Goal: Information Seeking & Learning: Find specific fact

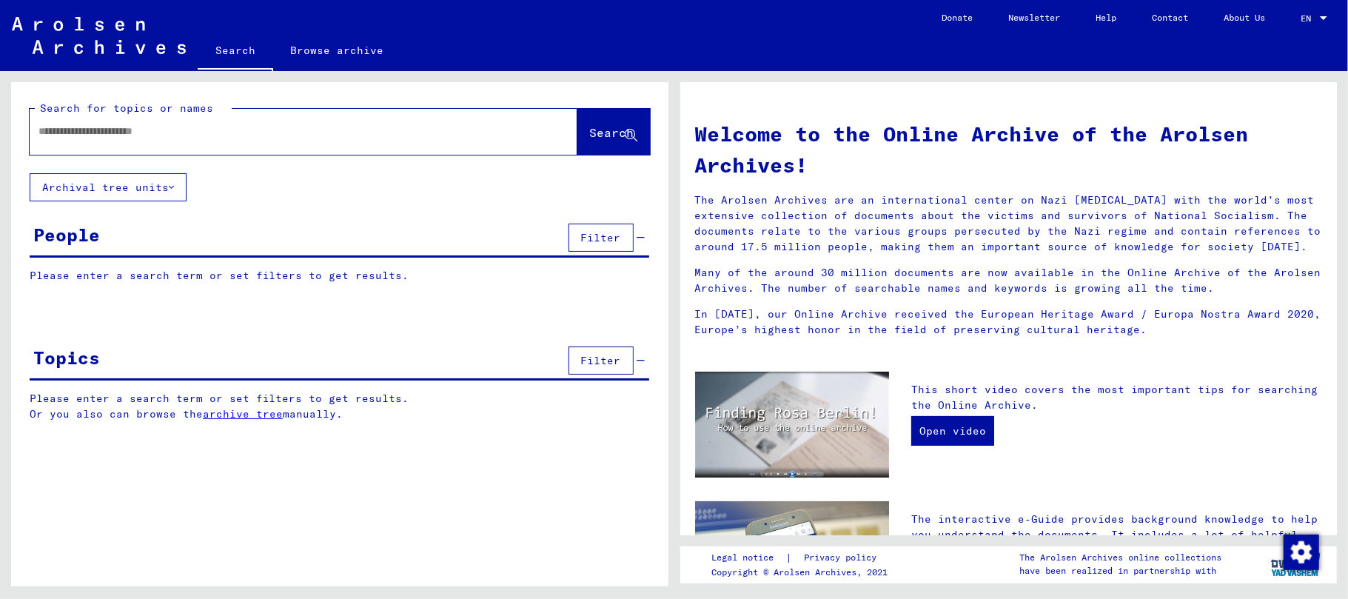
click at [132, 135] on input "text" at bounding box center [285, 132] width 495 height 16
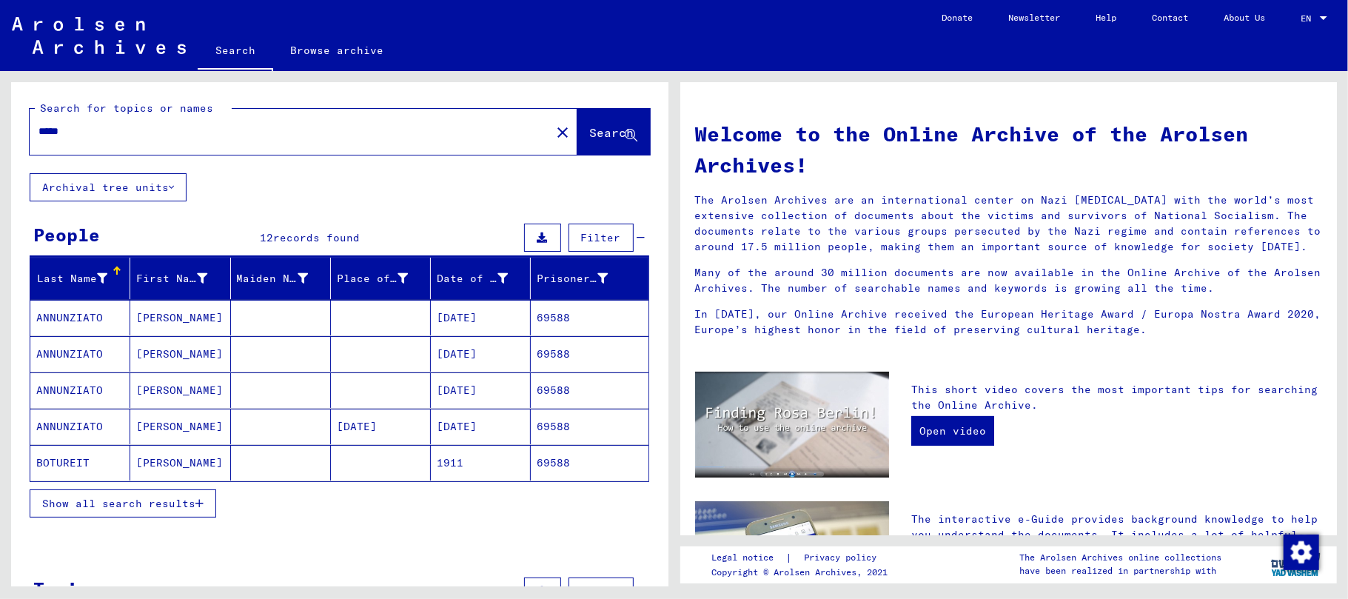
click at [90, 317] on mat-cell "ANNUNZIATO" at bounding box center [80, 318] width 100 height 36
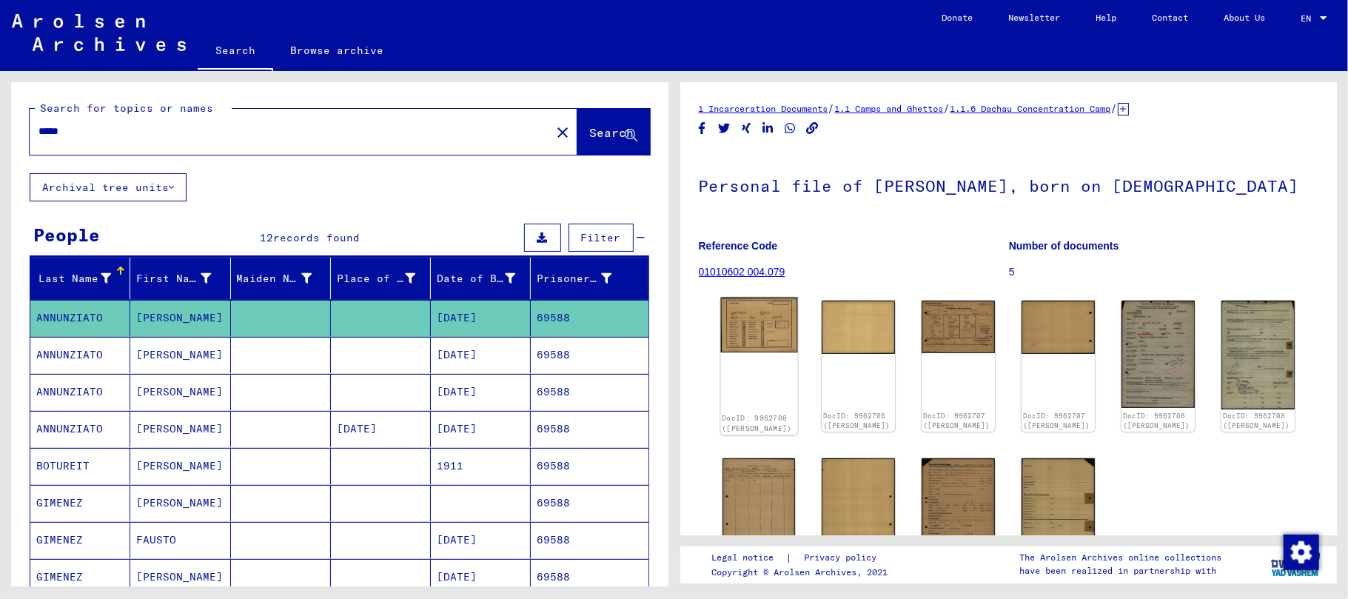
click at [751, 321] on img at bounding box center [758, 325] width 77 height 55
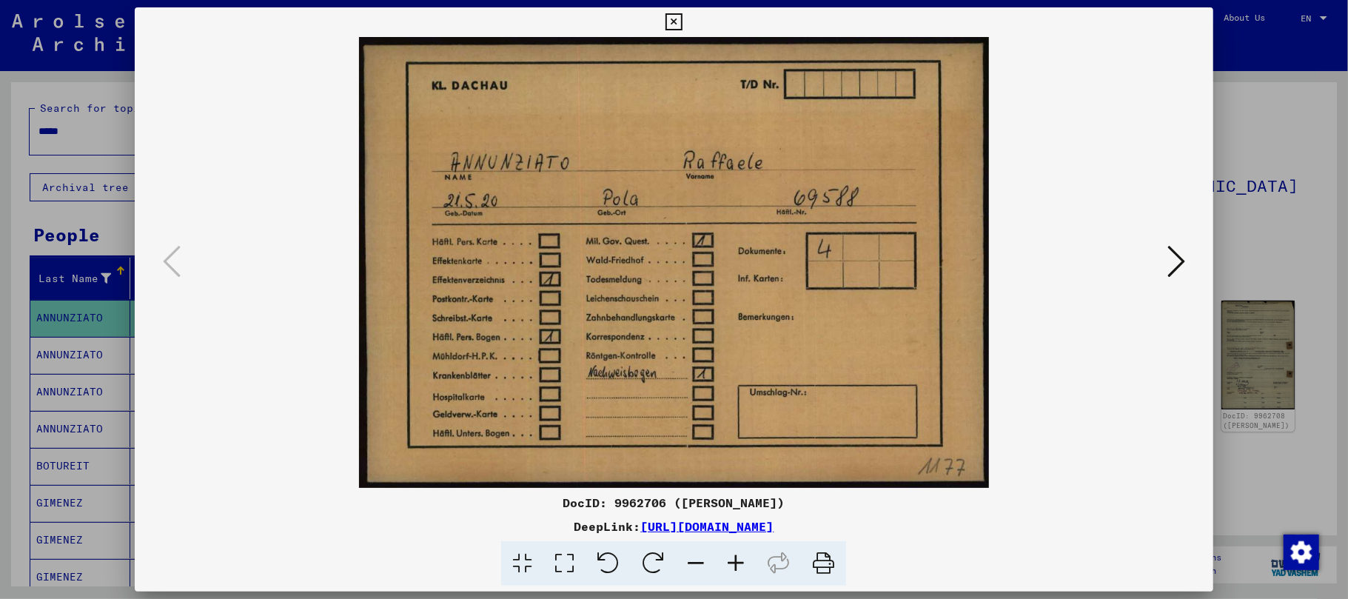
click at [1179, 258] on icon at bounding box center [1176, 262] width 18 height 36
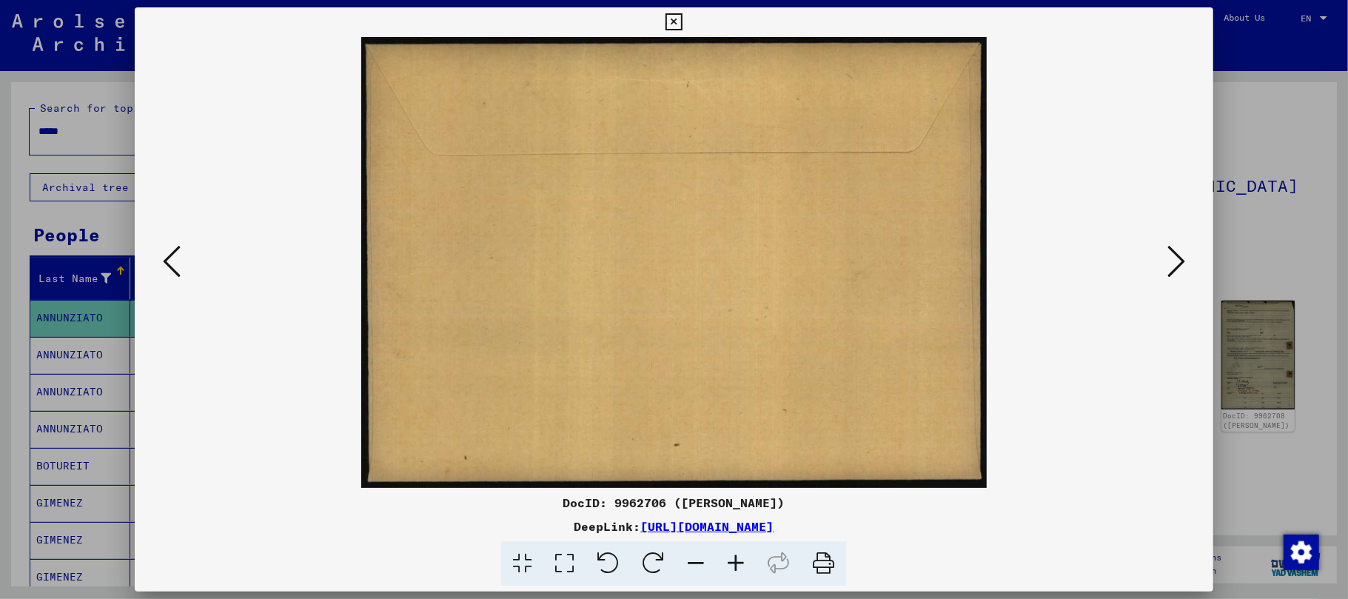
click at [1179, 258] on icon at bounding box center [1176, 262] width 18 height 36
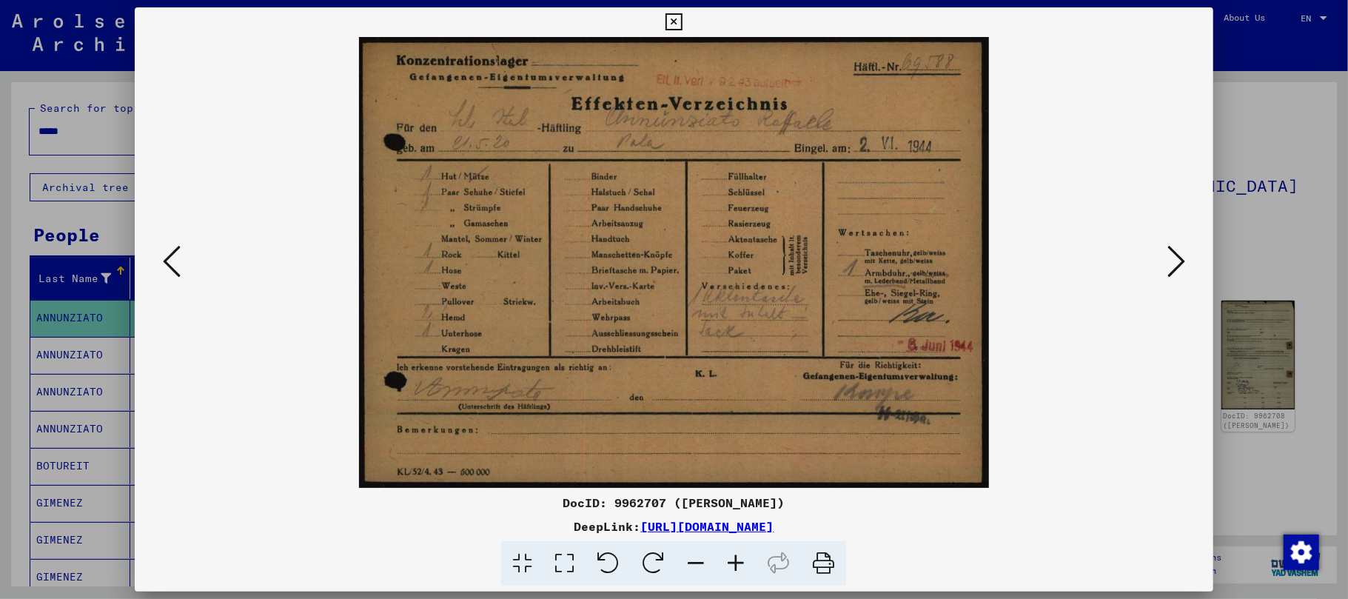
click at [739, 552] on icon at bounding box center [736, 563] width 40 height 45
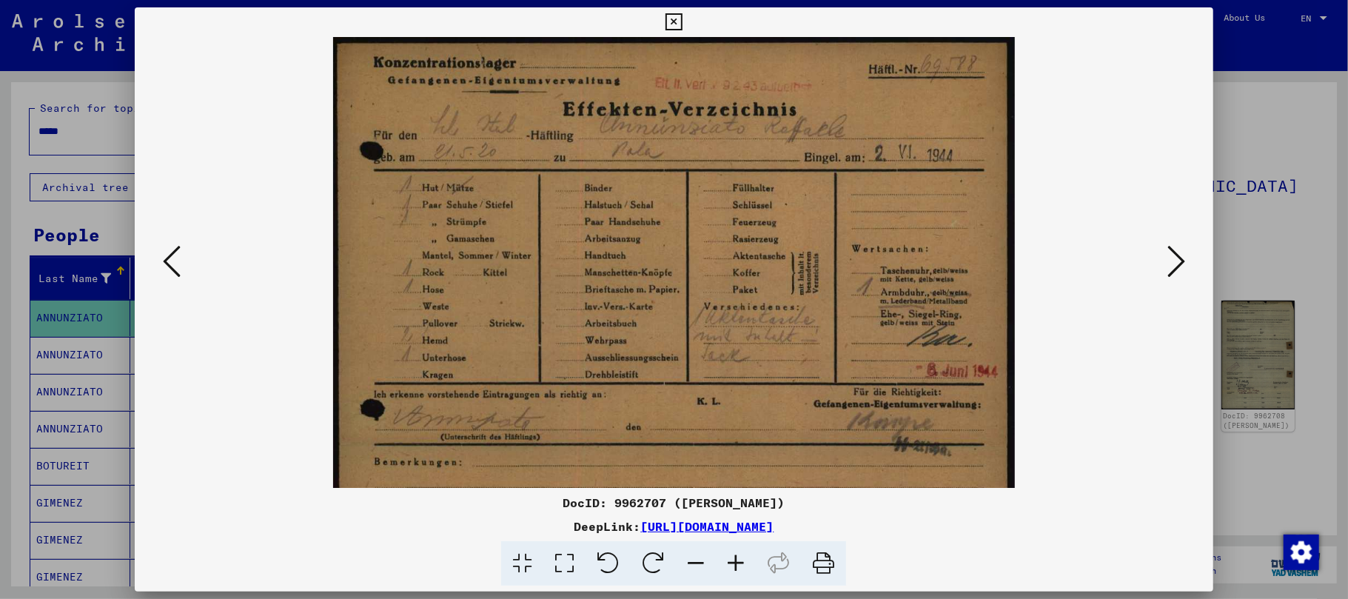
click at [739, 552] on icon at bounding box center [736, 563] width 40 height 45
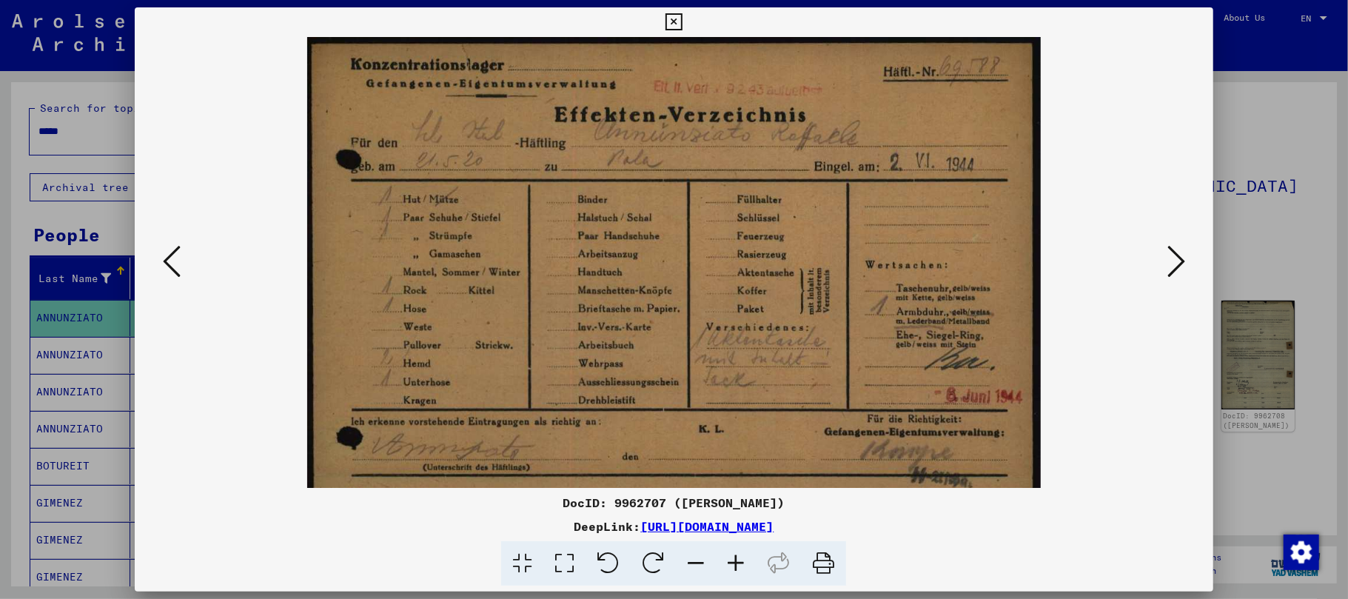
click at [739, 552] on icon at bounding box center [736, 563] width 40 height 45
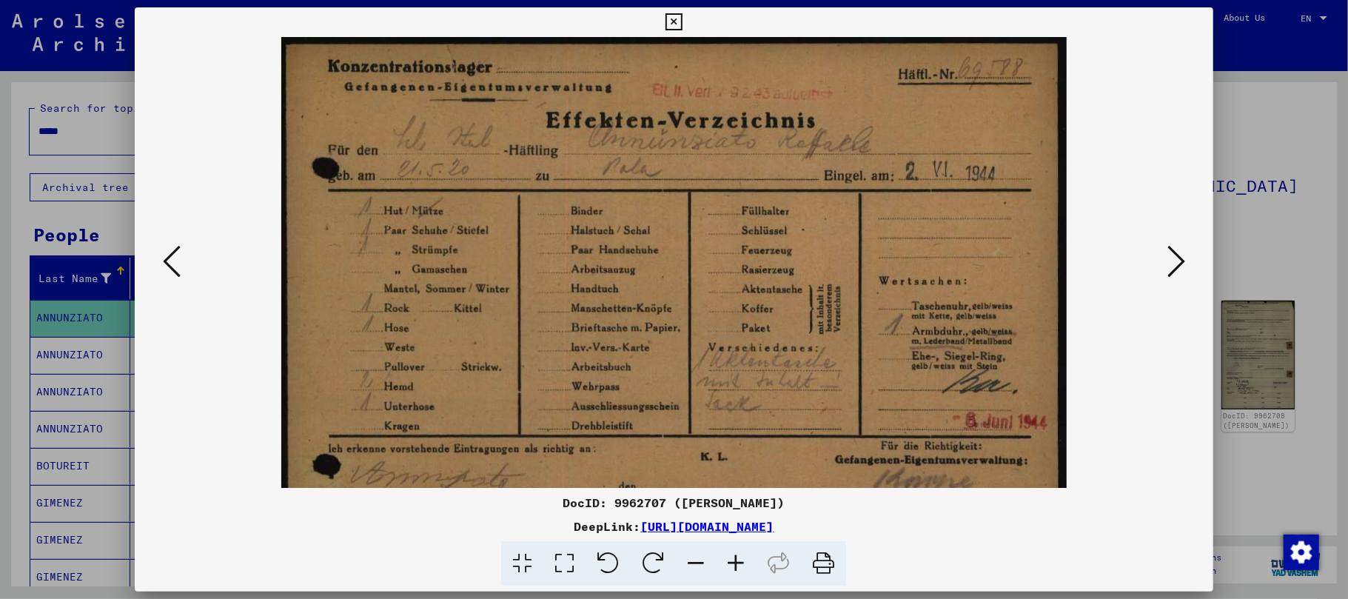
click at [739, 552] on icon at bounding box center [736, 563] width 40 height 45
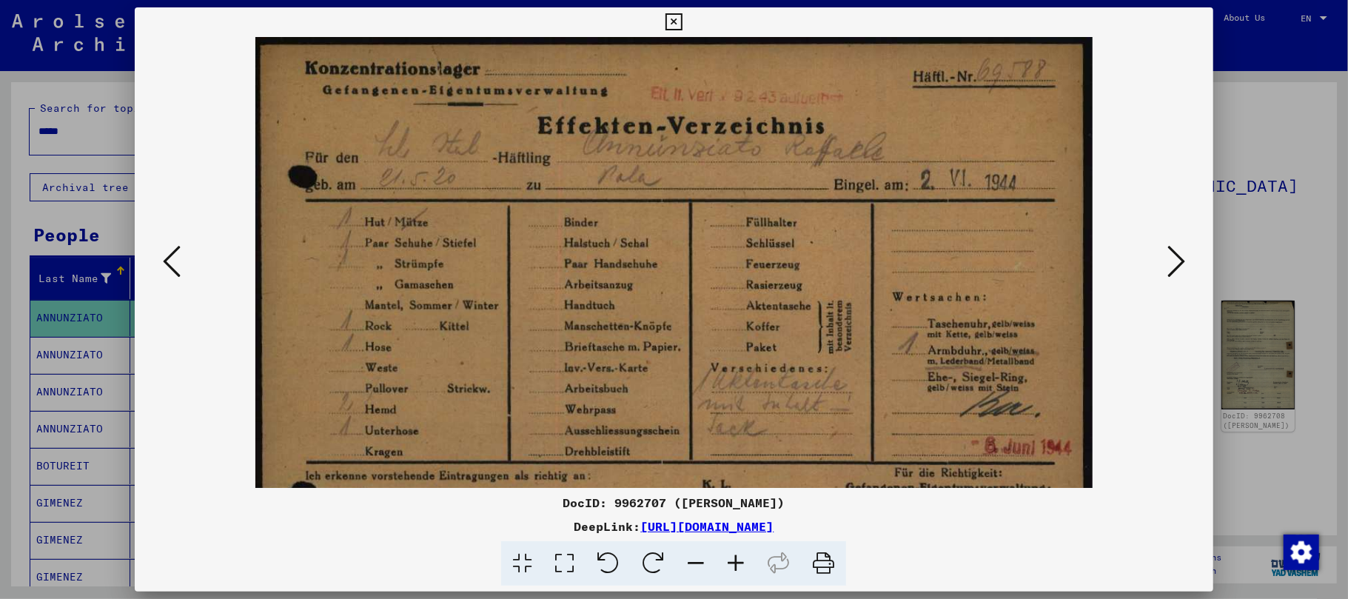
click at [739, 552] on icon at bounding box center [736, 563] width 40 height 45
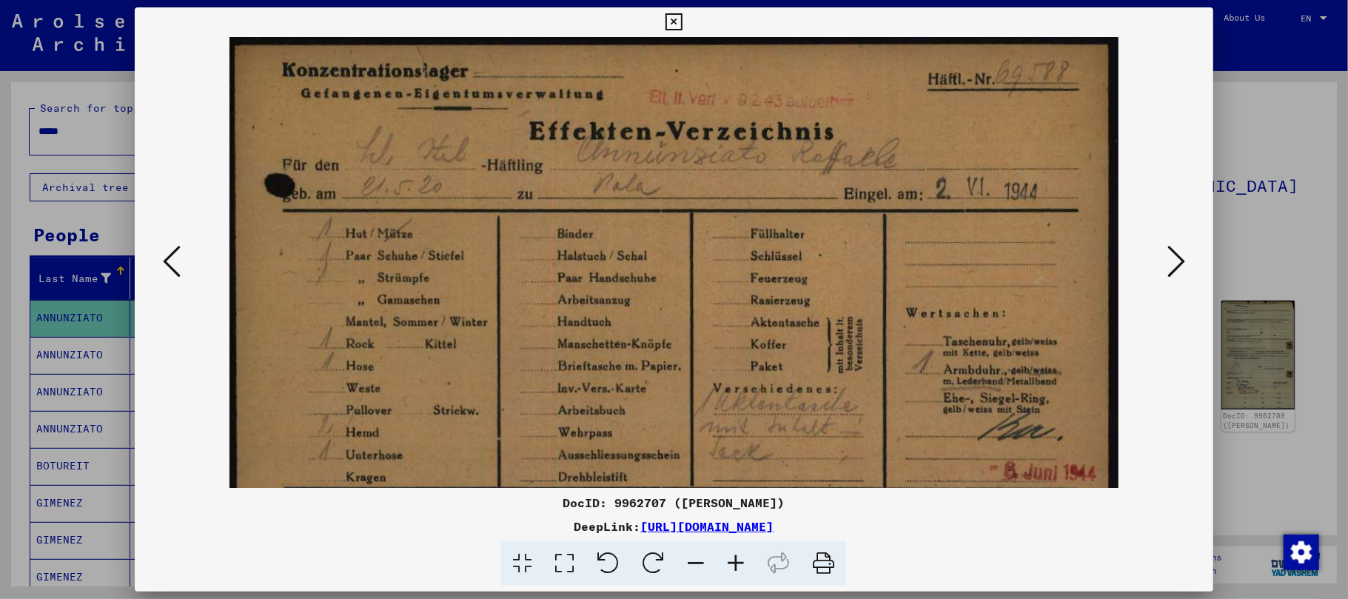
click at [739, 552] on icon at bounding box center [736, 563] width 40 height 45
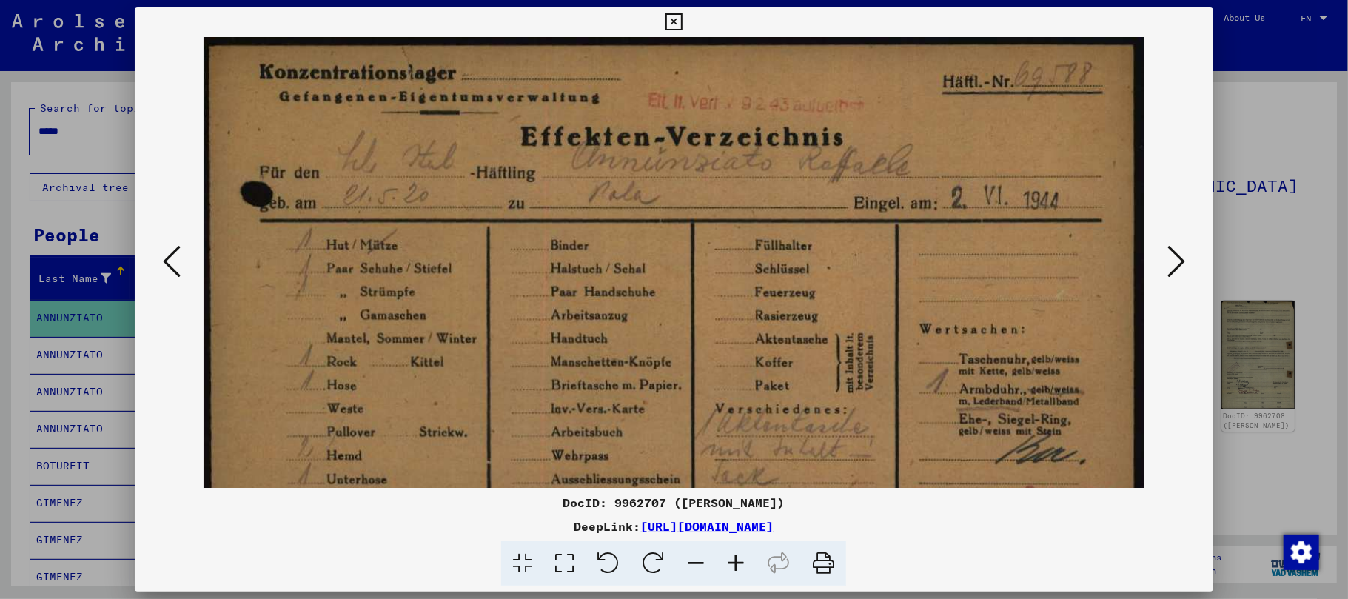
click at [739, 552] on icon at bounding box center [736, 563] width 40 height 45
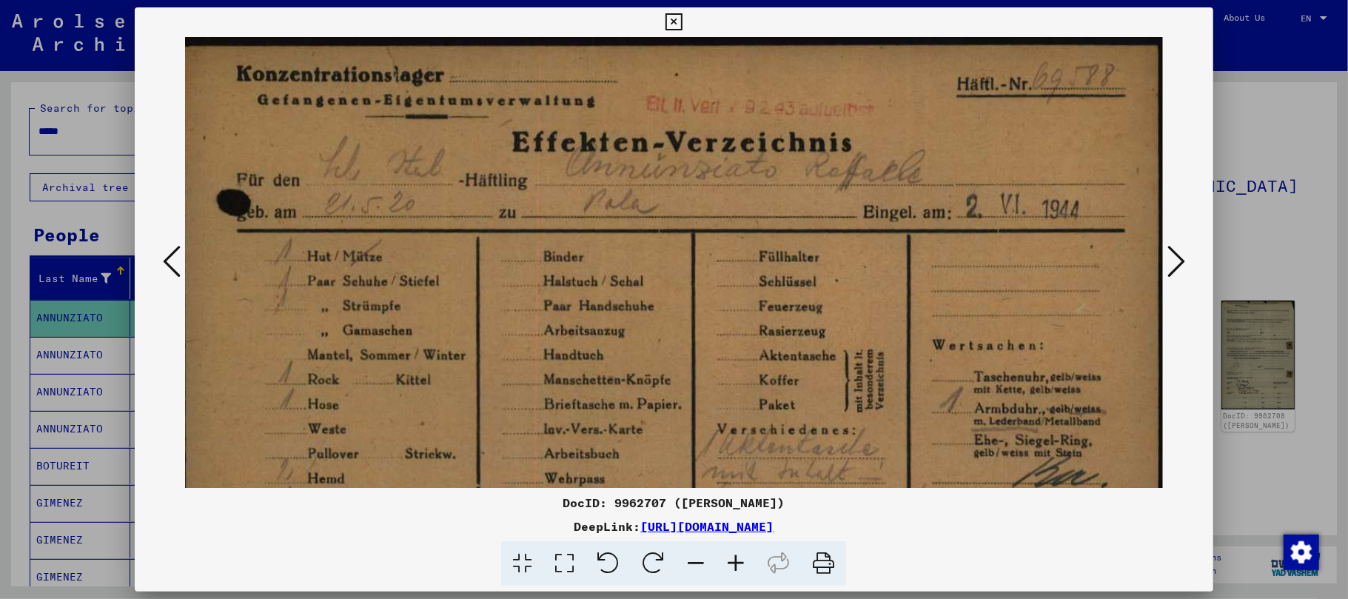
scroll to position [0, 13]
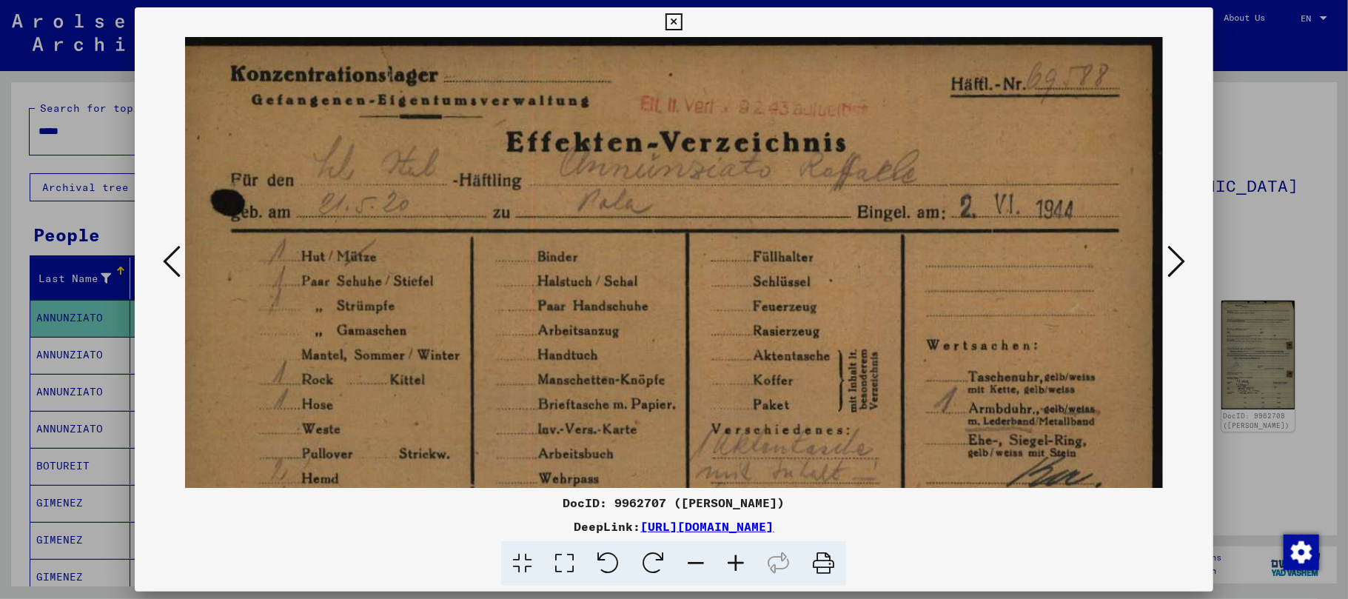
drag, startPoint x: 593, startPoint y: 419, endPoint x: 415, endPoint y: 431, distance: 178.8
click at [415, 431] on img at bounding box center [668, 392] width 992 height 710
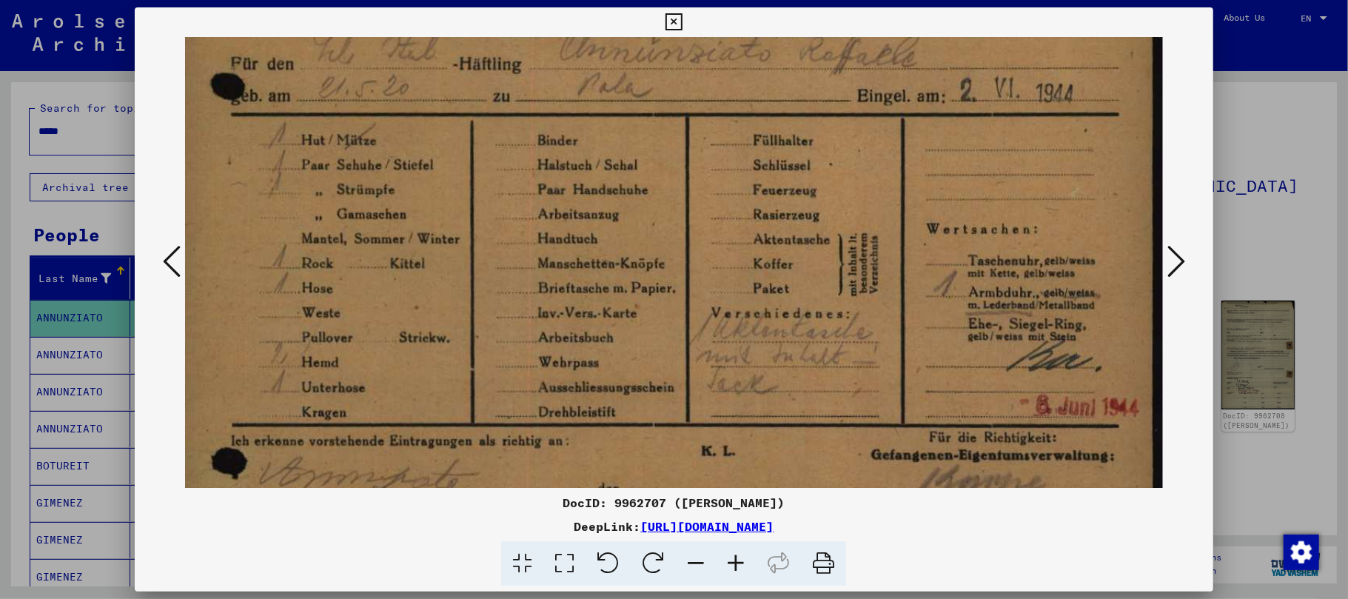
scroll to position [258, 13]
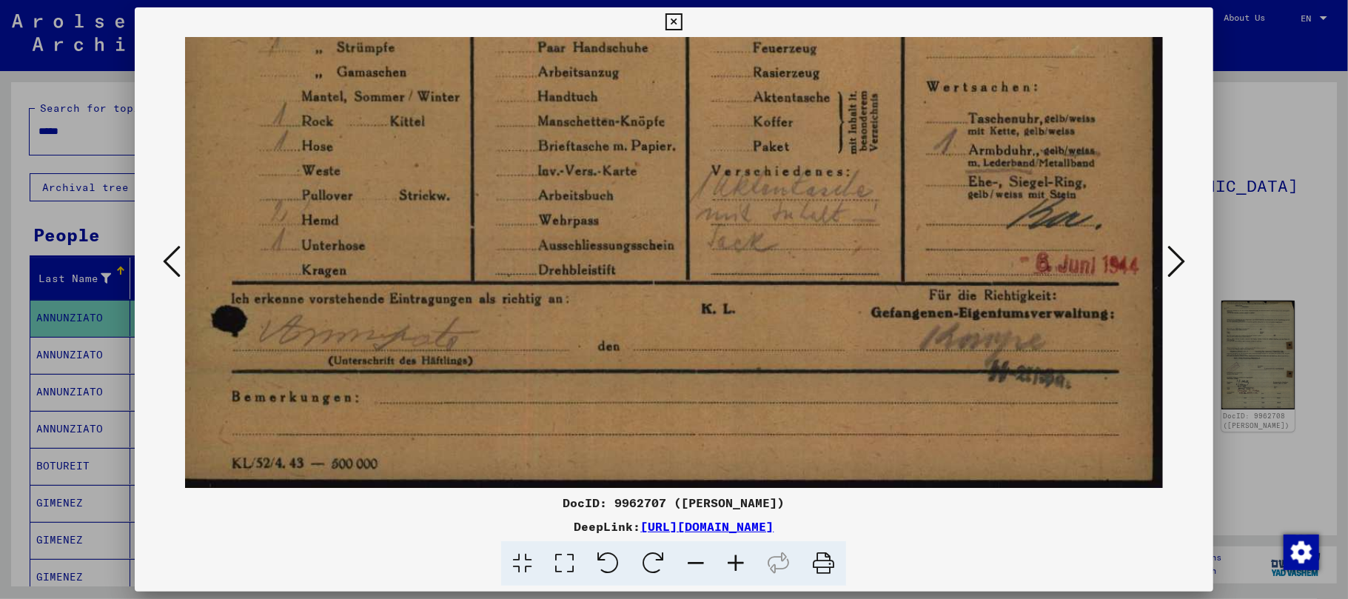
drag, startPoint x: 554, startPoint y: 450, endPoint x: 534, endPoint y: 143, distance: 307.9
click at [534, 143] on img at bounding box center [668, 134] width 992 height 710
click at [1170, 261] on icon at bounding box center [1176, 262] width 18 height 36
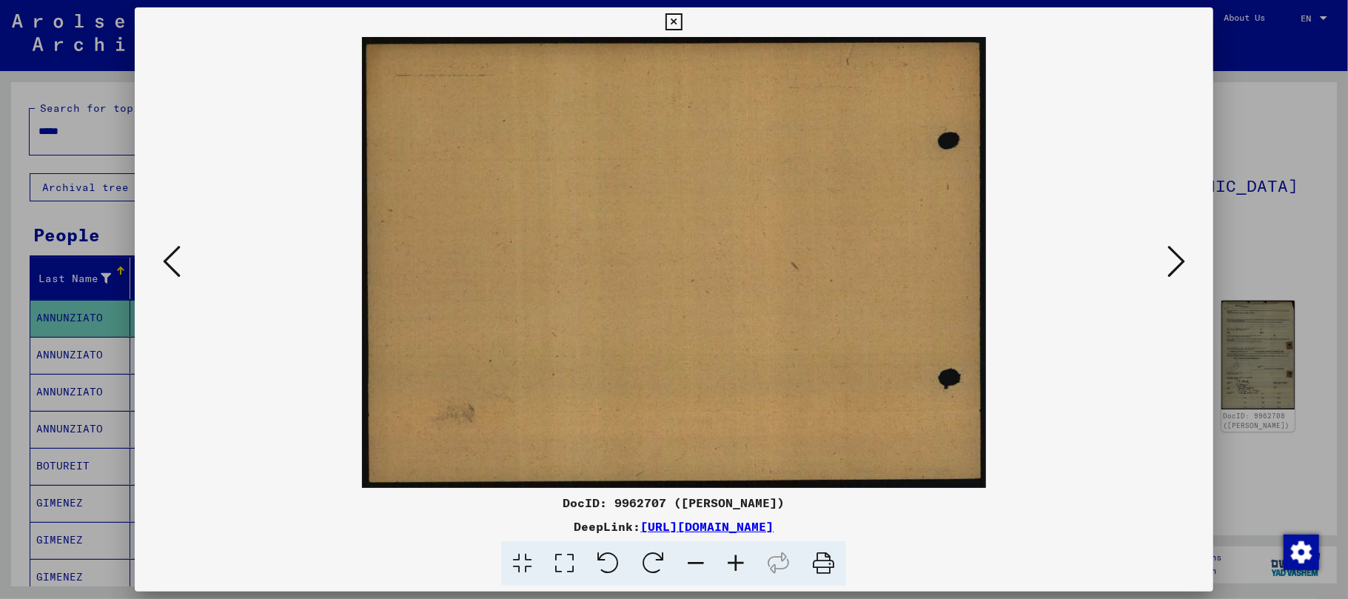
click at [1176, 259] on icon at bounding box center [1176, 262] width 18 height 36
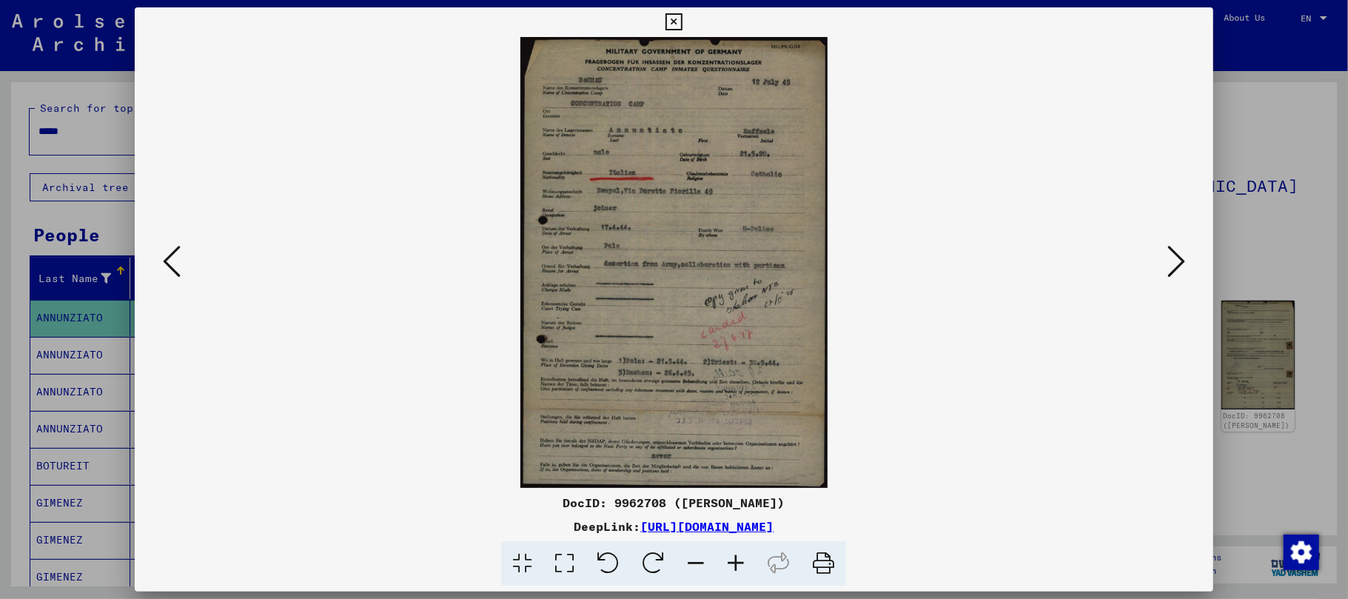
click at [742, 564] on icon at bounding box center [736, 563] width 40 height 45
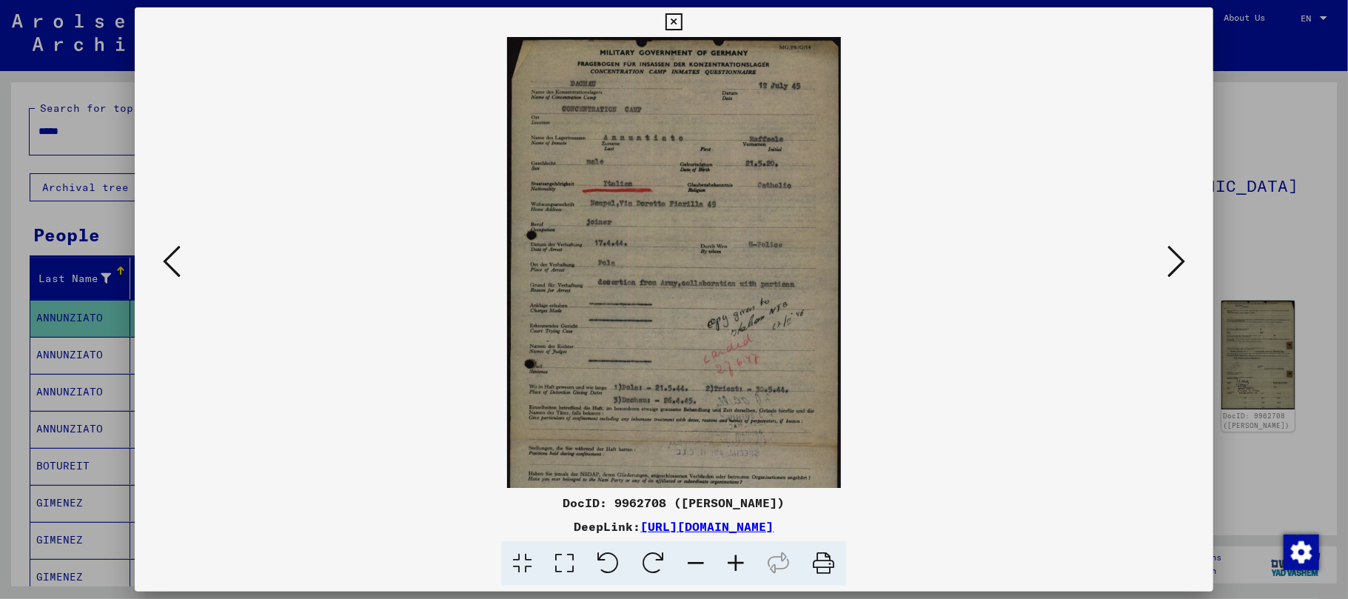
click at [740, 564] on icon at bounding box center [736, 563] width 40 height 45
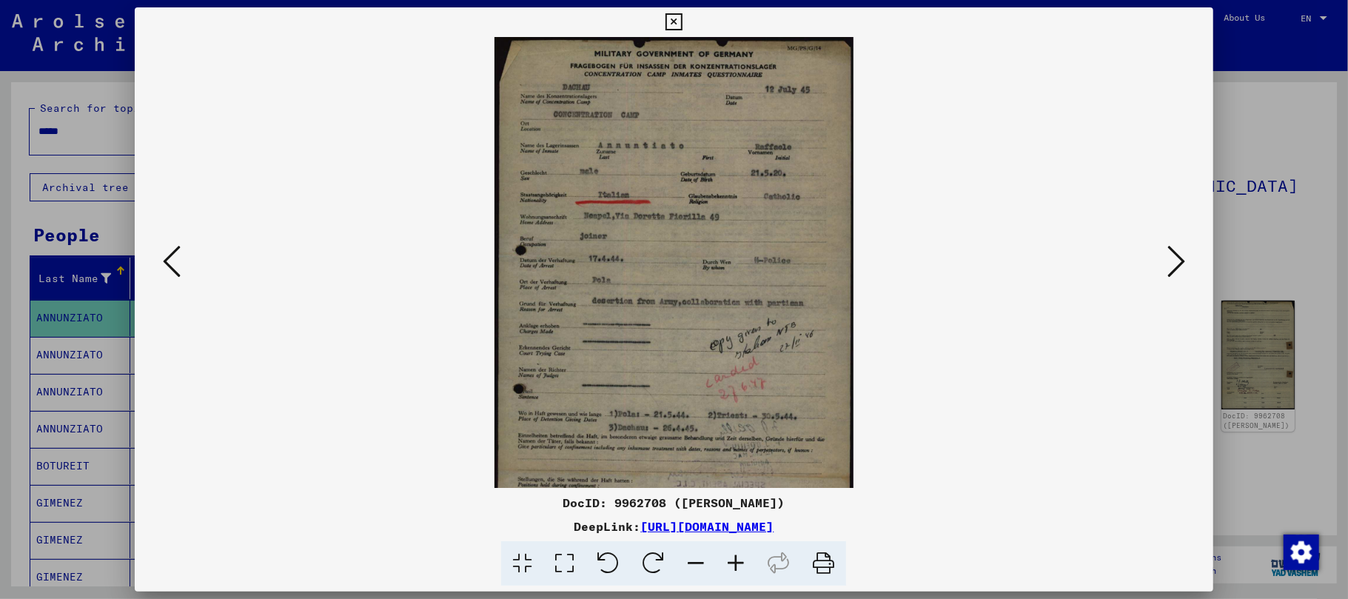
click at [740, 564] on icon at bounding box center [736, 563] width 40 height 45
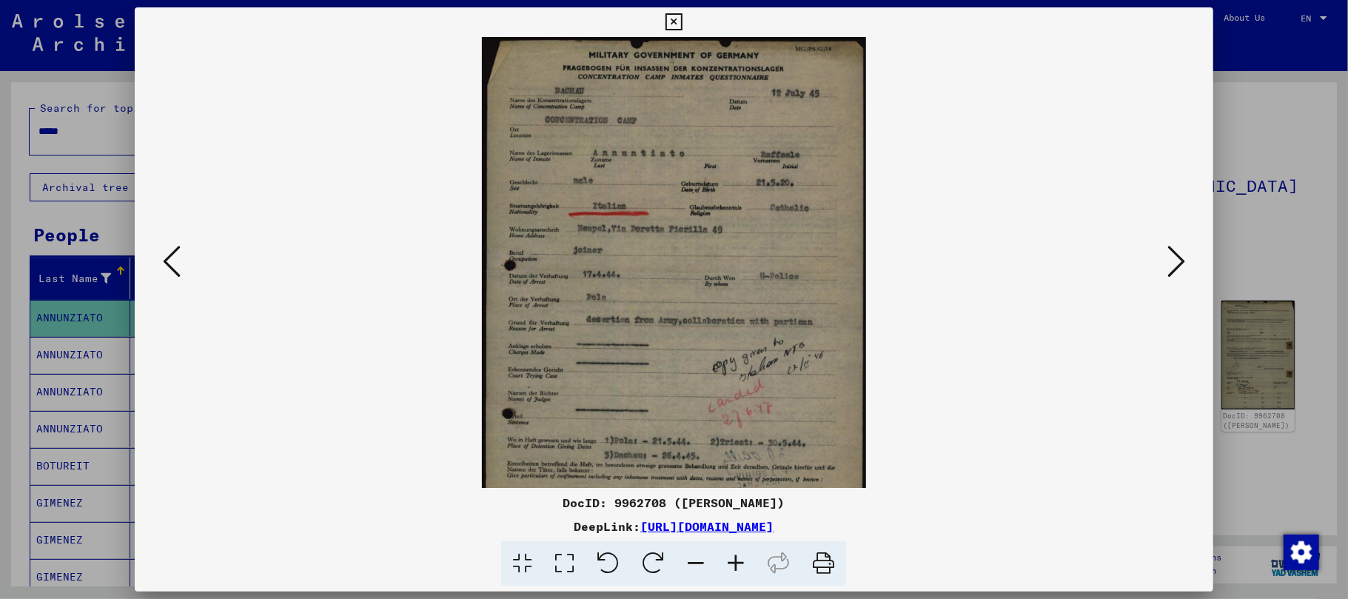
click at [740, 564] on icon at bounding box center [736, 563] width 40 height 45
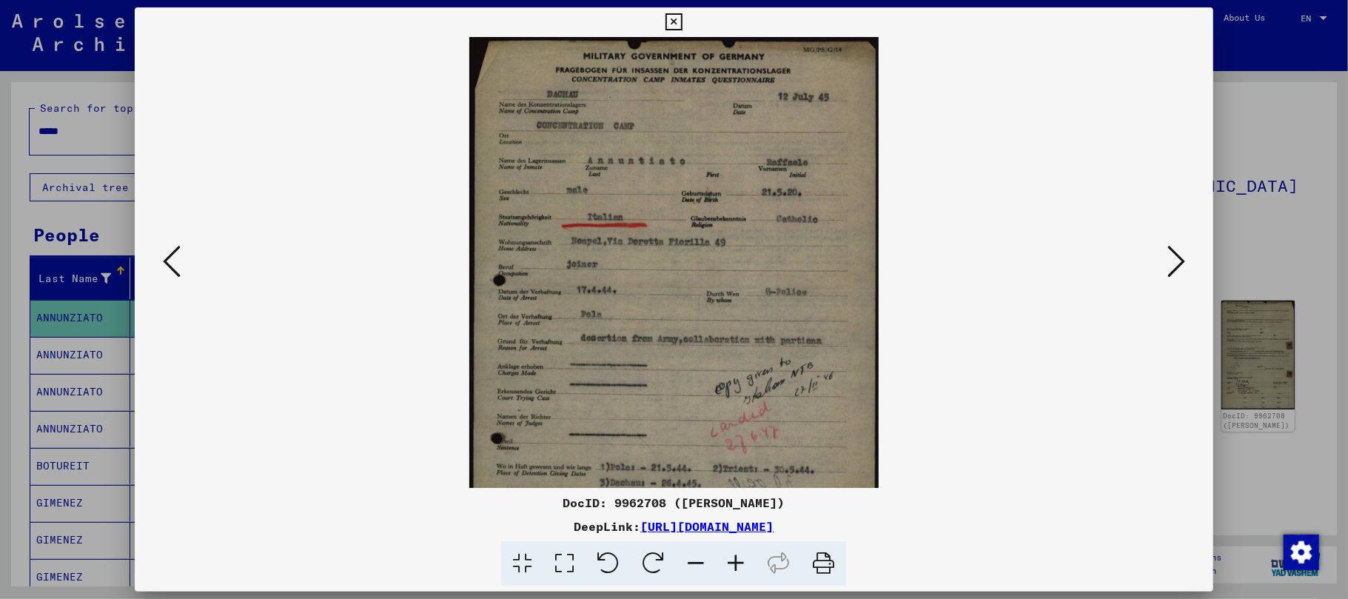
click at [740, 563] on icon at bounding box center [736, 563] width 40 height 45
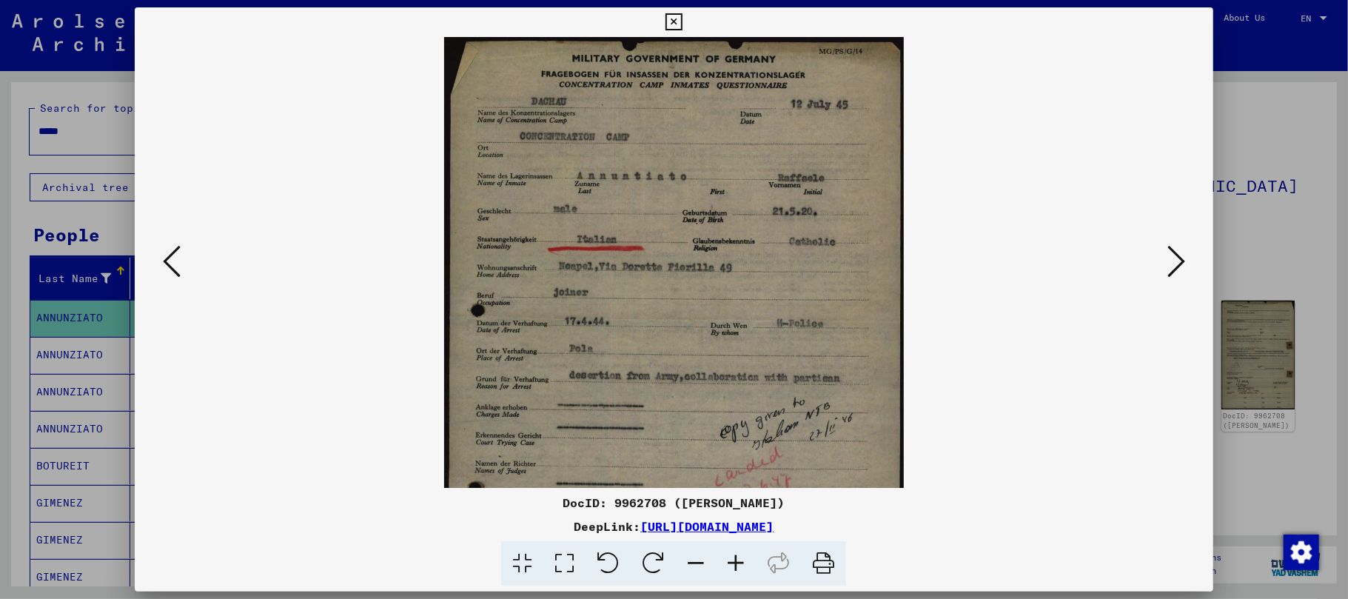
click at [740, 563] on icon at bounding box center [736, 563] width 40 height 45
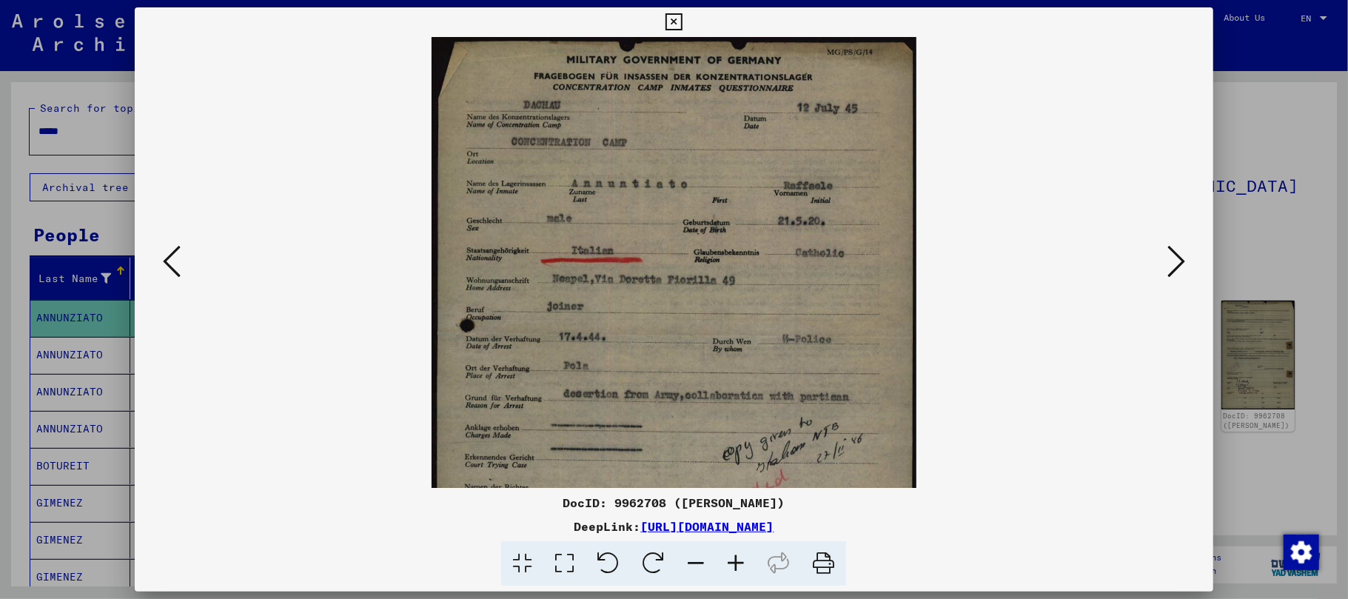
click at [740, 563] on icon at bounding box center [736, 563] width 40 height 45
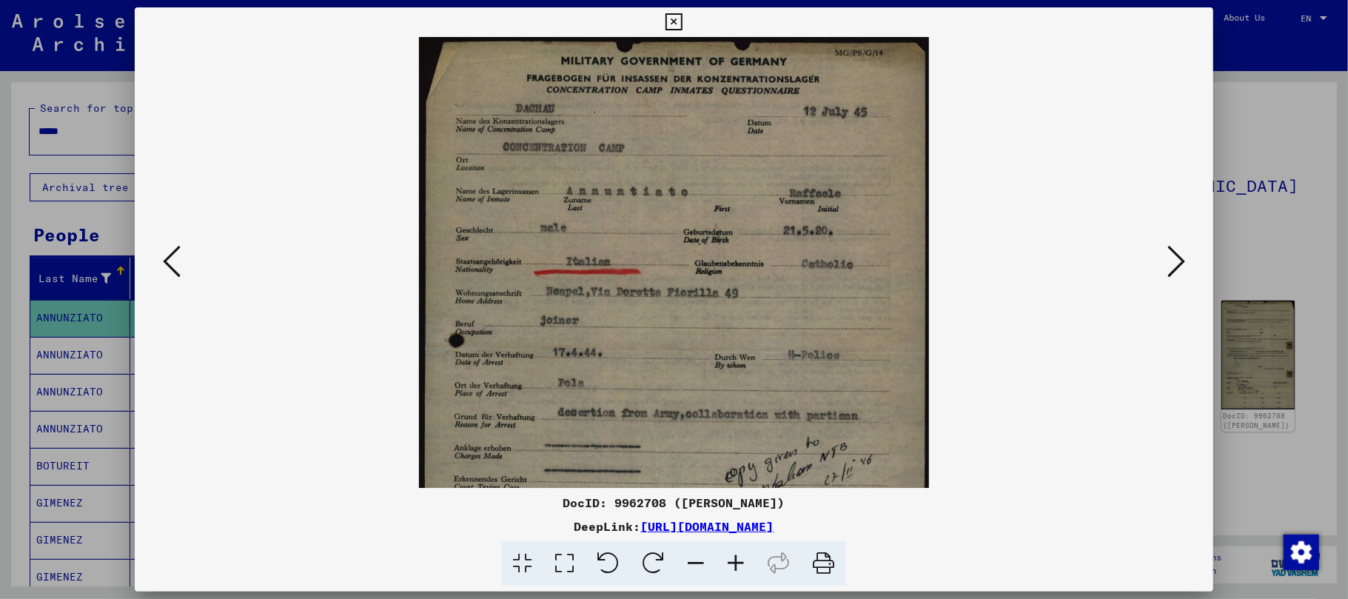
click at [740, 563] on icon at bounding box center [736, 563] width 40 height 45
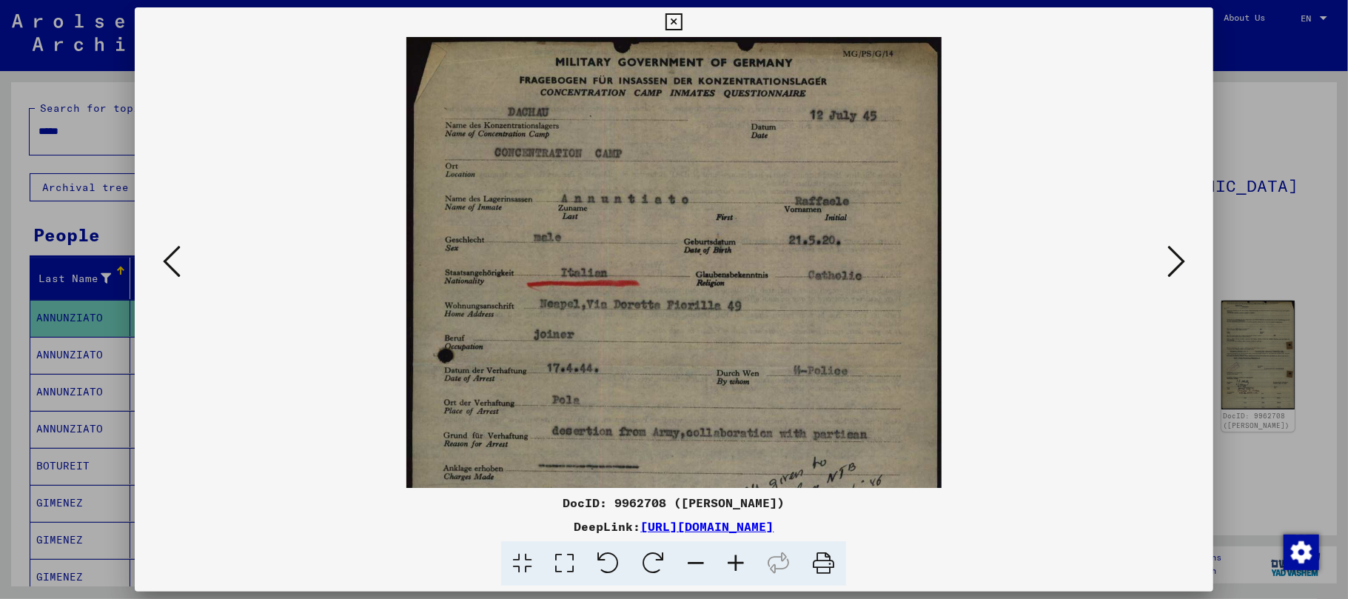
click at [740, 563] on icon at bounding box center [736, 563] width 40 height 45
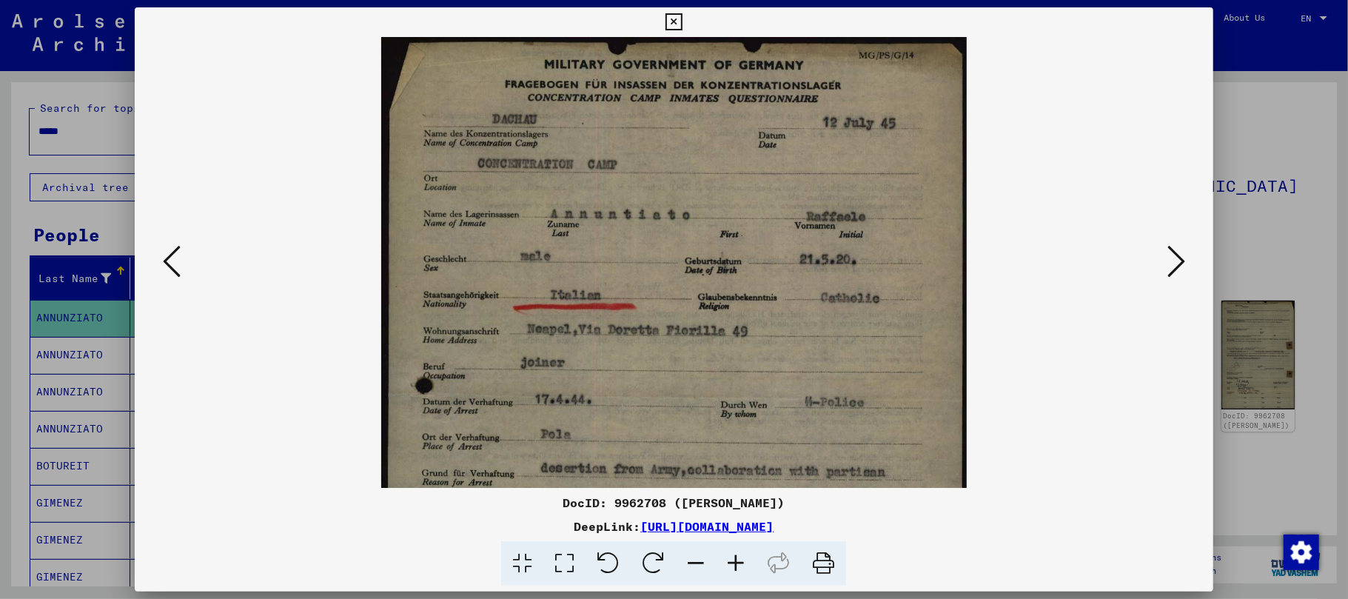
click at [740, 563] on icon at bounding box center [736, 563] width 40 height 45
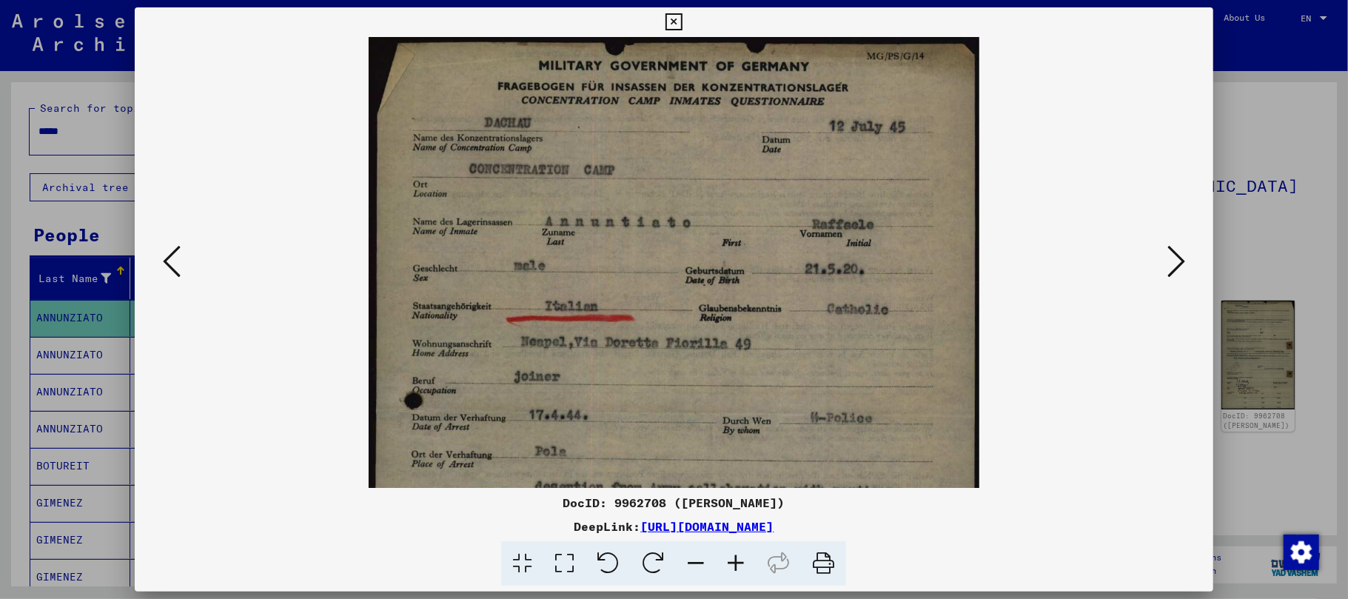
click at [740, 563] on icon at bounding box center [736, 563] width 40 height 45
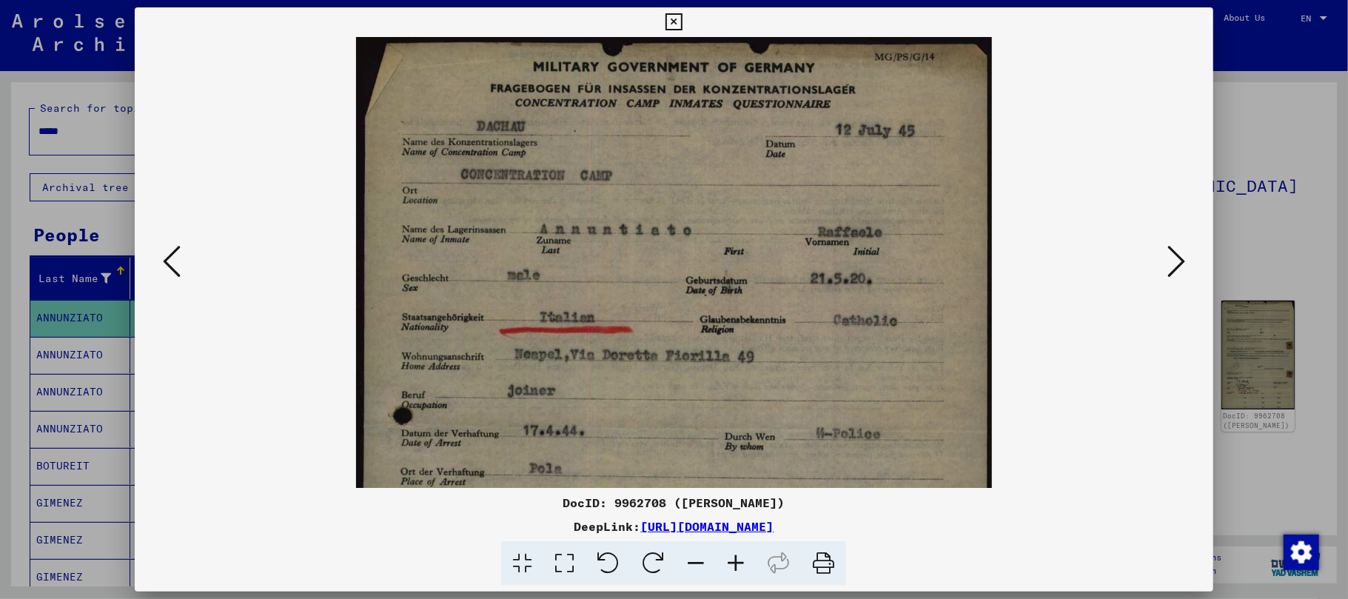
click at [740, 563] on icon at bounding box center [736, 563] width 40 height 45
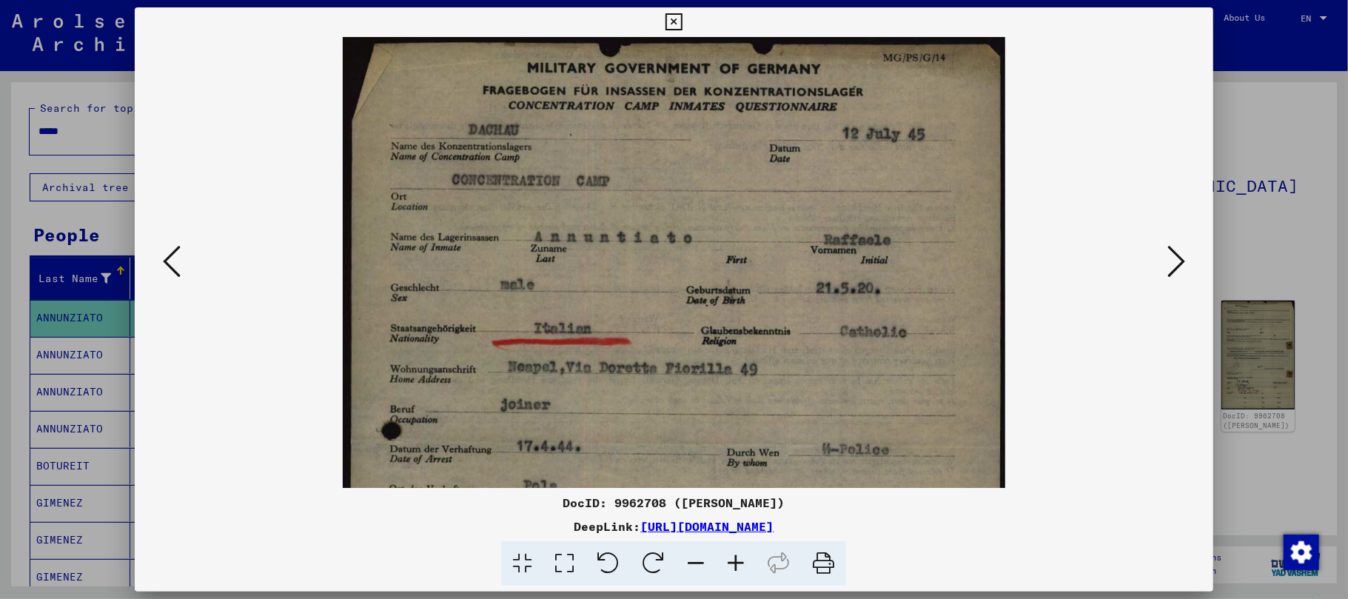
click at [740, 563] on icon at bounding box center [736, 563] width 40 height 45
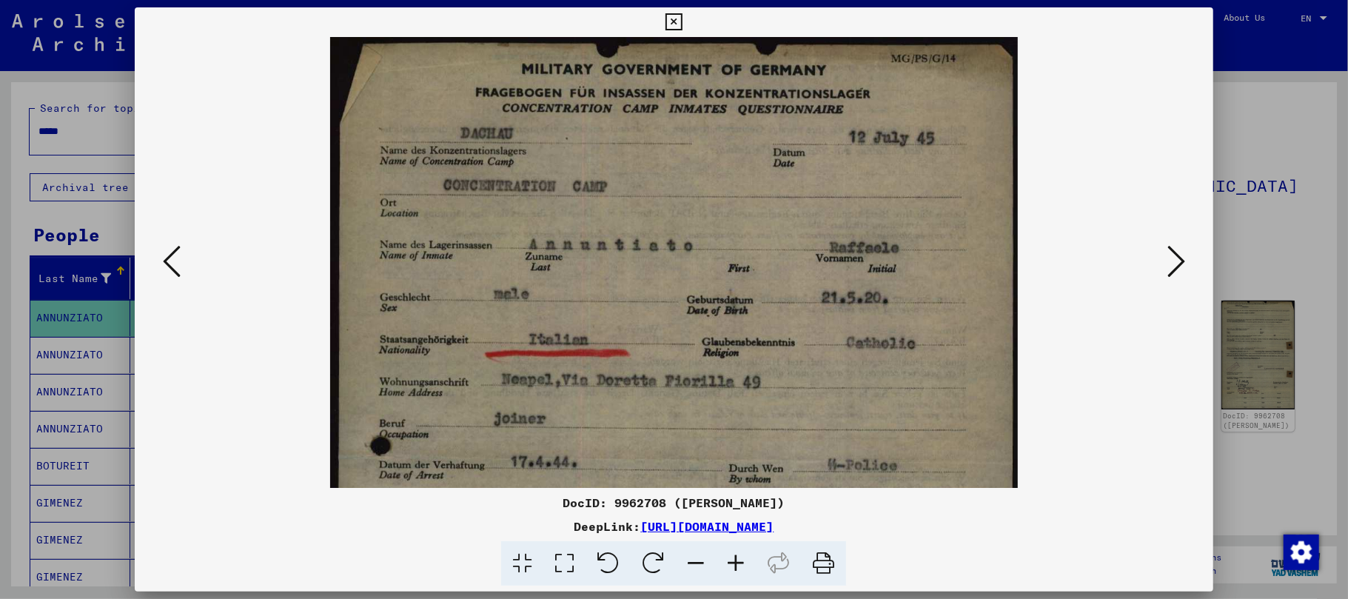
click at [740, 563] on icon at bounding box center [736, 563] width 40 height 45
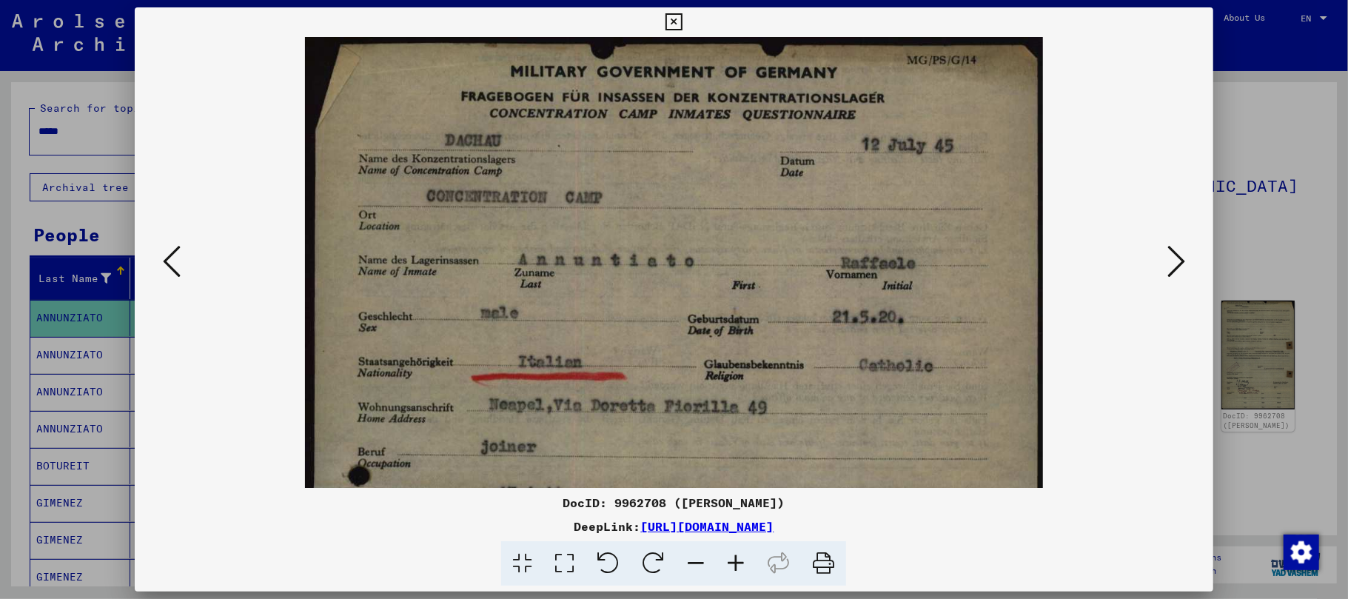
click at [740, 563] on icon at bounding box center [736, 563] width 40 height 45
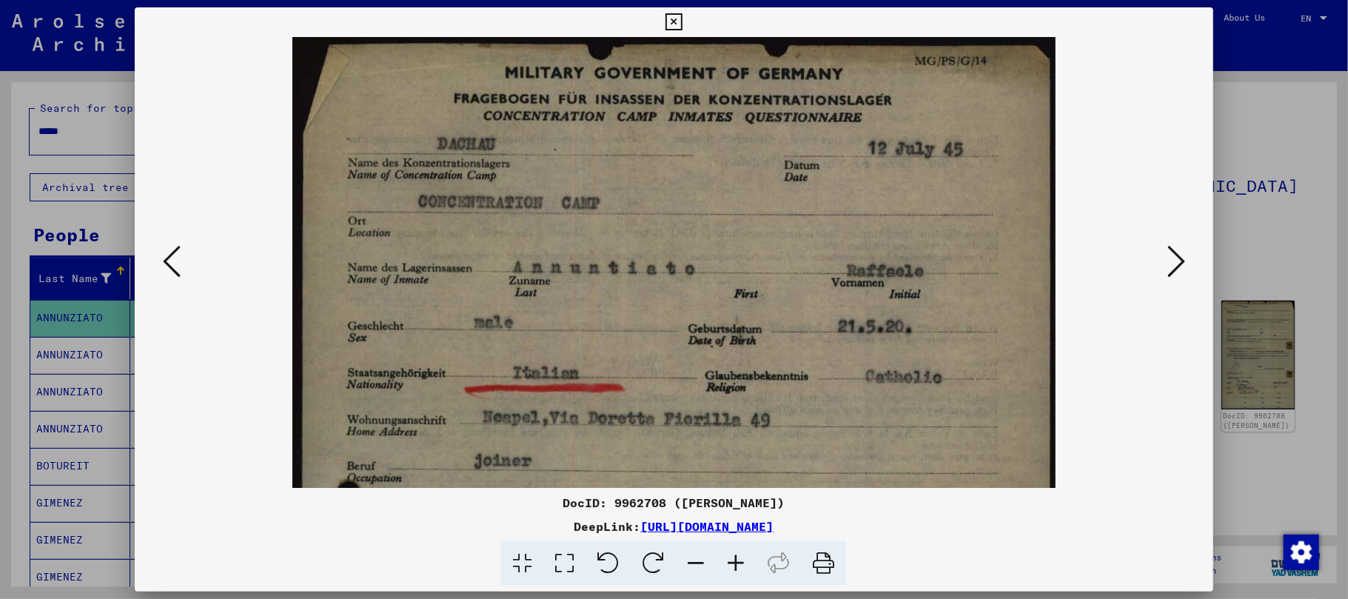
click at [740, 563] on icon at bounding box center [736, 563] width 40 height 45
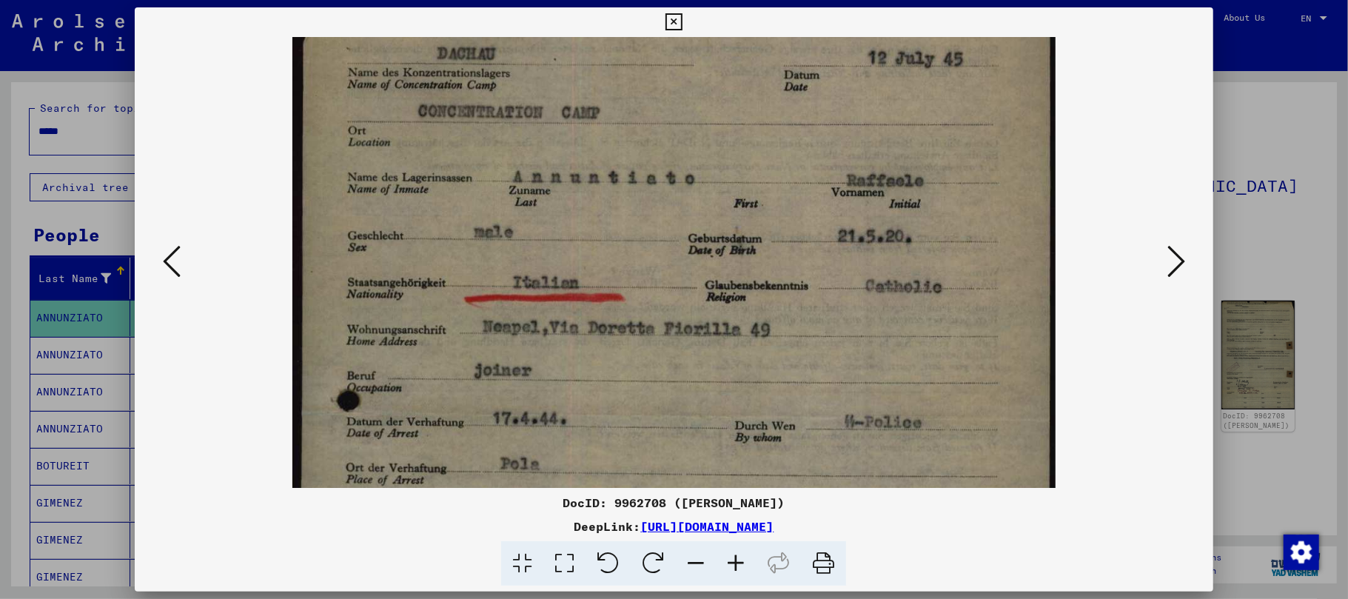
scroll to position [211, 0]
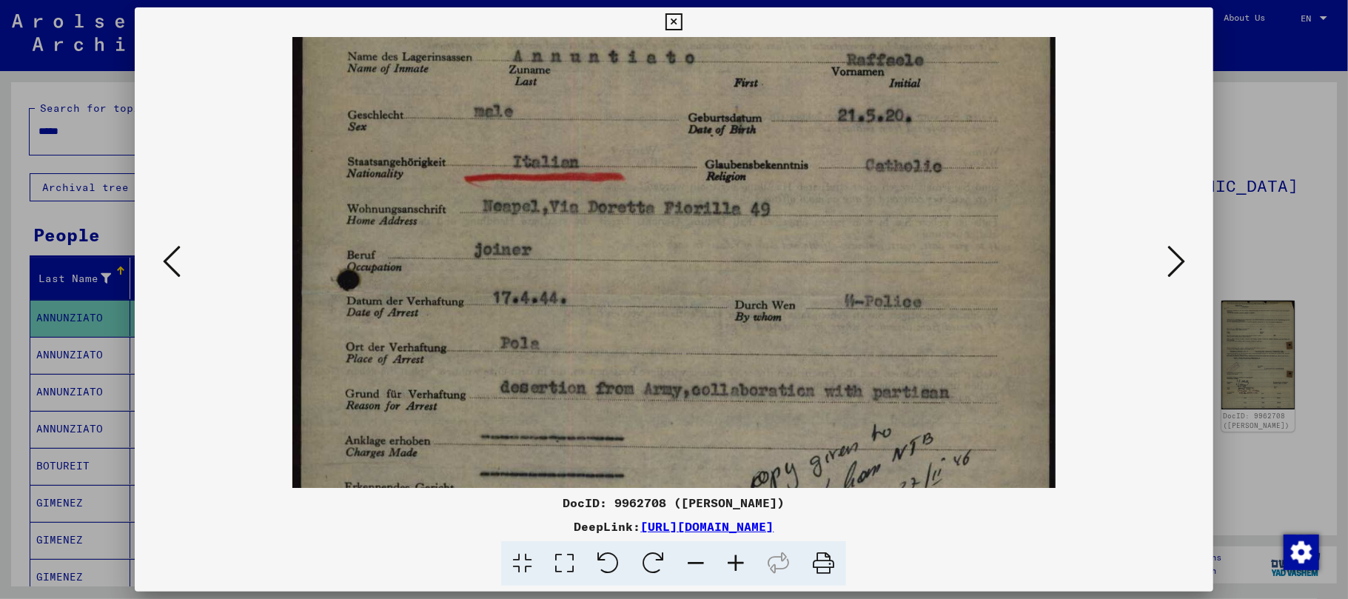
drag, startPoint x: 637, startPoint y: 410, endPoint x: 602, endPoint y: 202, distance: 210.9
click at [602, 202] on img at bounding box center [673, 384] width 763 height 1117
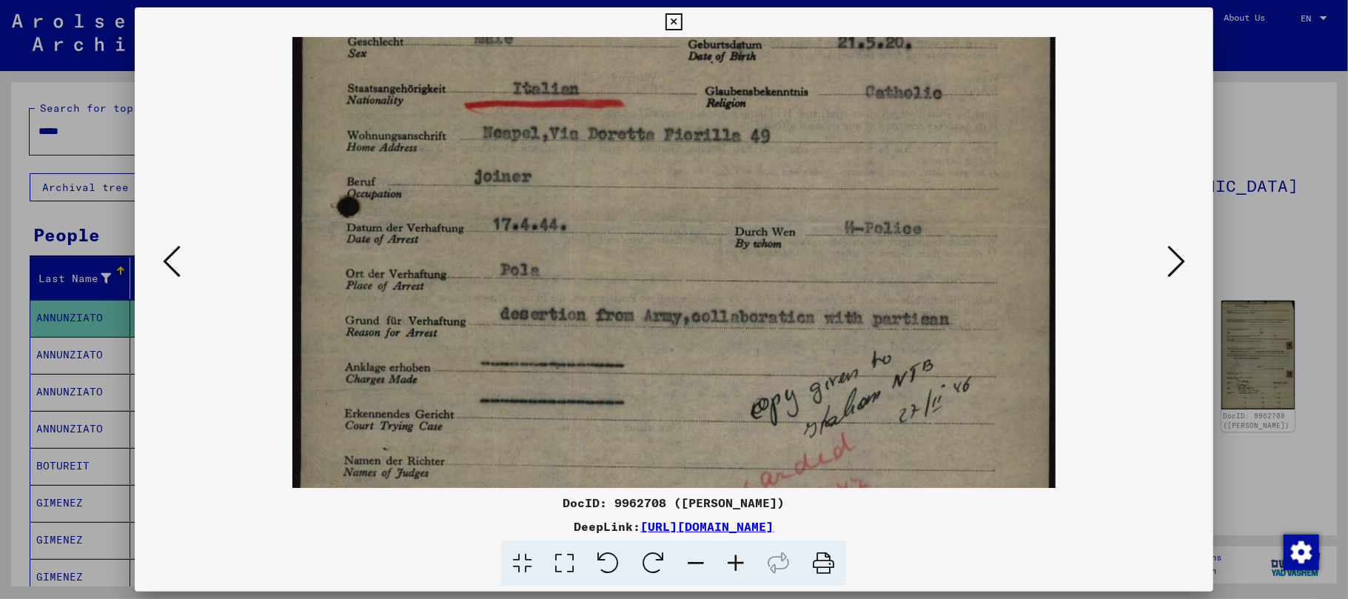
scroll to position [294, 0]
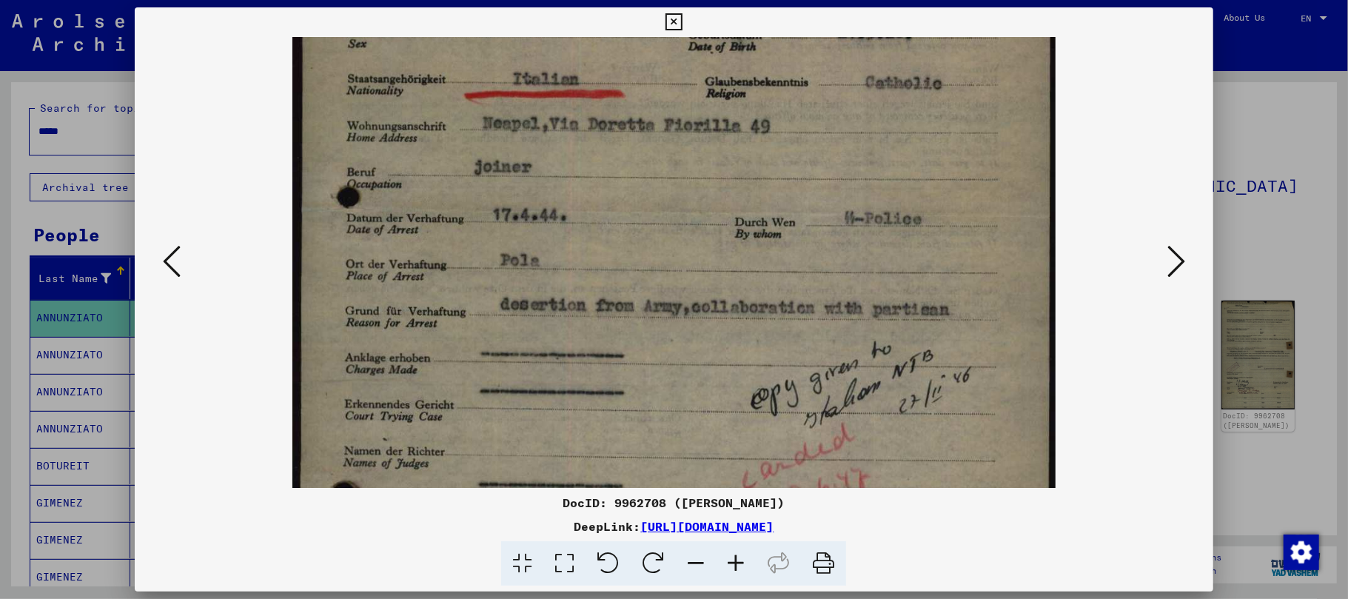
drag, startPoint x: 499, startPoint y: 315, endPoint x: 500, endPoint y: 237, distance: 77.7
click at [500, 237] on img at bounding box center [673, 301] width 763 height 1117
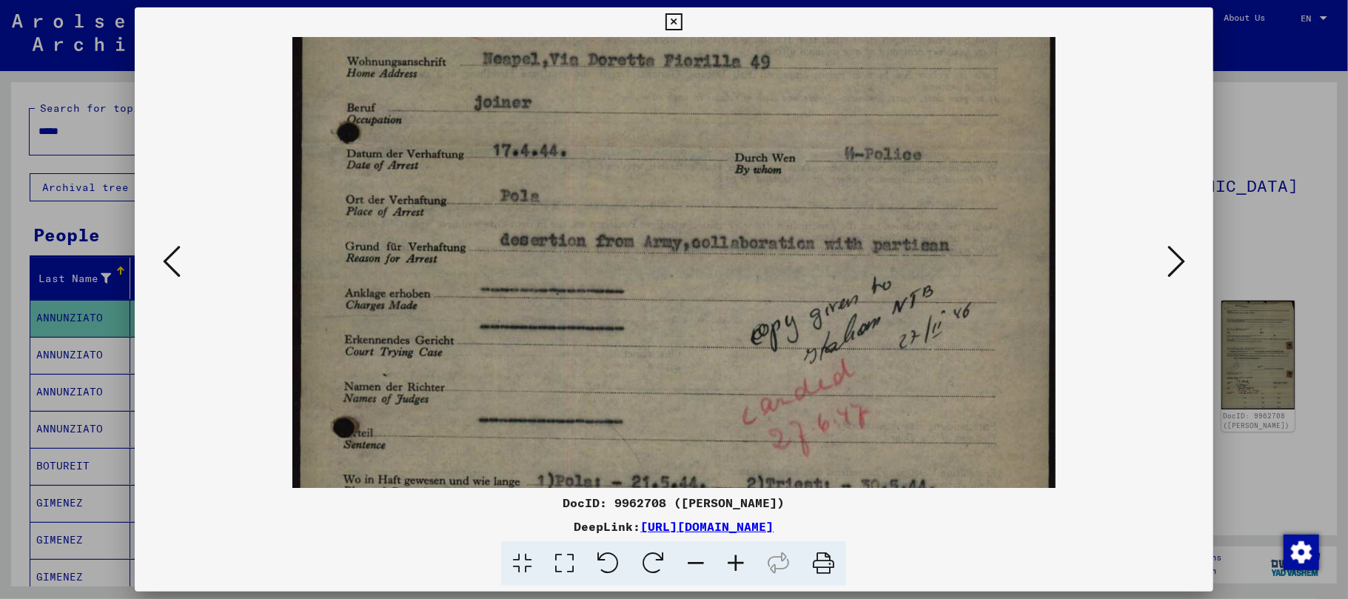
scroll to position [361, 0]
drag, startPoint x: 604, startPoint y: 426, endPoint x: 603, endPoint y: 372, distance: 54.8
click at [603, 372] on img at bounding box center [673, 234] width 763 height 1117
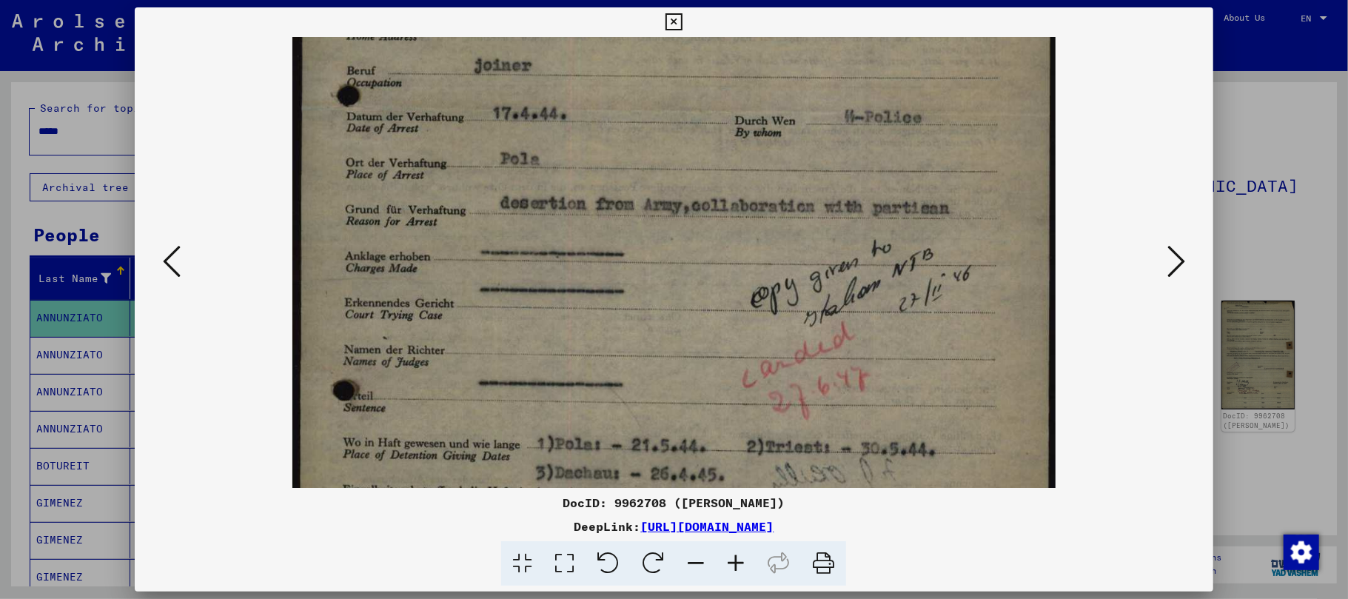
scroll to position [401, 0]
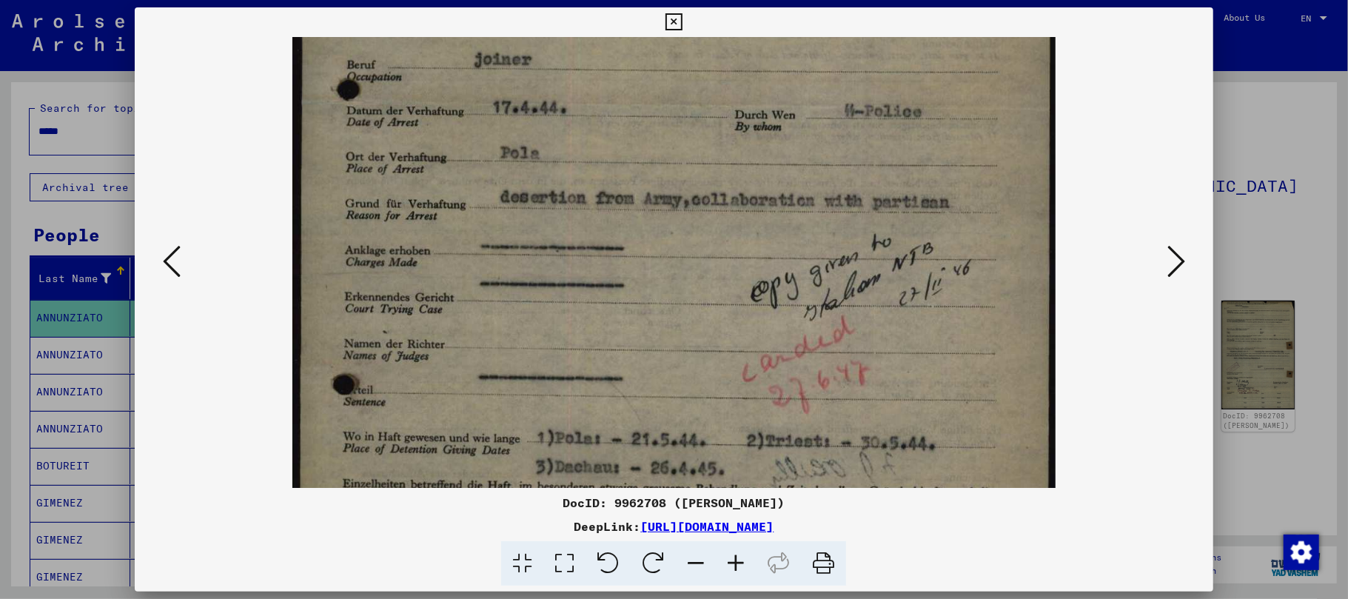
drag, startPoint x: 588, startPoint y: 436, endPoint x: 585, endPoint y: 400, distance: 36.4
click at [585, 400] on img at bounding box center [673, 194] width 763 height 1117
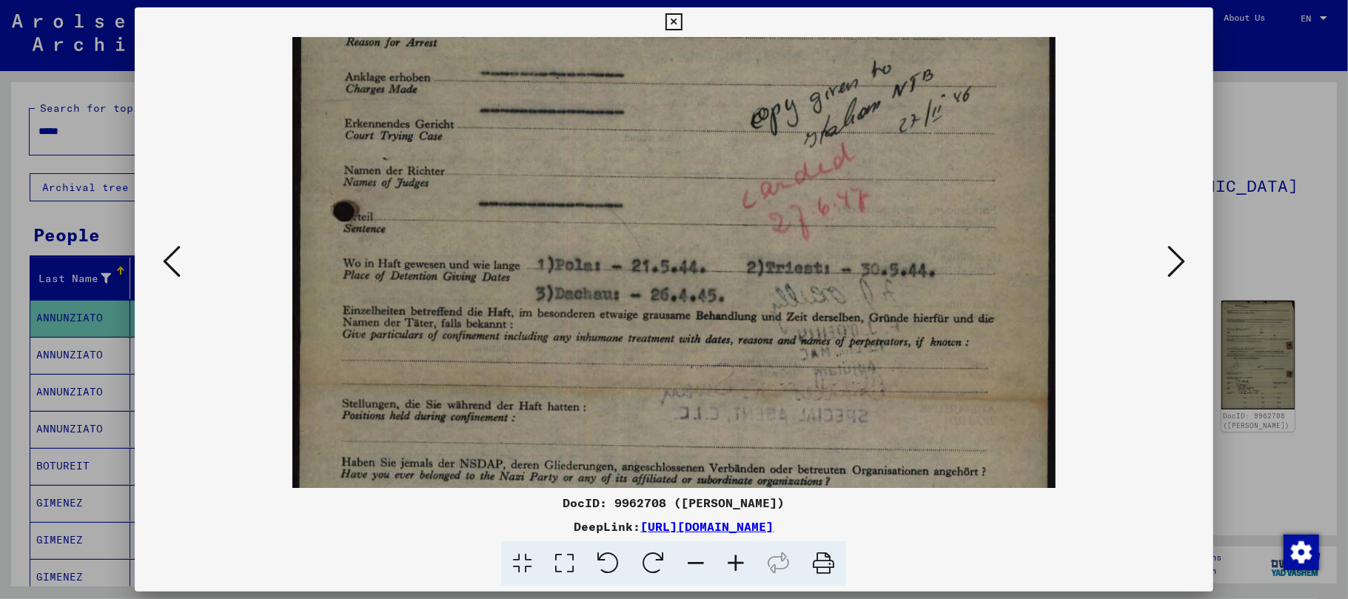
drag, startPoint x: 572, startPoint y: 429, endPoint x: 579, endPoint y: 262, distance: 167.5
click at [579, 262] on img at bounding box center [673, 21] width 763 height 1117
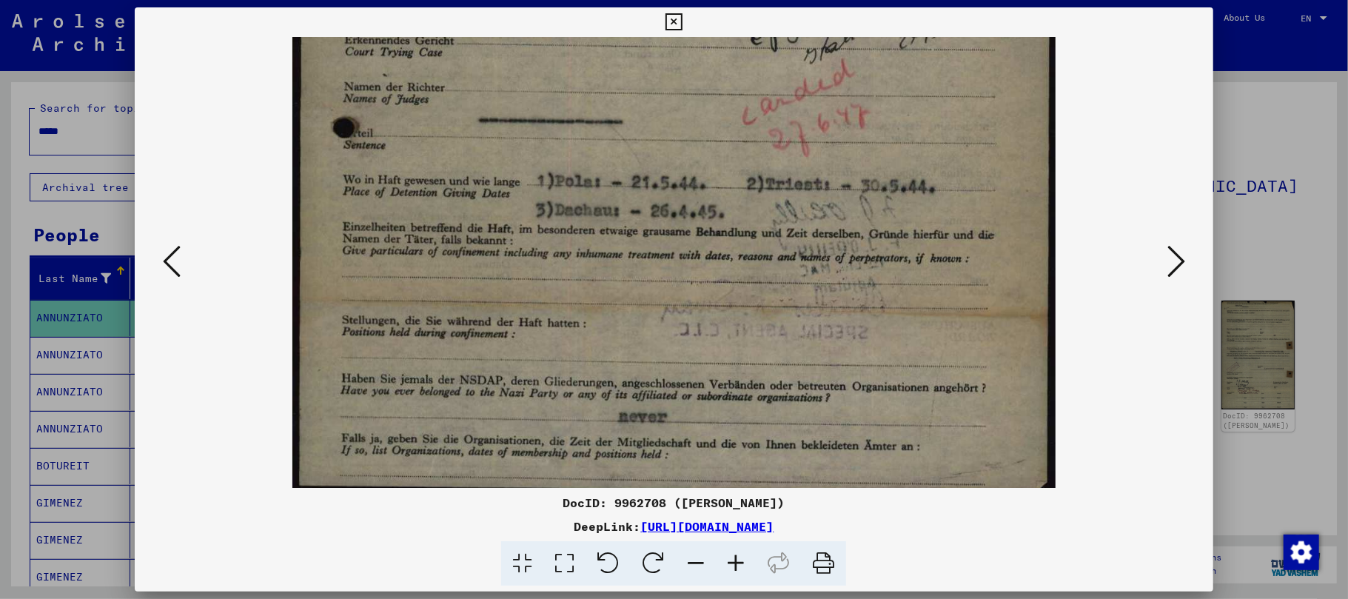
scroll to position [666, 0]
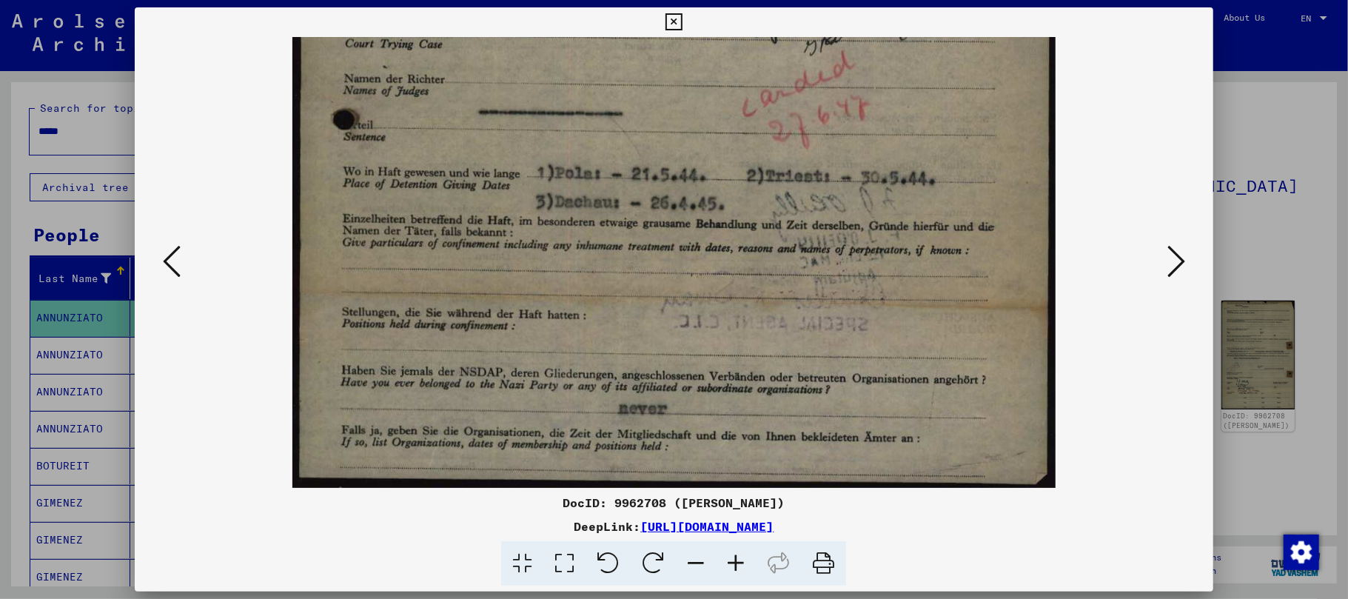
drag, startPoint x: 561, startPoint y: 412, endPoint x: 573, endPoint y: 153, distance: 259.4
click at [1173, 253] on icon at bounding box center [1176, 262] width 18 height 36
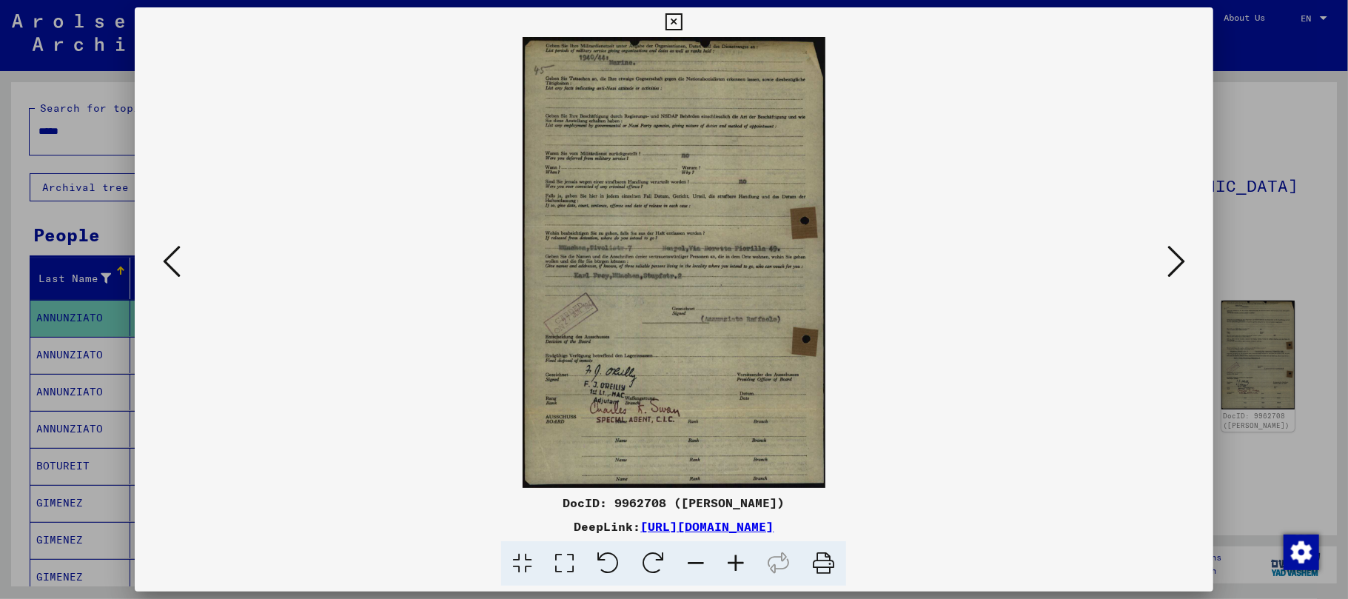
click at [733, 558] on icon at bounding box center [736, 563] width 40 height 45
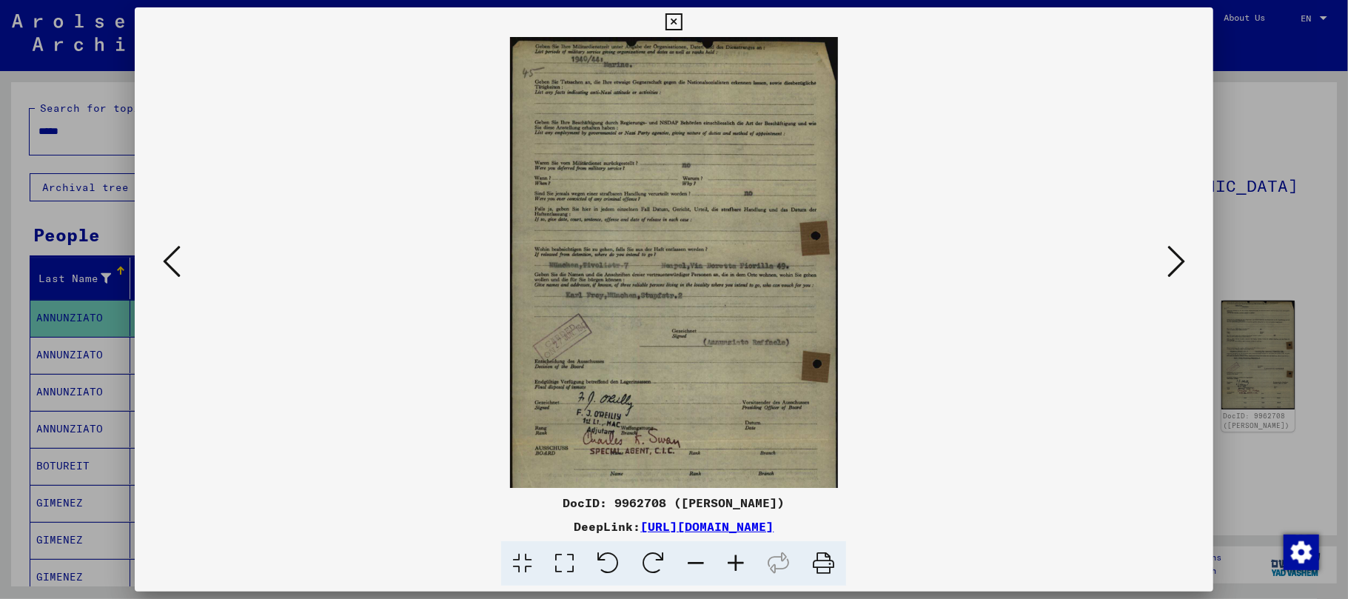
click at [733, 558] on icon at bounding box center [736, 563] width 40 height 45
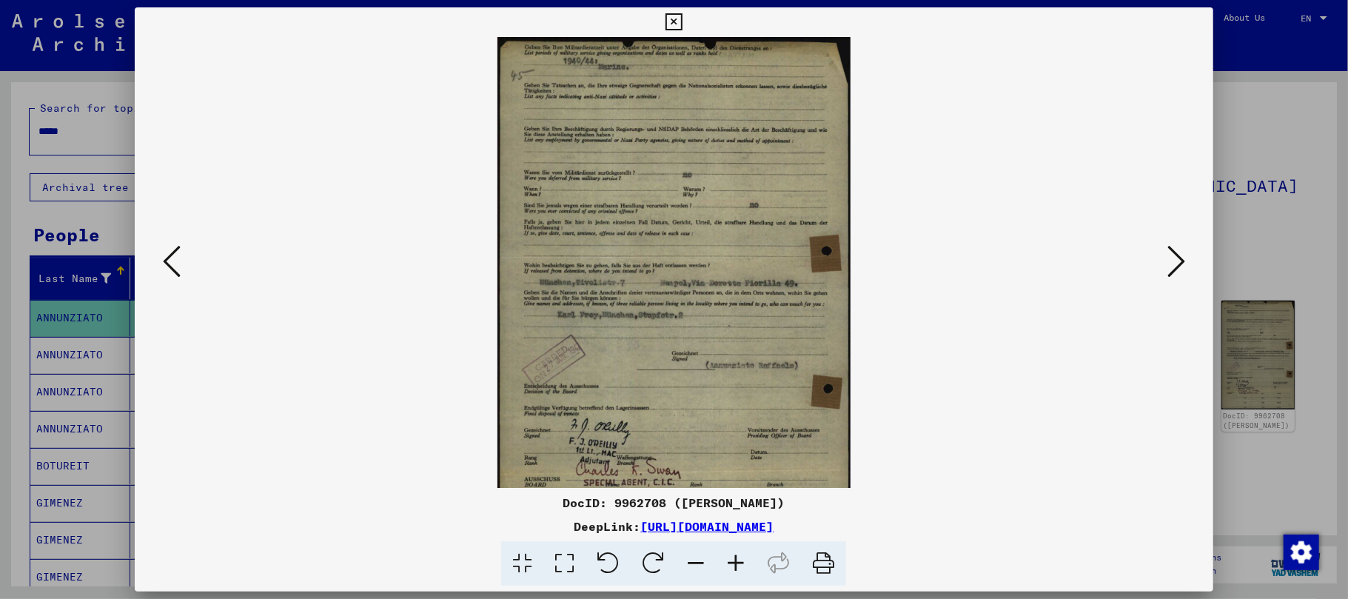
click at [733, 558] on icon at bounding box center [736, 563] width 40 height 45
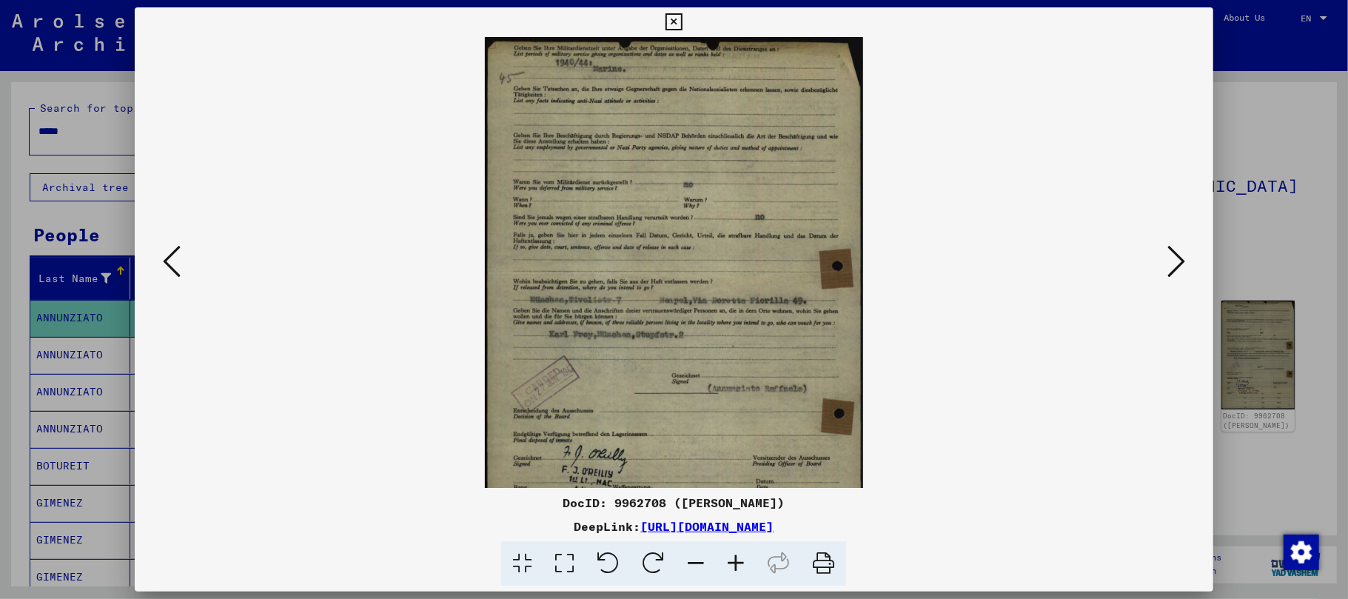
click at [733, 558] on icon at bounding box center [736, 563] width 40 height 45
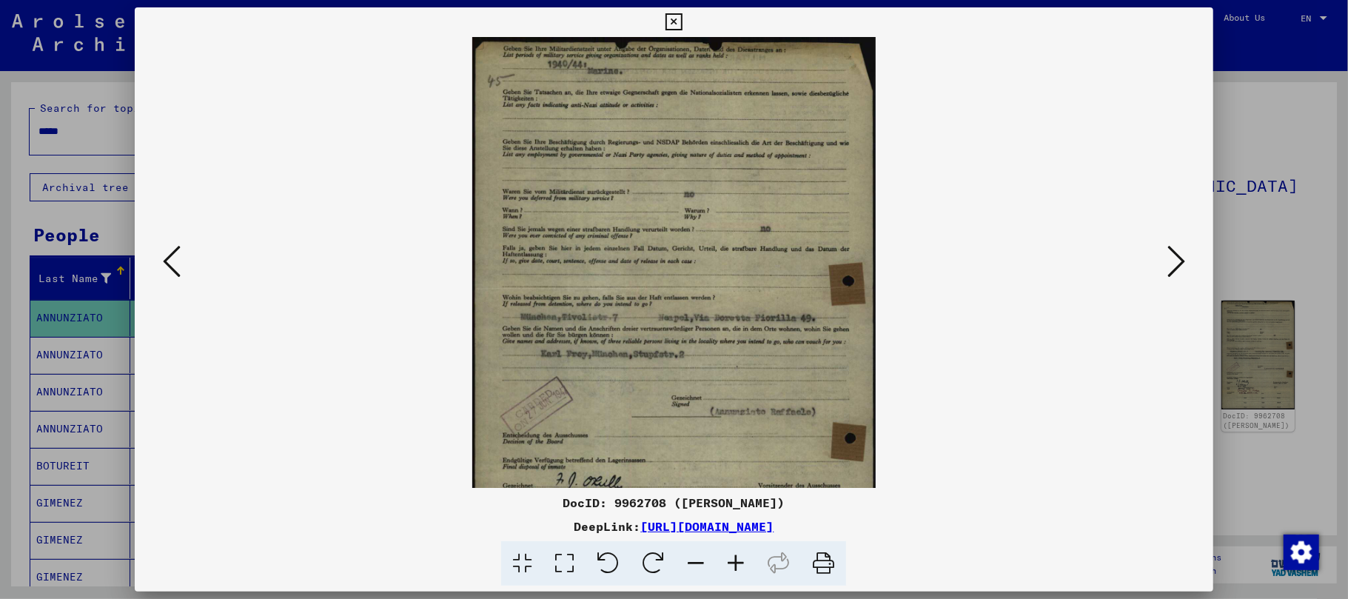
click at [733, 558] on icon at bounding box center [736, 563] width 40 height 45
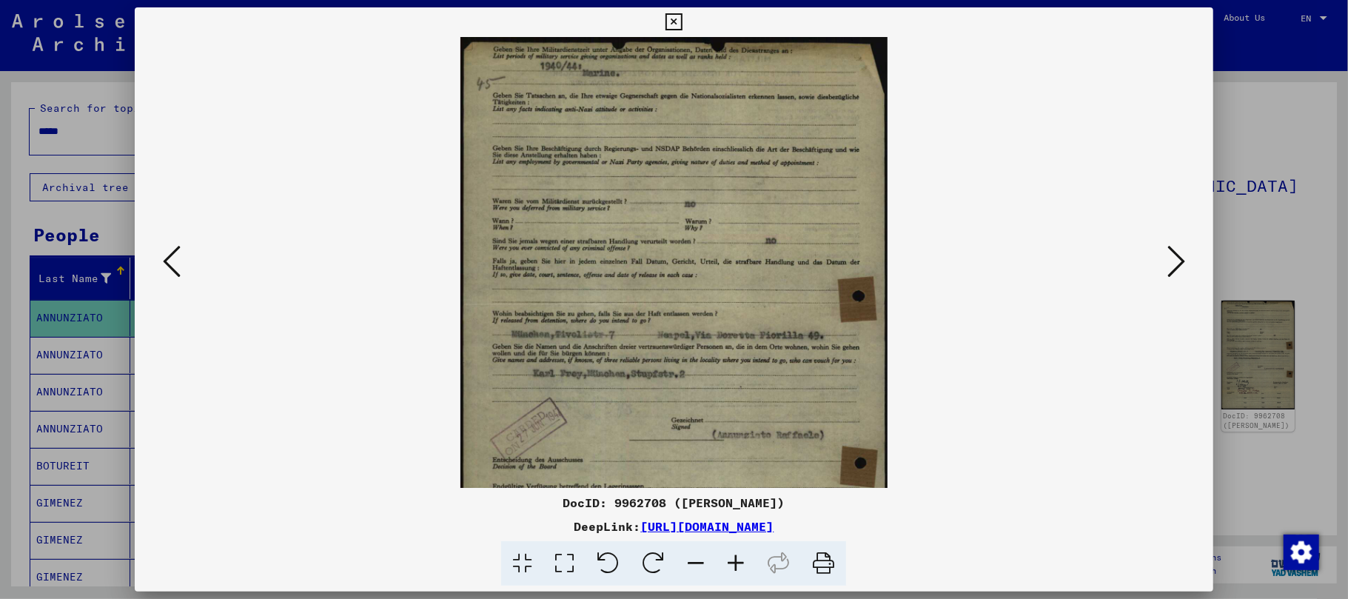
click at [733, 558] on icon at bounding box center [736, 563] width 40 height 45
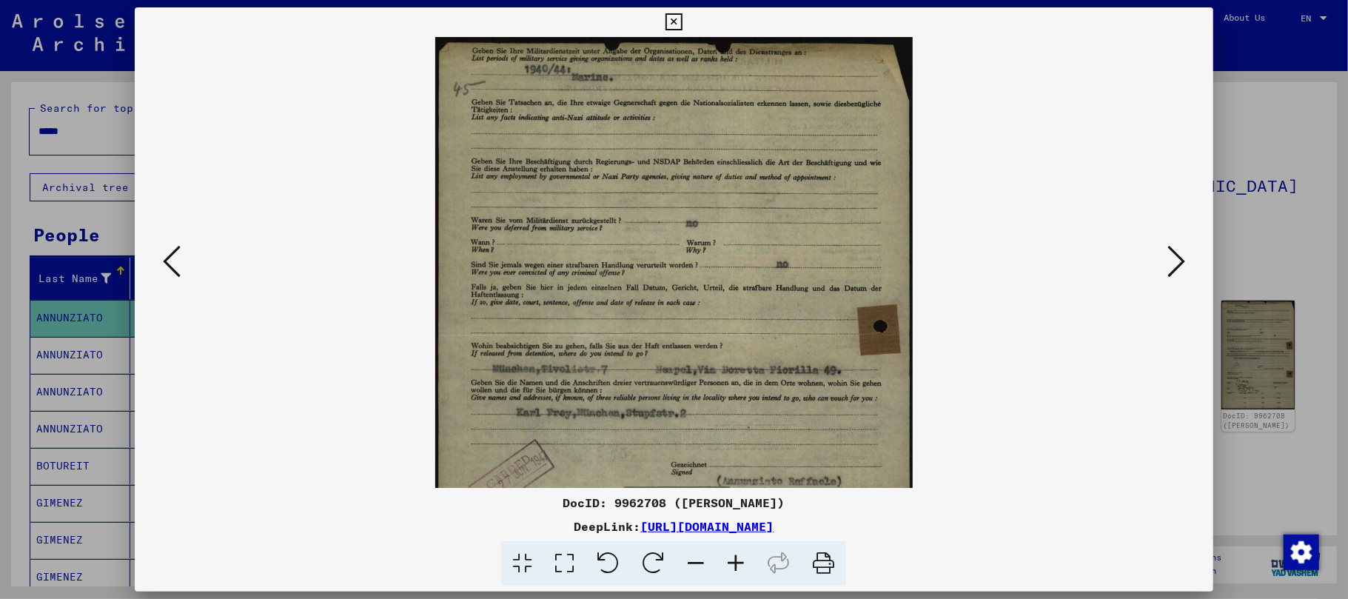
click at [733, 557] on icon at bounding box center [736, 563] width 40 height 45
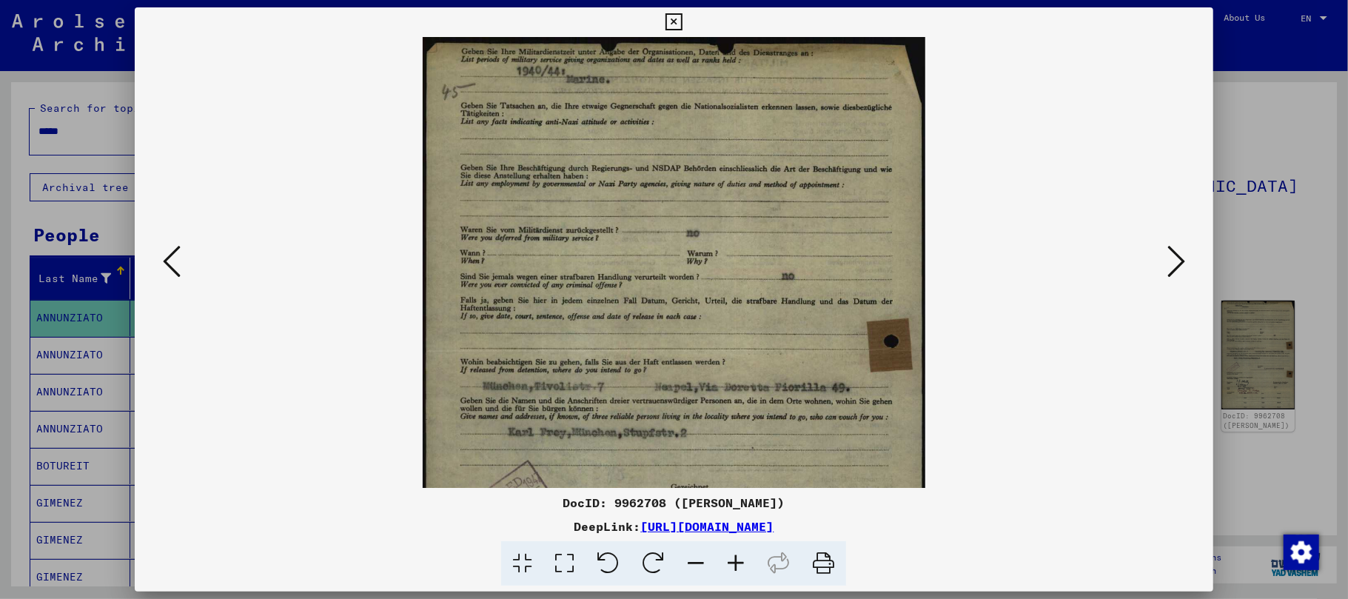
click at [733, 557] on icon at bounding box center [736, 563] width 40 height 45
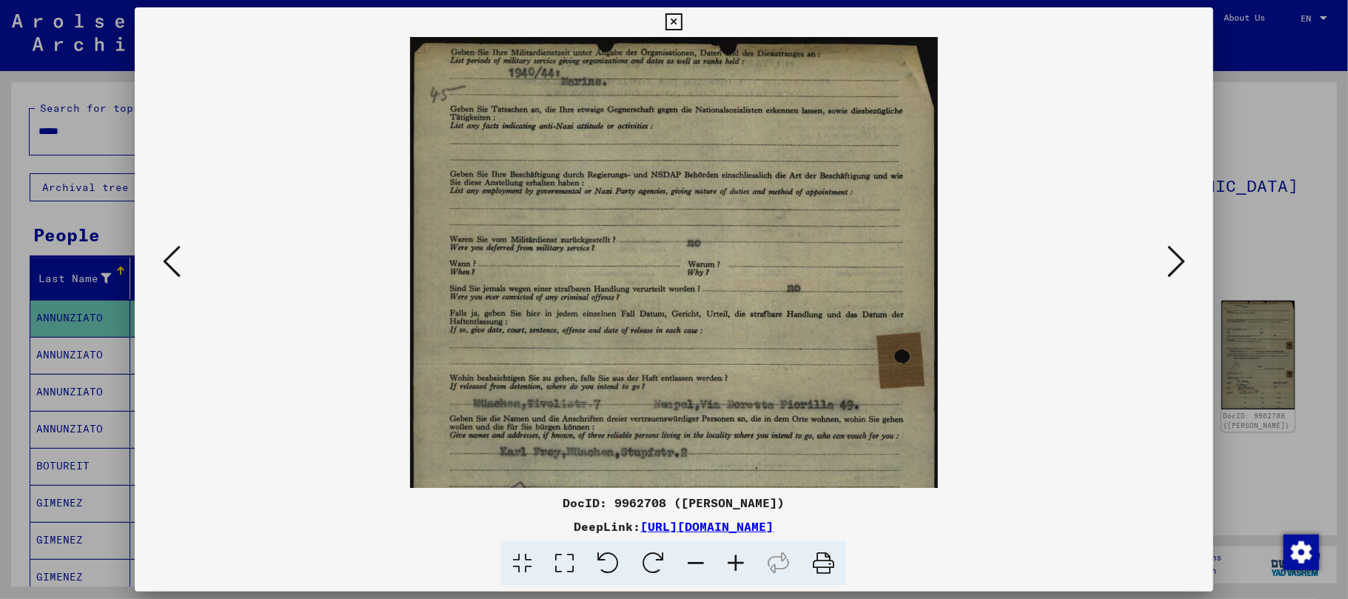
click at [733, 557] on icon at bounding box center [736, 563] width 40 height 45
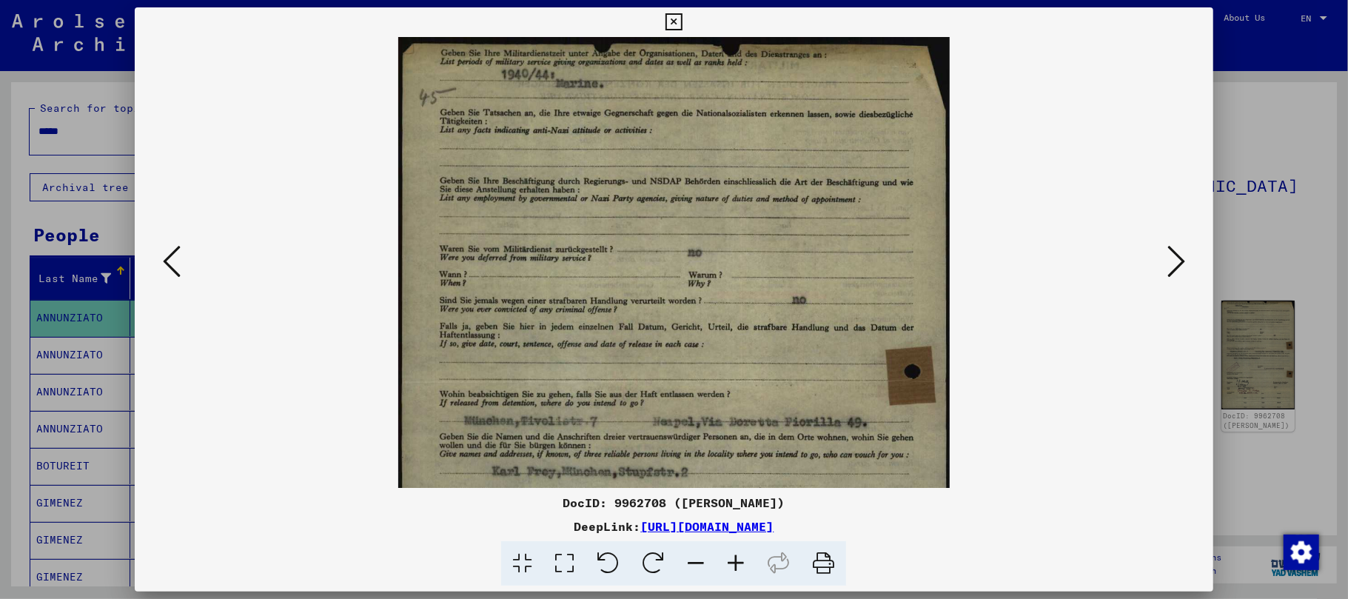
click at [733, 557] on icon at bounding box center [736, 563] width 40 height 45
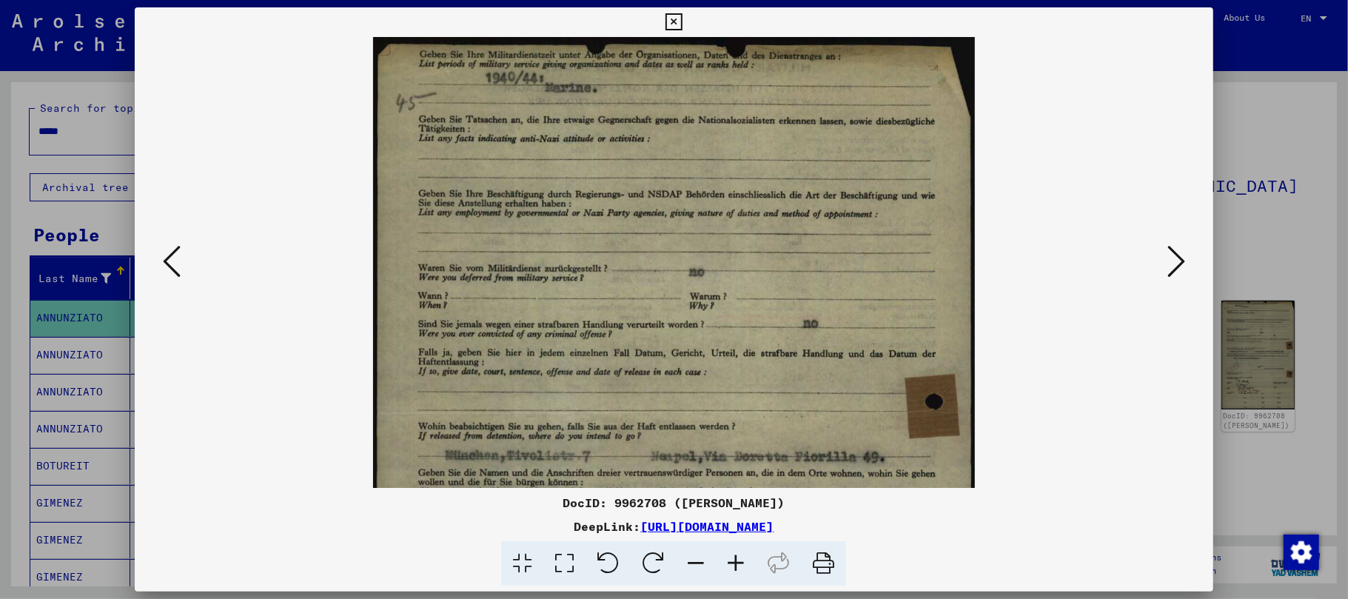
click at [733, 557] on icon at bounding box center [736, 563] width 40 height 45
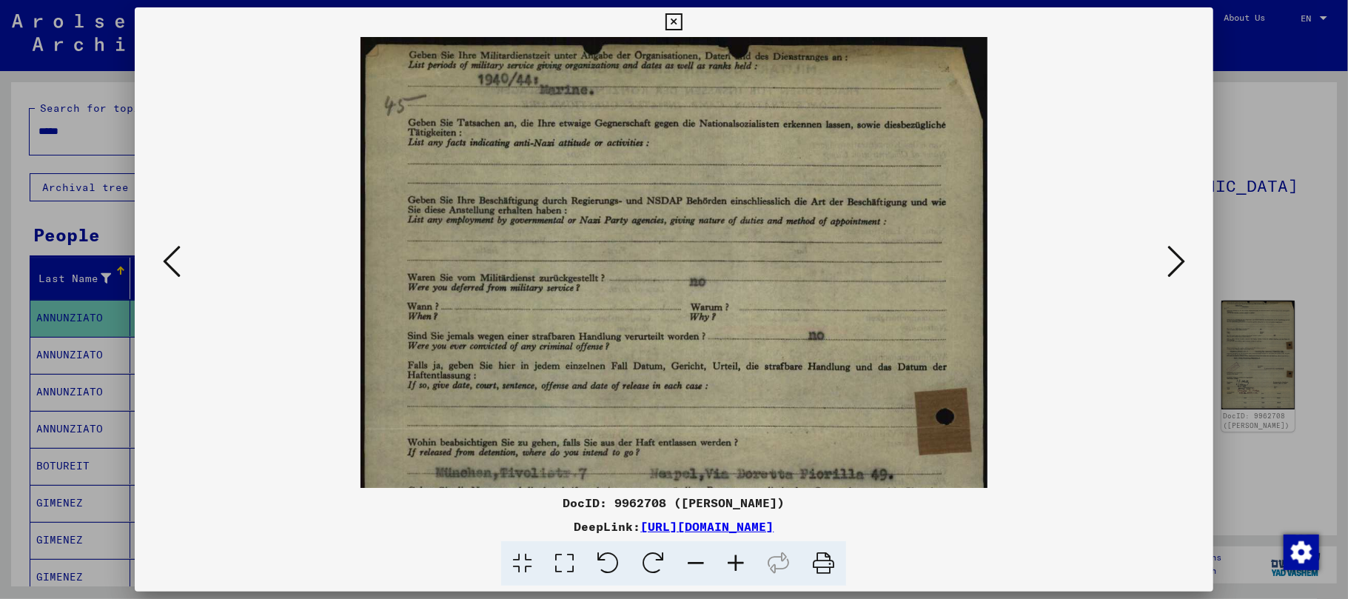
click at [734, 554] on icon at bounding box center [736, 563] width 40 height 45
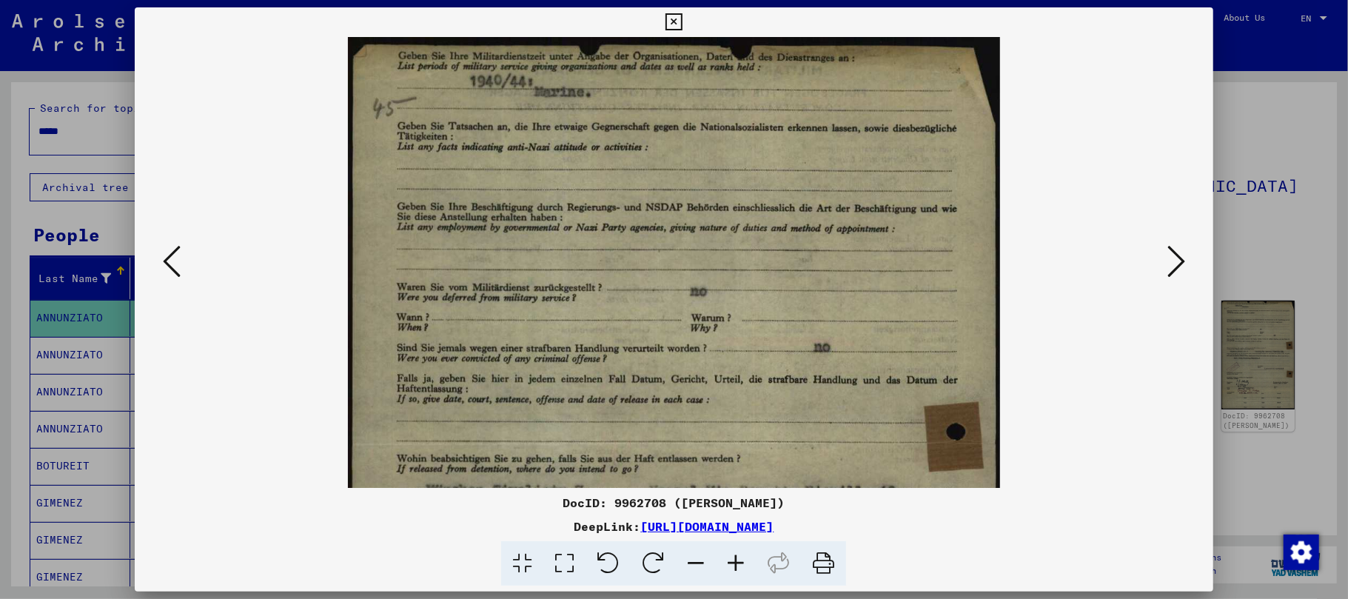
click at [734, 554] on icon at bounding box center [736, 563] width 40 height 45
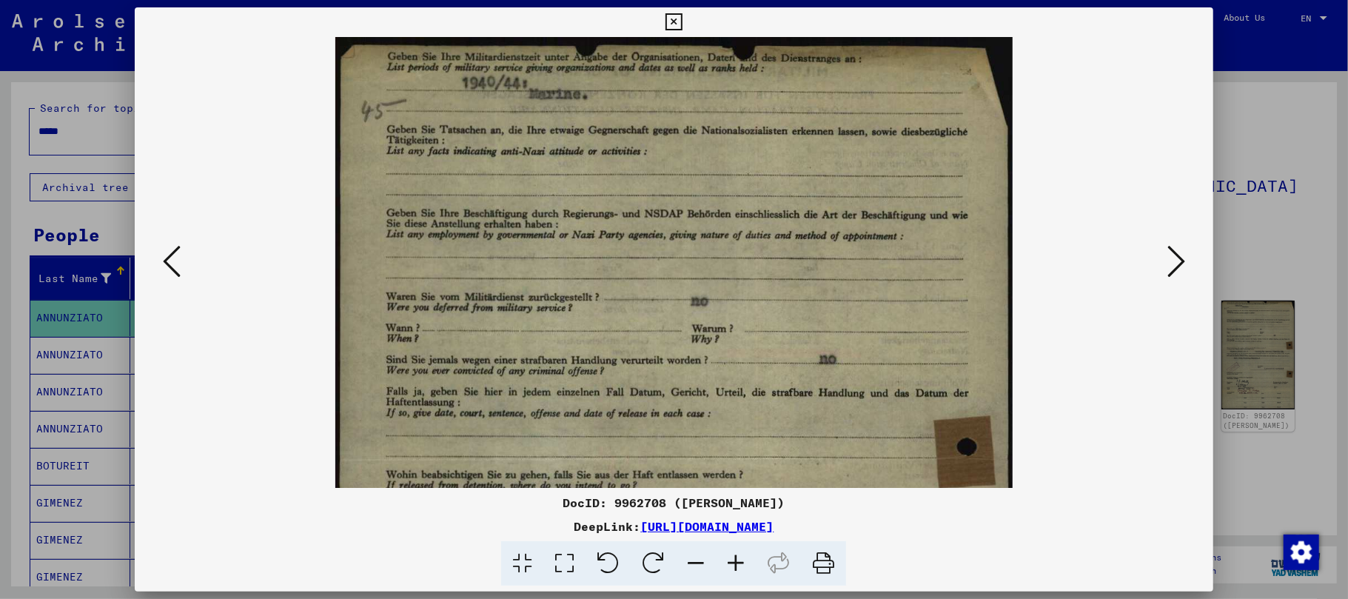
click at [734, 554] on icon at bounding box center [736, 563] width 40 height 45
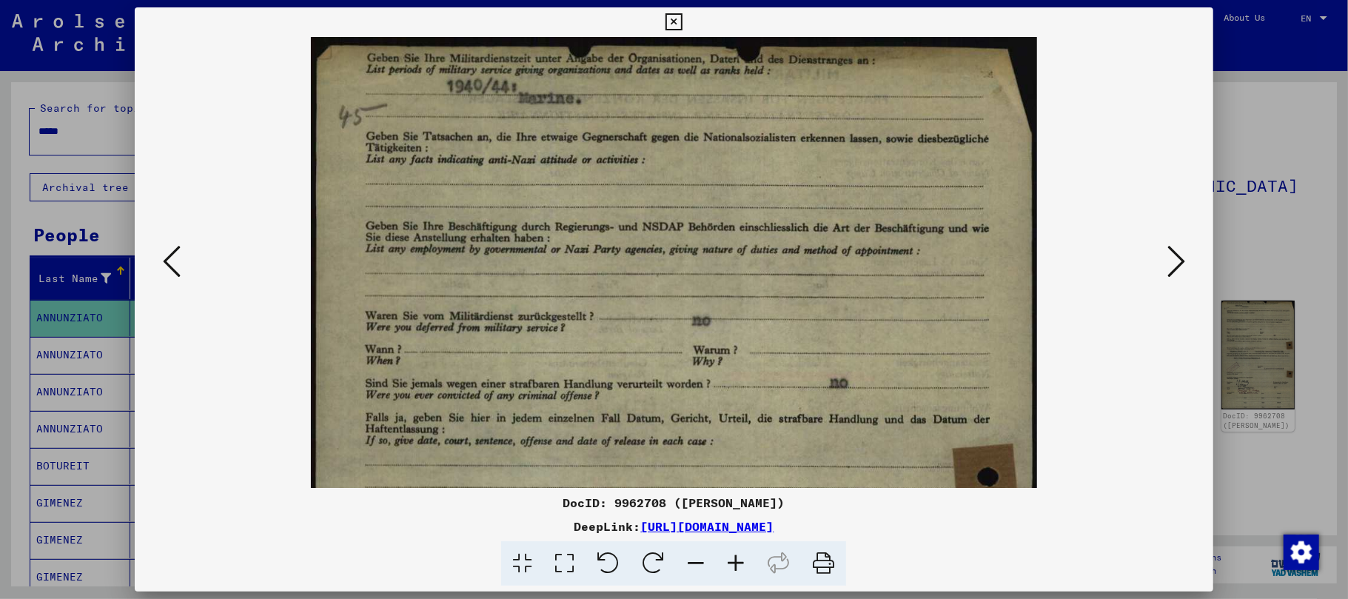
drag, startPoint x: 688, startPoint y: 250, endPoint x: 679, endPoint y: 321, distance: 71.0
click at [679, 321] on img at bounding box center [674, 577] width 726 height 1080
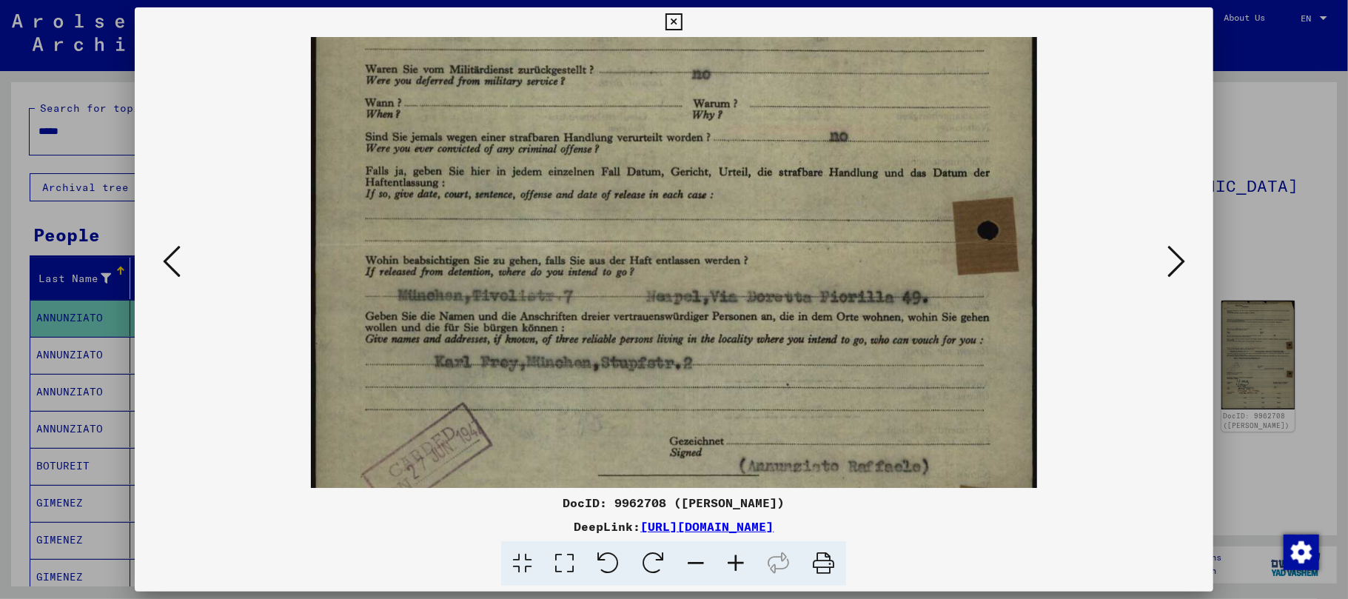
drag, startPoint x: 626, startPoint y: 425, endPoint x: 603, endPoint y: 170, distance: 255.7
click at [603, 170] on img at bounding box center [674, 330] width 726 height 1080
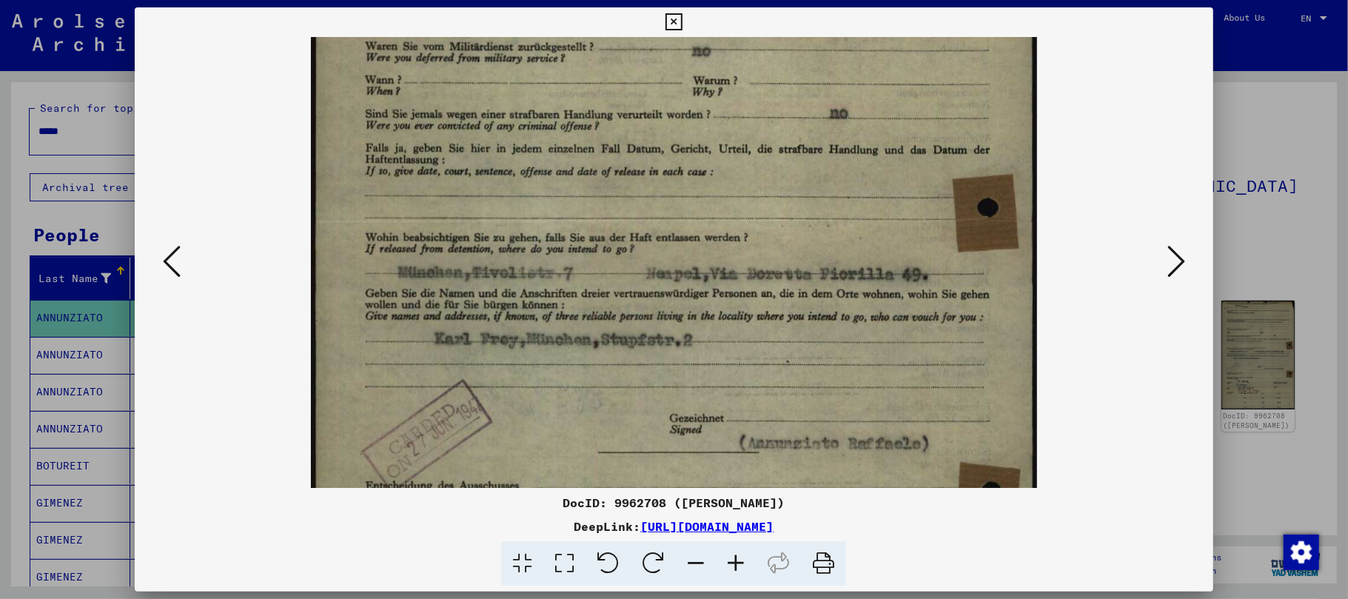
scroll to position [366, 0]
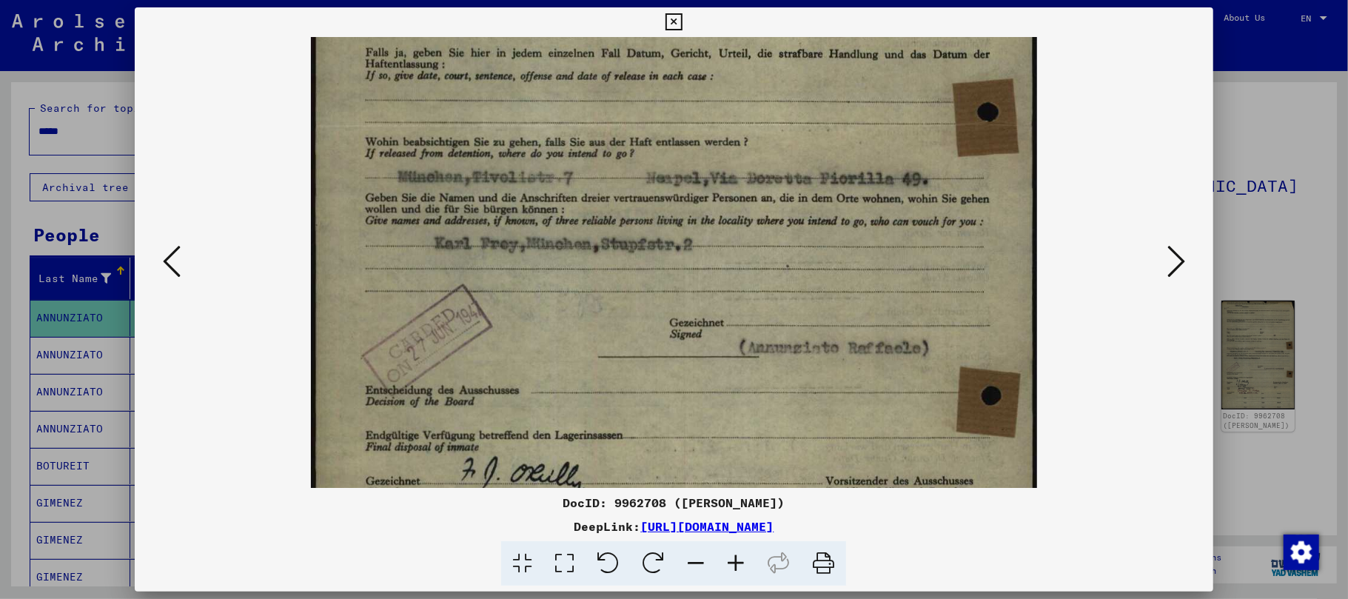
drag, startPoint x: 582, startPoint y: 267, endPoint x: 613, endPoint y: 113, distance: 156.4
click at [613, 113] on img at bounding box center [674, 212] width 726 height 1080
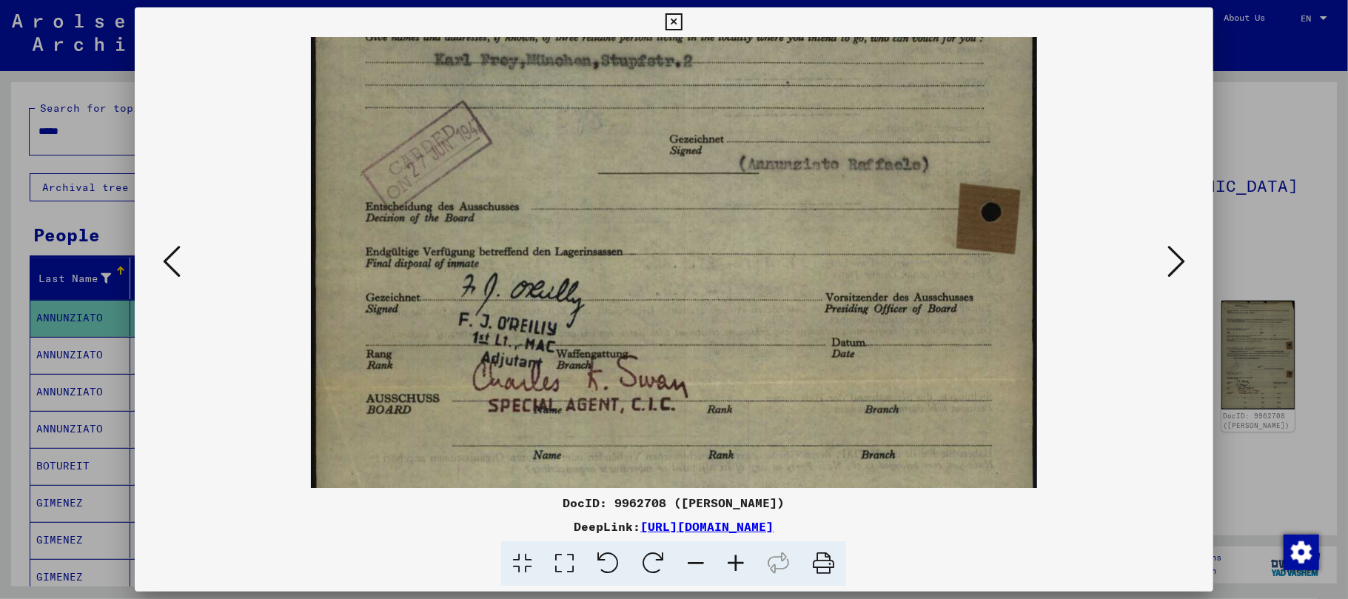
scroll to position [555, 0]
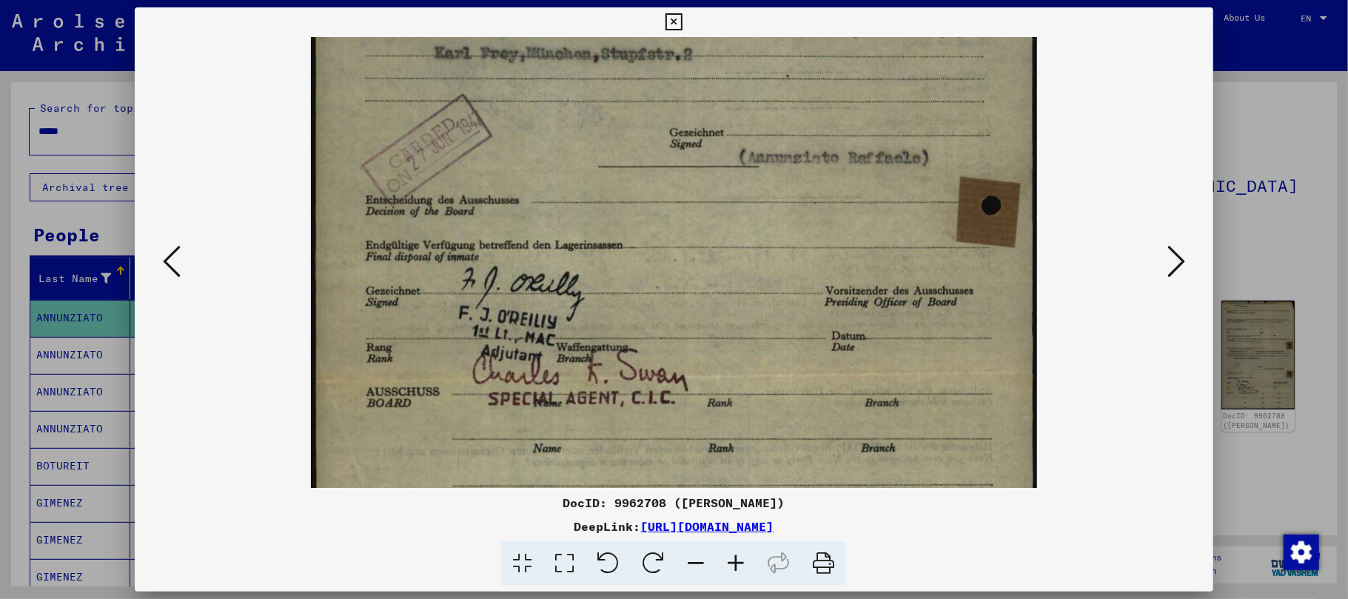
drag, startPoint x: 649, startPoint y: 371, endPoint x: 679, endPoint y: 188, distance: 185.2
click at [679, 188] on img at bounding box center [674, 22] width 726 height 1080
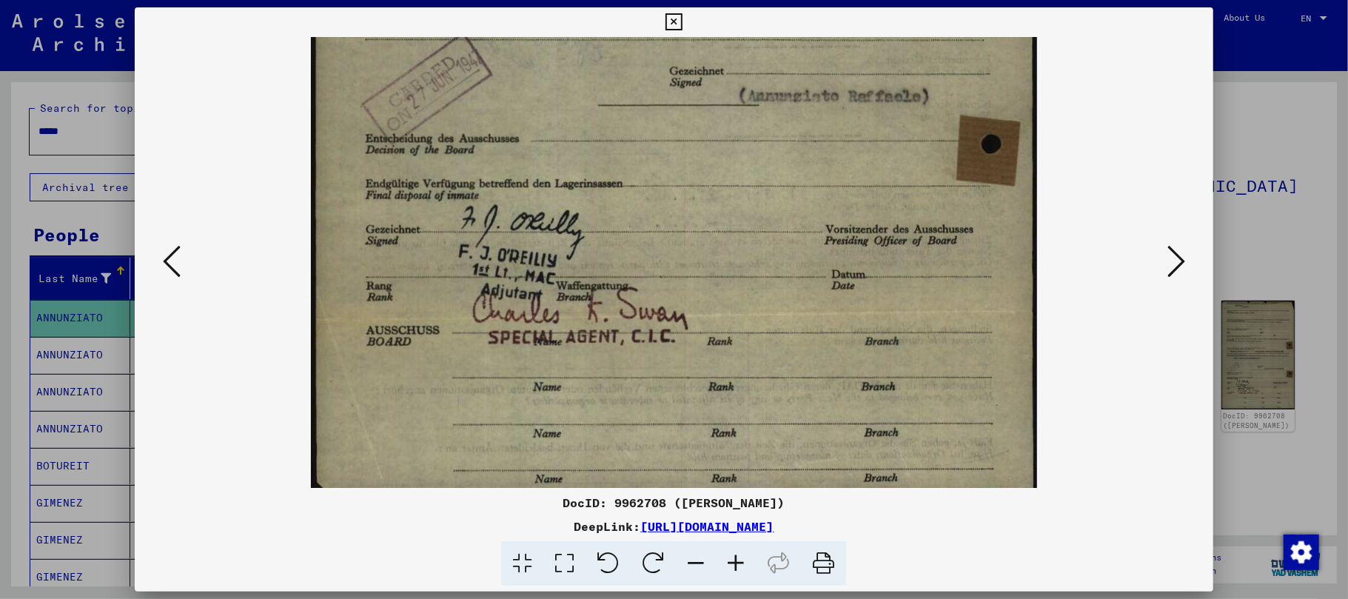
drag, startPoint x: 725, startPoint y: 321, endPoint x: 762, endPoint y: 160, distance: 164.7
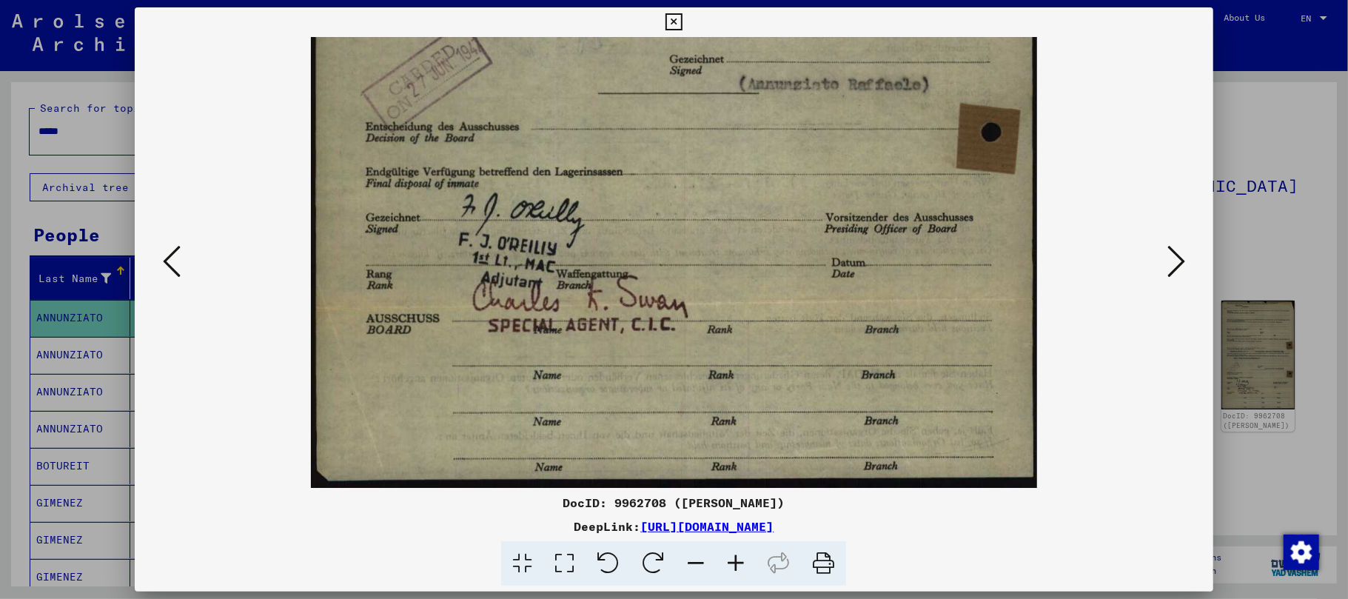
click at [1179, 258] on icon at bounding box center [1176, 262] width 18 height 36
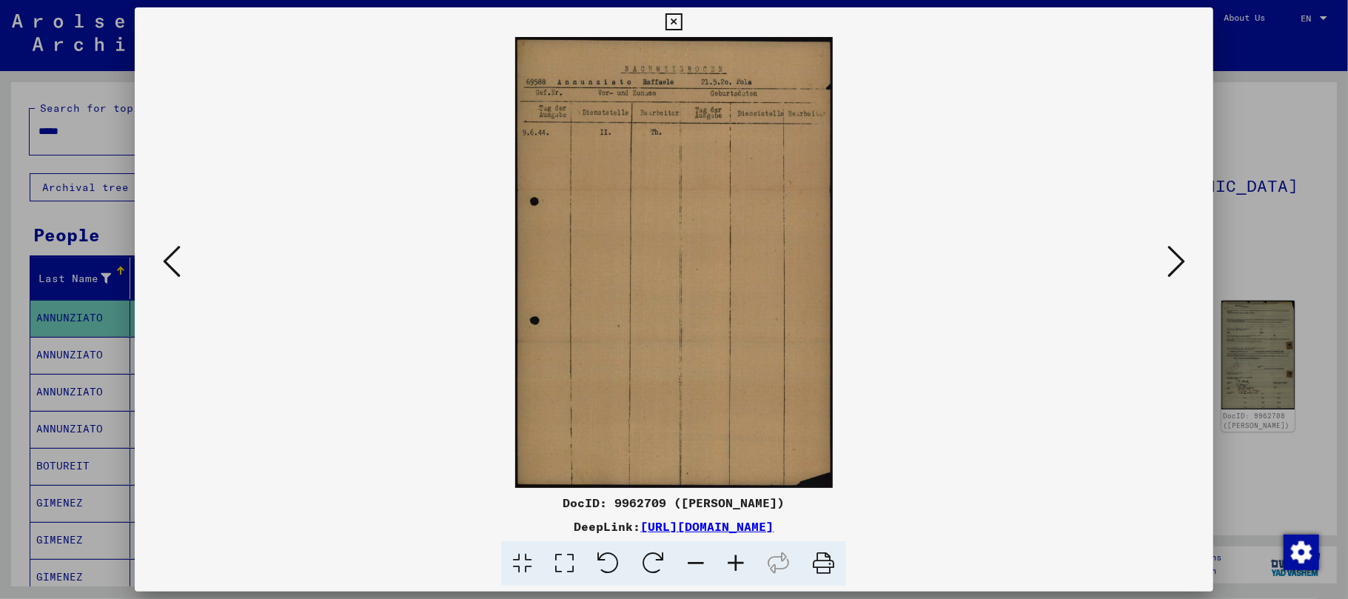
scroll to position [0, 0]
click at [736, 563] on icon at bounding box center [736, 563] width 40 height 45
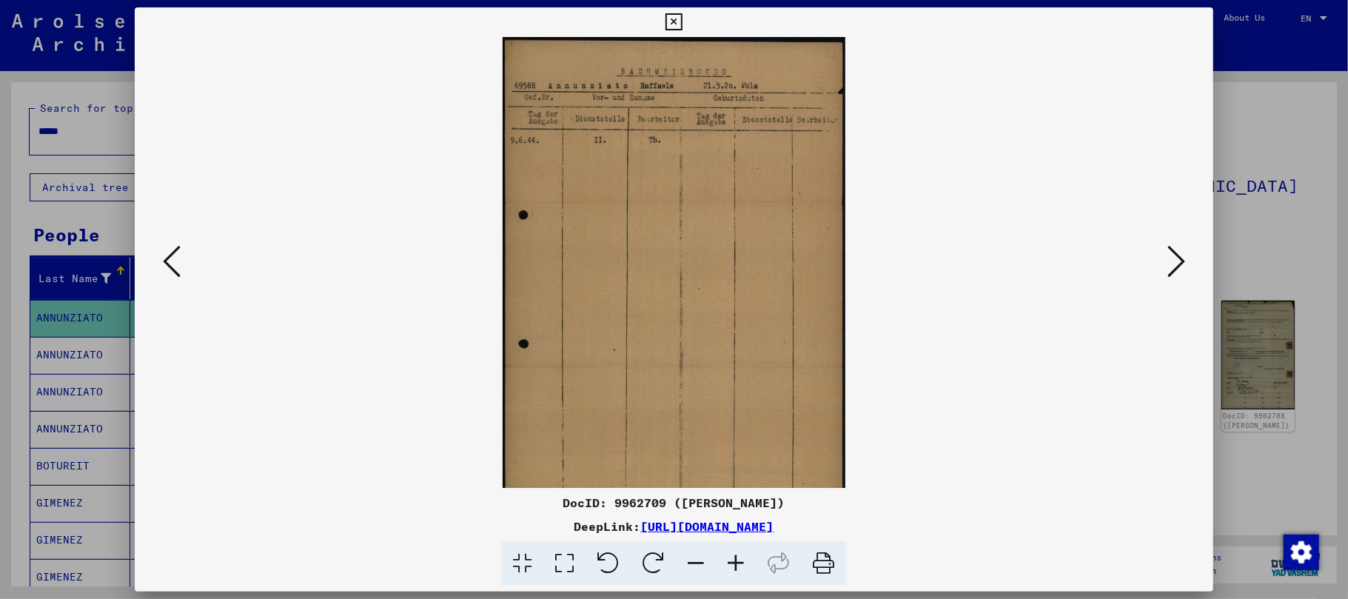
click at [733, 563] on icon at bounding box center [736, 563] width 40 height 45
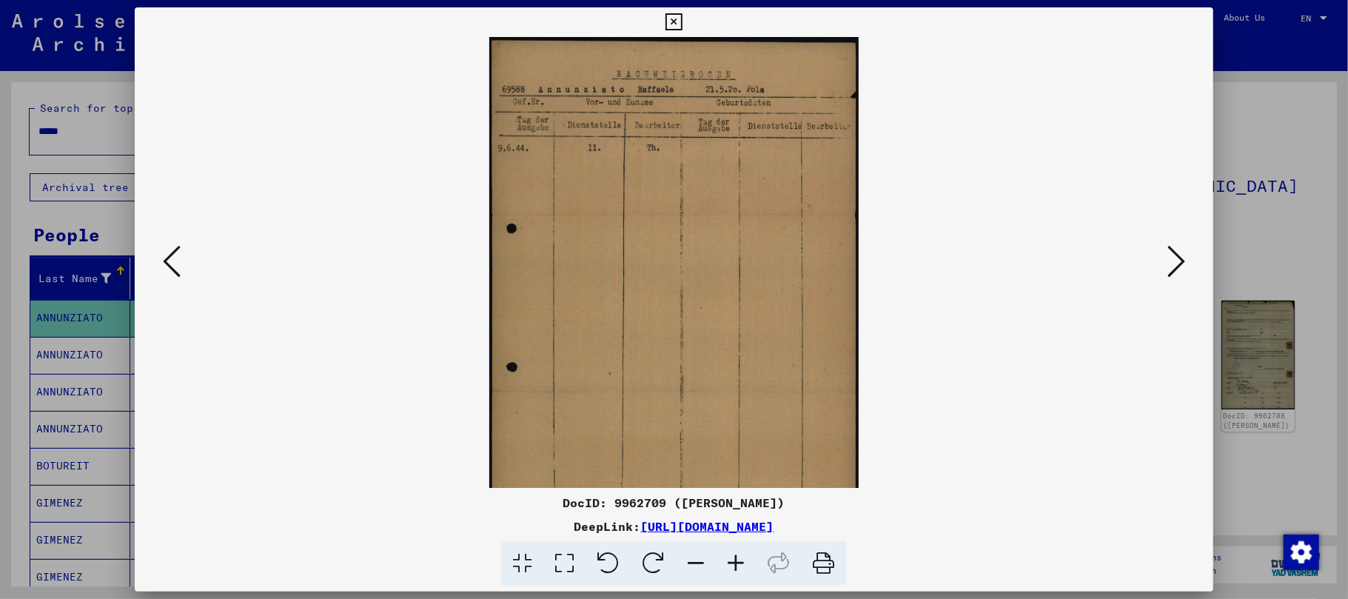
click at [733, 563] on icon at bounding box center [736, 563] width 40 height 45
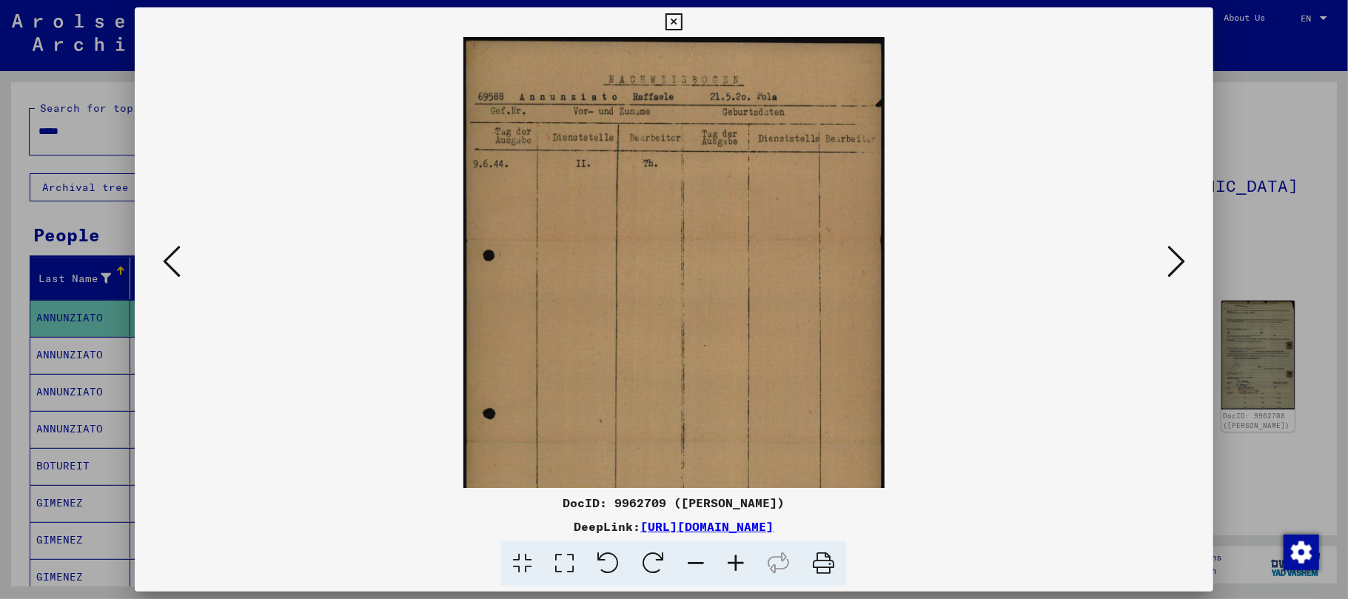
click at [733, 563] on icon at bounding box center [736, 563] width 40 height 45
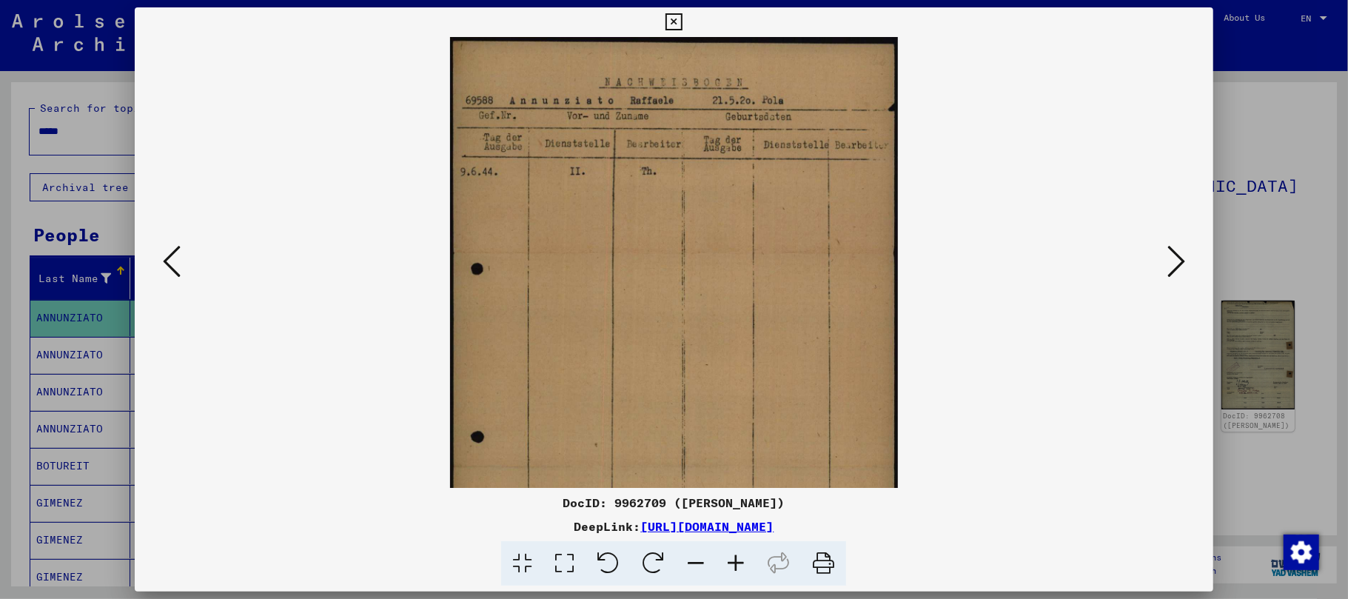
click at [733, 564] on icon at bounding box center [736, 563] width 40 height 45
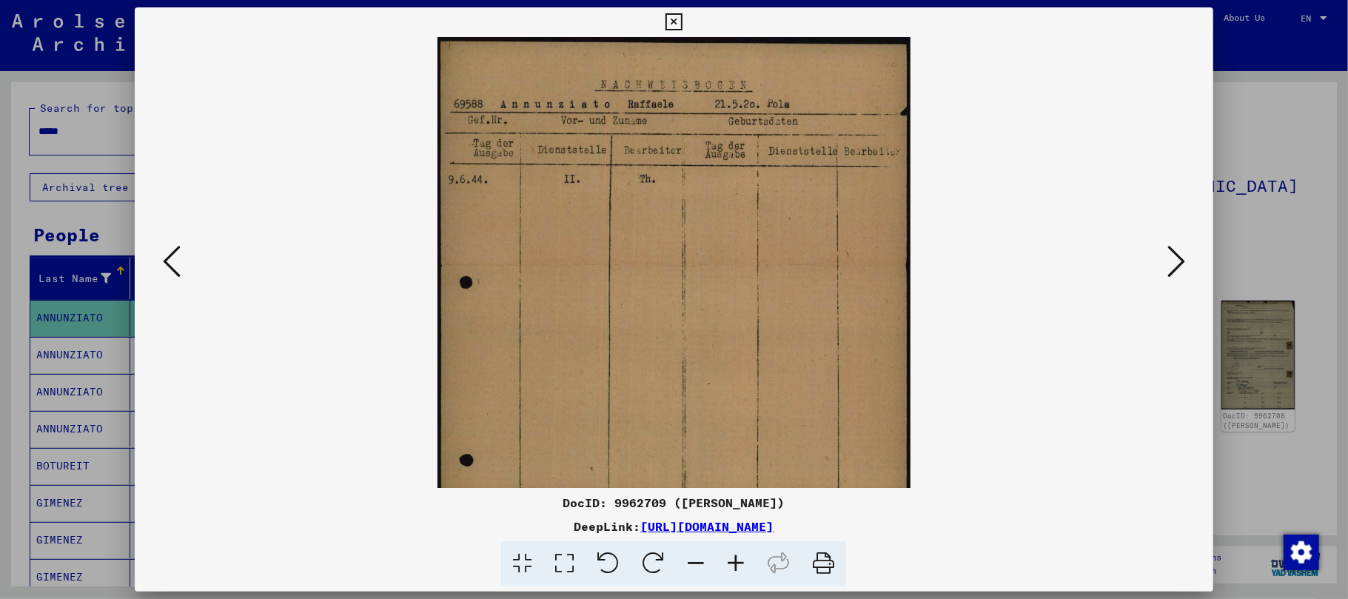
click at [733, 564] on icon at bounding box center [736, 563] width 40 height 45
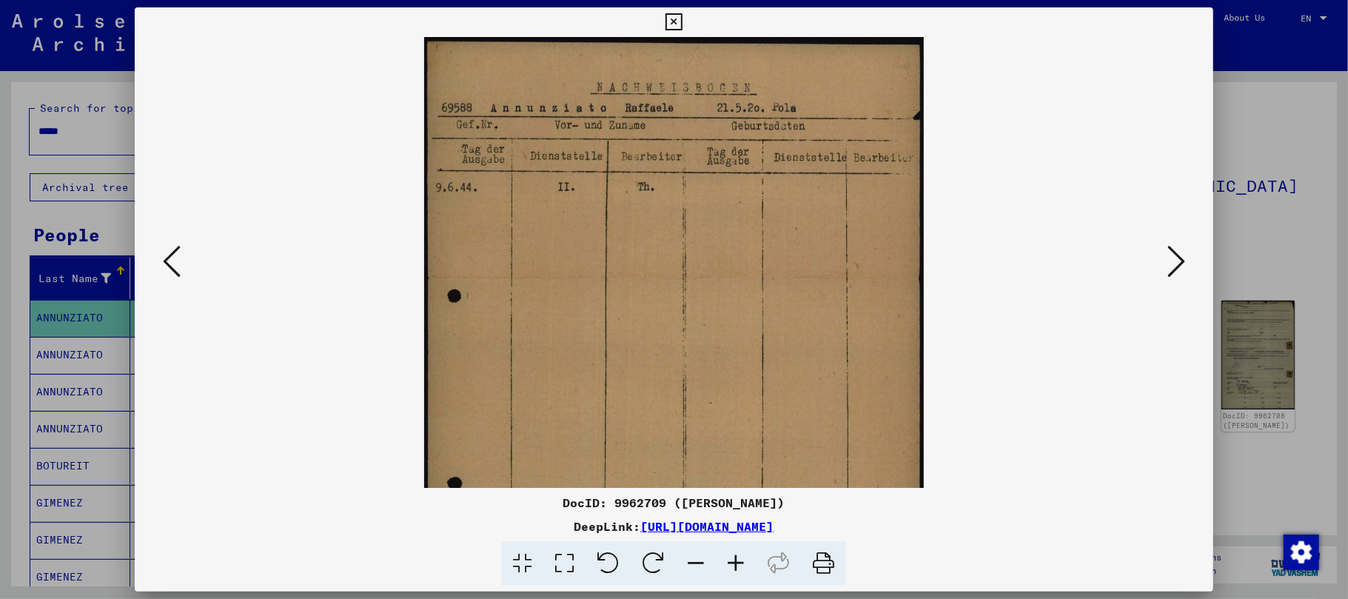
click at [733, 564] on icon at bounding box center [736, 563] width 40 height 45
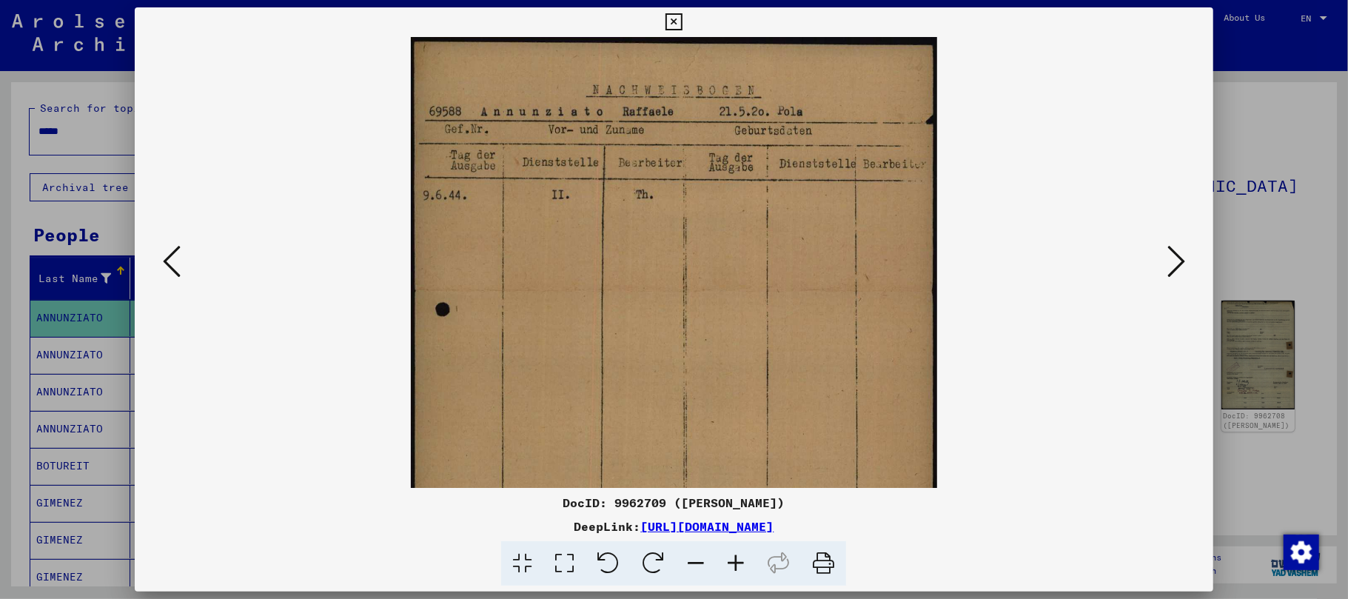
click at [733, 564] on icon at bounding box center [736, 563] width 40 height 45
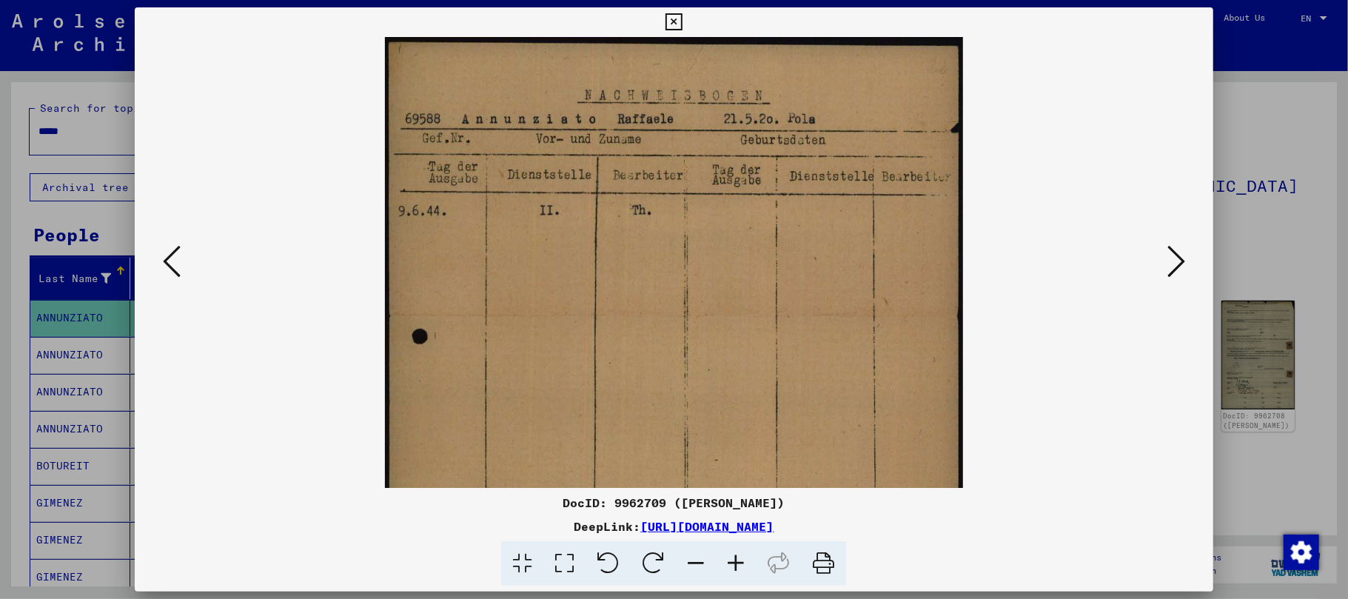
click at [733, 564] on icon at bounding box center [736, 563] width 40 height 45
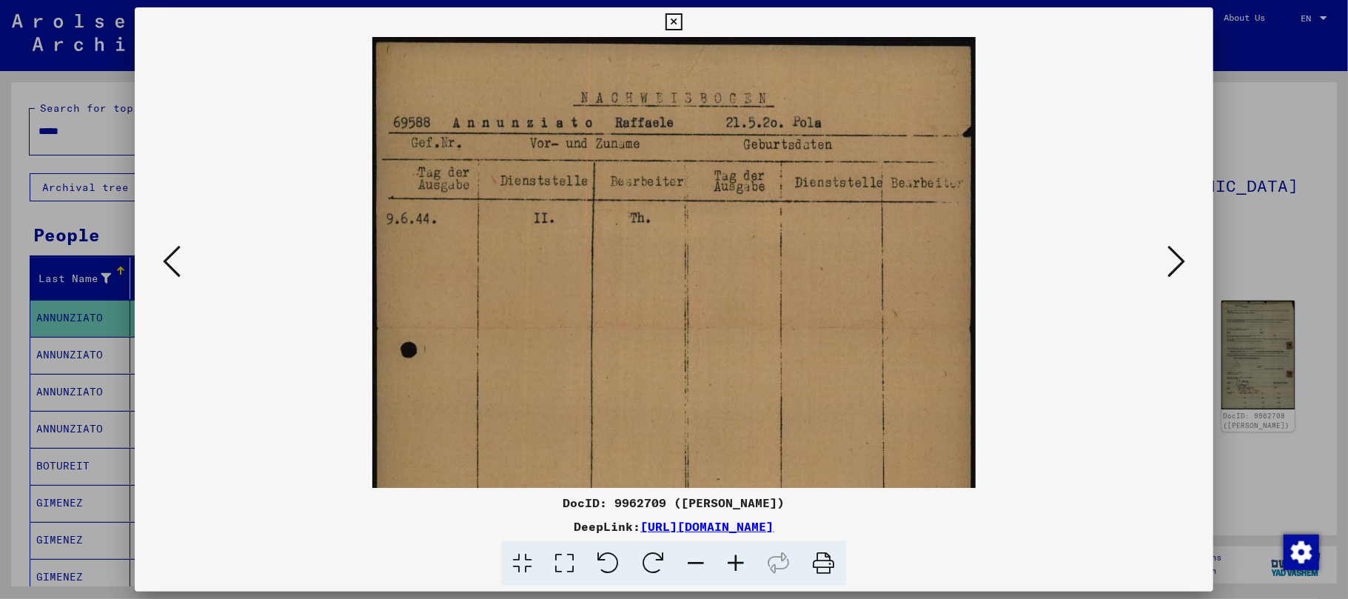
click at [733, 564] on icon at bounding box center [736, 563] width 40 height 45
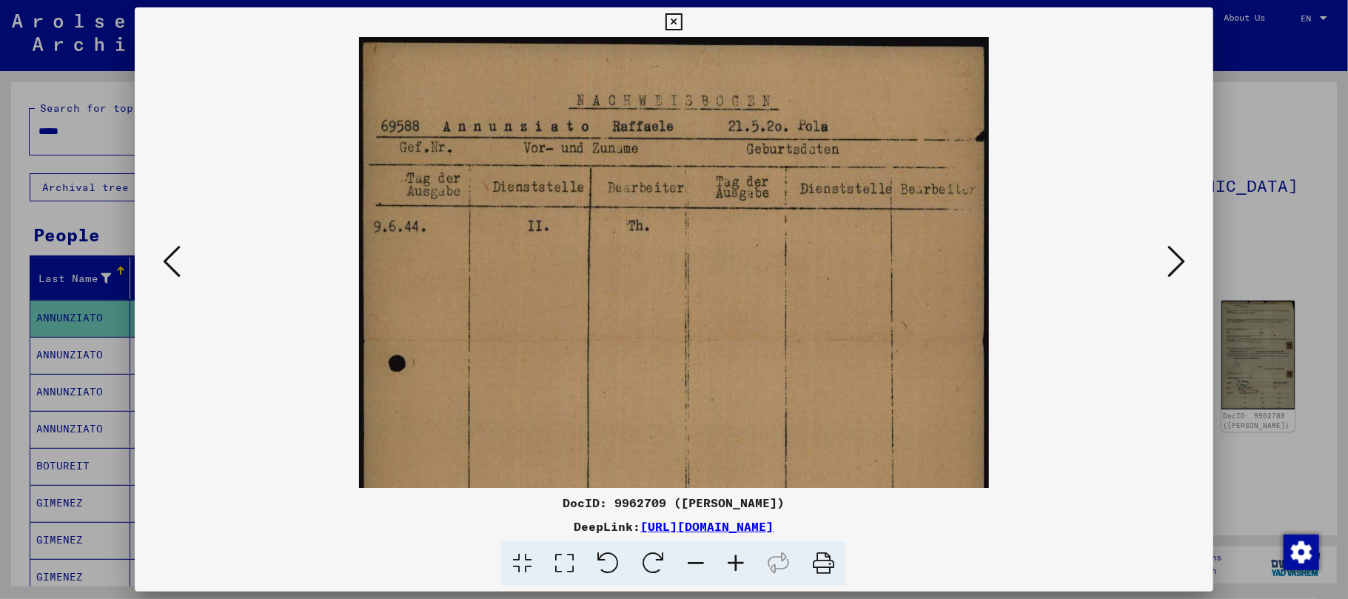
click at [733, 564] on icon at bounding box center [736, 563] width 40 height 45
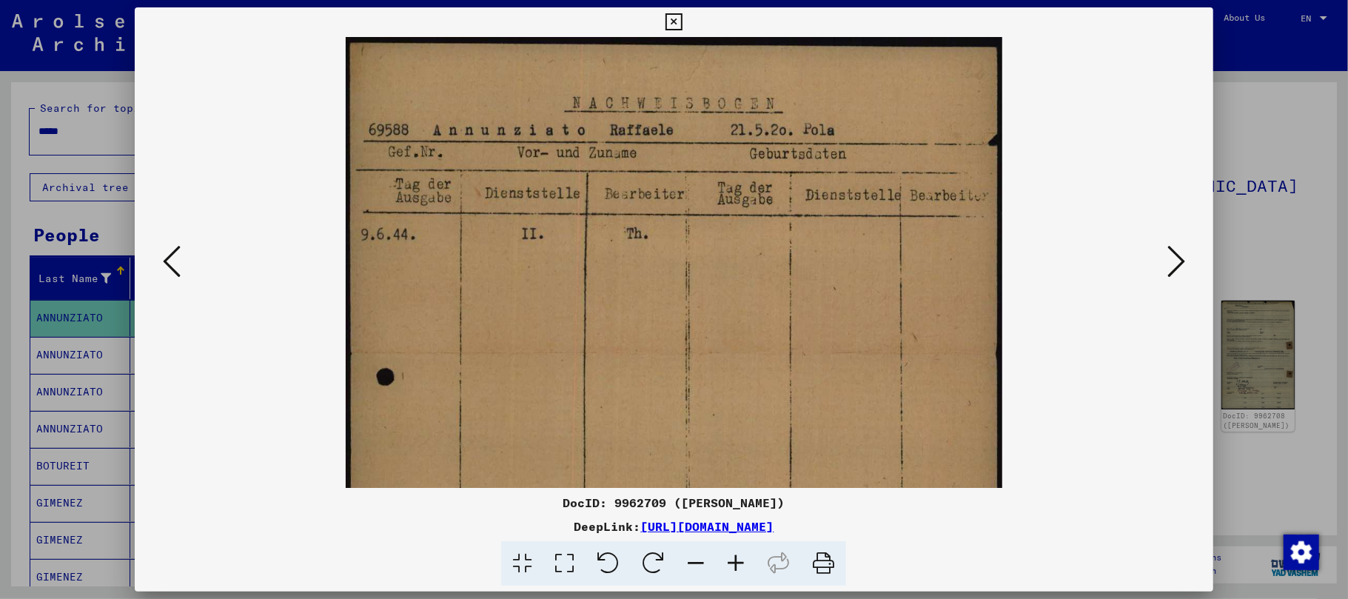
click at [733, 564] on icon at bounding box center [736, 563] width 40 height 45
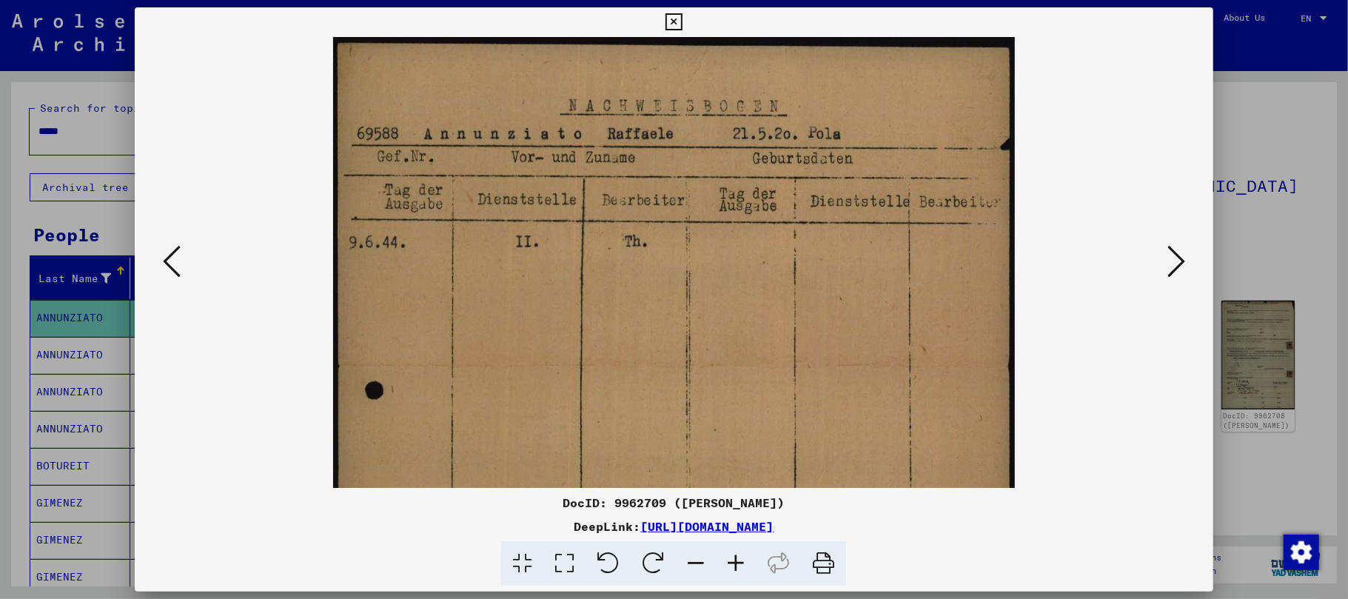
click at [733, 564] on icon at bounding box center [736, 563] width 40 height 45
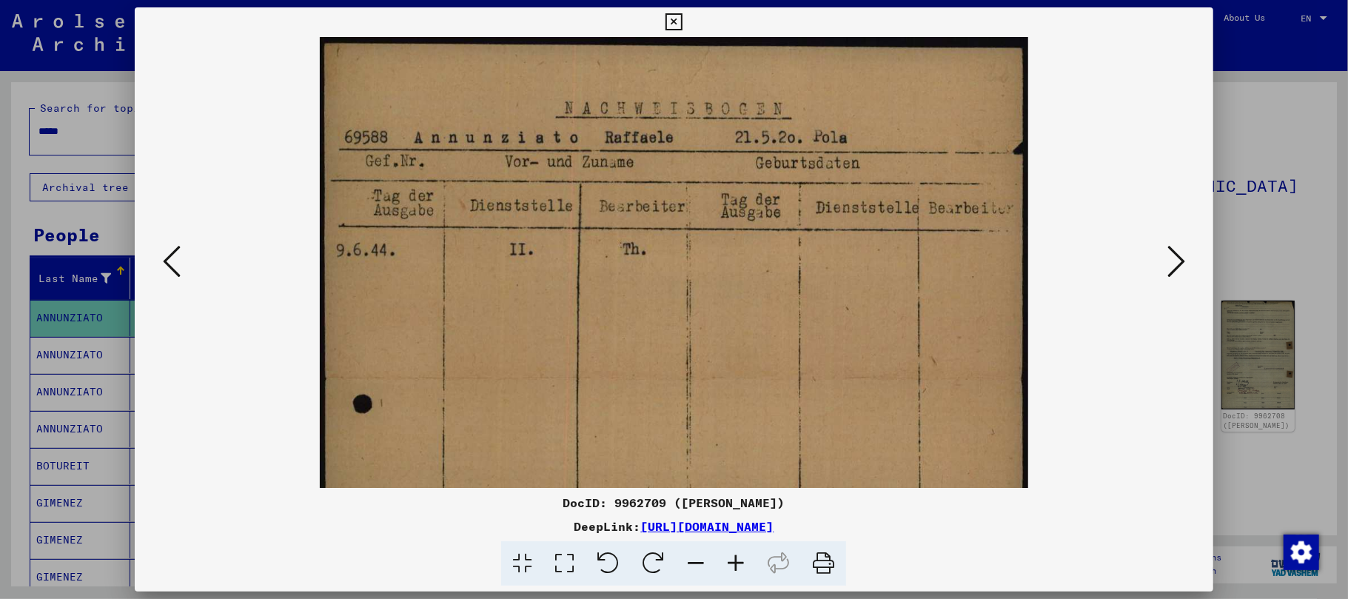
click at [733, 564] on icon at bounding box center [736, 563] width 40 height 45
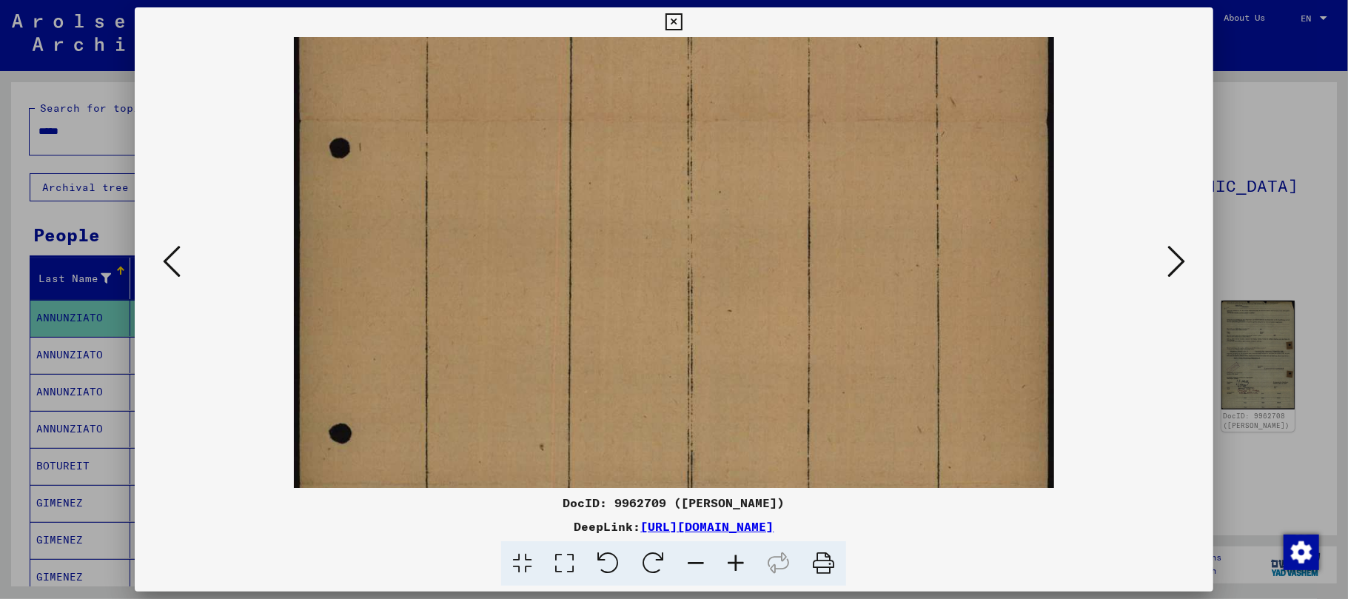
drag, startPoint x: 675, startPoint y: 383, endPoint x: 617, endPoint y: 36, distance: 351.4
click at [610, 78] on img at bounding box center [674, 293] width 760 height 1080
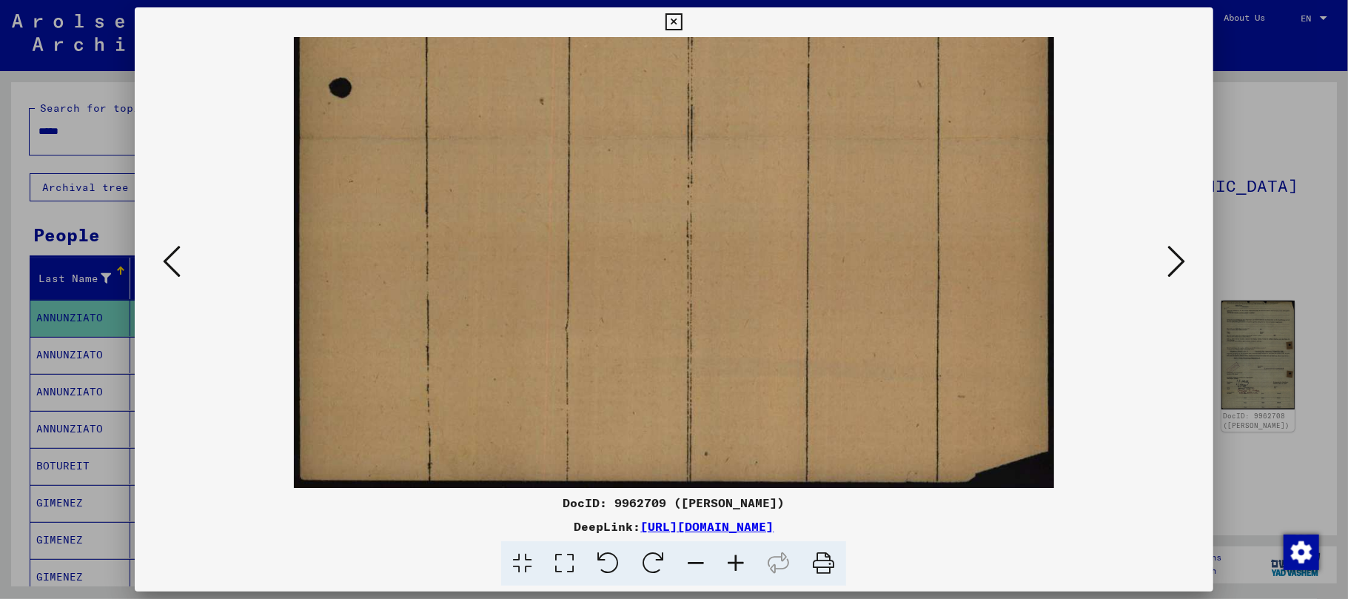
drag, startPoint x: 648, startPoint y: 315, endPoint x: 703, endPoint y: 21, distance: 298.8
click at [702, 30] on div "DocID: 9962709 ([PERSON_NAME]) DeepLink: [URL][DOMAIN_NAME]" at bounding box center [674, 296] width 1079 height 579
click at [1176, 261] on icon at bounding box center [1176, 262] width 18 height 36
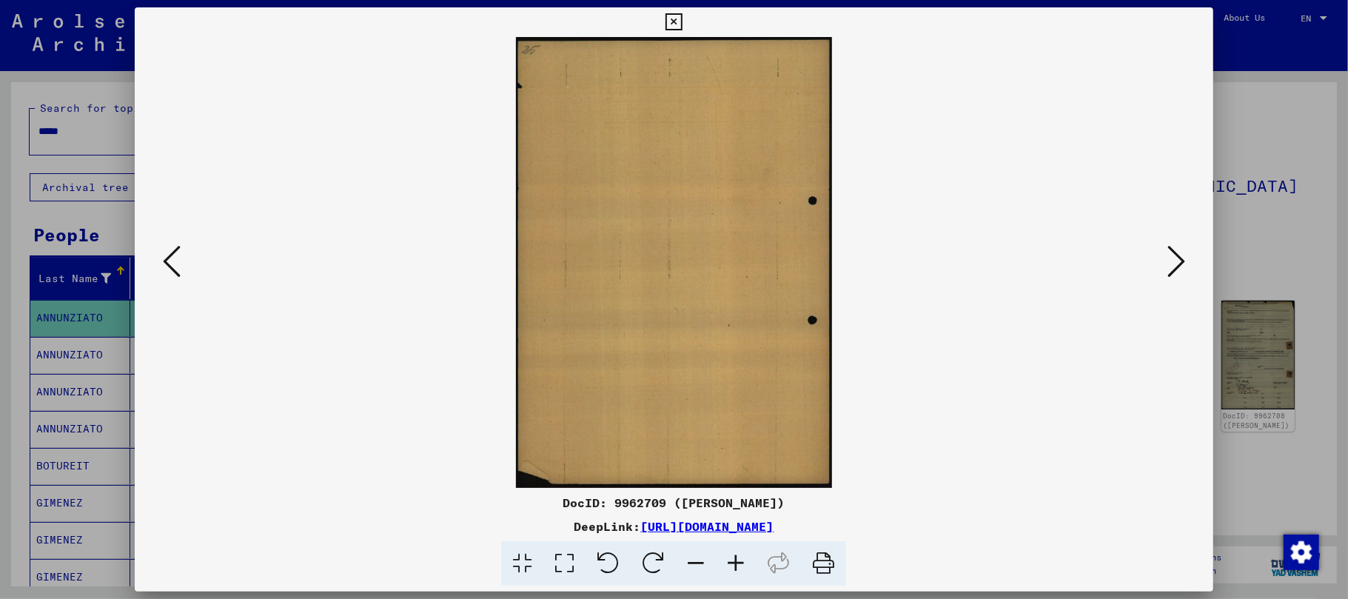
click at [1176, 261] on icon at bounding box center [1176, 262] width 18 height 36
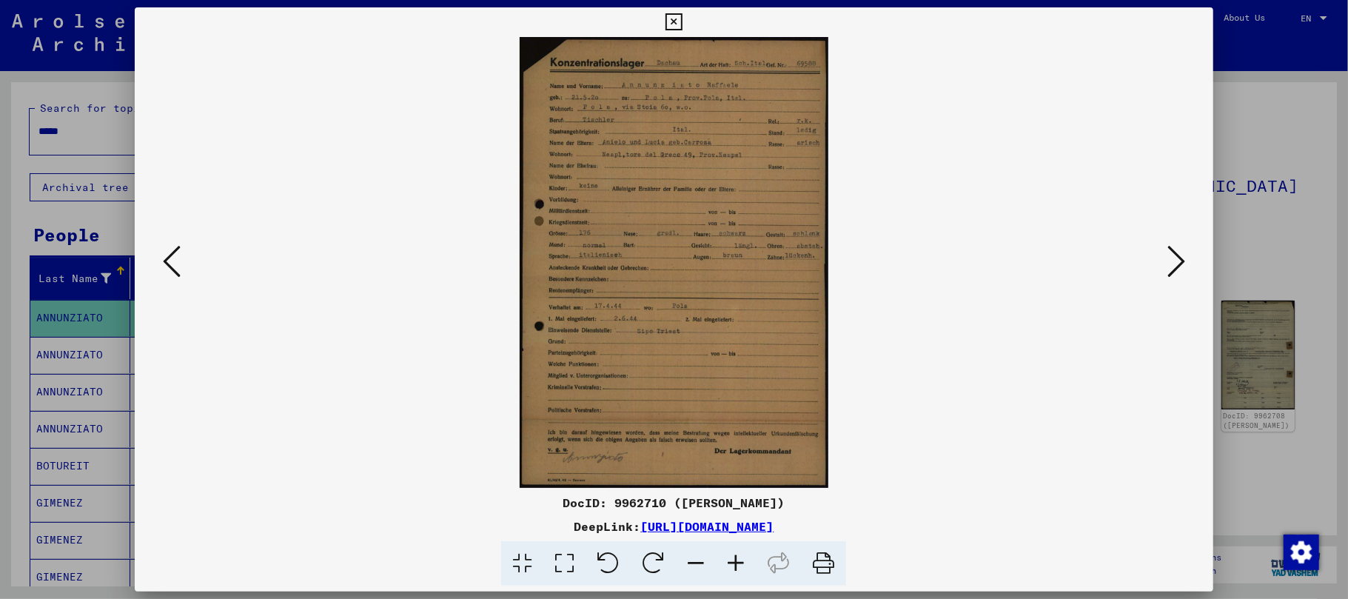
click at [738, 563] on icon at bounding box center [736, 563] width 40 height 45
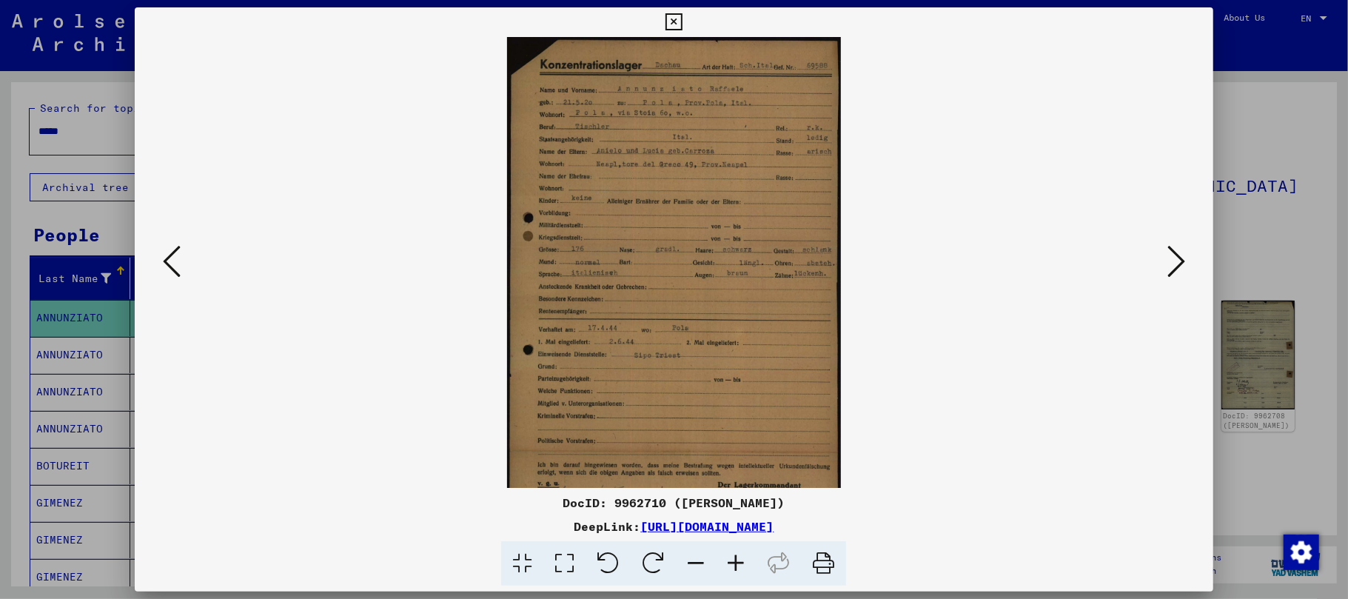
click at [739, 563] on icon at bounding box center [736, 563] width 40 height 45
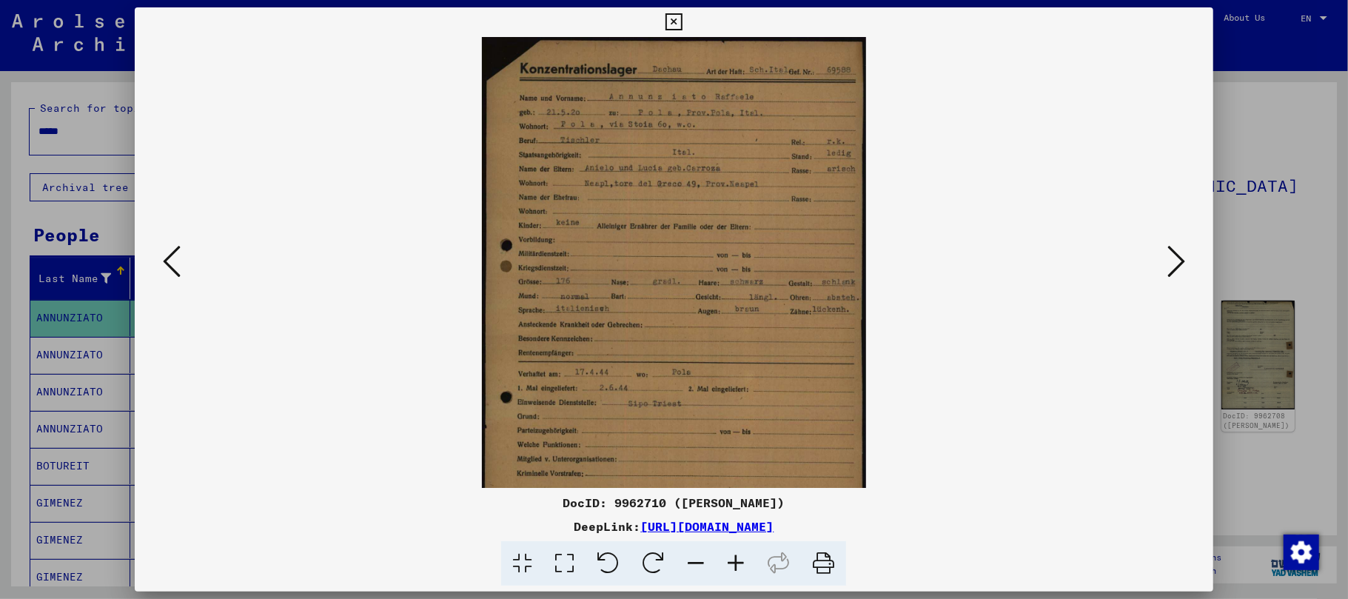
click at [739, 563] on icon at bounding box center [736, 563] width 40 height 45
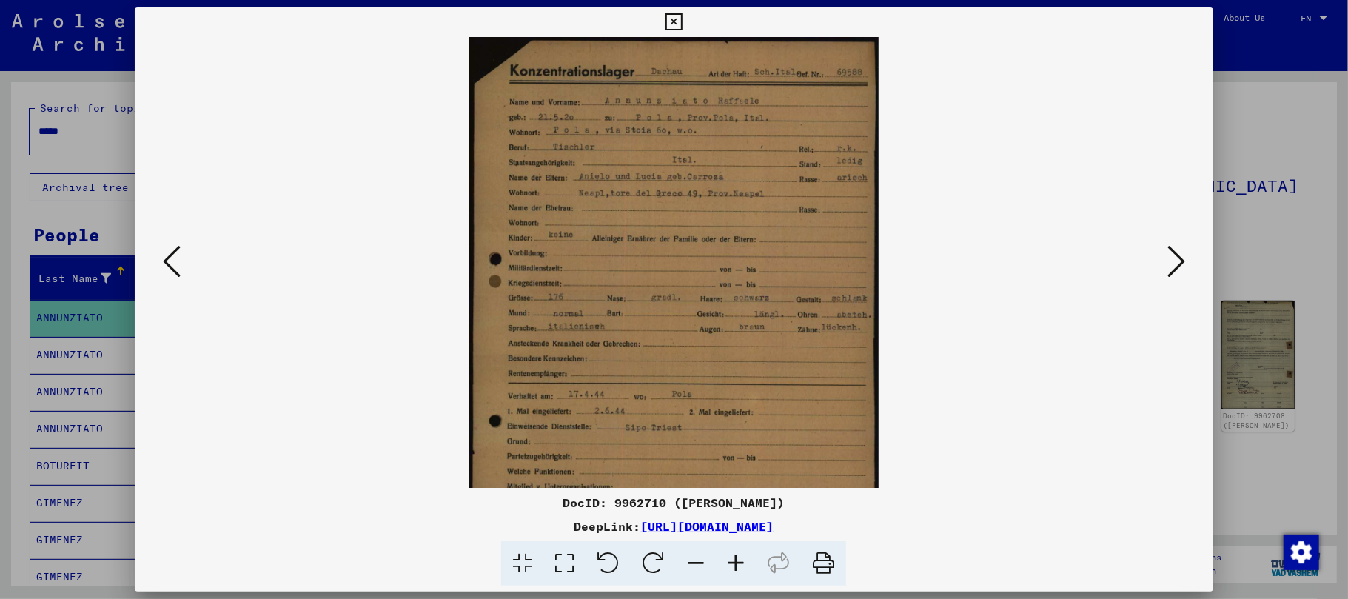
click at [739, 563] on icon at bounding box center [736, 563] width 40 height 45
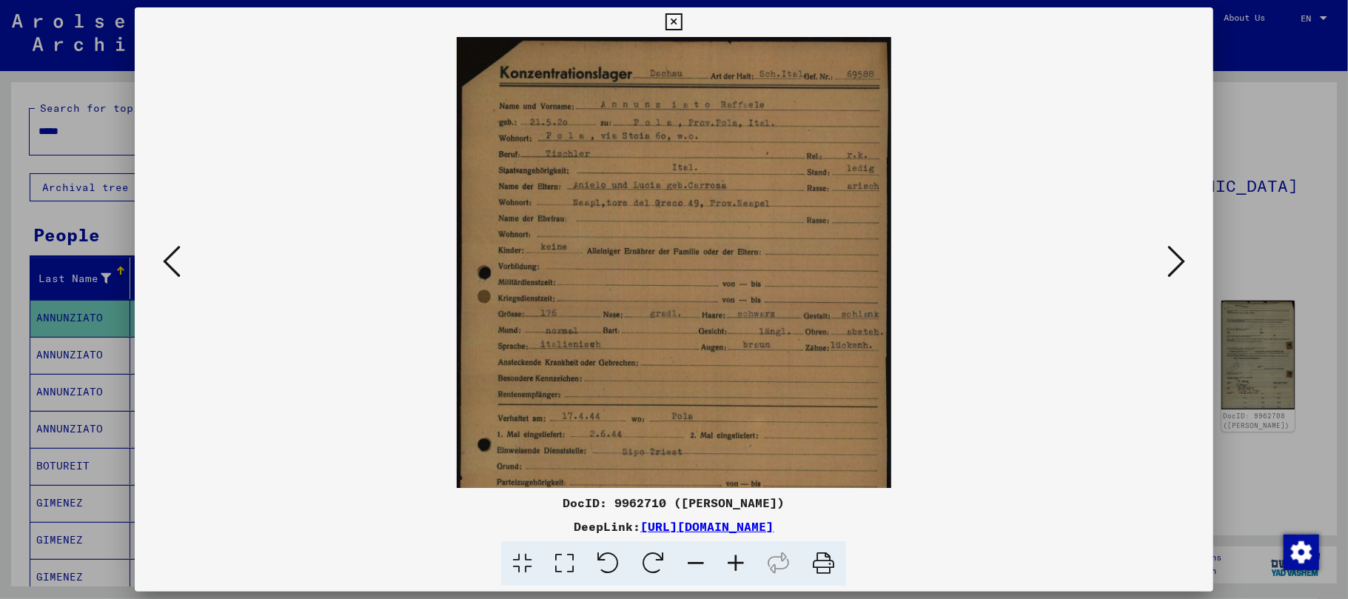
click at [739, 563] on icon at bounding box center [736, 563] width 40 height 45
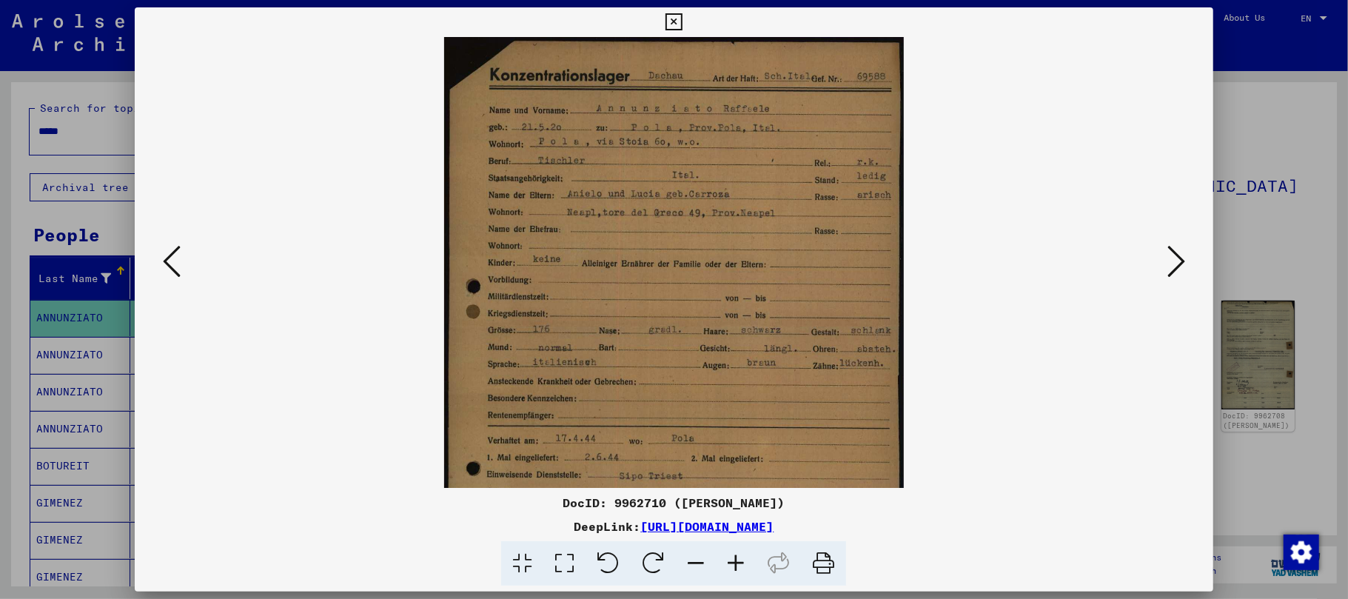
click at [739, 563] on icon at bounding box center [736, 563] width 40 height 45
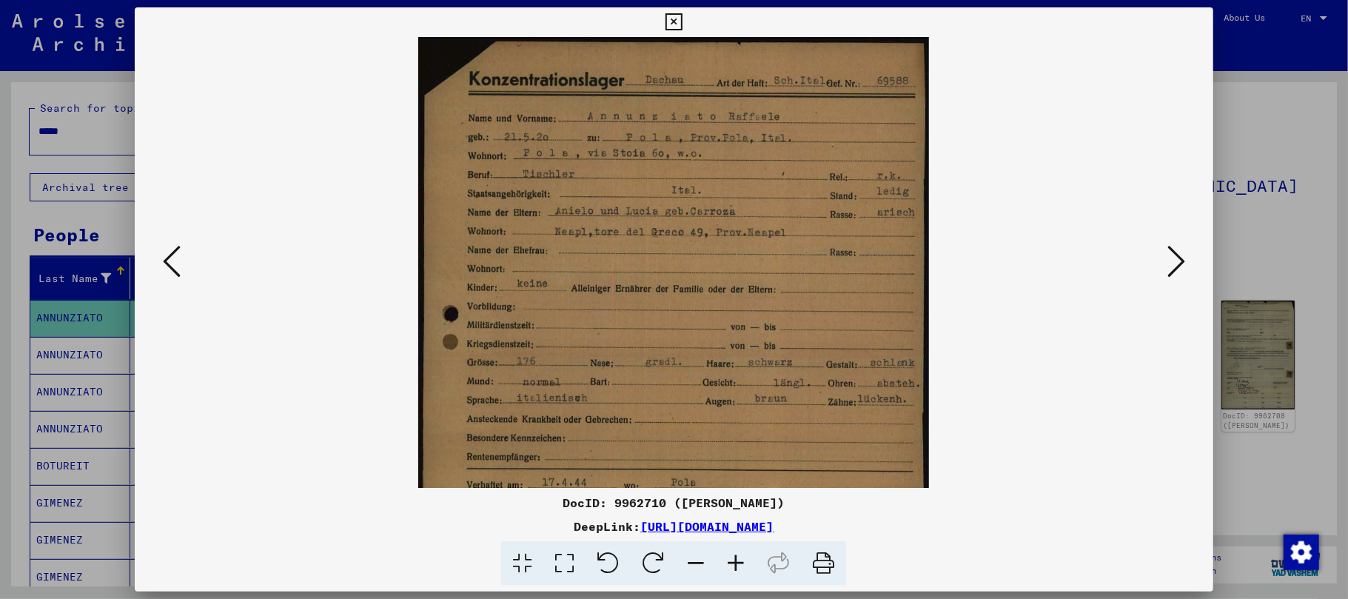
click at [739, 563] on icon at bounding box center [736, 563] width 40 height 45
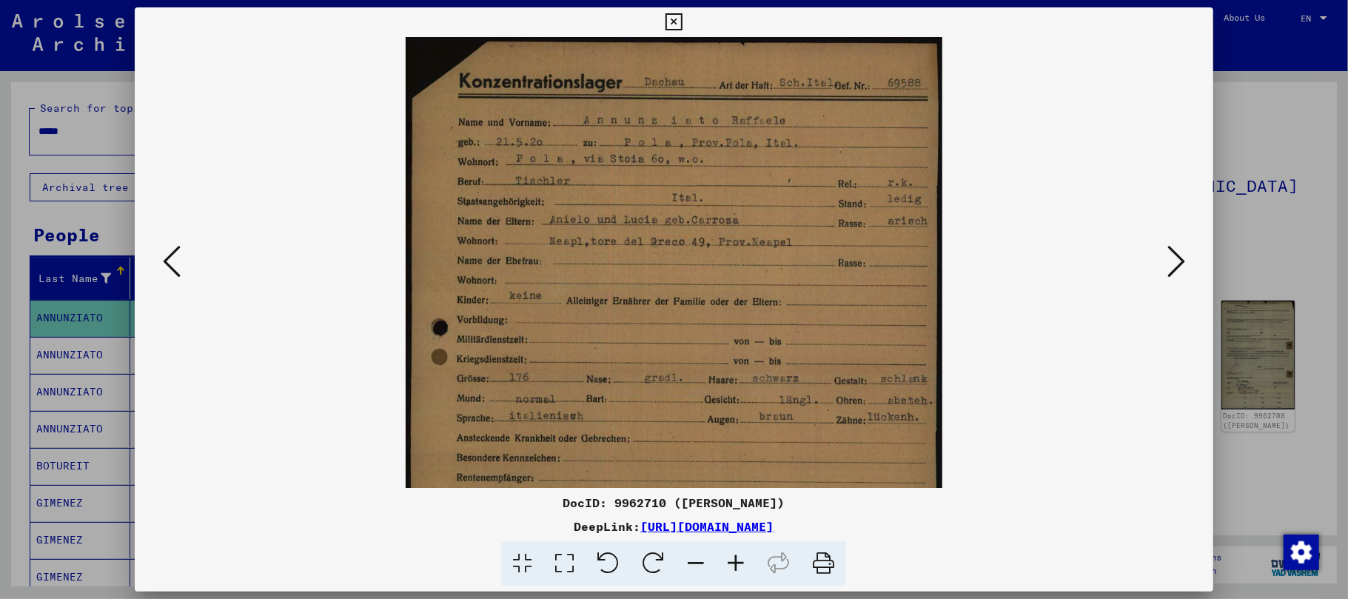
click at [739, 563] on icon at bounding box center [736, 563] width 40 height 45
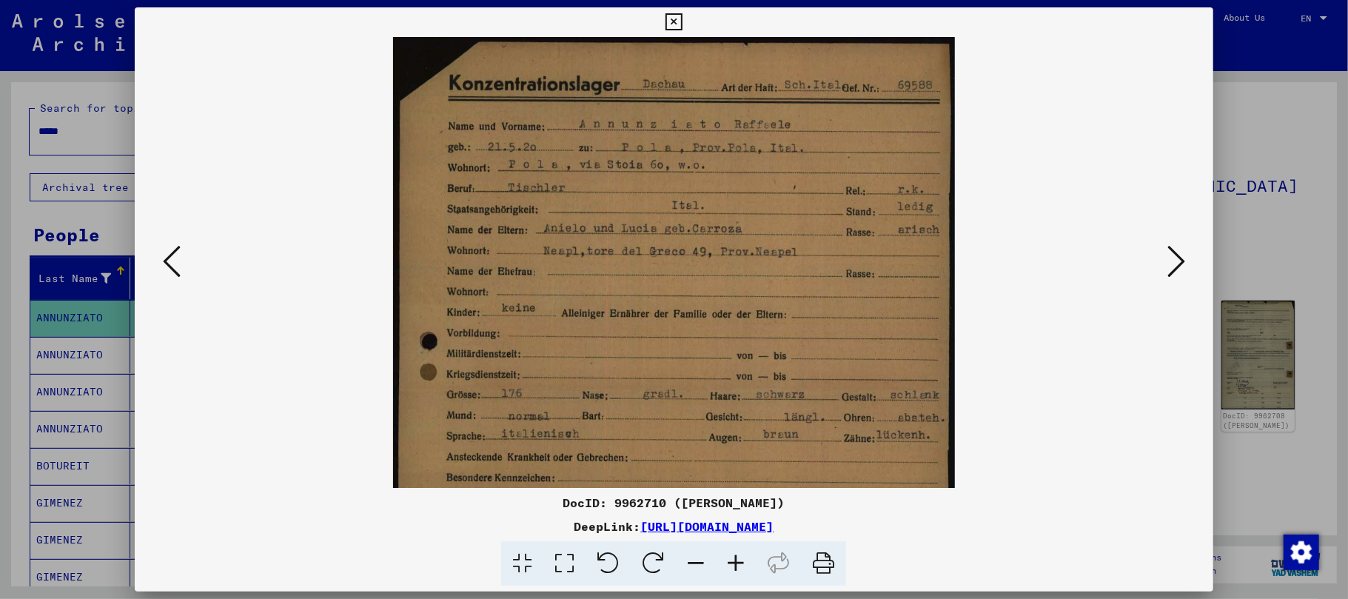
click at [739, 563] on icon at bounding box center [736, 563] width 40 height 45
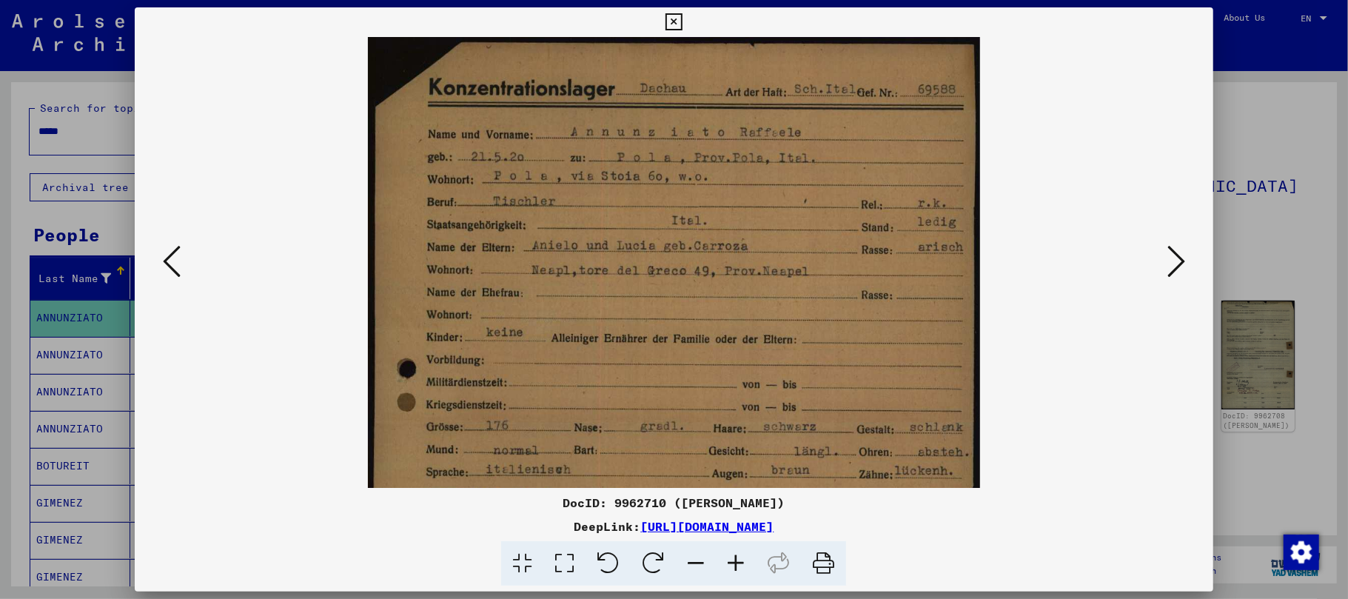
click at [739, 563] on icon at bounding box center [736, 563] width 40 height 45
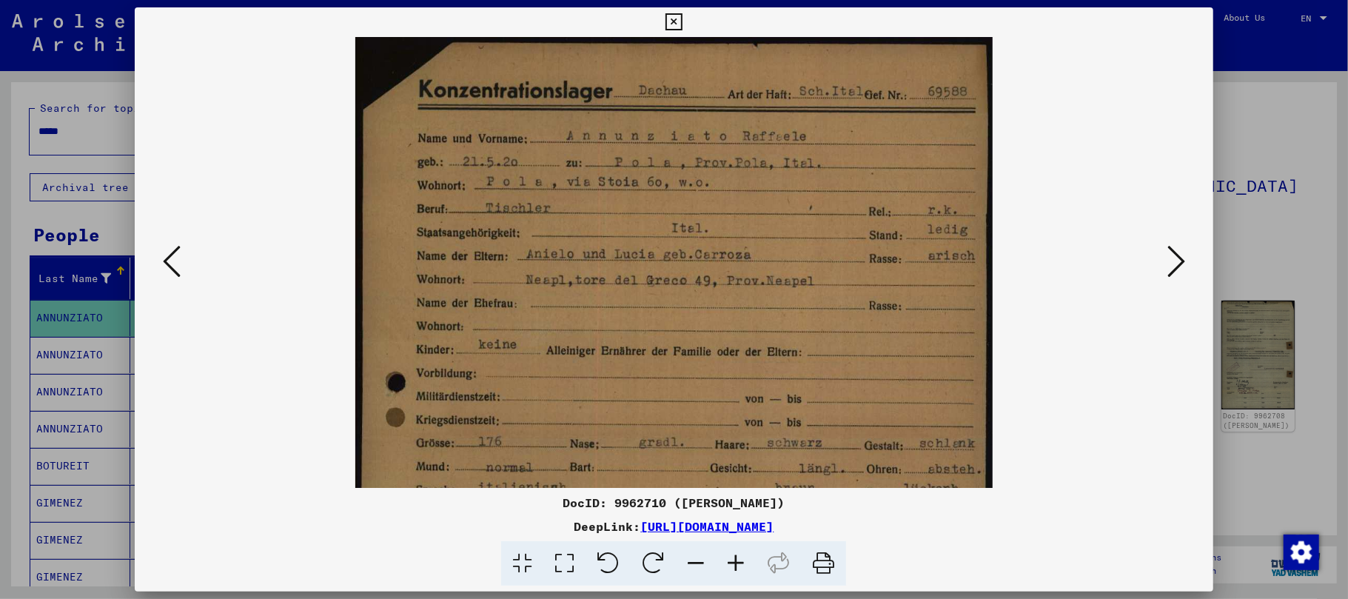
click at [739, 563] on icon at bounding box center [736, 563] width 40 height 45
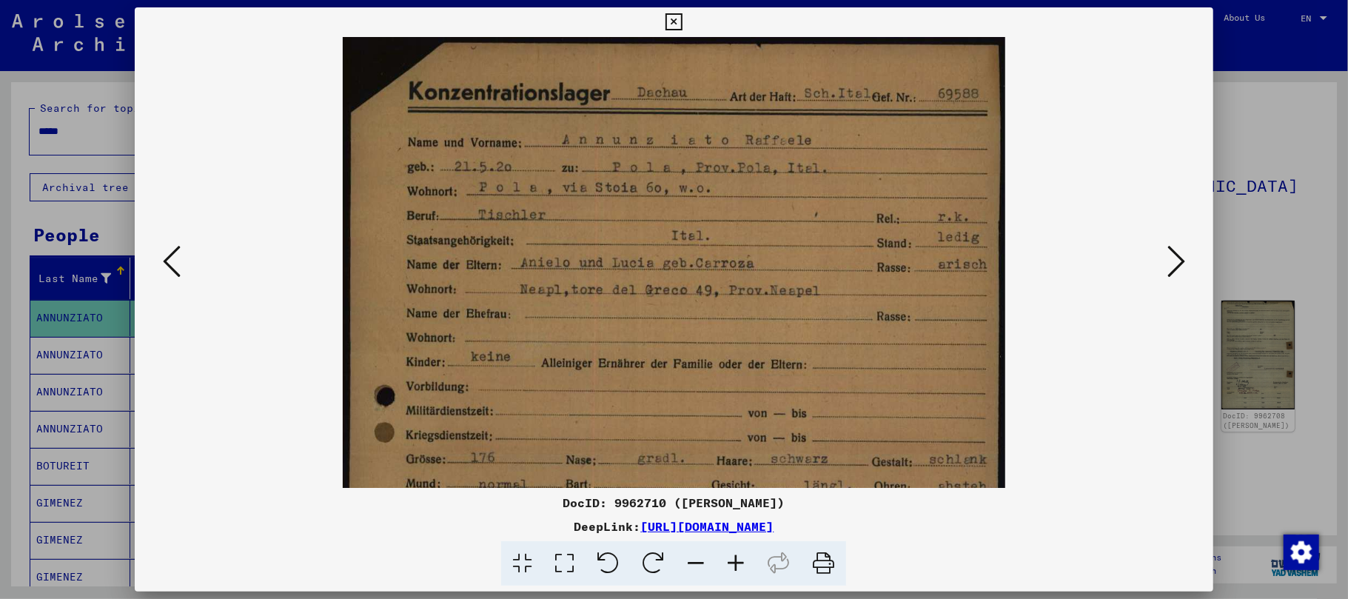
drag, startPoint x: 739, startPoint y: 563, endPoint x: 738, endPoint y: 534, distance: 28.9
click at [739, 563] on icon at bounding box center [736, 563] width 40 height 45
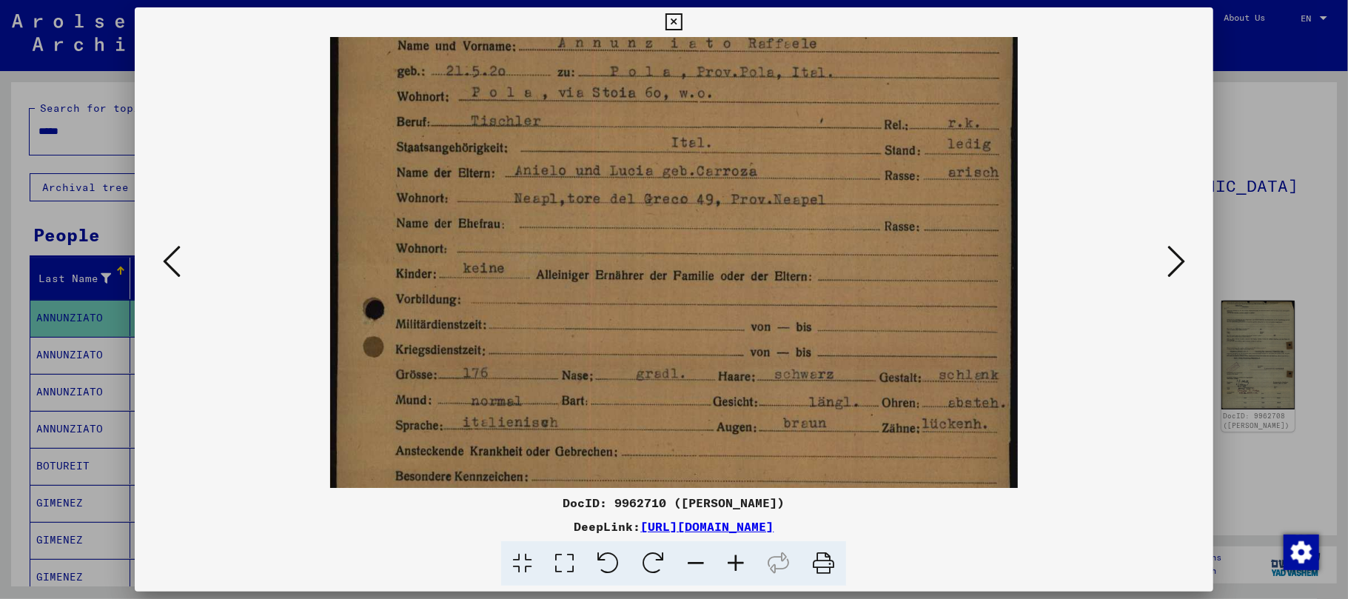
drag, startPoint x: 729, startPoint y: 315, endPoint x: 711, endPoint y: 215, distance: 101.6
click at [711, 215] on img at bounding box center [674, 439] width 688 height 1006
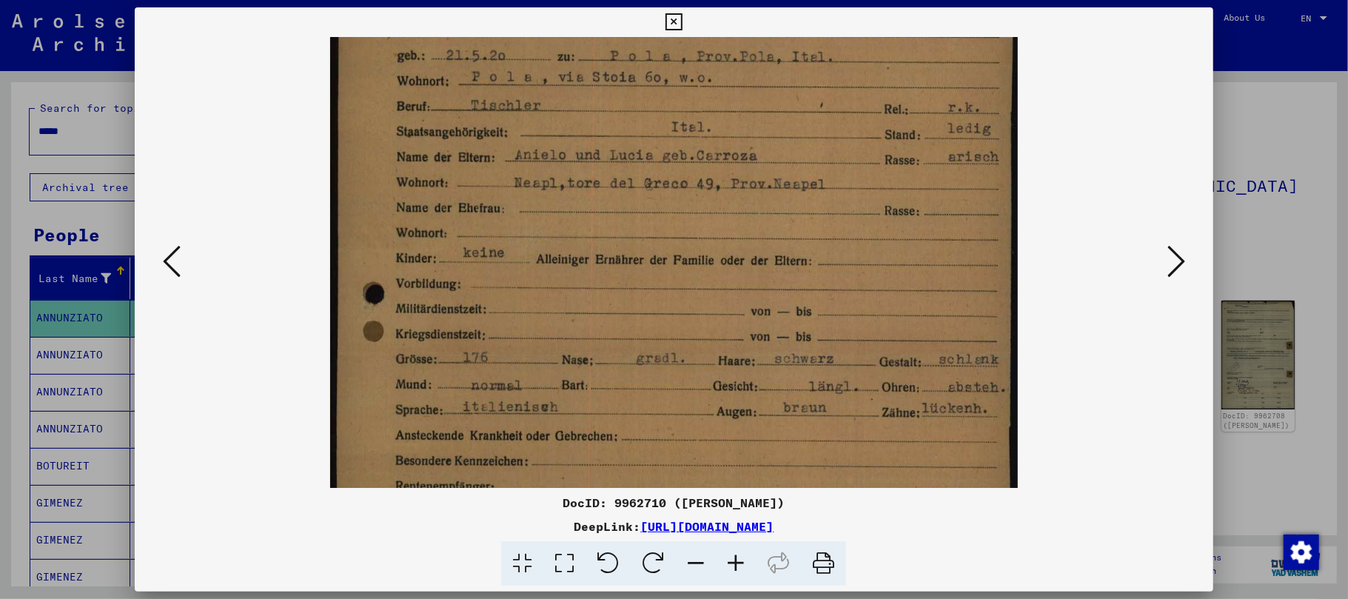
scroll to position [118, 0]
drag, startPoint x: 691, startPoint y: 303, endPoint x: 684, endPoint y: 287, distance: 17.2
click at [684, 287] on img at bounding box center [674, 422] width 688 height 1006
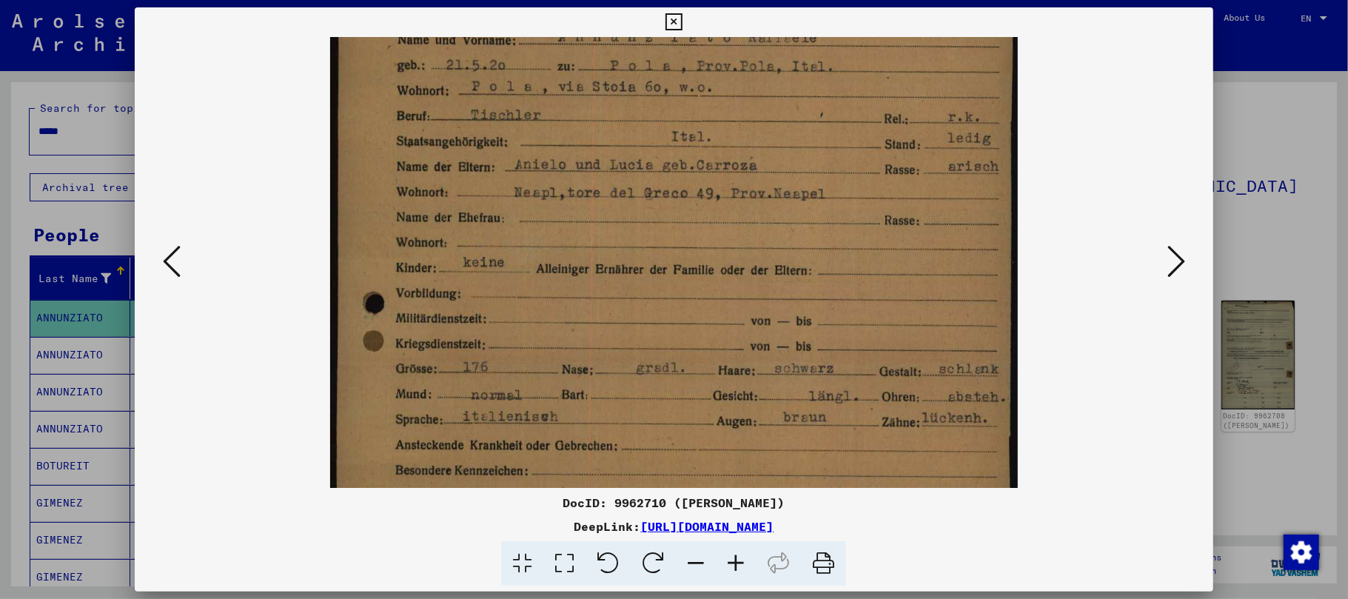
scroll to position [104, 0]
drag, startPoint x: 648, startPoint y: 341, endPoint x: 646, endPoint y: 356, distance: 15.0
click at [646, 356] on img at bounding box center [674, 436] width 688 height 1006
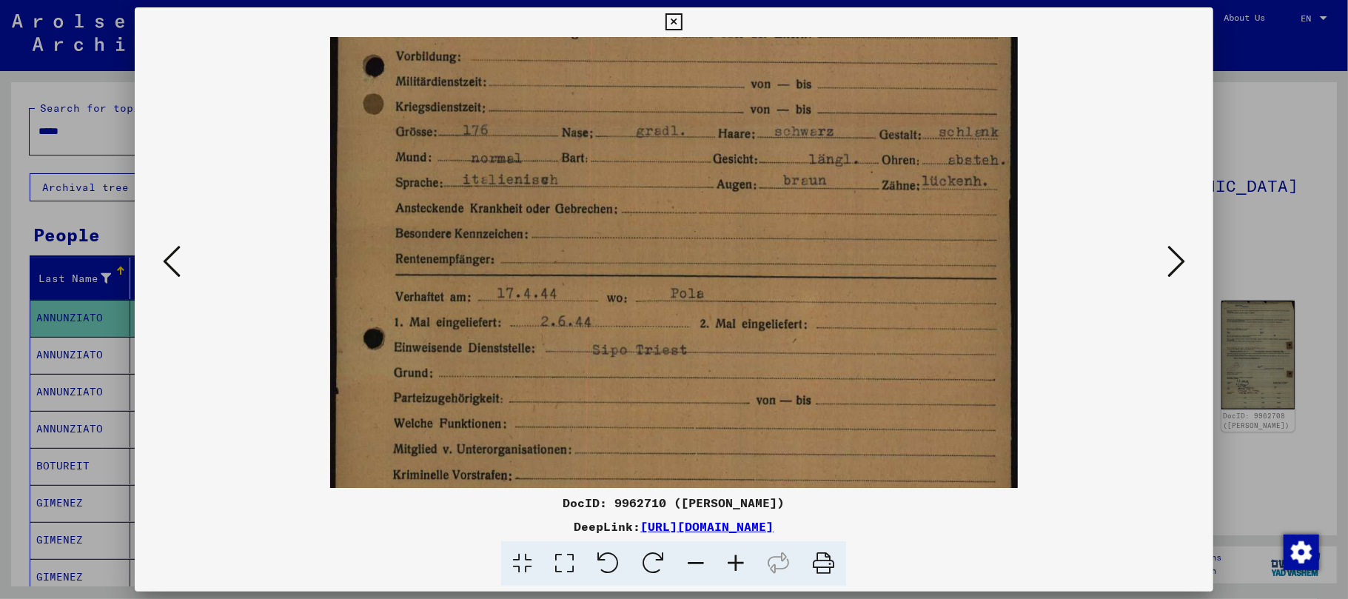
scroll to position [352, 0]
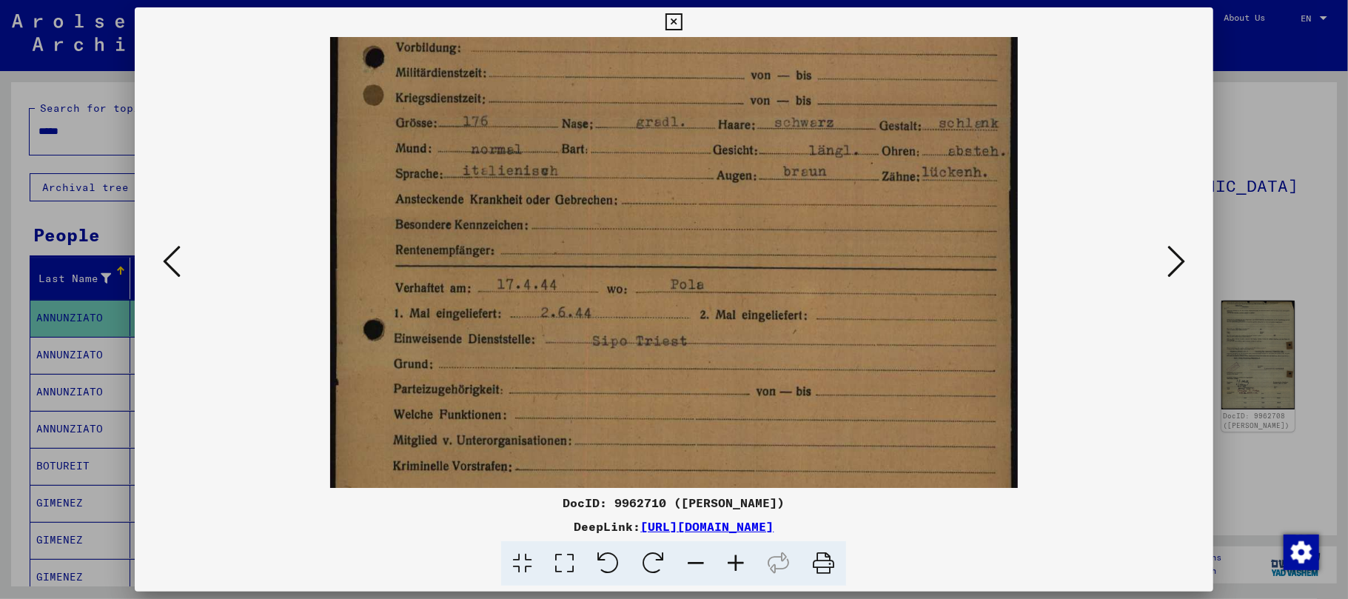
drag, startPoint x: 575, startPoint y: 413, endPoint x: 554, endPoint y: 167, distance: 246.7
click at [554, 167] on img at bounding box center [674, 188] width 688 height 1006
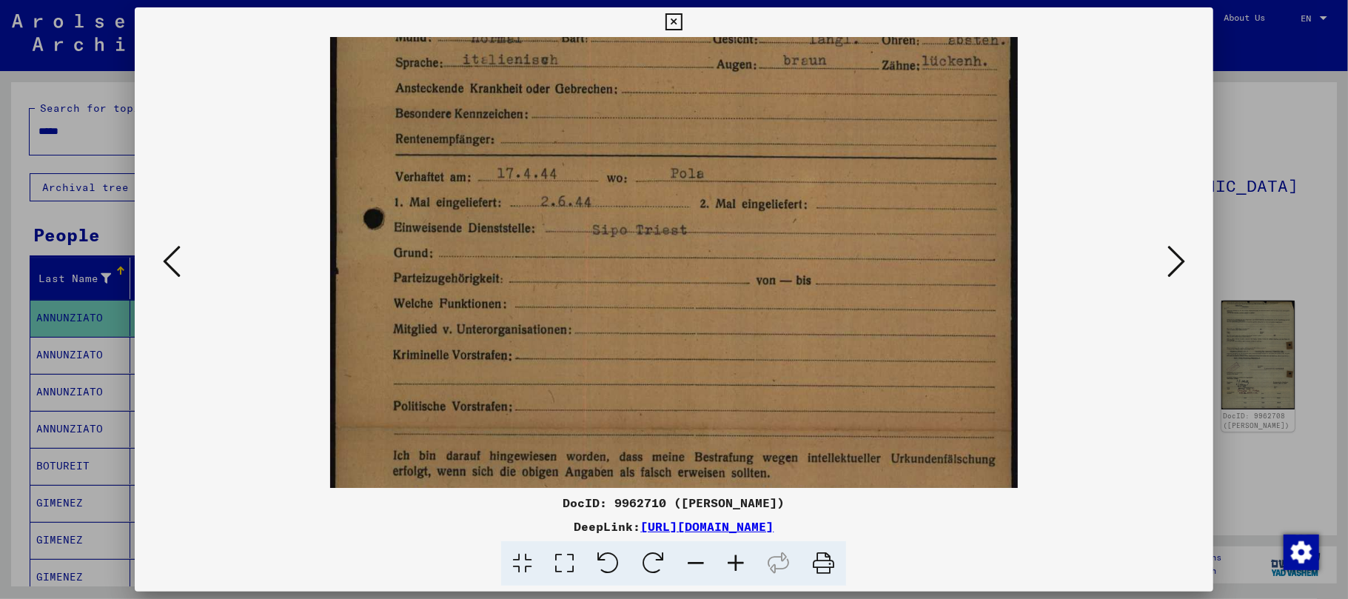
scroll to position [469, 0]
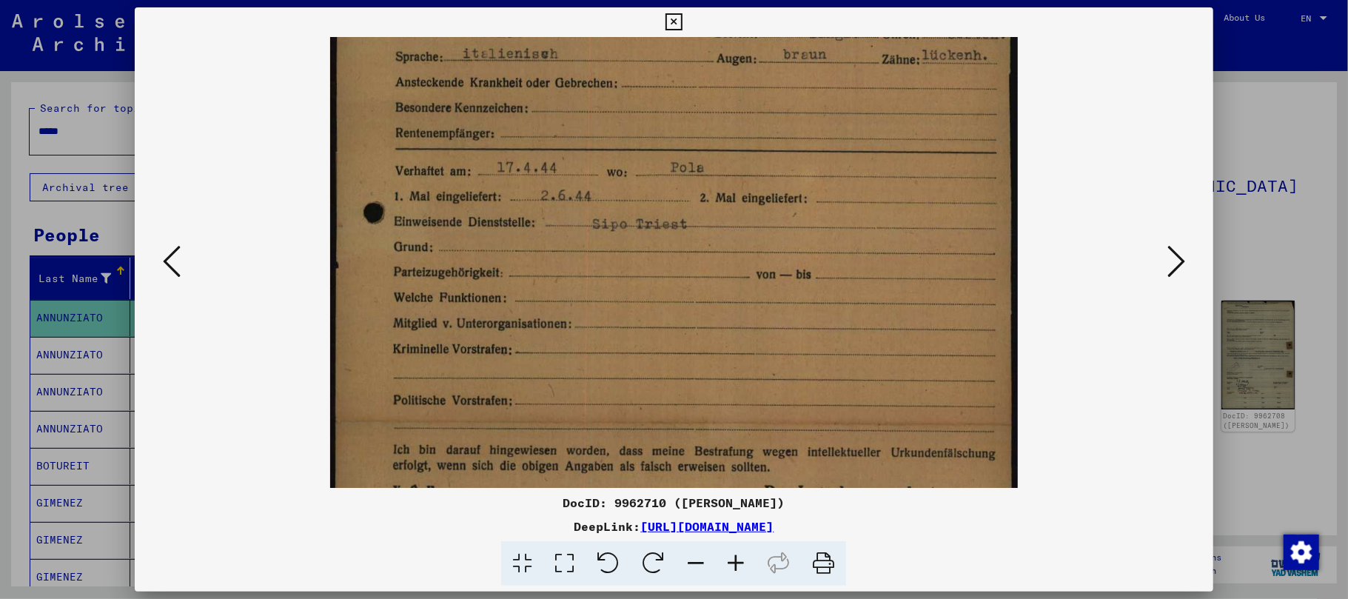
drag, startPoint x: 572, startPoint y: 368, endPoint x: 569, endPoint y: 252, distance: 115.5
click at [569, 252] on img at bounding box center [674, 71] width 688 height 1006
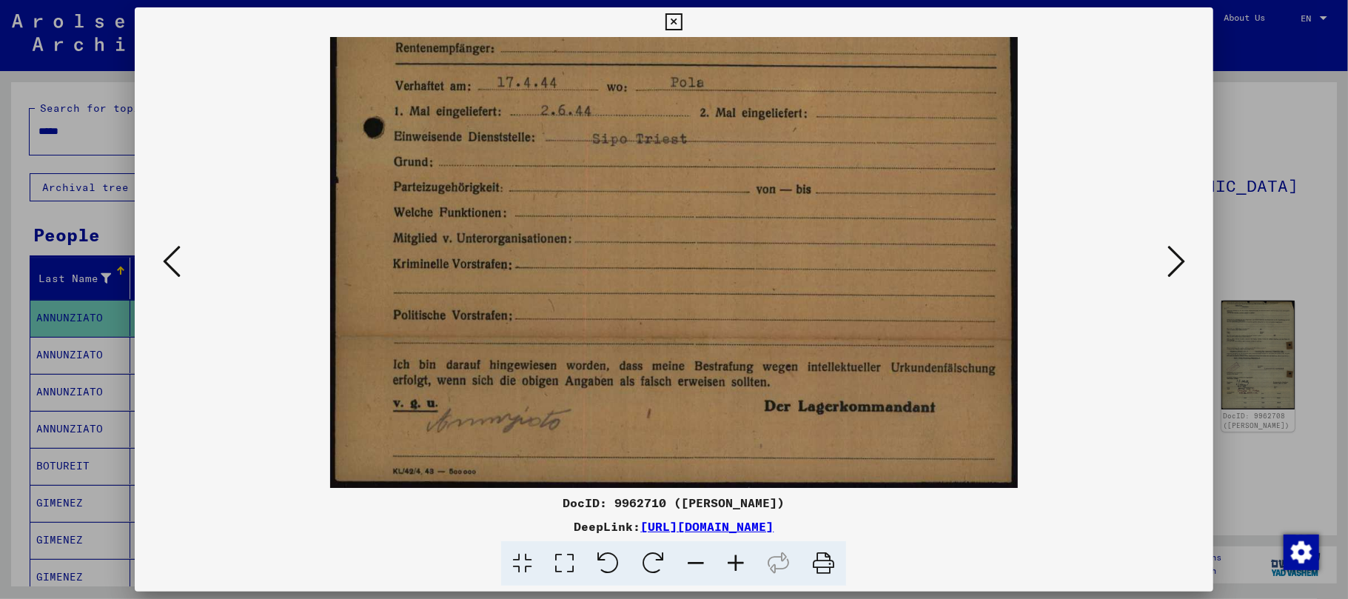
drag, startPoint x: 640, startPoint y: 363, endPoint x: 631, endPoint y: 60, distance: 302.9
click at [1170, 265] on icon at bounding box center [1176, 262] width 18 height 36
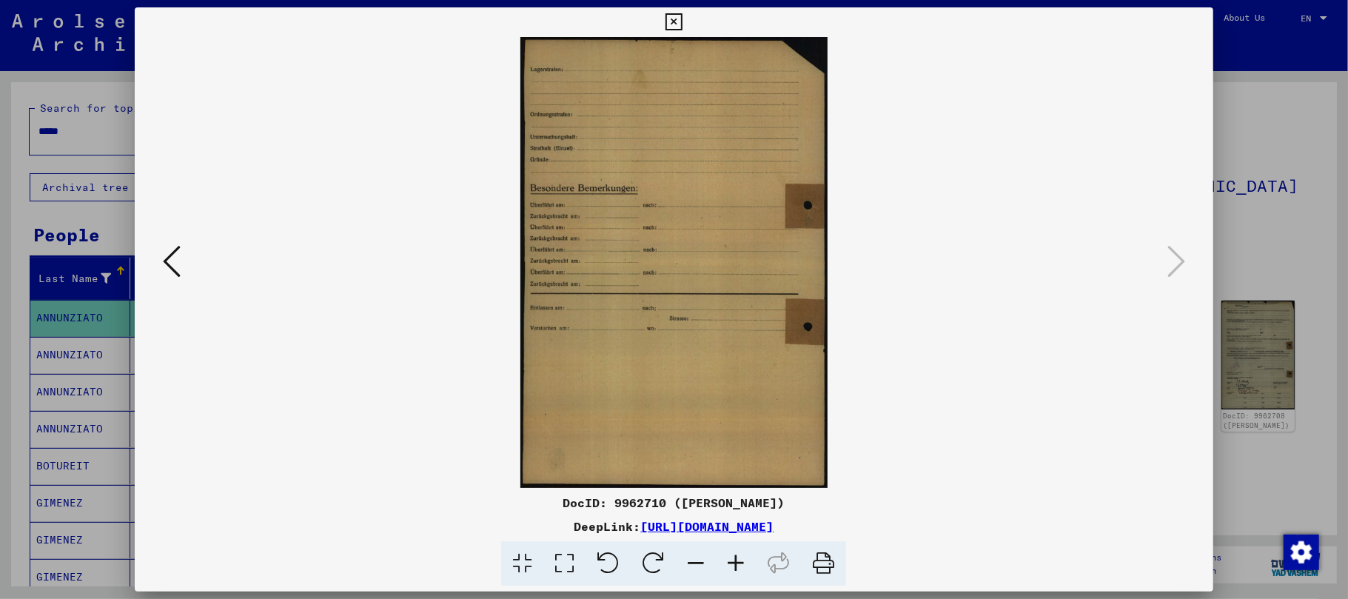
click at [673, 24] on icon at bounding box center [674, 22] width 17 height 18
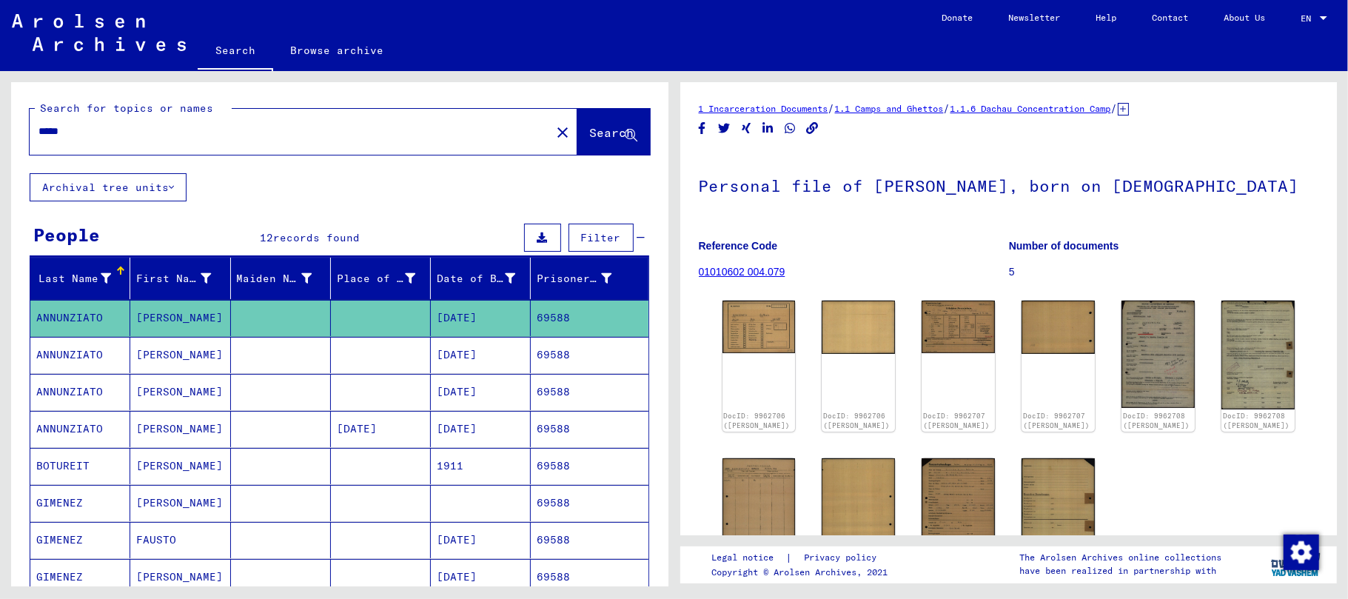
click at [151, 352] on mat-cell "[PERSON_NAME]" at bounding box center [180, 355] width 100 height 36
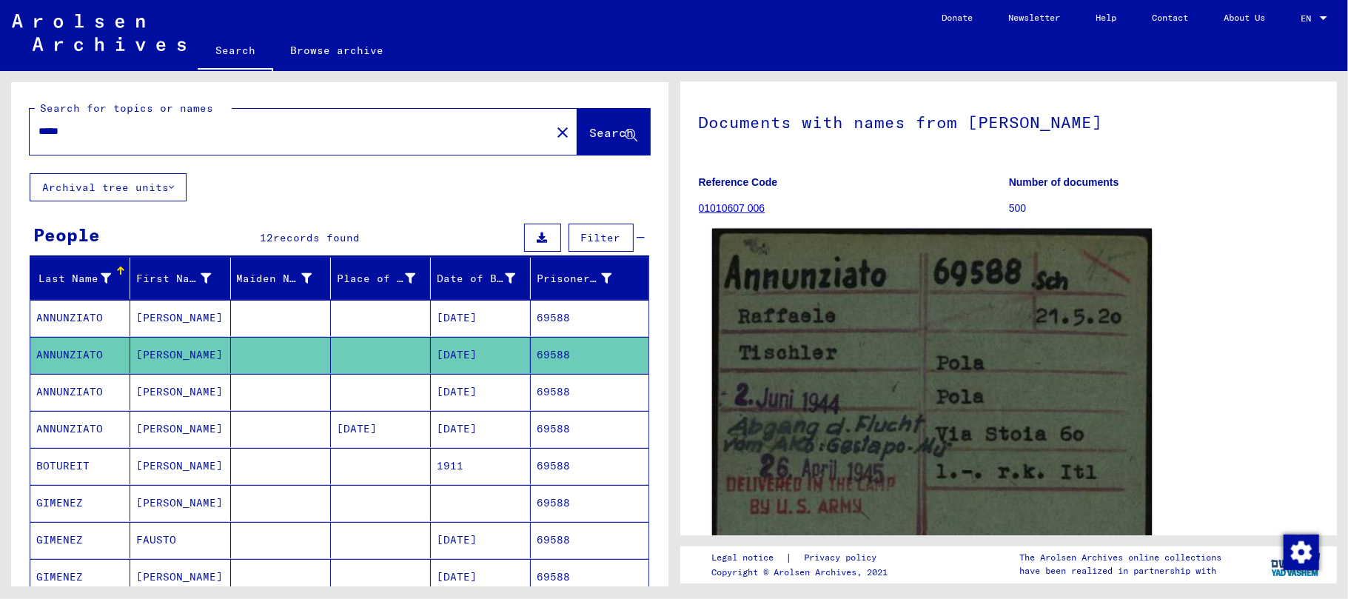
scroll to position [98, 0]
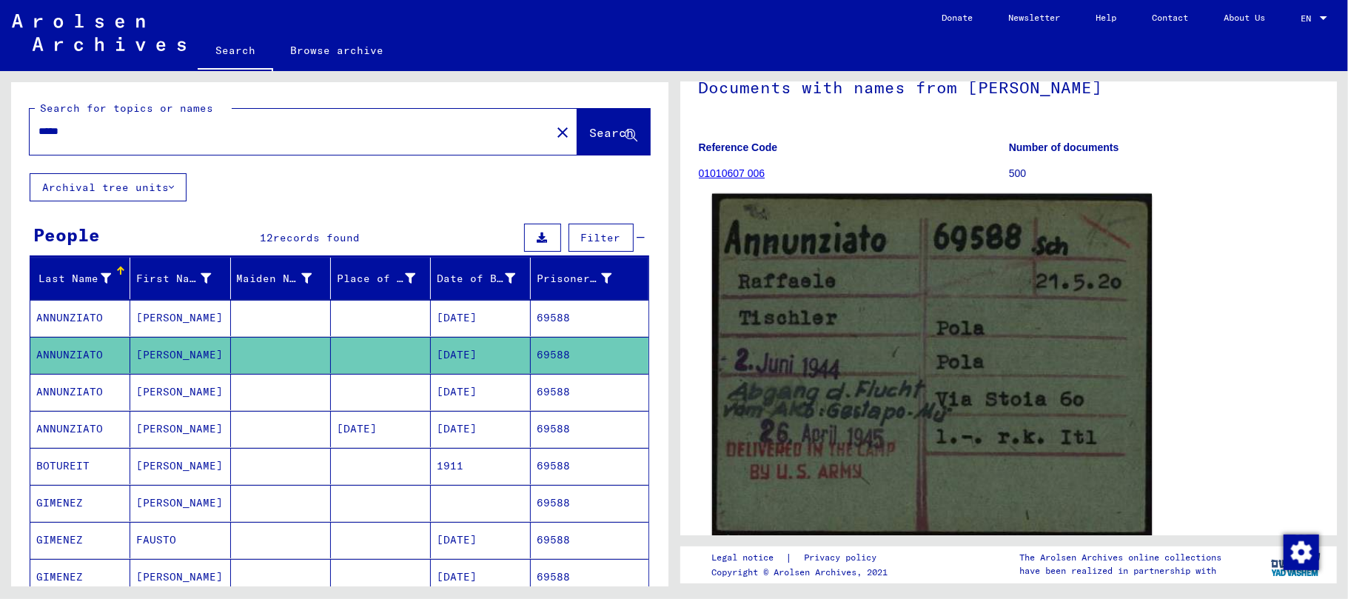
click at [853, 422] on img at bounding box center [931, 365] width 440 height 343
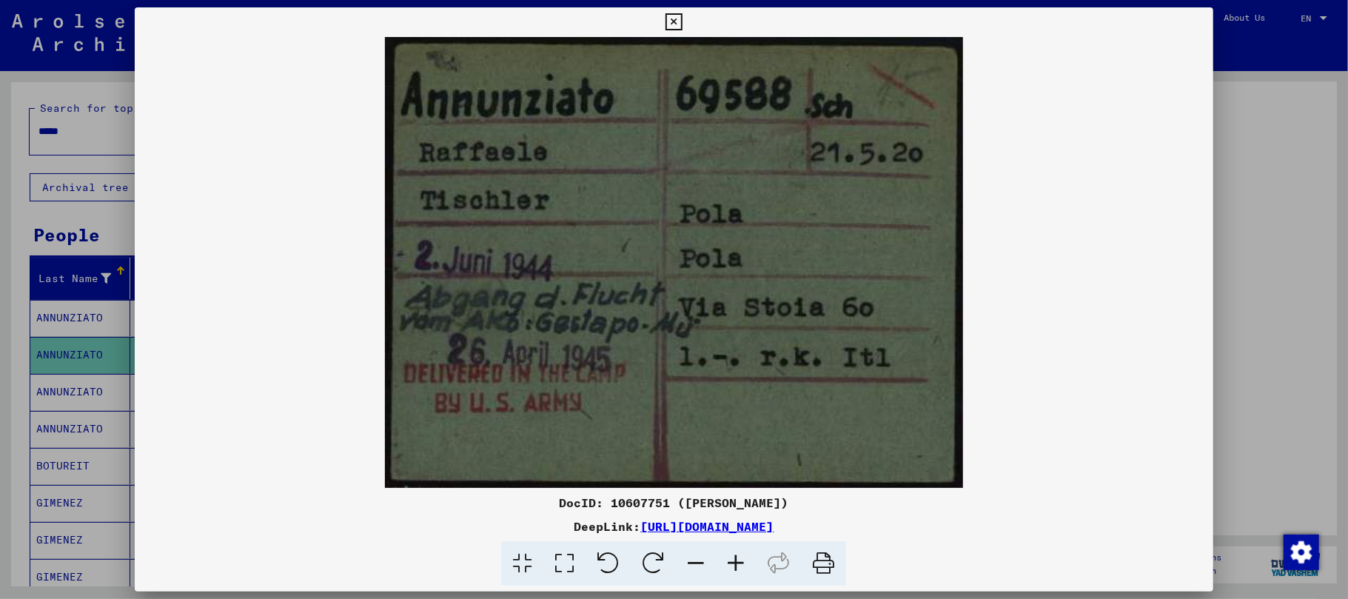
click at [741, 564] on icon at bounding box center [736, 563] width 40 height 45
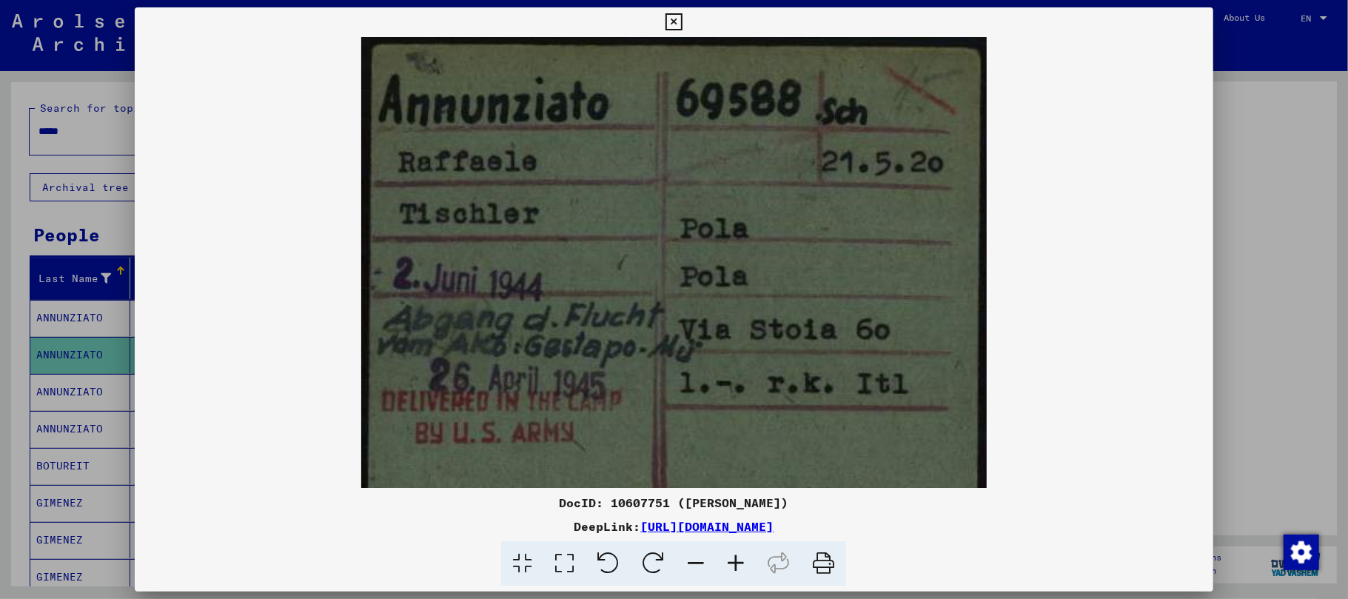
scroll to position [36, 0]
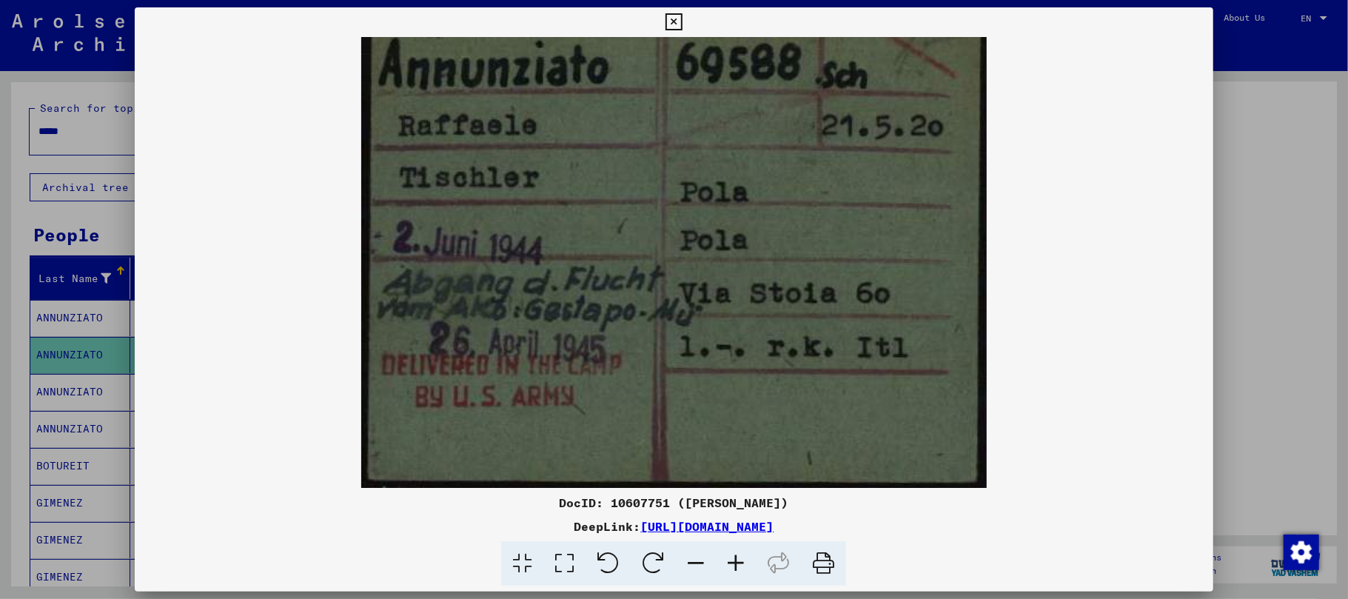
drag, startPoint x: 662, startPoint y: 338, endPoint x: 658, endPoint y: 107, distance: 231.0
click at [658, 129] on img at bounding box center [674, 245] width 626 height 488
click at [676, 18] on icon at bounding box center [674, 22] width 17 height 18
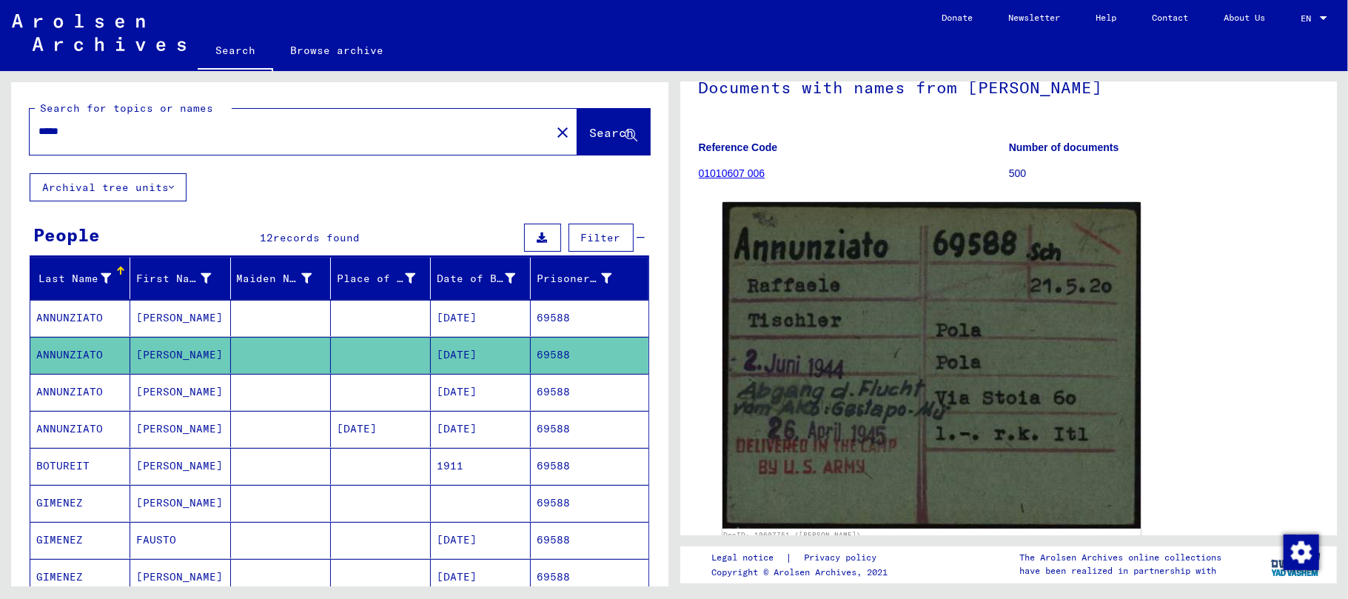
click at [136, 400] on mat-cell "[PERSON_NAME]" at bounding box center [180, 392] width 100 height 36
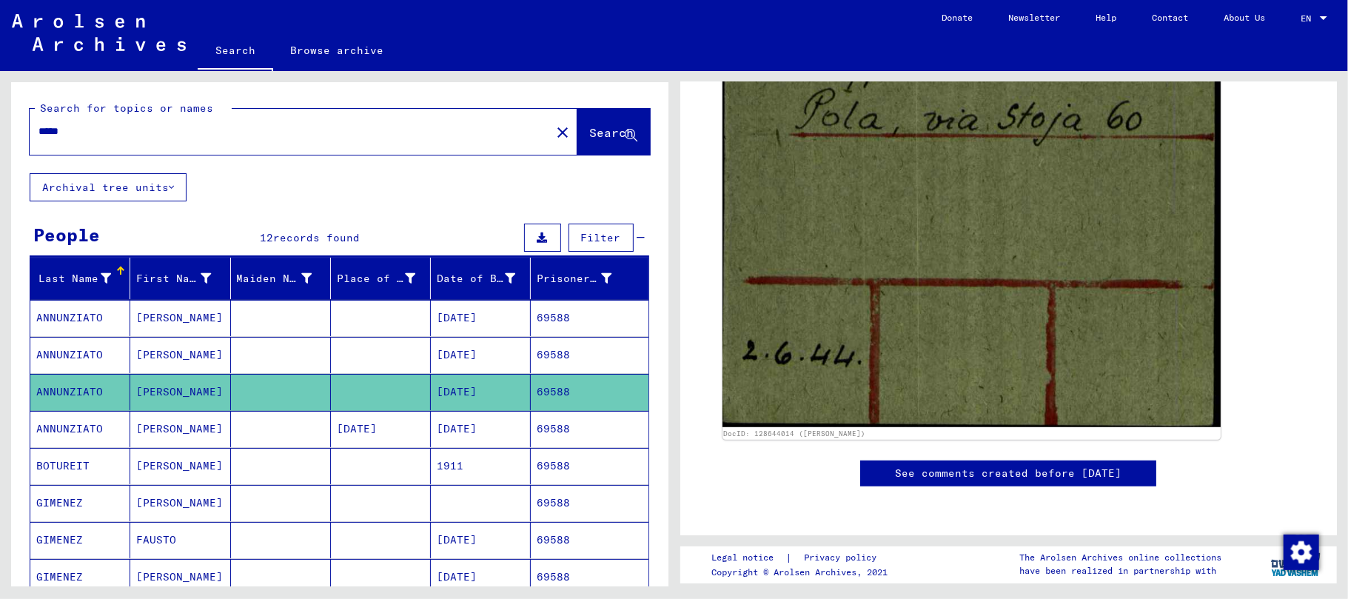
scroll to position [691, 0]
click at [161, 429] on mat-cell "[PERSON_NAME]" at bounding box center [180, 429] width 100 height 36
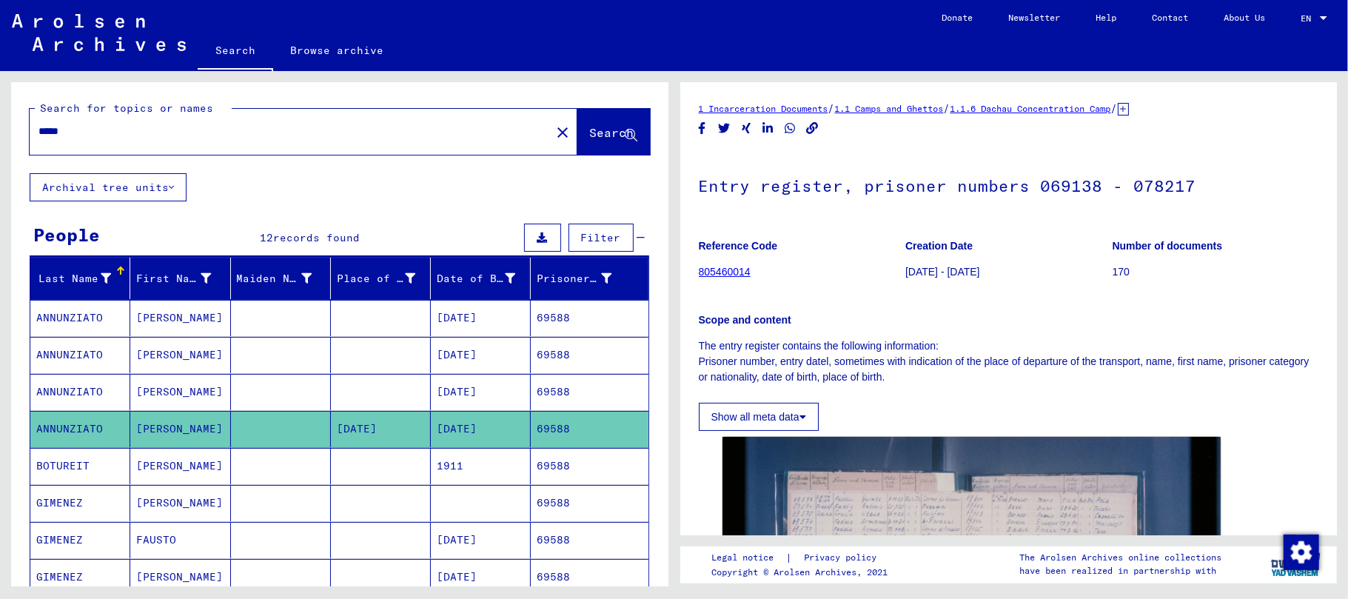
click at [115, 137] on input "*****" at bounding box center [289, 132] width 503 height 16
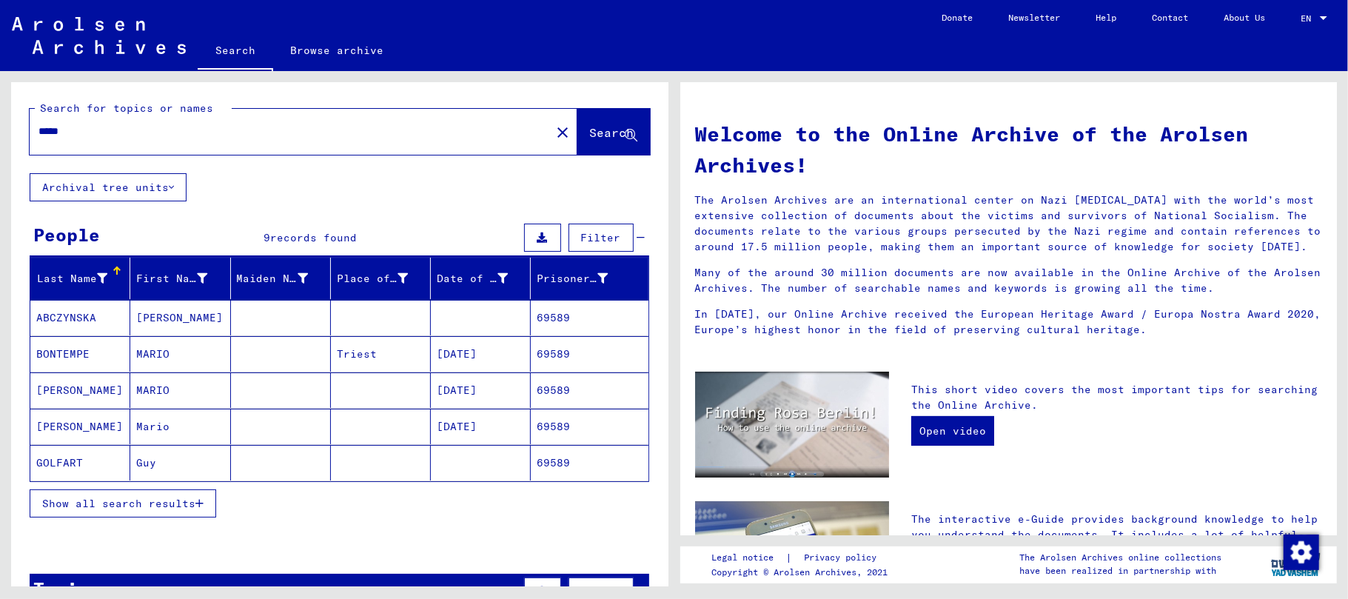
click at [161, 355] on mat-cell "MARIO" at bounding box center [180, 354] width 100 height 36
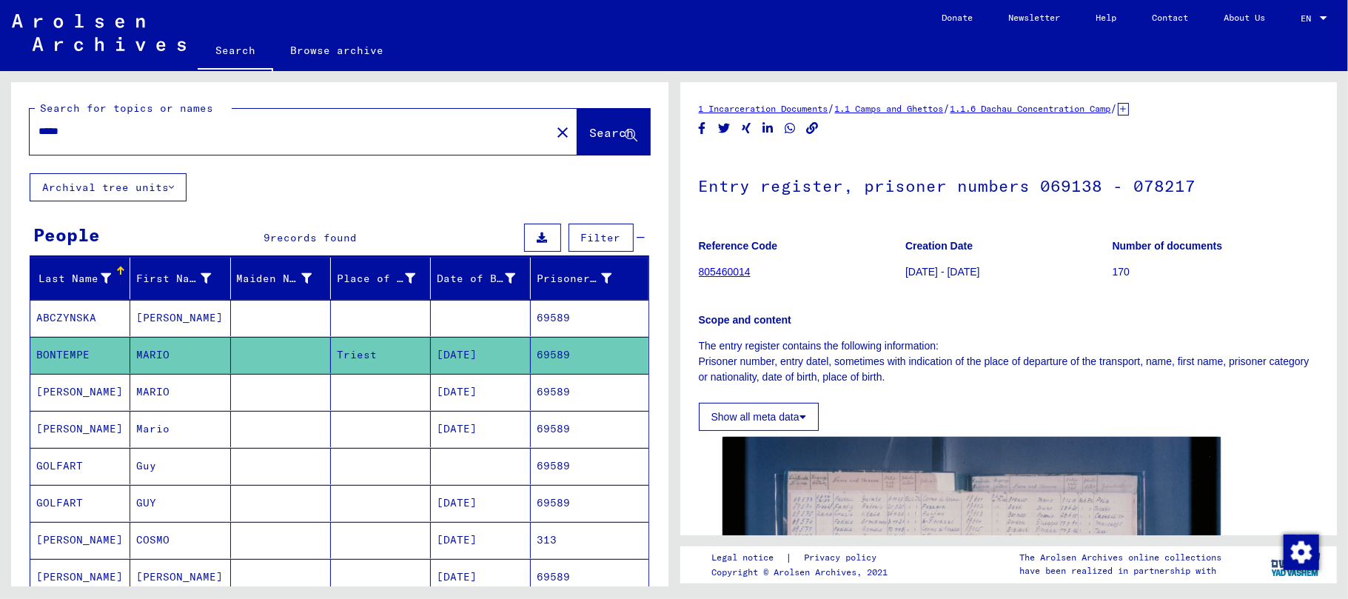
click at [176, 403] on mat-cell "MARIO" at bounding box center [180, 392] width 100 height 36
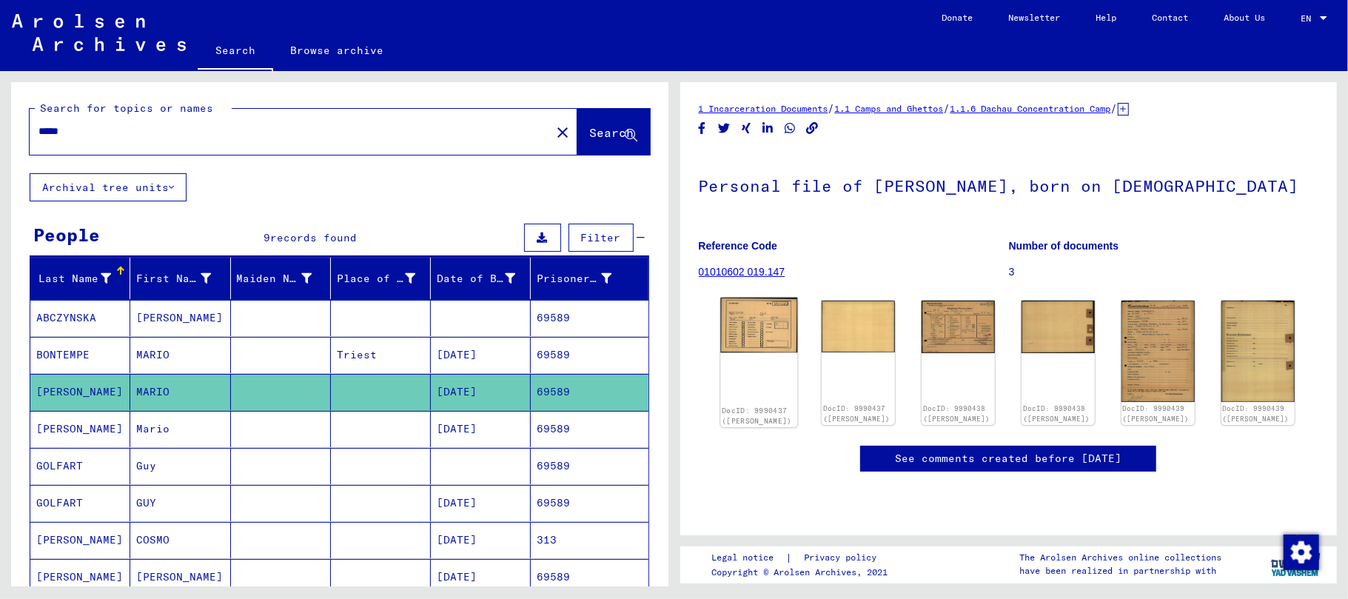
click at [749, 323] on img at bounding box center [758, 325] width 77 height 55
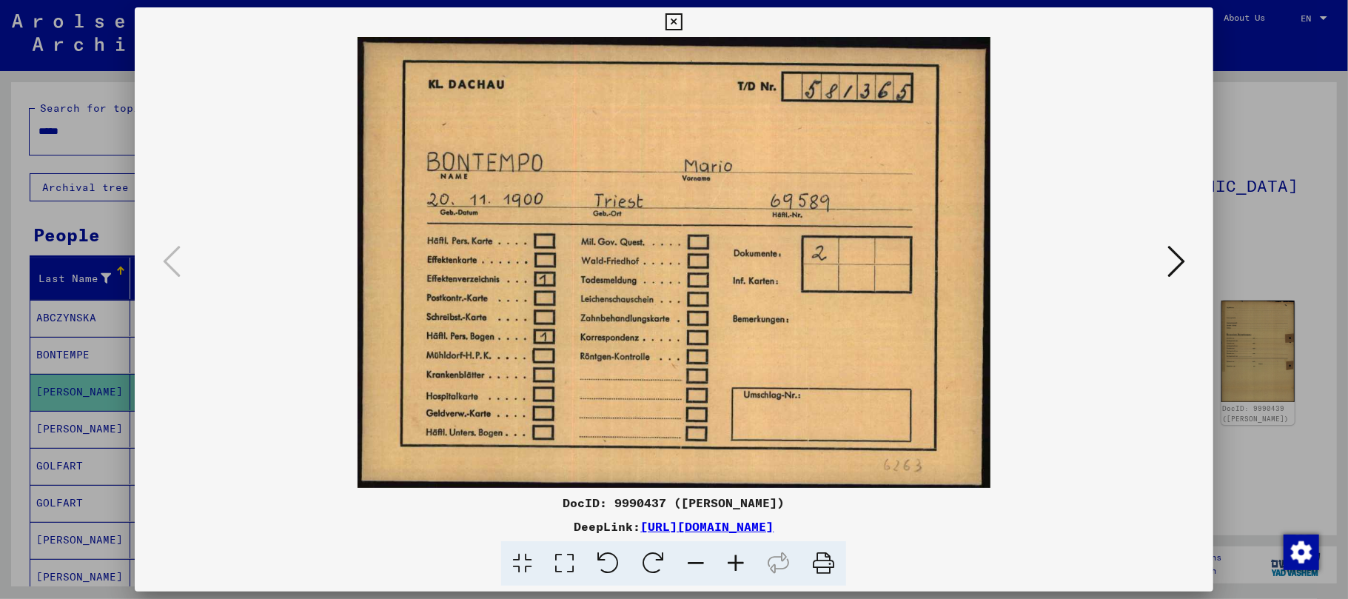
click at [1173, 256] on icon at bounding box center [1176, 262] width 18 height 36
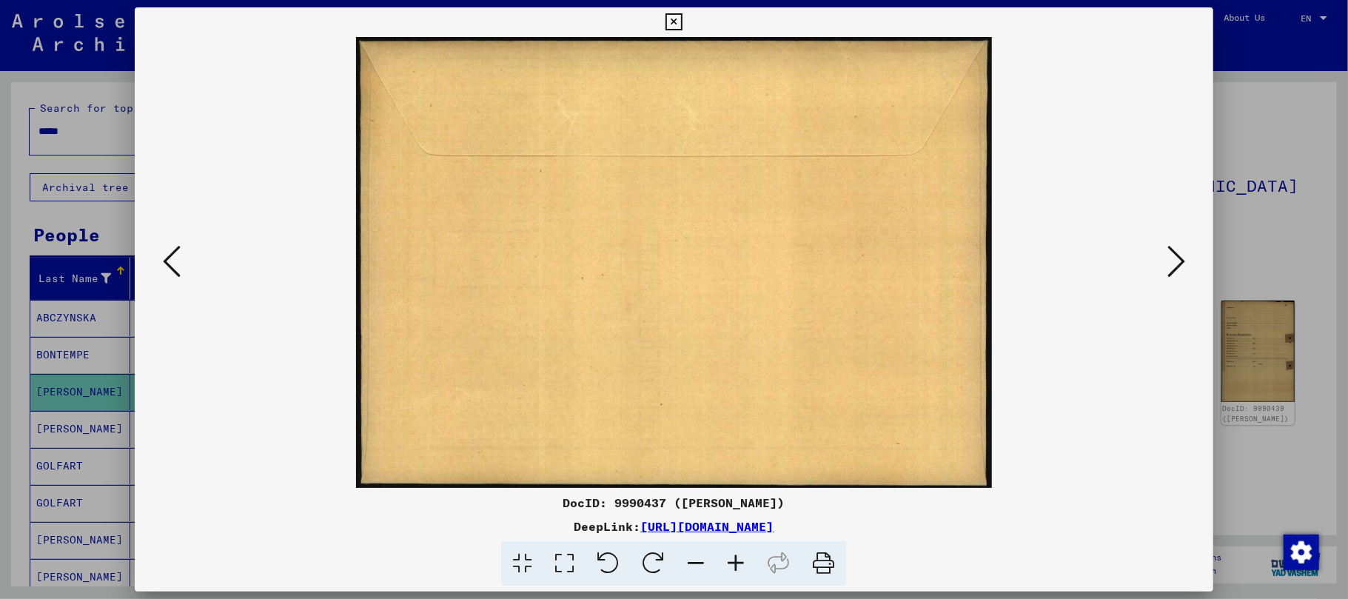
click at [1174, 256] on icon at bounding box center [1176, 262] width 18 height 36
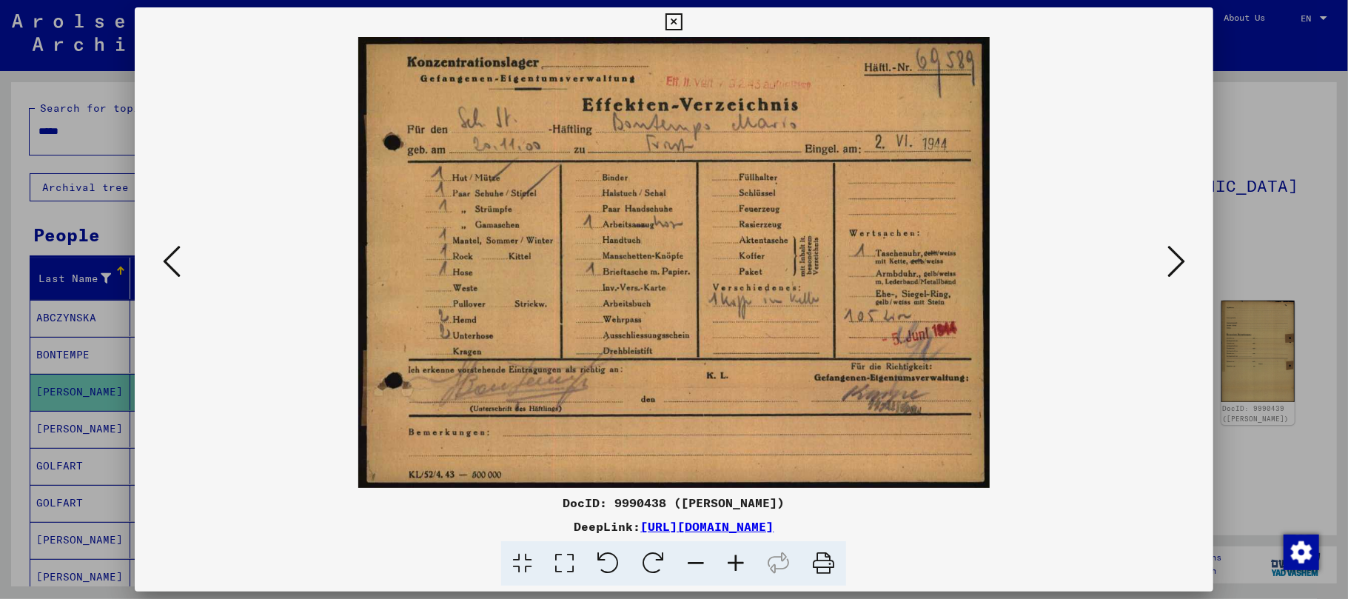
click at [730, 555] on icon at bounding box center [736, 563] width 40 height 45
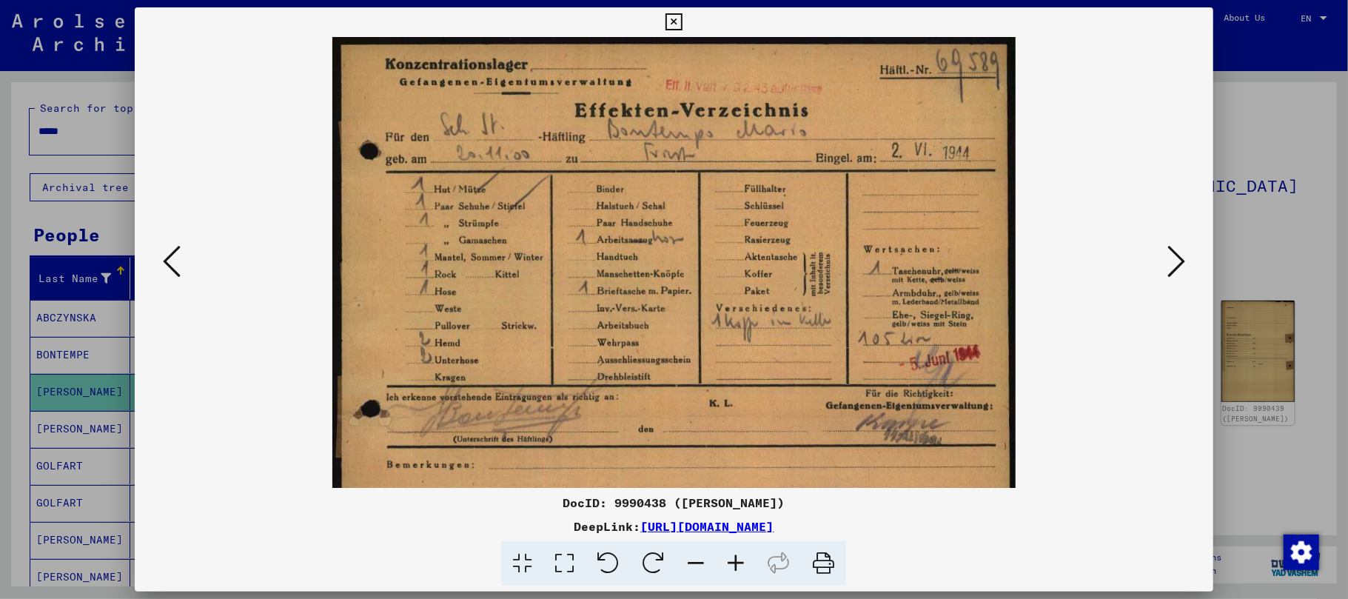
click at [730, 555] on icon at bounding box center [736, 563] width 40 height 45
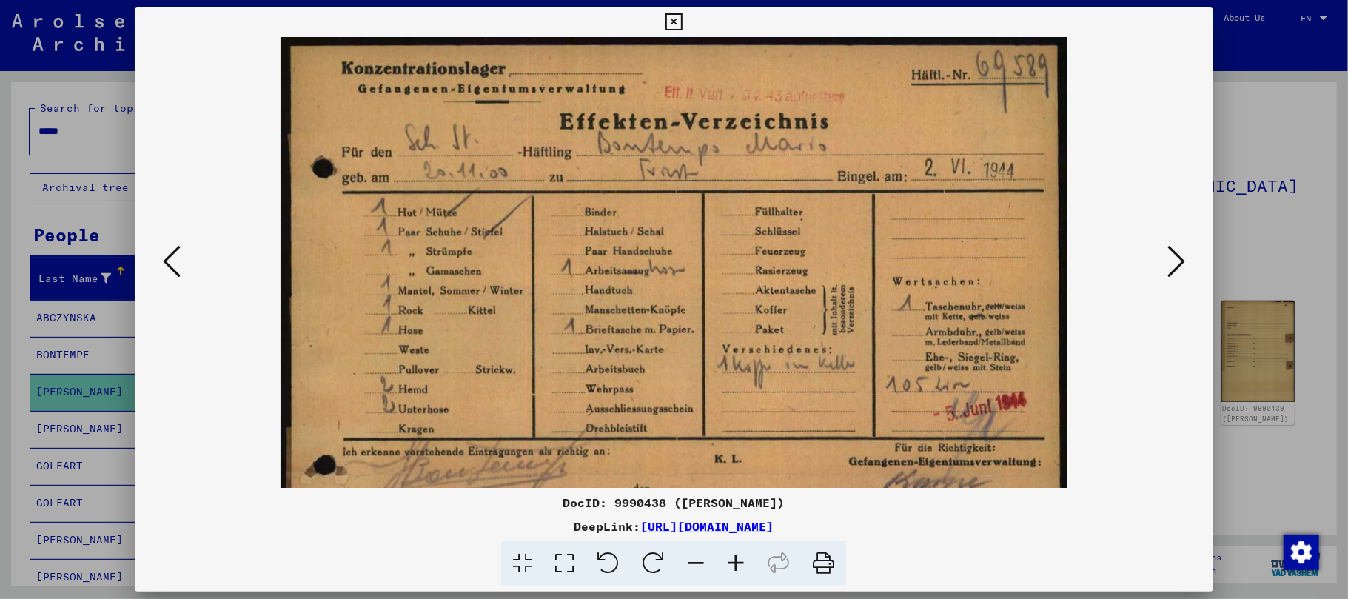
click at [730, 555] on icon at bounding box center [736, 563] width 40 height 45
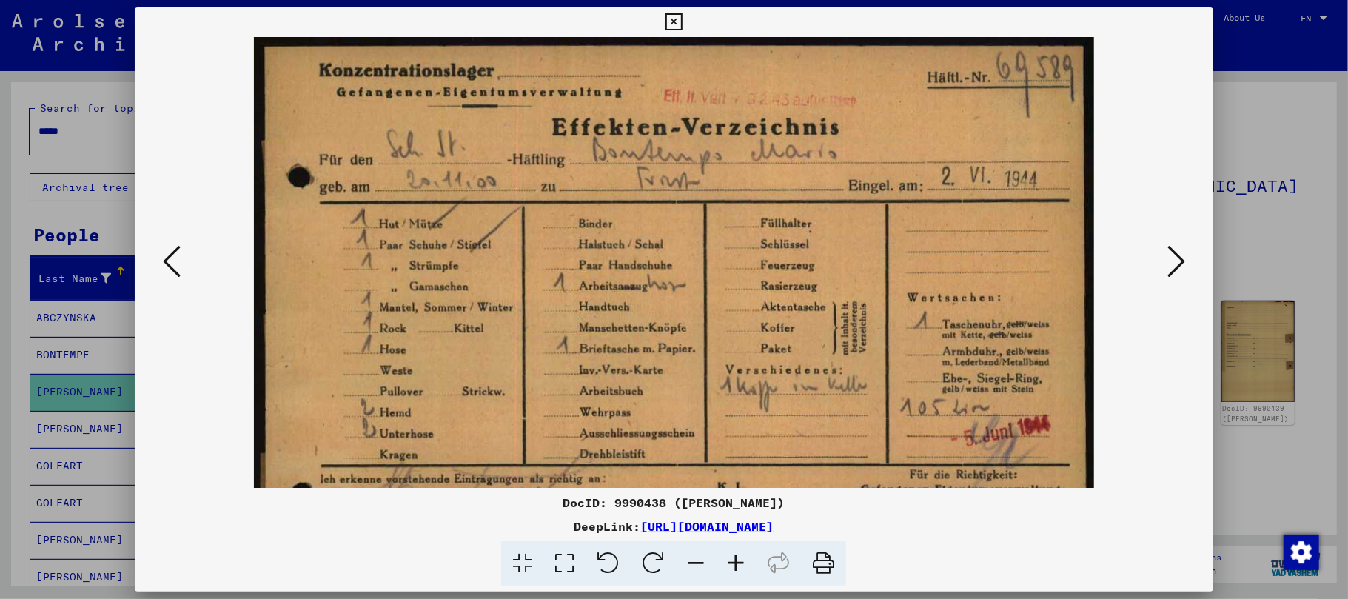
click at [730, 555] on icon at bounding box center [736, 563] width 40 height 45
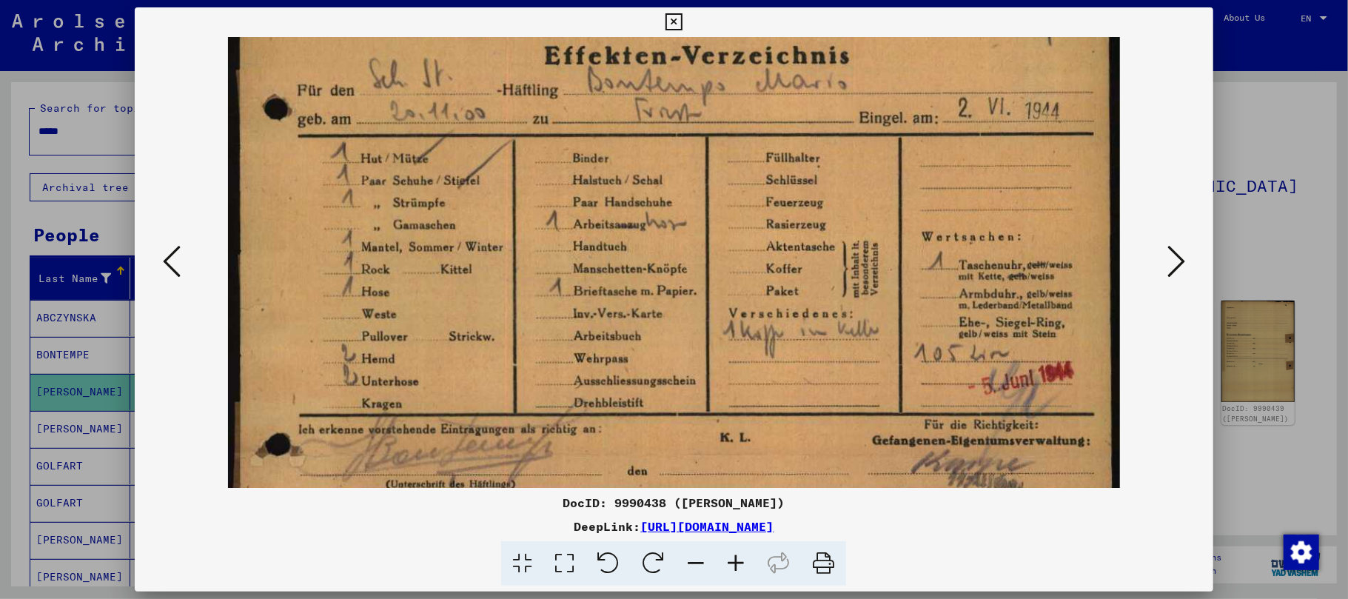
scroll to position [184, 0]
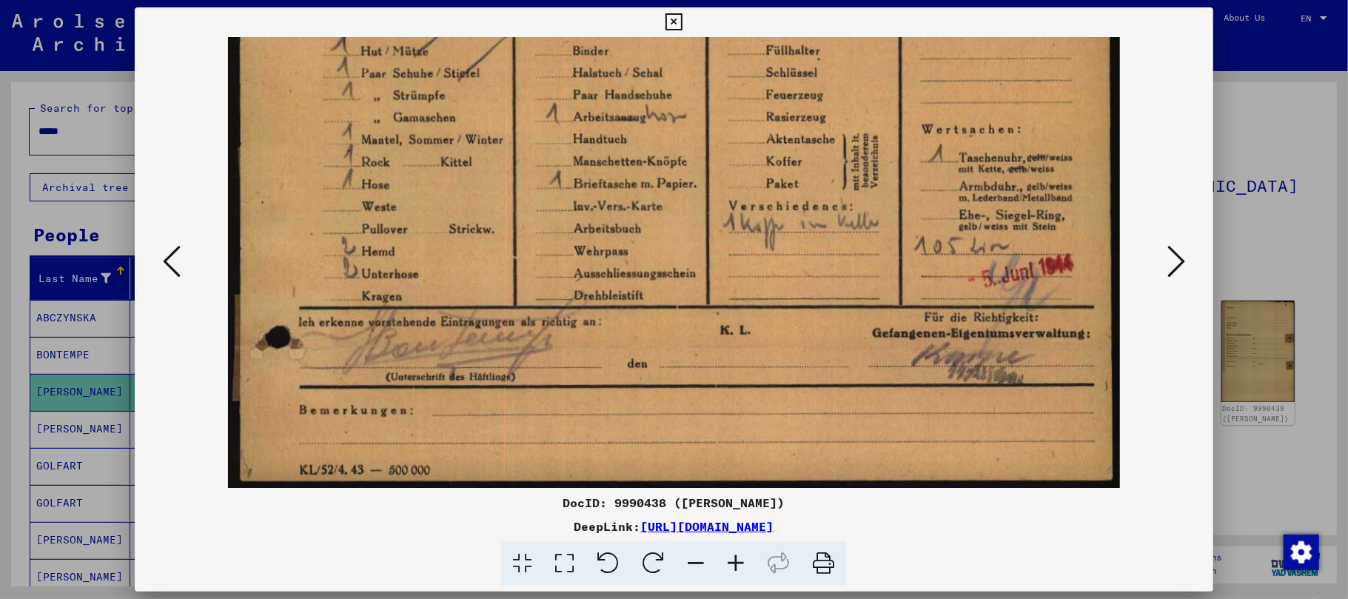
drag, startPoint x: 572, startPoint y: 295, endPoint x: 586, endPoint y: 33, distance: 261.7
click at [586, 33] on div "DocID: 9990438 ([PERSON_NAME]) DeepLink: [URL][DOMAIN_NAME]" at bounding box center [674, 296] width 1079 height 579
click at [1173, 258] on icon at bounding box center [1176, 262] width 18 height 36
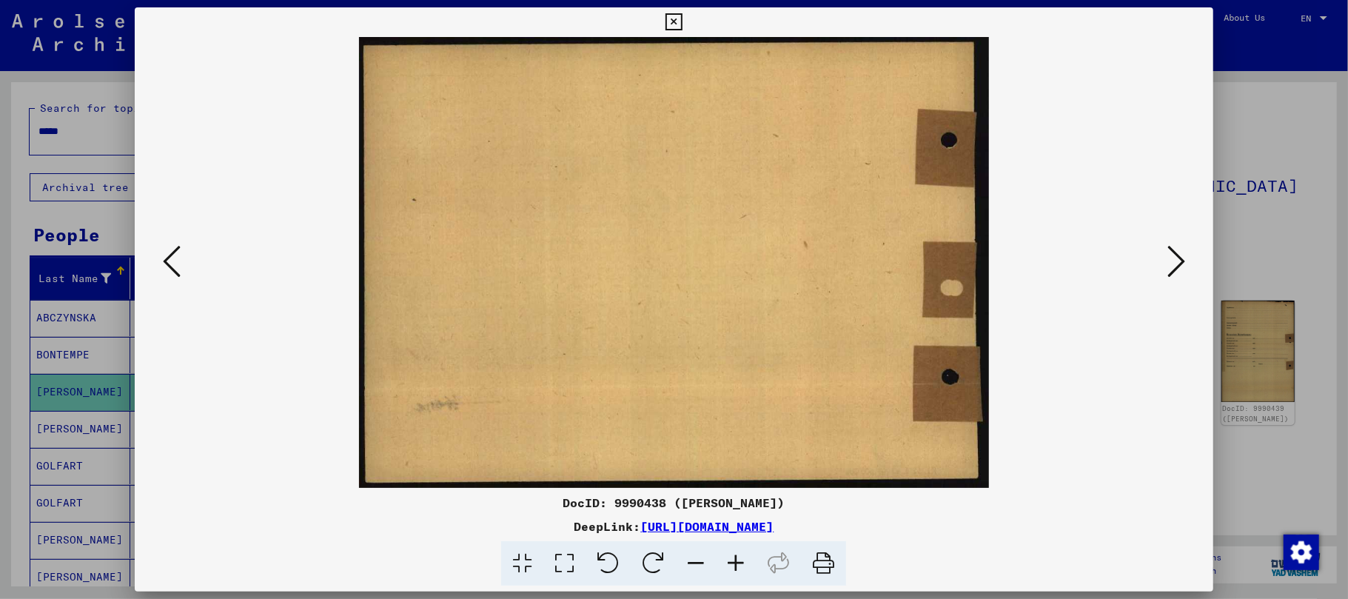
click at [1174, 258] on icon at bounding box center [1176, 262] width 18 height 36
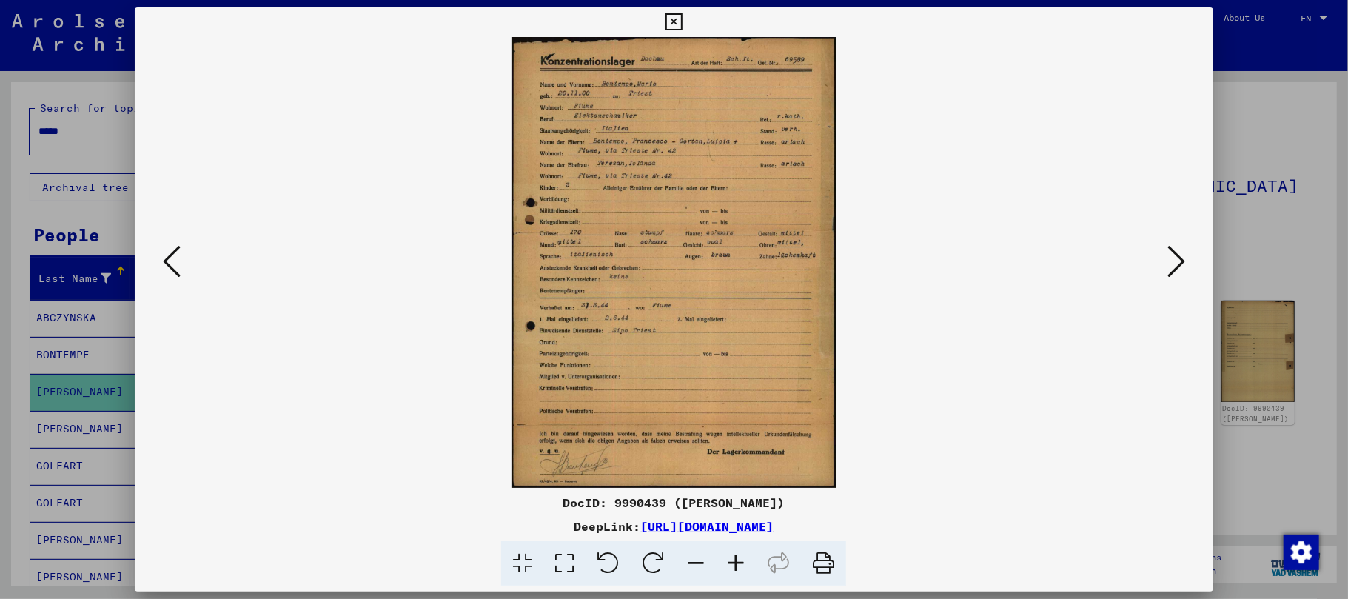
click at [733, 566] on icon at bounding box center [736, 563] width 40 height 45
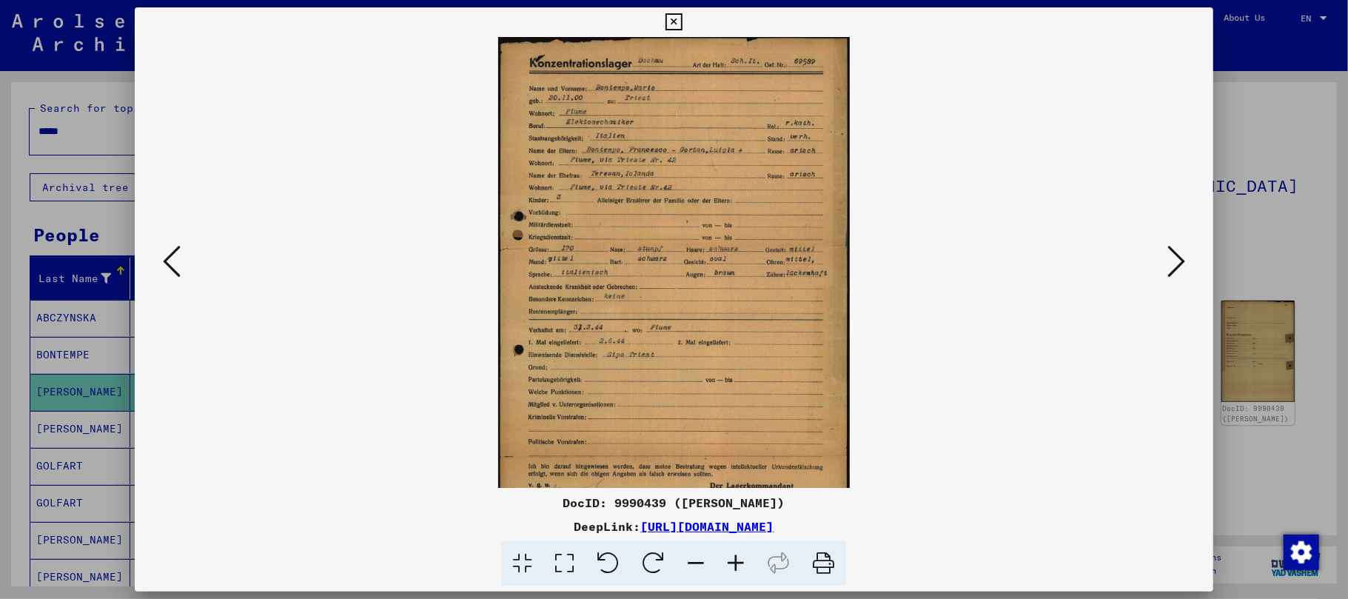
click at [733, 566] on icon at bounding box center [736, 563] width 40 height 45
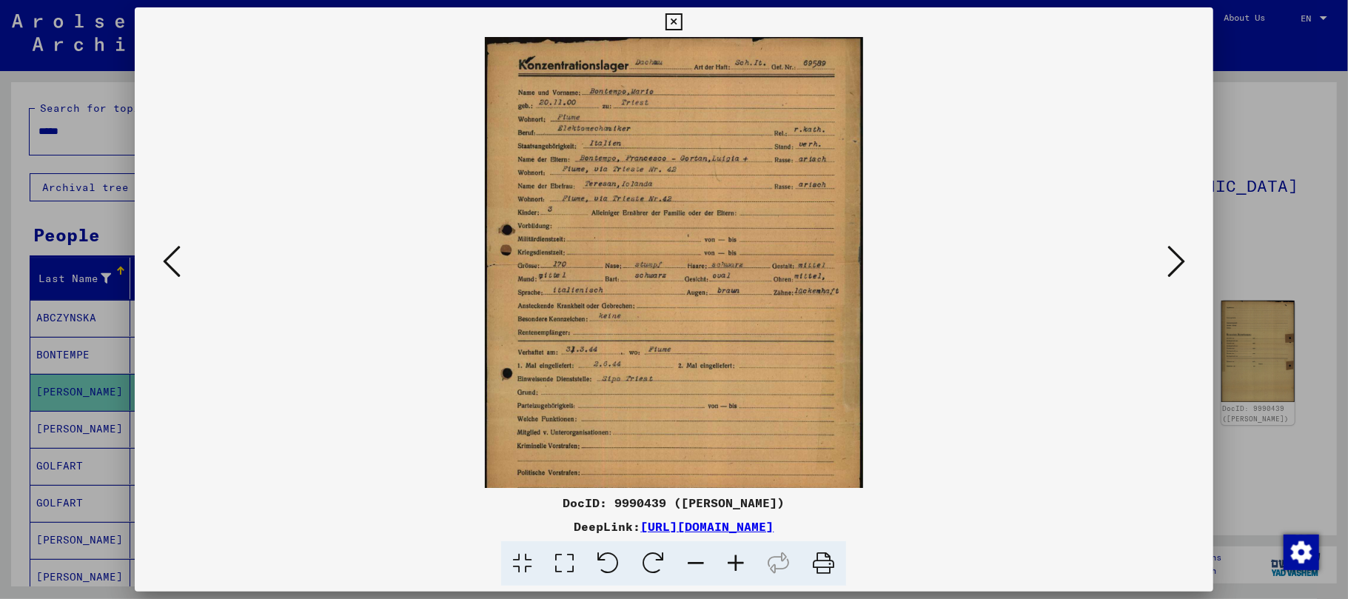
click at [733, 566] on icon at bounding box center [736, 563] width 40 height 45
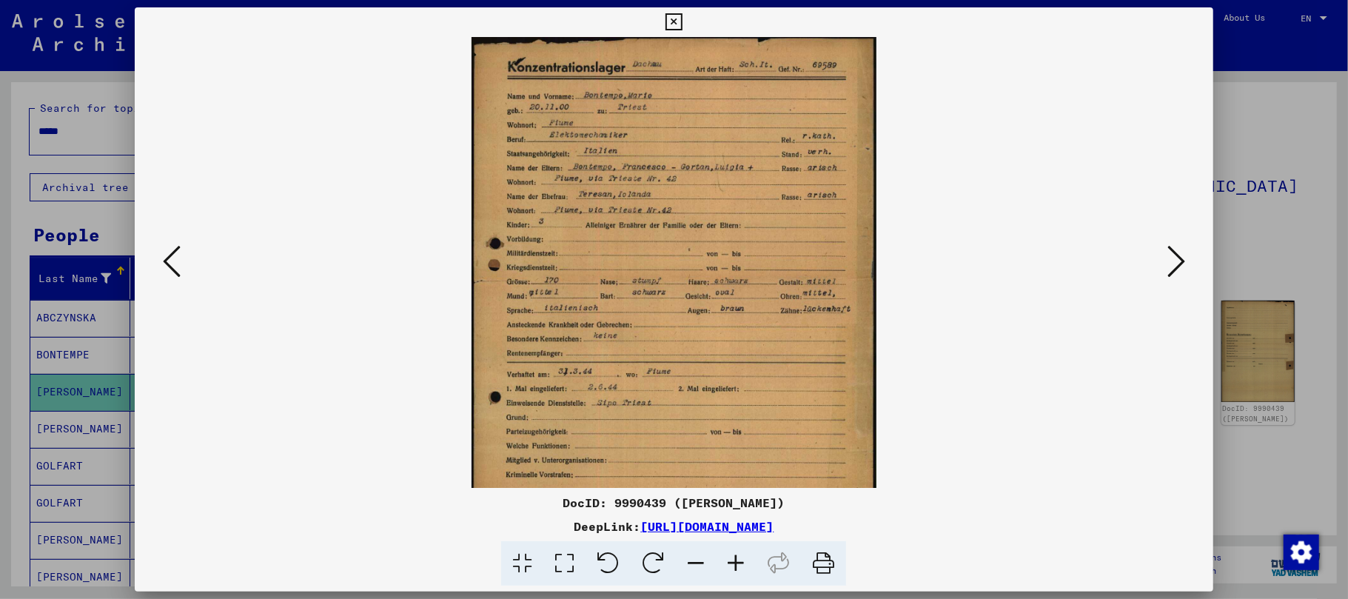
click at [733, 566] on icon at bounding box center [736, 563] width 40 height 45
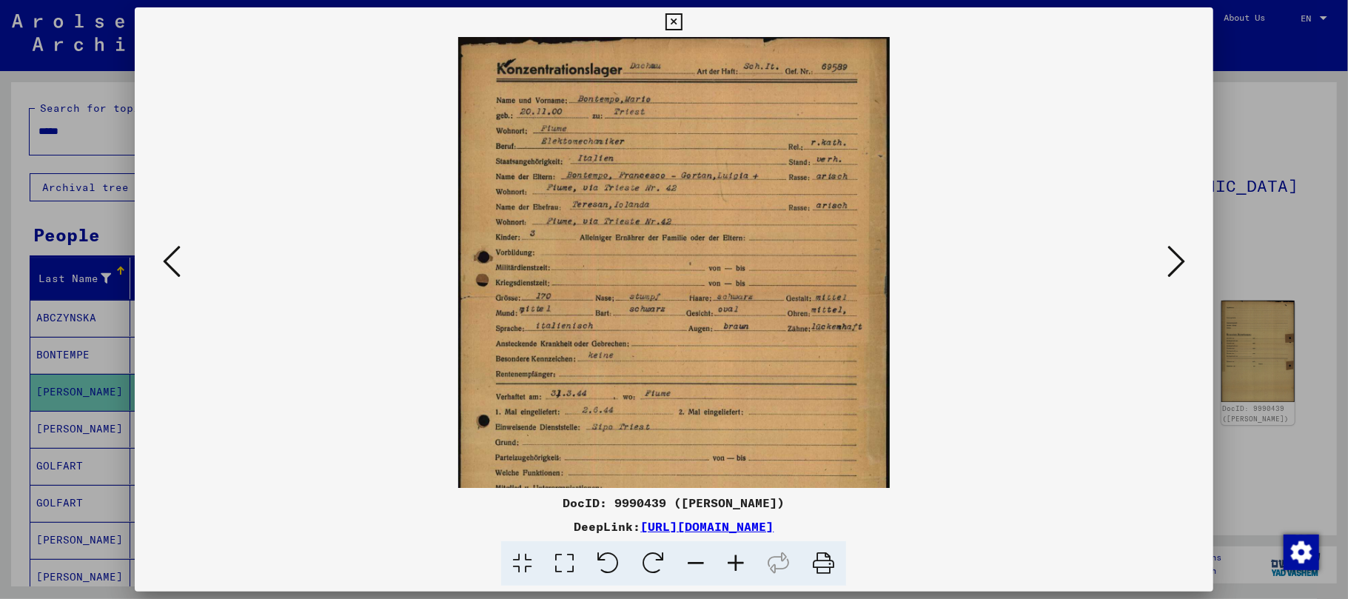
click at [733, 566] on icon at bounding box center [736, 563] width 40 height 45
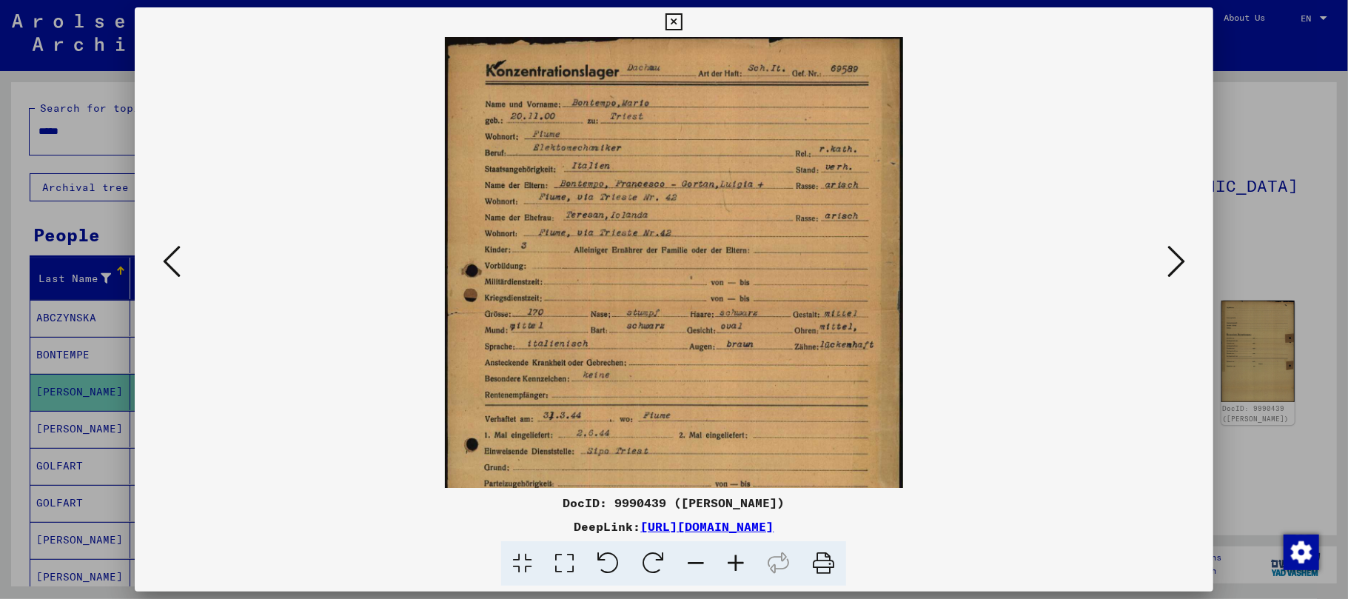
click at [733, 566] on icon at bounding box center [736, 563] width 40 height 45
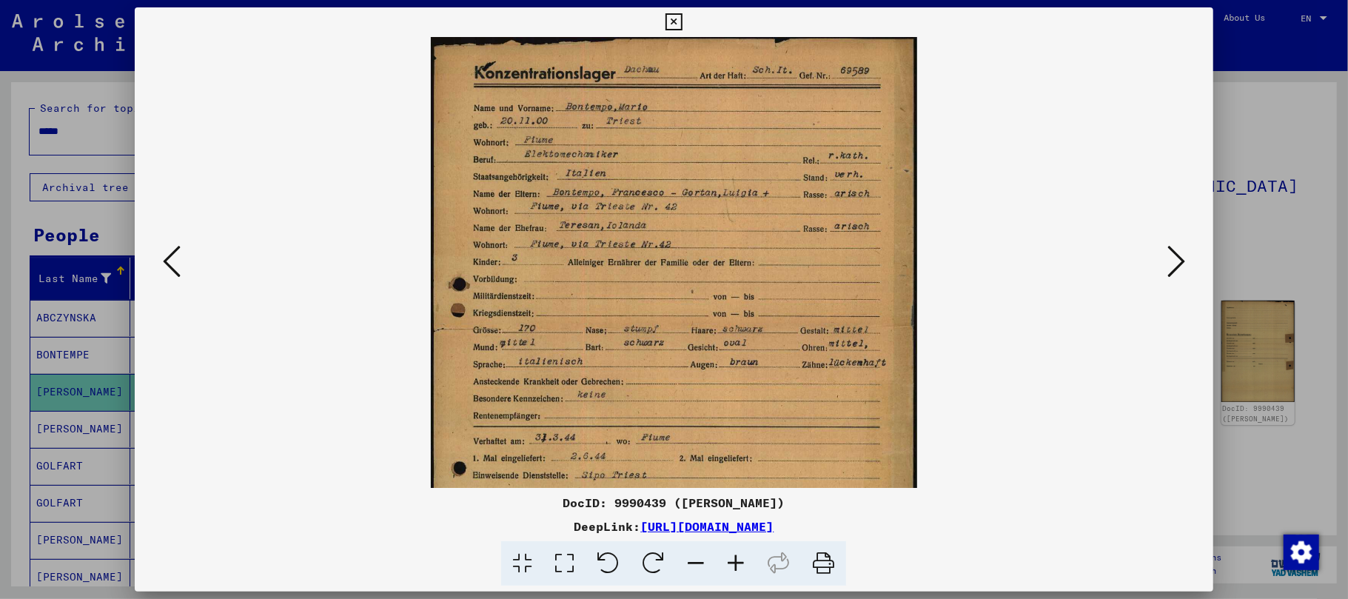
click at [733, 566] on icon at bounding box center [736, 563] width 40 height 45
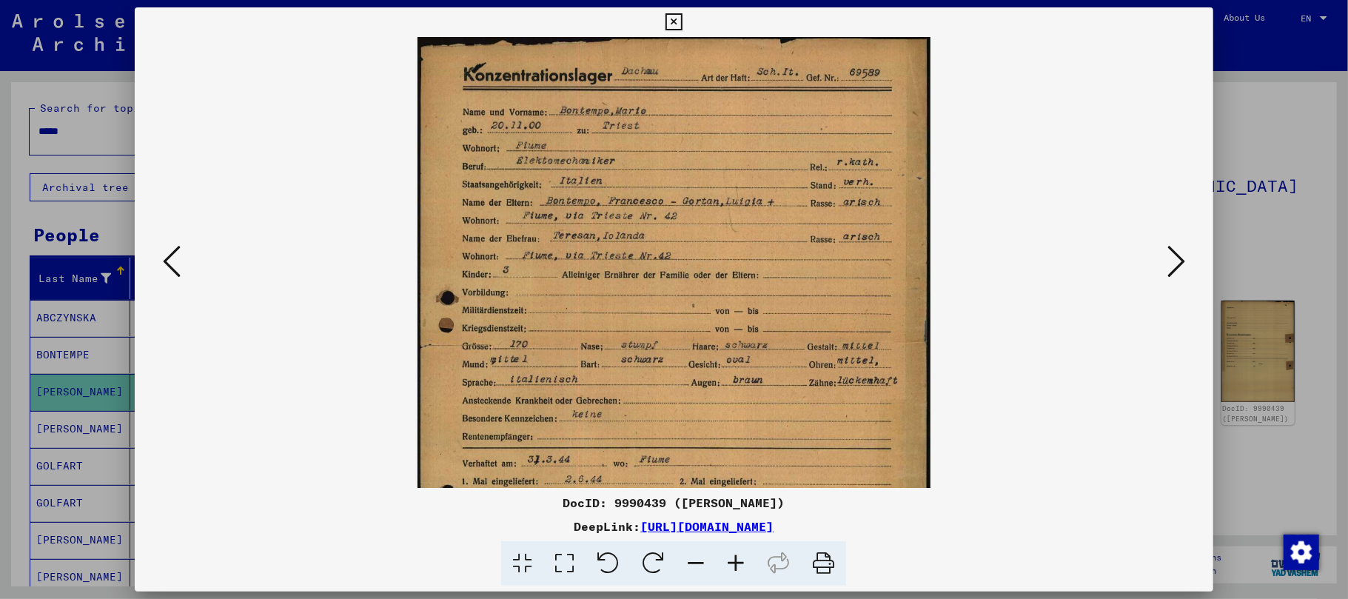
click at [733, 566] on icon at bounding box center [736, 563] width 40 height 45
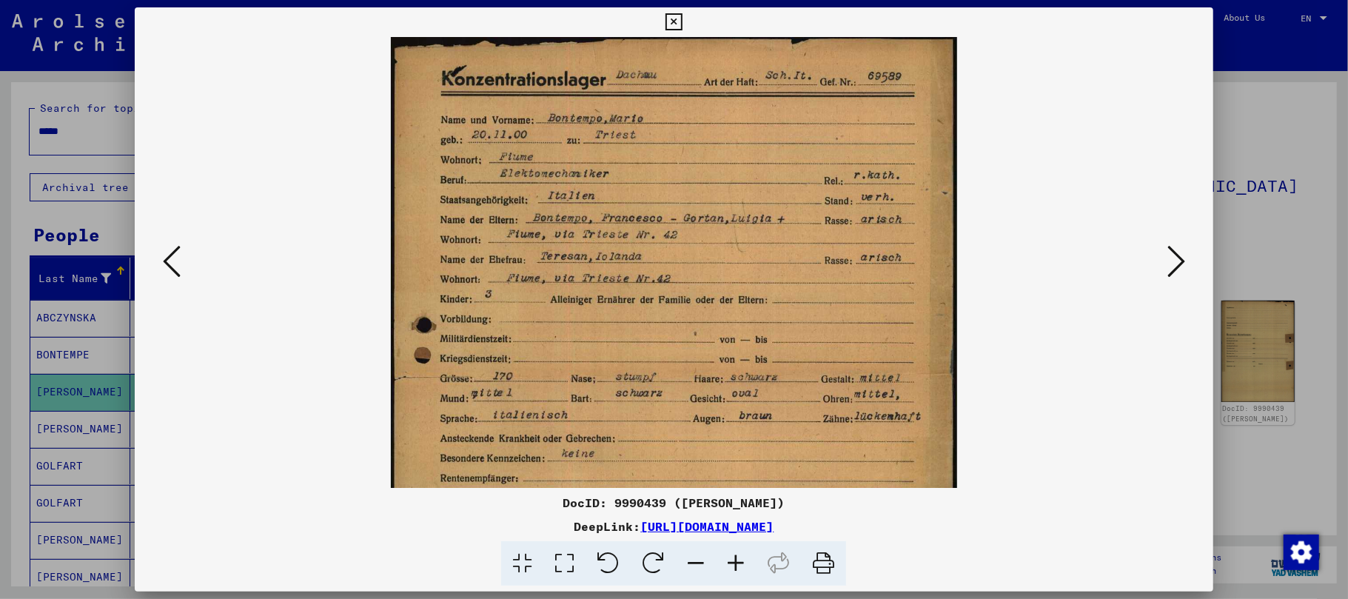
click at [733, 566] on icon at bounding box center [736, 563] width 40 height 45
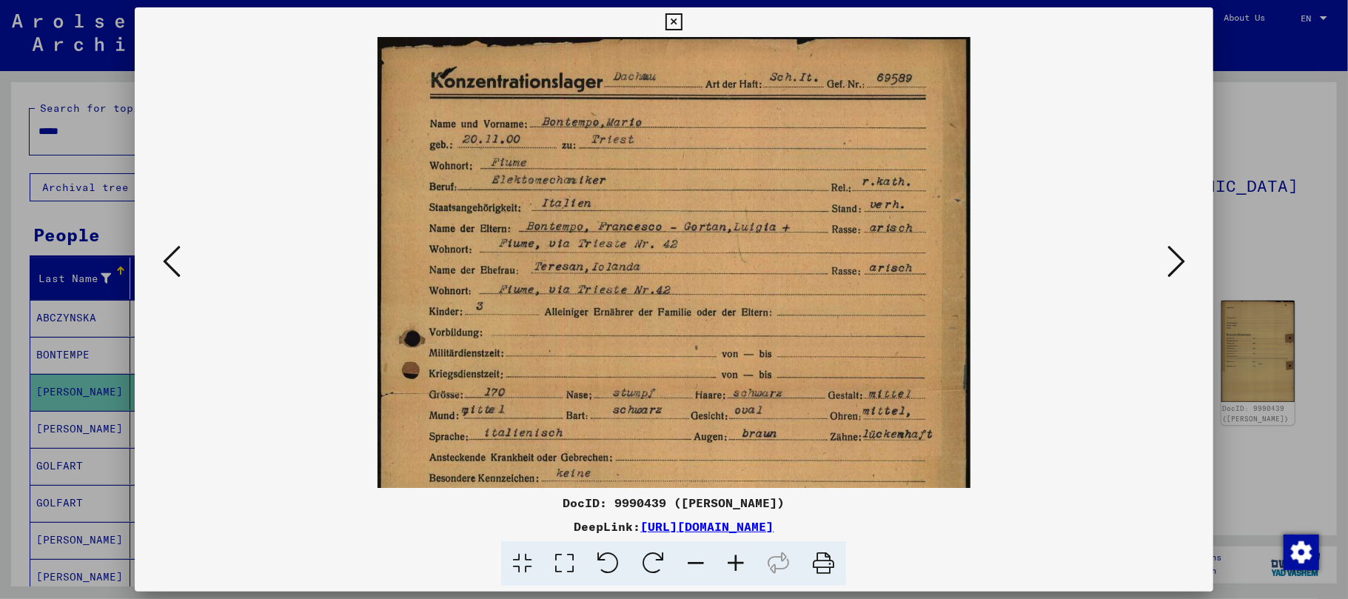
click at [733, 566] on icon at bounding box center [736, 563] width 40 height 45
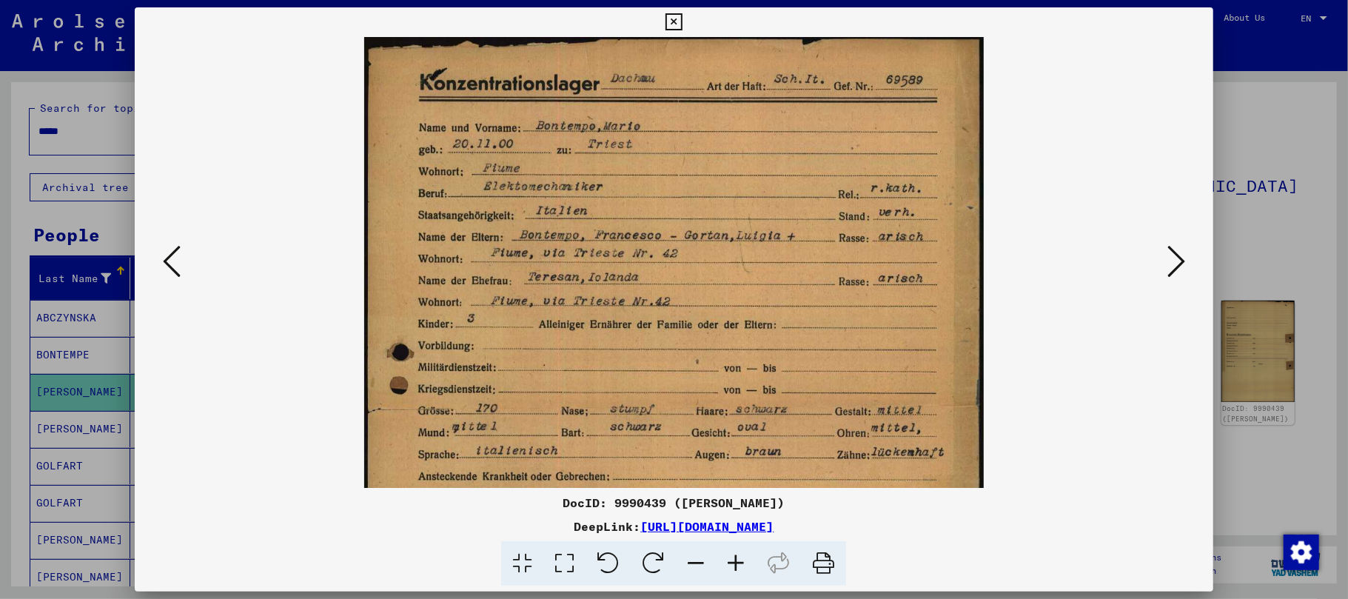
click at [733, 566] on icon at bounding box center [736, 563] width 40 height 45
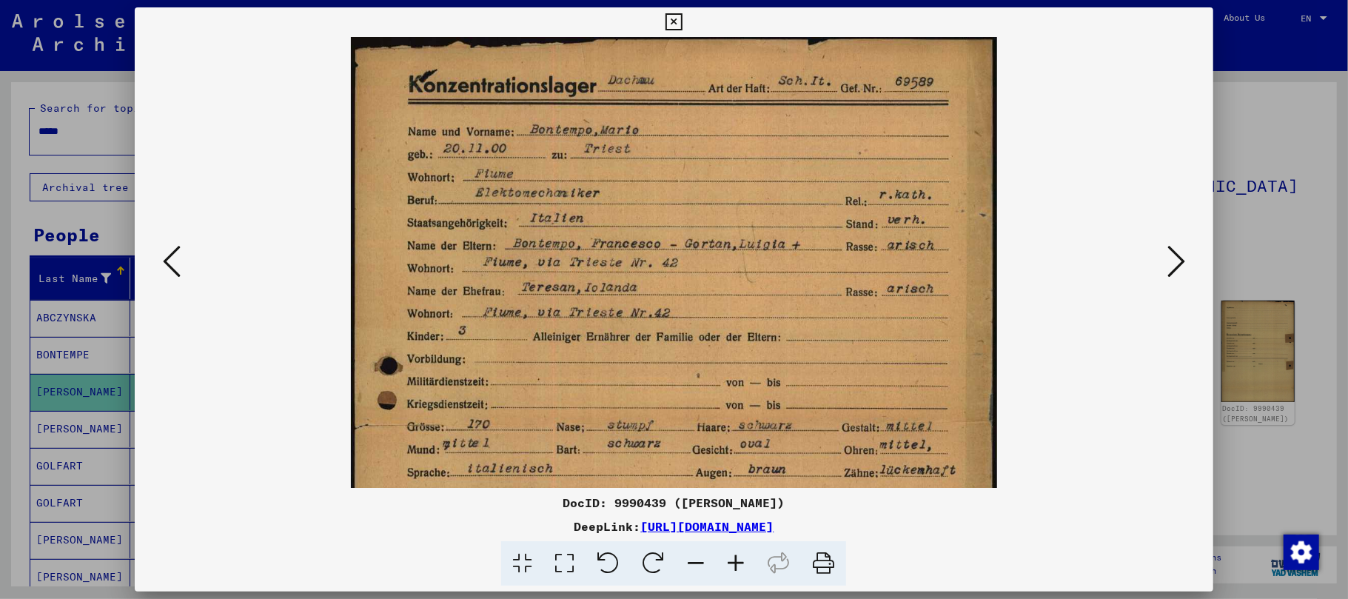
click at [733, 566] on icon at bounding box center [736, 563] width 40 height 45
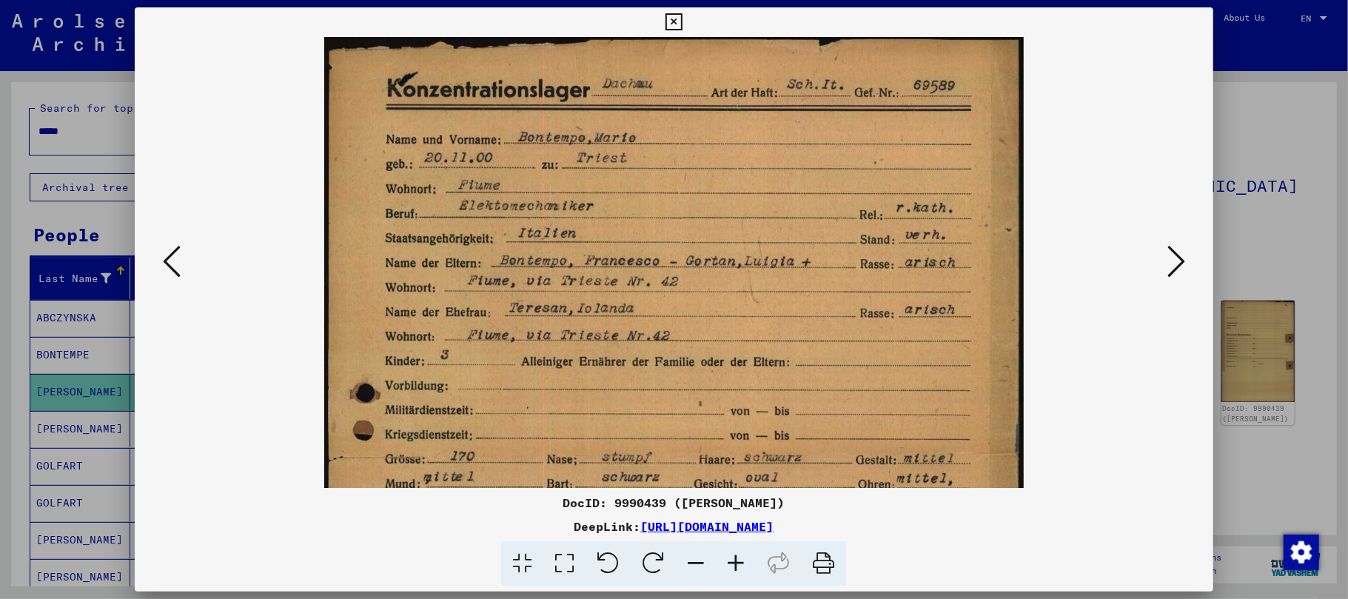
click at [733, 566] on icon at bounding box center [736, 563] width 40 height 45
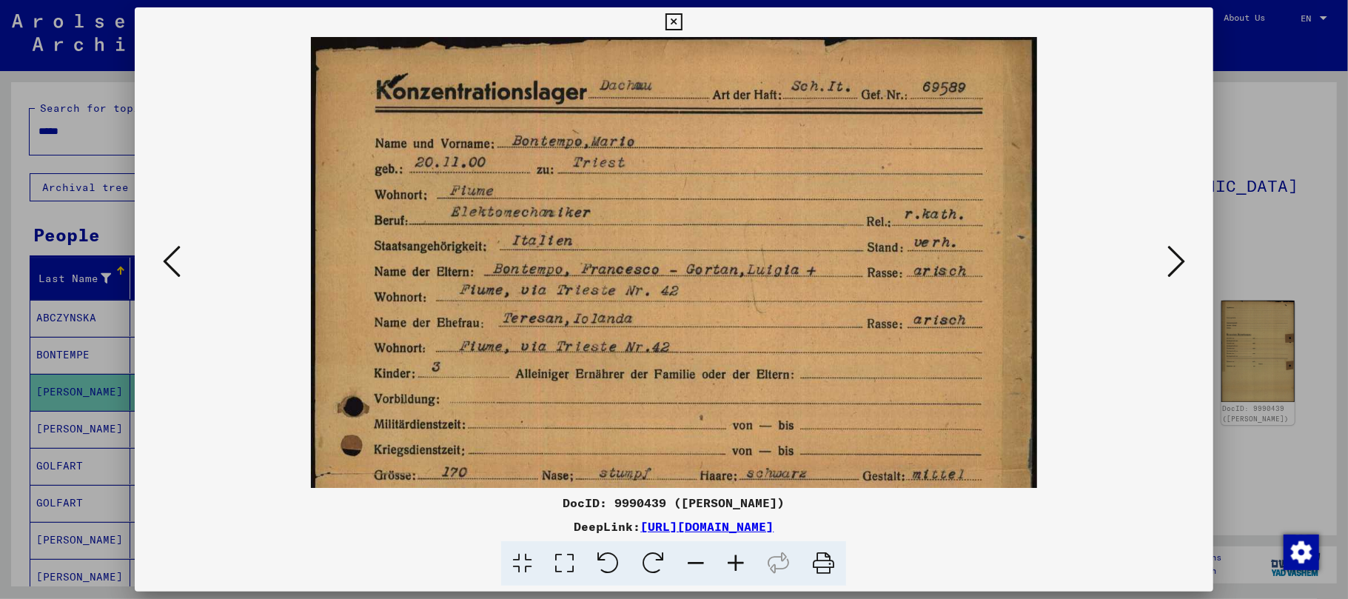
click at [733, 566] on icon at bounding box center [736, 563] width 40 height 45
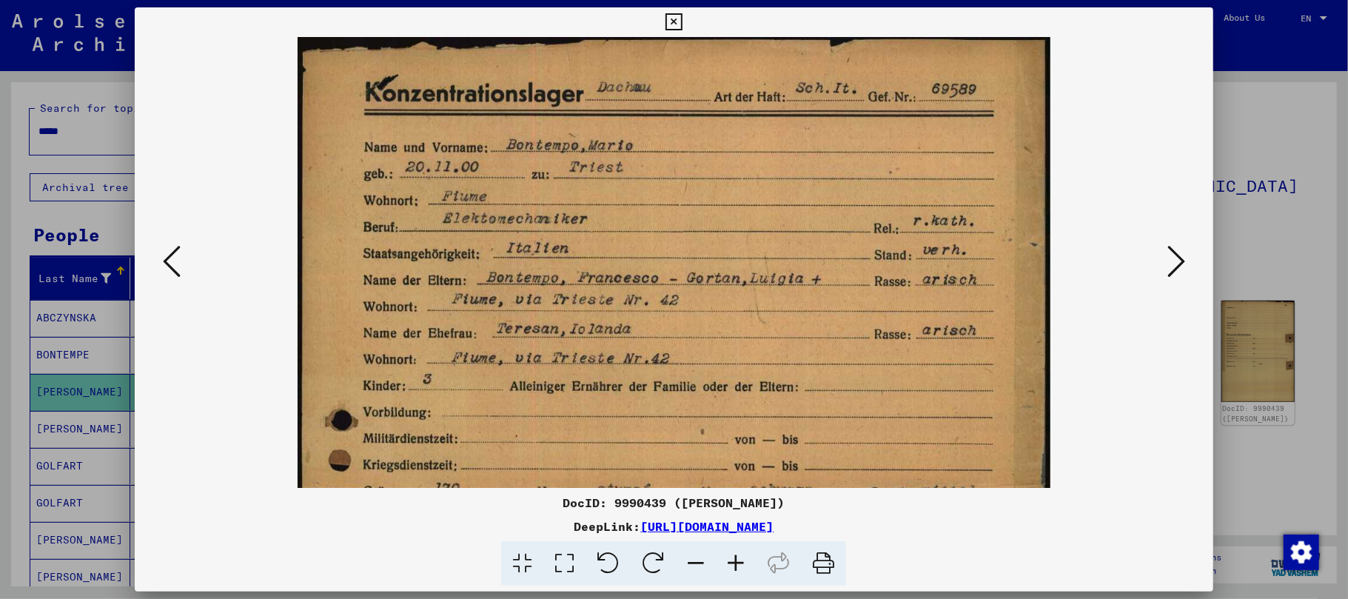
click at [733, 566] on icon at bounding box center [736, 563] width 40 height 45
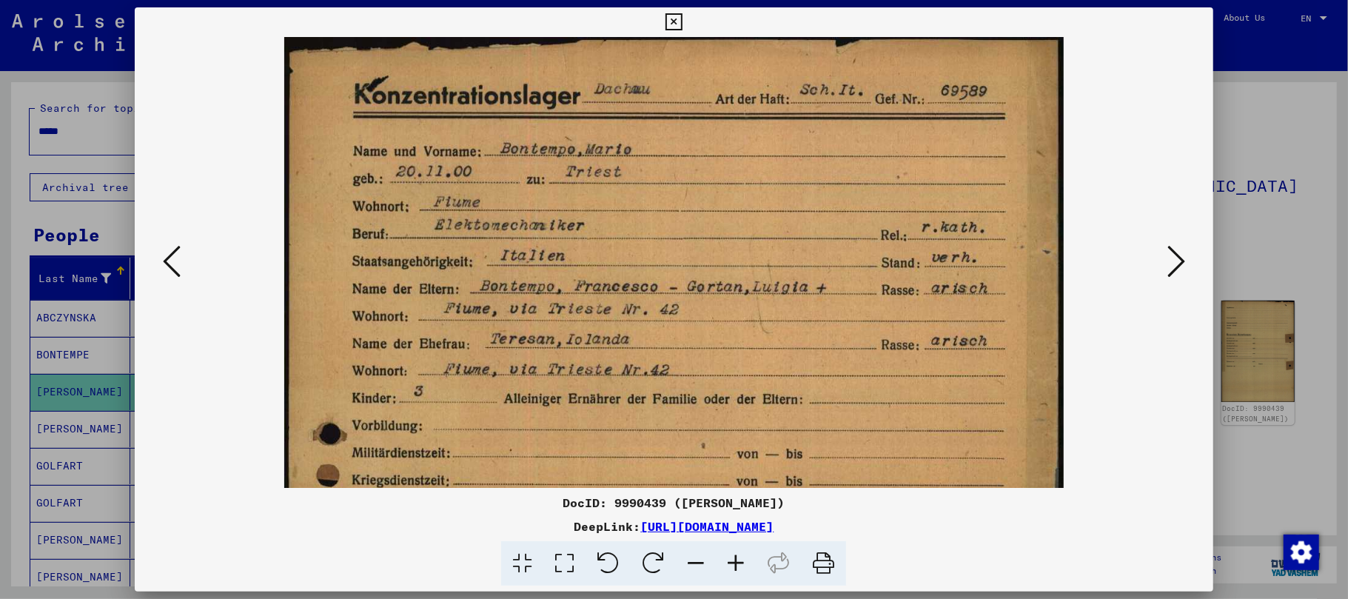
click at [734, 566] on icon at bounding box center [736, 563] width 40 height 45
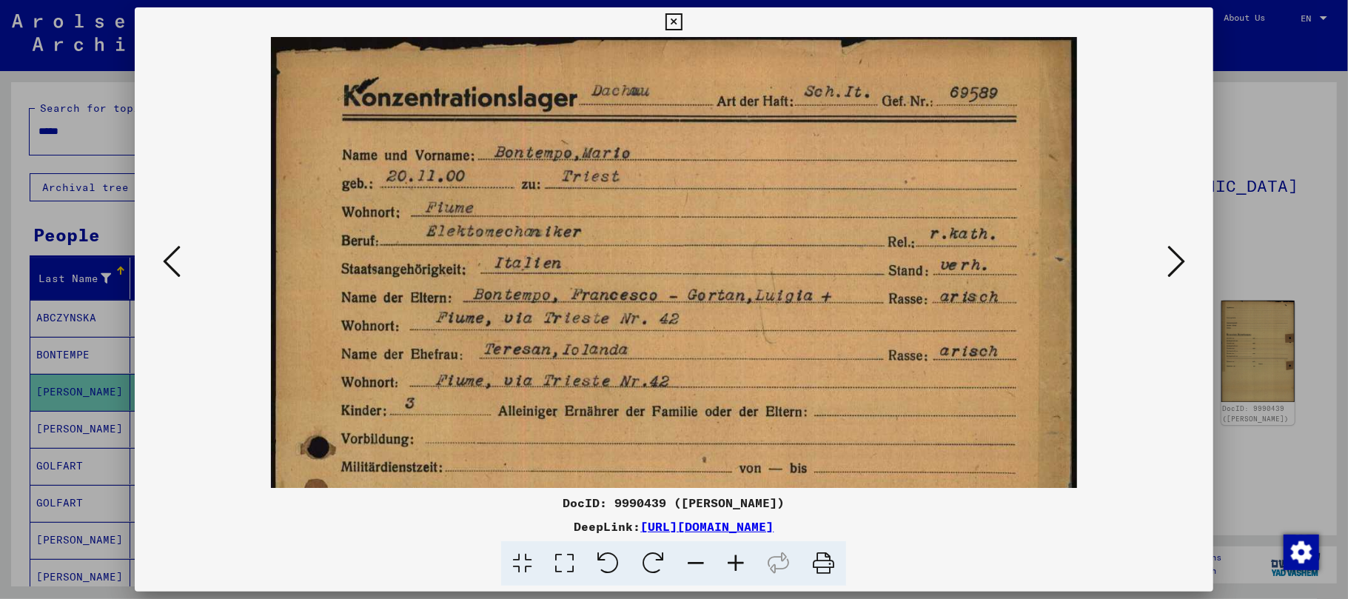
click at [734, 566] on icon at bounding box center [736, 563] width 40 height 45
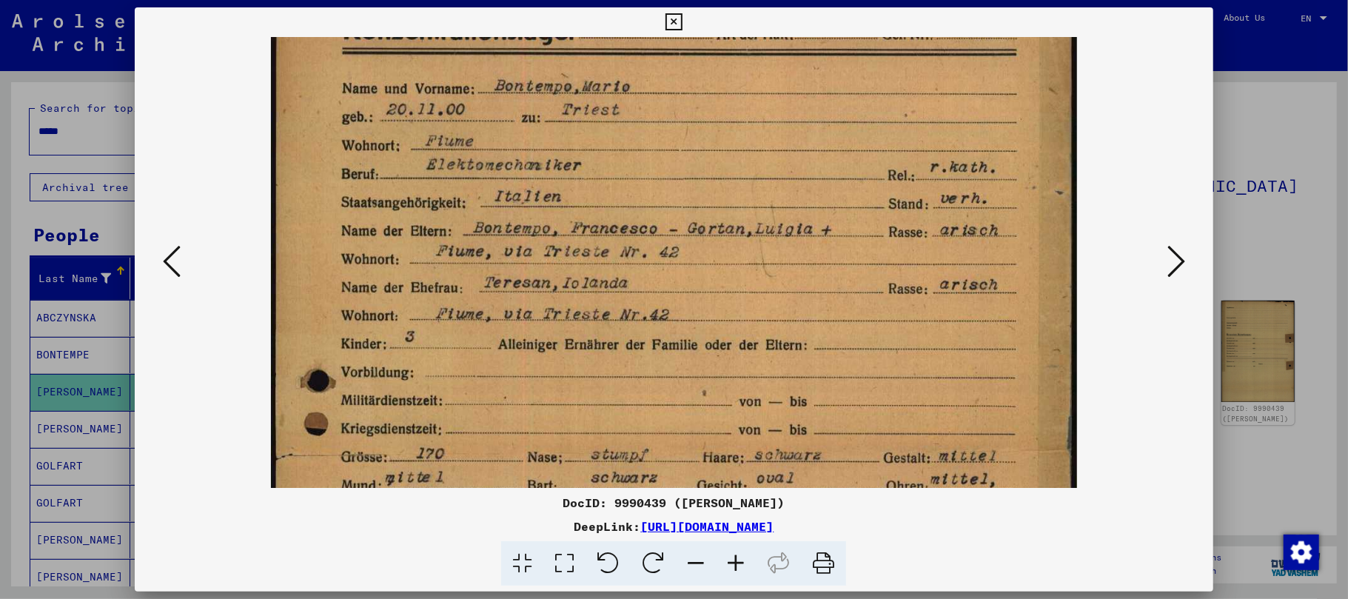
scroll to position [78, 0]
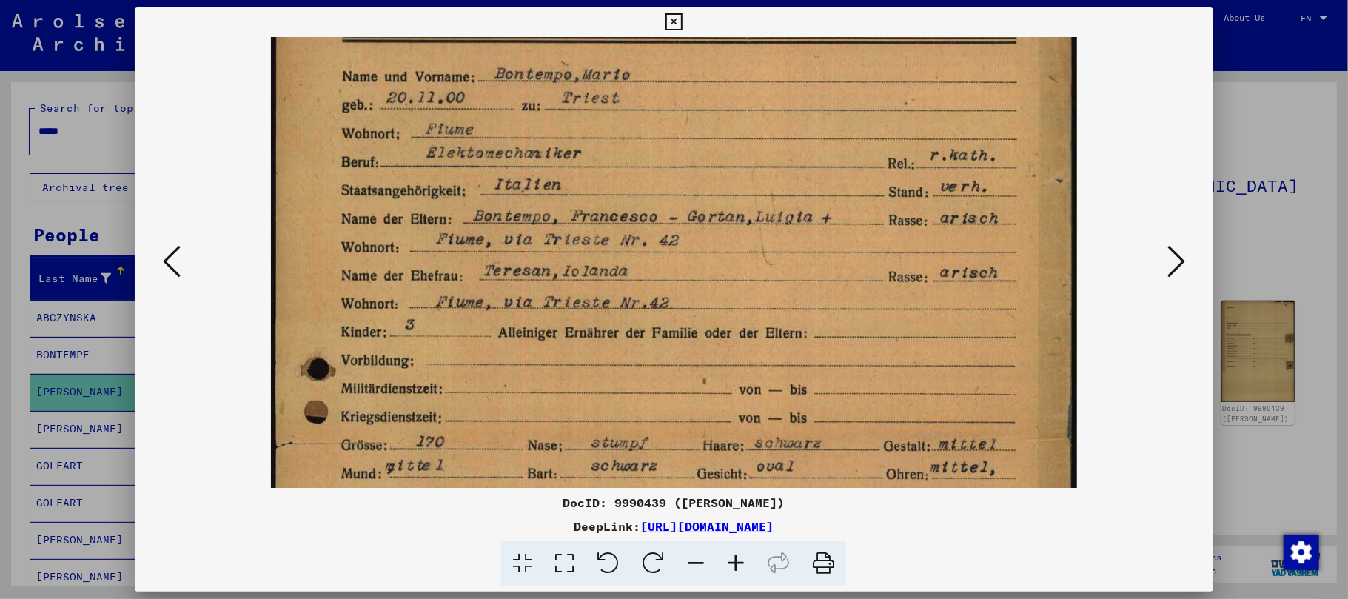
drag, startPoint x: 613, startPoint y: 244, endPoint x: 613, endPoint y: 192, distance: 51.8
click at [613, 192] on img at bounding box center [674, 517] width 806 height 1117
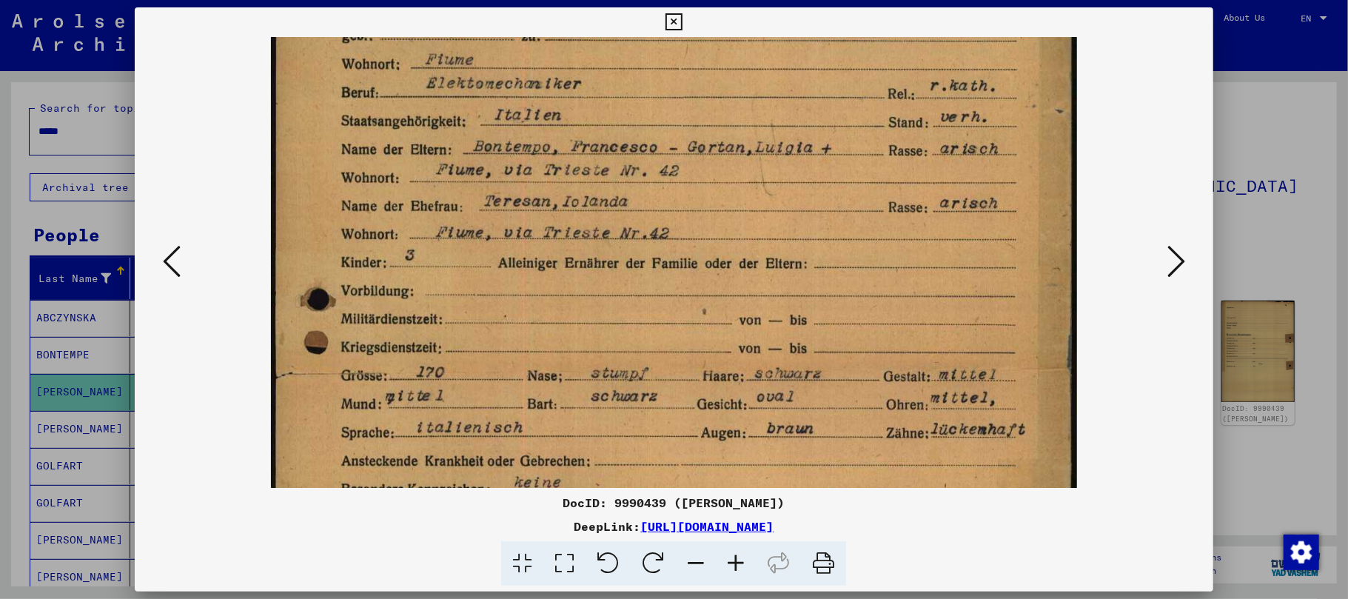
scroll to position [154, 0]
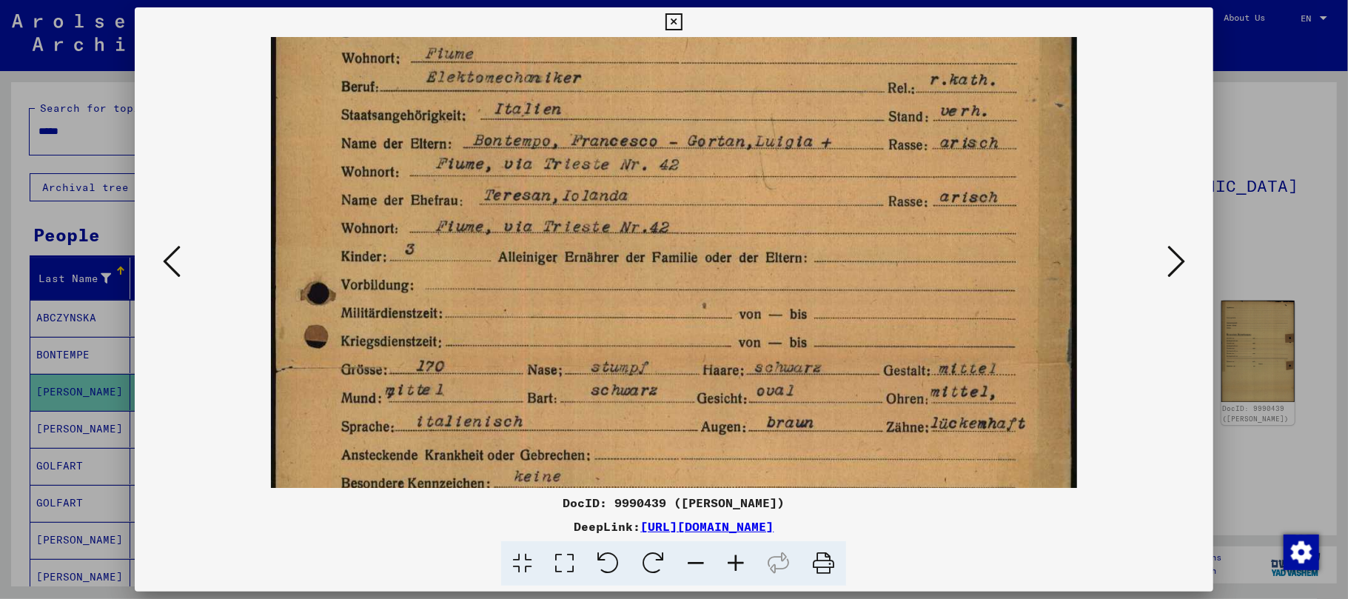
drag, startPoint x: 659, startPoint y: 375, endPoint x: 659, endPoint y: 342, distance: 32.6
click at [659, 342] on img at bounding box center [674, 441] width 806 height 1117
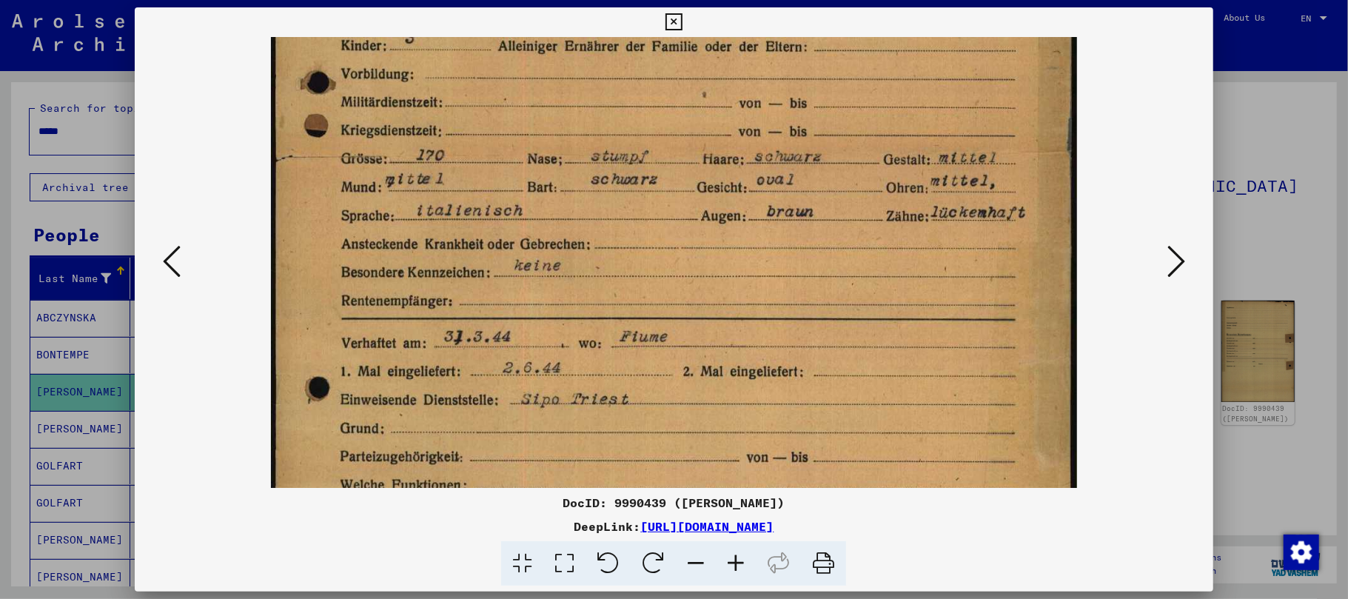
drag, startPoint x: 653, startPoint y: 345, endPoint x: 693, endPoint y: 132, distance: 216.9
click at [693, 137] on img at bounding box center [674, 230] width 806 height 1117
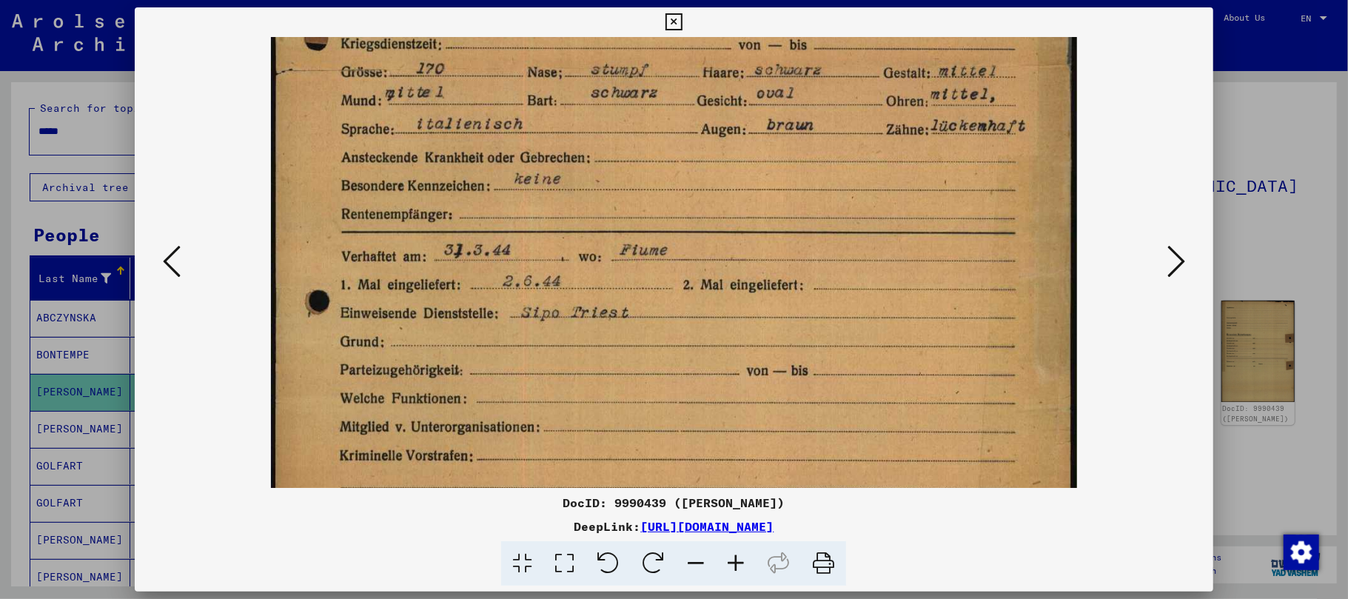
scroll to position [505, 0]
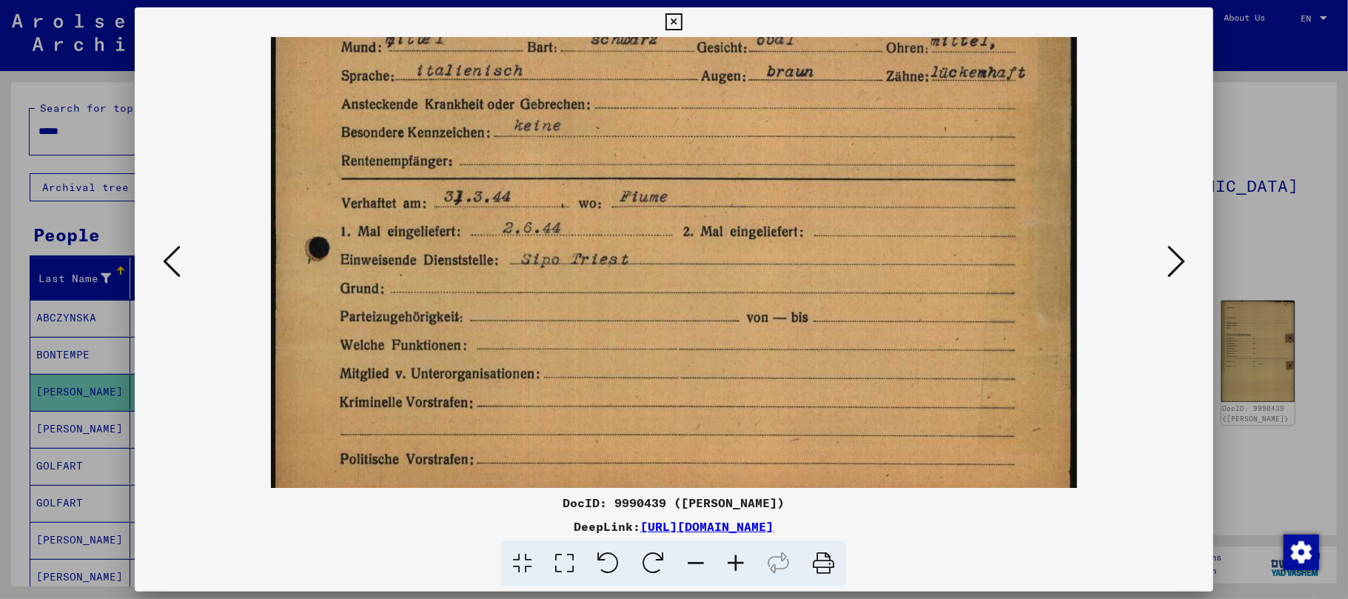
drag, startPoint x: 691, startPoint y: 141, endPoint x: 687, endPoint y: 65, distance: 75.6
click at [687, 65] on img at bounding box center [674, 90] width 806 height 1117
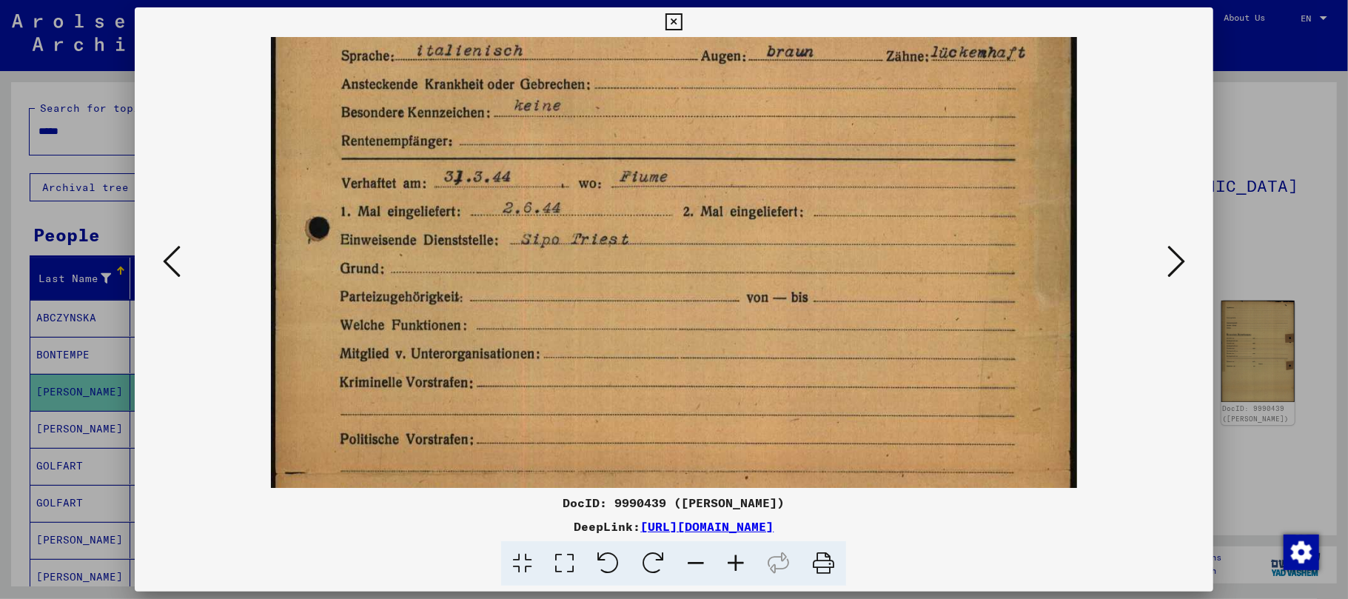
scroll to position [534, 0]
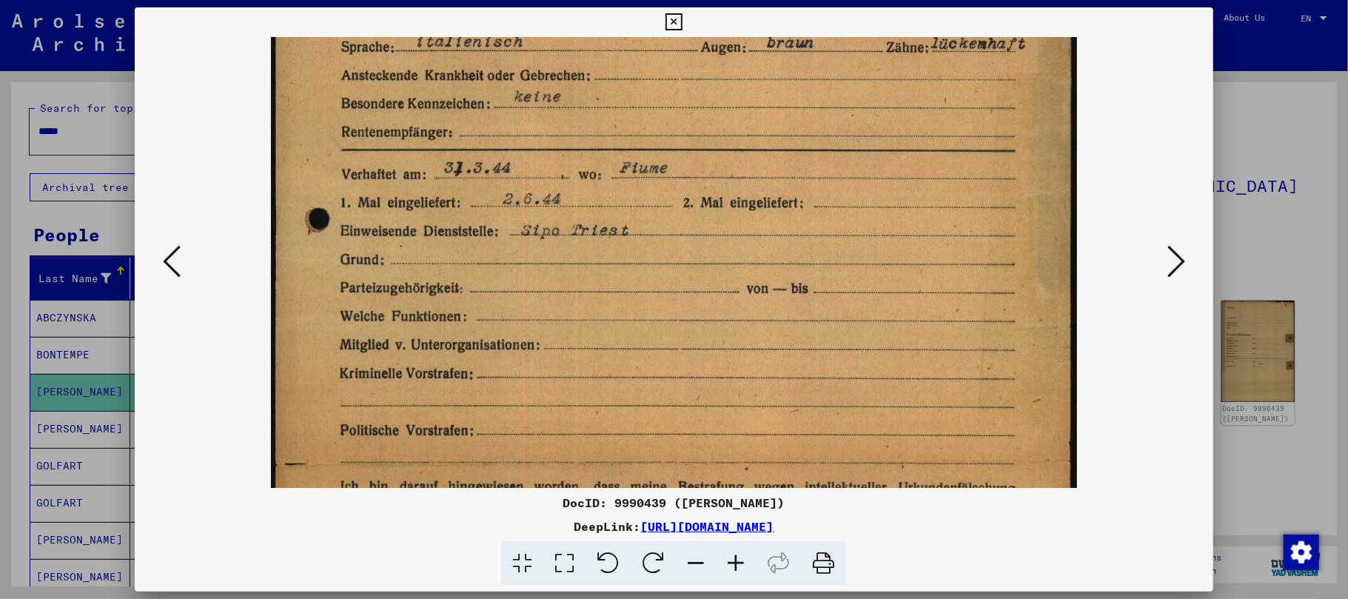
drag, startPoint x: 631, startPoint y: 339, endPoint x: 628, endPoint y: 314, distance: 25.4
click at [628, 314] on img at bounding box center [674, 61] width 806 height 1117
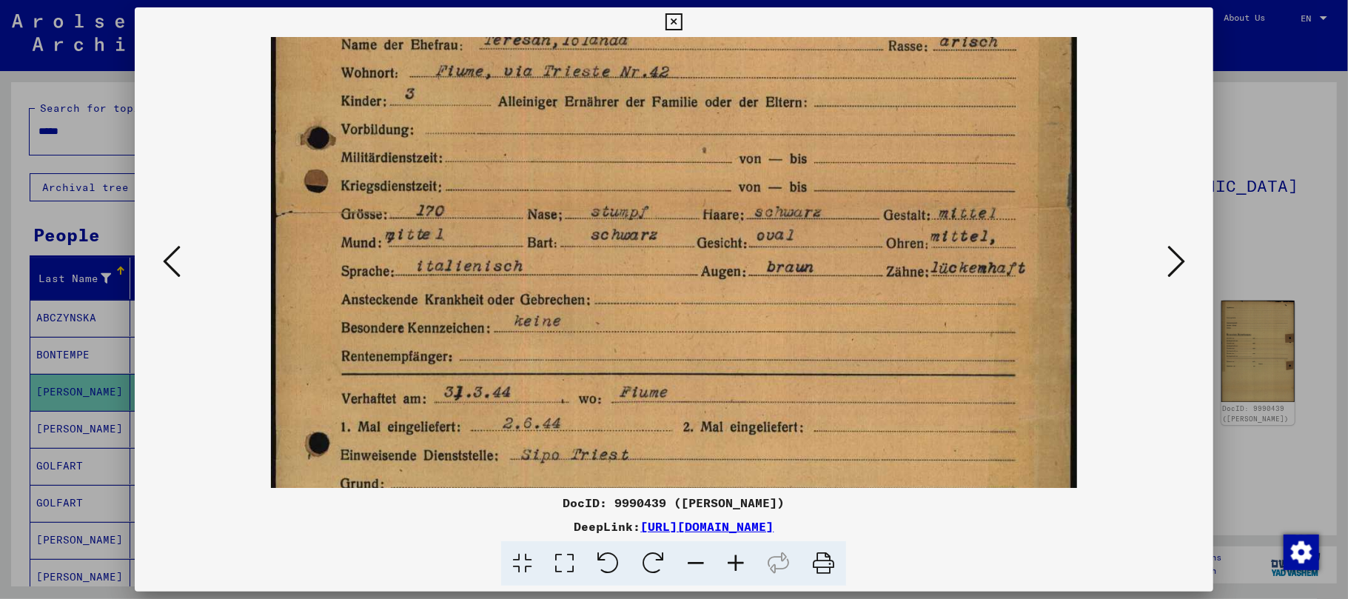
drag, startPoint x: 822, startPoint y: 195, endPoint x: 810, endPoint y: 400, distance: 204.7
click at [803, 426] on img at bounding box center [674, 286] width 806 height 1117
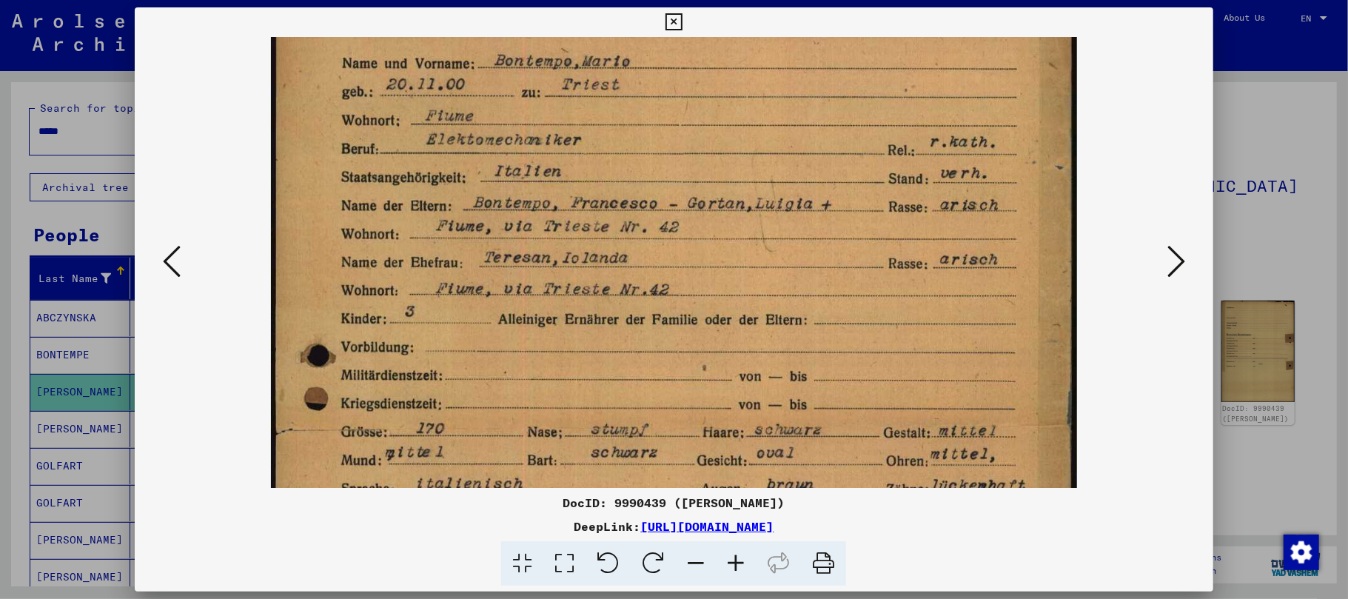
scroll to position [0, 0]
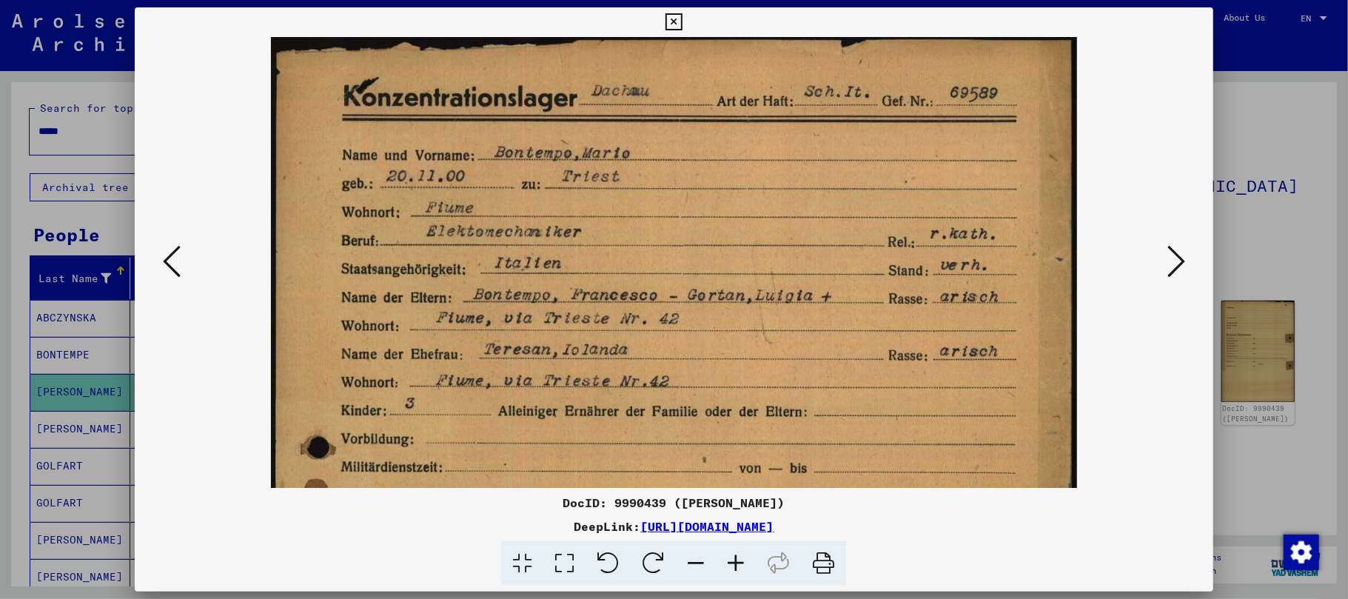
drag, startPoint x: 877, startPoint y: 170, endPoint x: 842, endPoint y: 483, distance: 315.1
click at [842, 483] on img at bounding box center [674, 595] width 806 height 1117
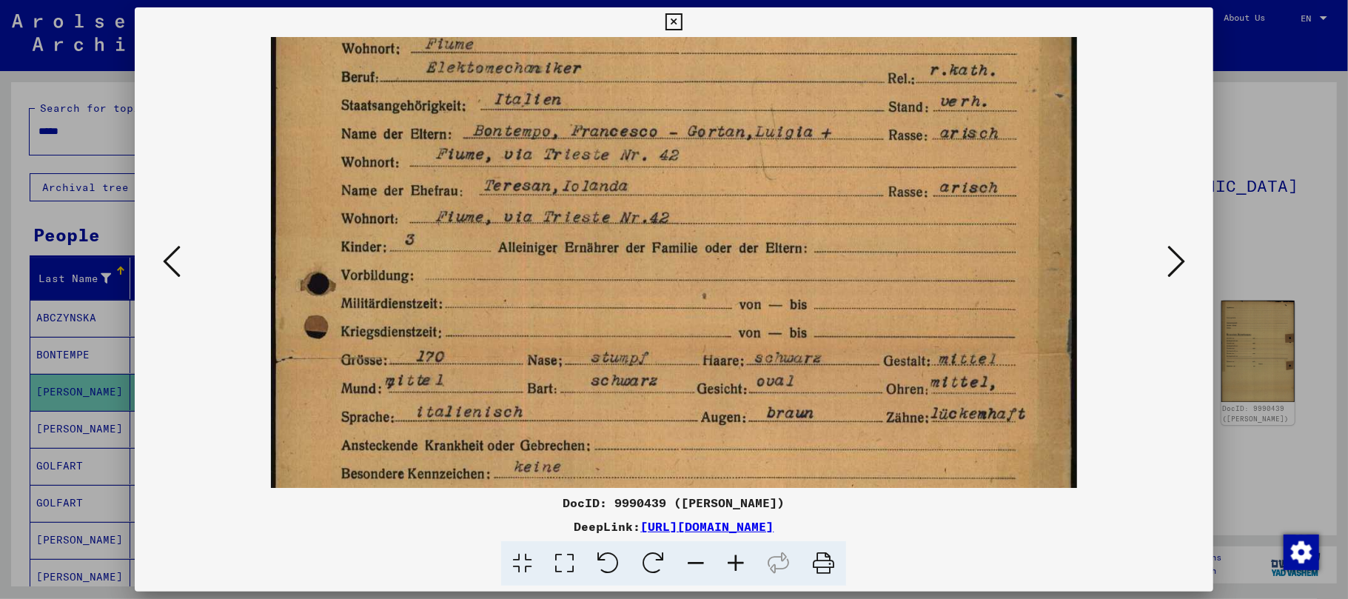
drag, startPoint x: 857, startPoint y: 371, endPoint x: 894, endPoint y: 69, distance: 304.3
click at [894, 69] on img at bounding box center [674, 431] width 806 height 1117
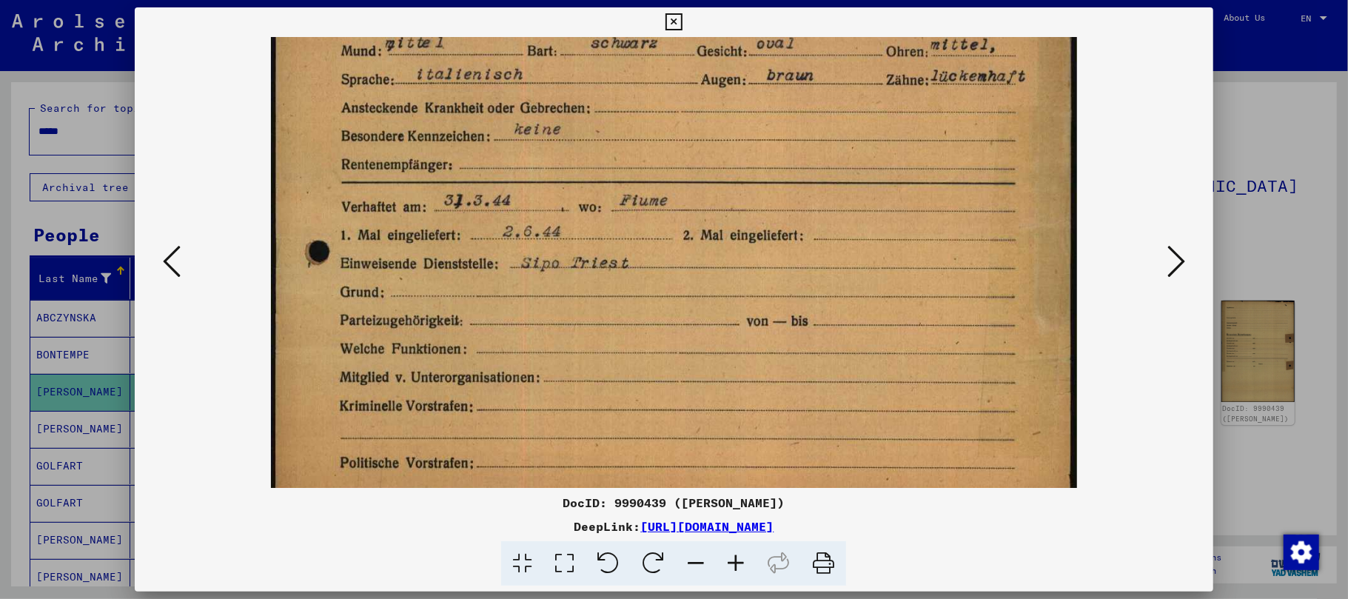
drag, startPoint x: 841, startPoint y: 249, endPoint x: 871, endPoint y: 68, distance: 183.8
click at [871, 68] on img at bounding box center [674, 94] width 806 height 1117
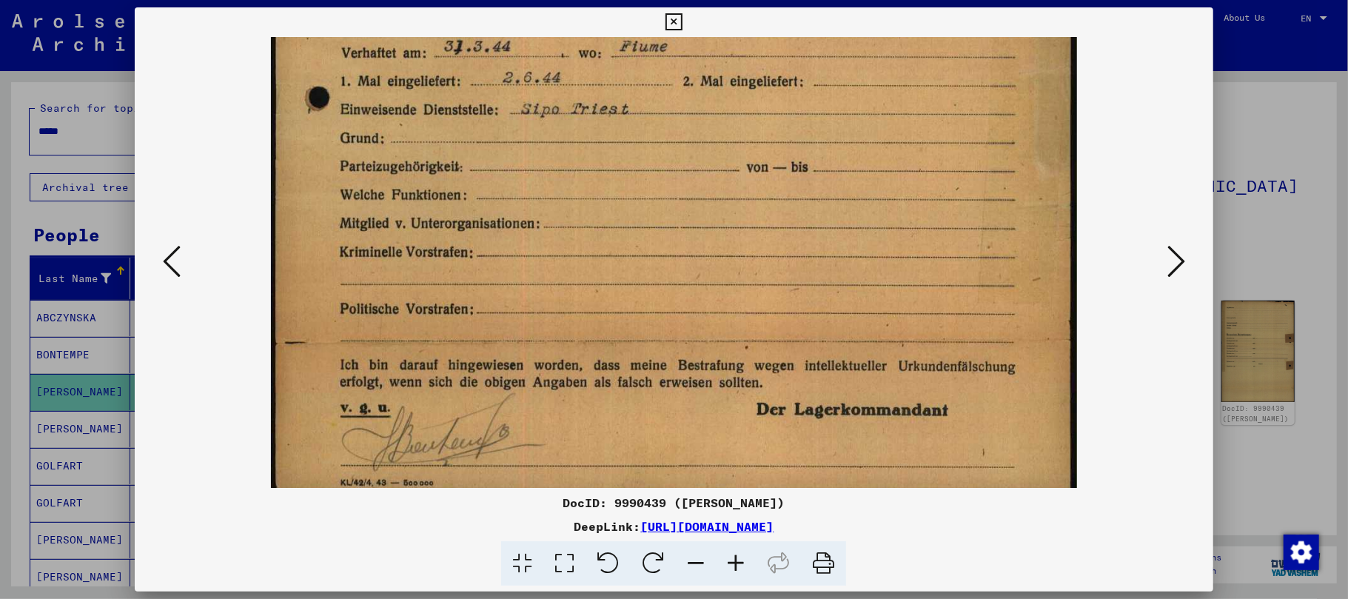
scroll to position [666, 0]
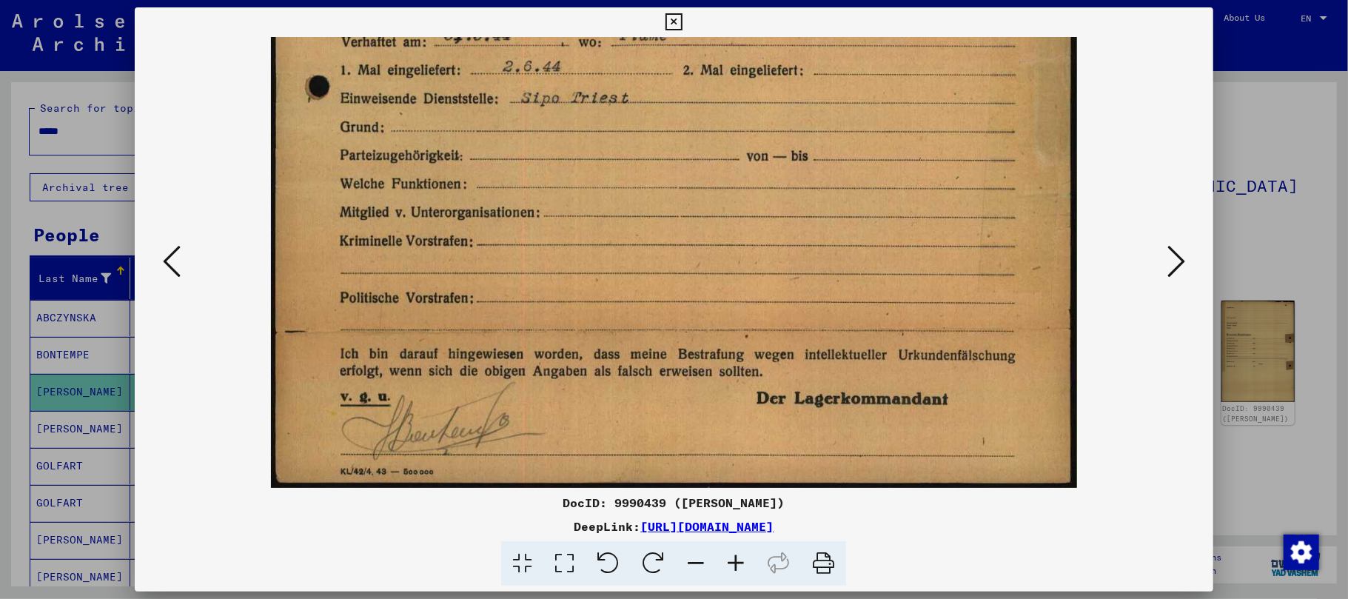
drag, startPoint x: 802, startPoint y: 303, endPoint x: 804, endPoint y: 81, distance: 222.1
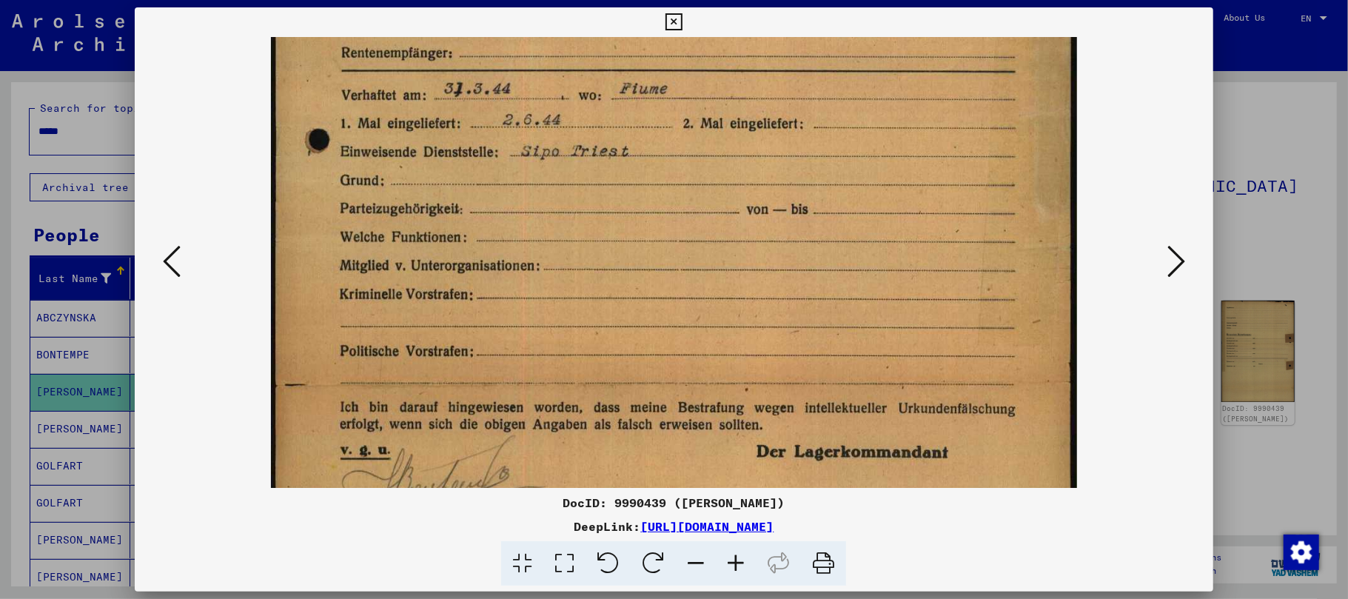
scroll to position [604, 0]
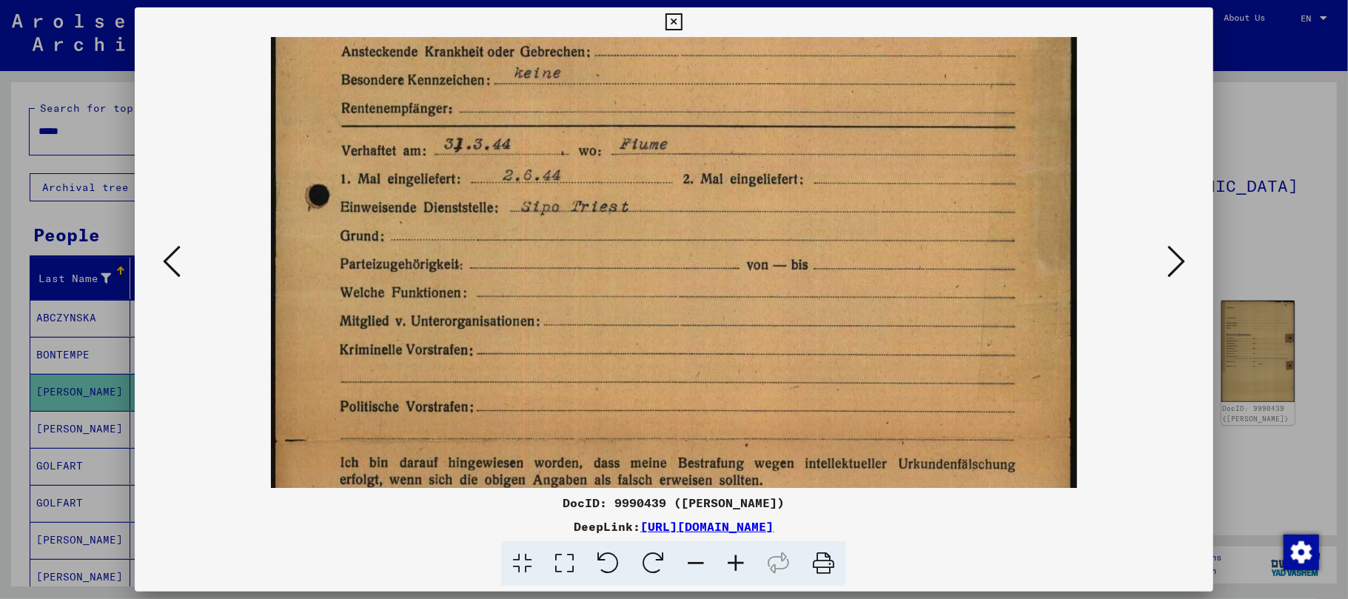
drag, startPoint x: 732, startPoint y: 235, endPoint x: 720, endPoint y: 323, distance: 88.2
click at [720, 323] on img at bounding box center [674, 38] width 806 height 1117
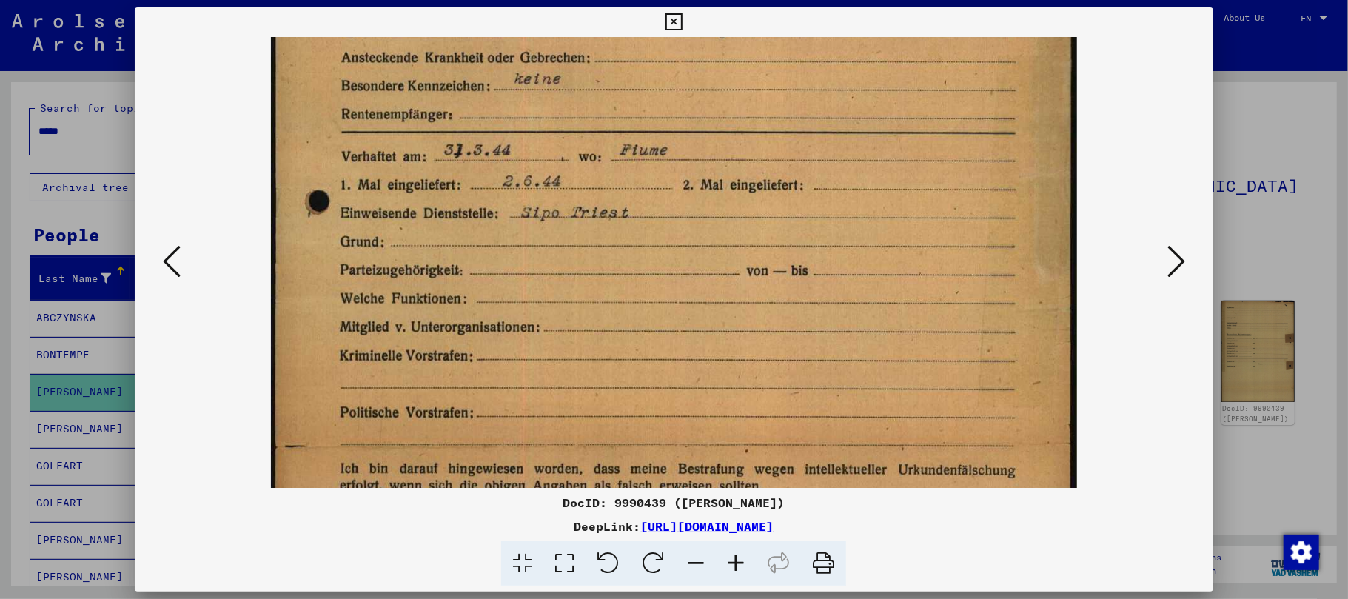
scroll to position [666, 0]
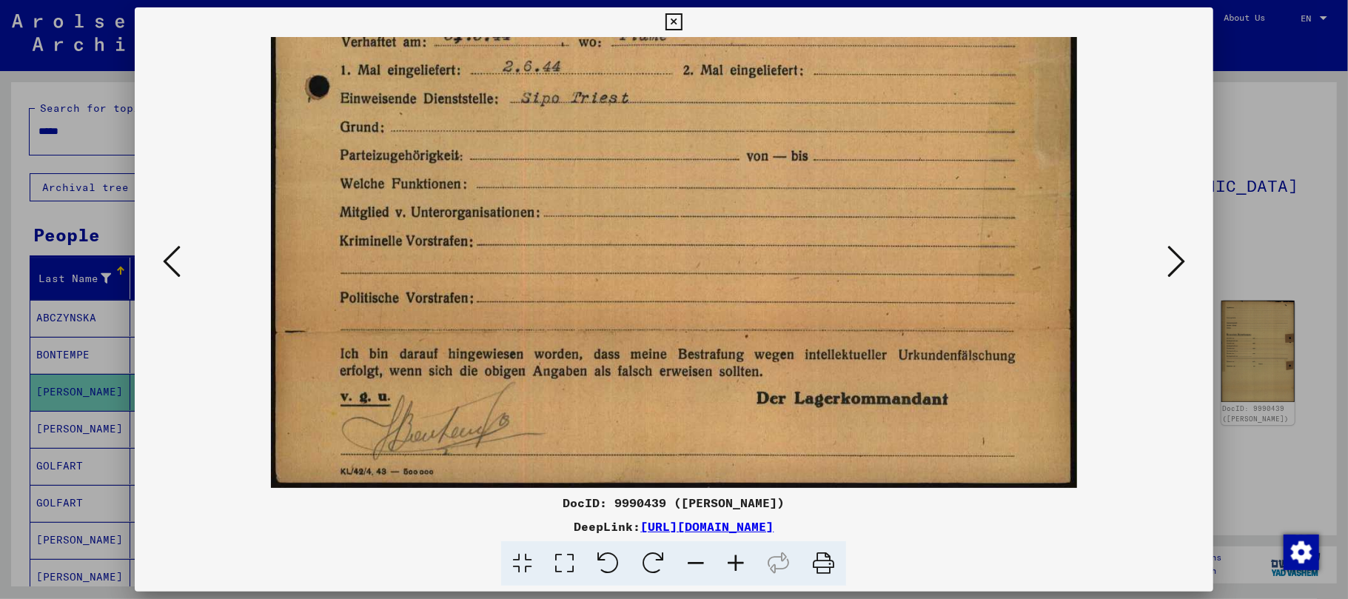
drag, startPoint x: 964, startPoint y: 299, endPoint x: 1090, endPoint y: 1, distance: 323.1
click at [1183, 256] on icon at bounding box center [1176, 262] width 18 height 36
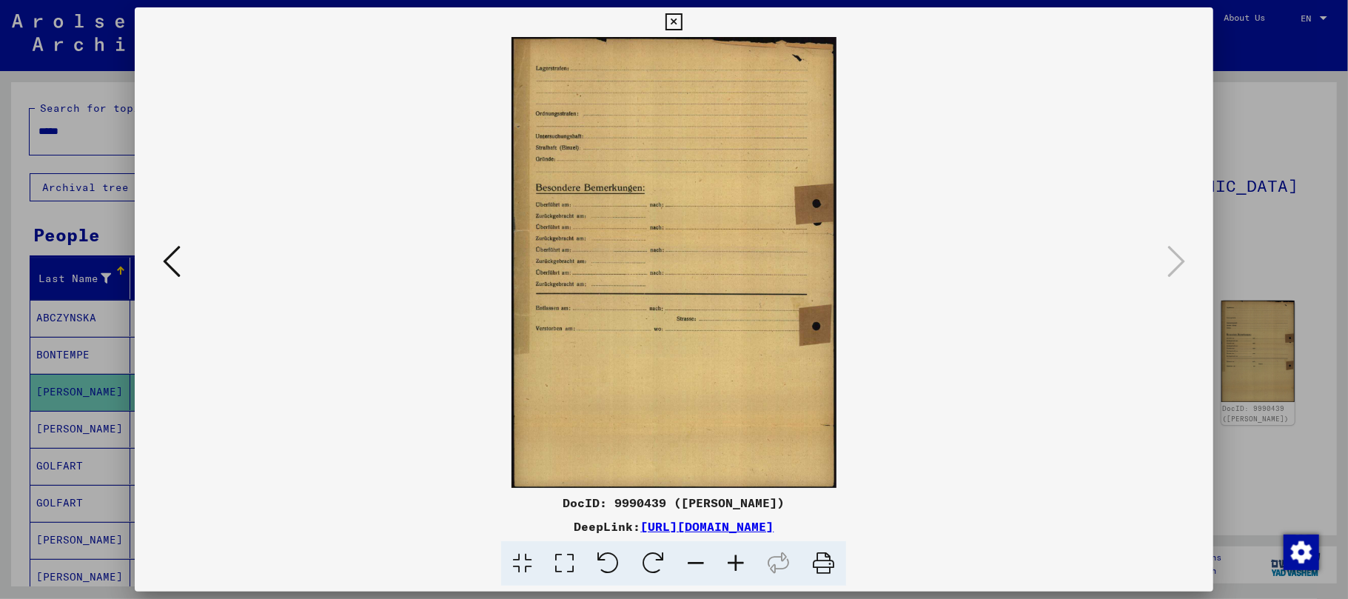
scroll to position [0, 0]
click at [675, 19] on icon at bounding box center [674, 22] width 17 height 18
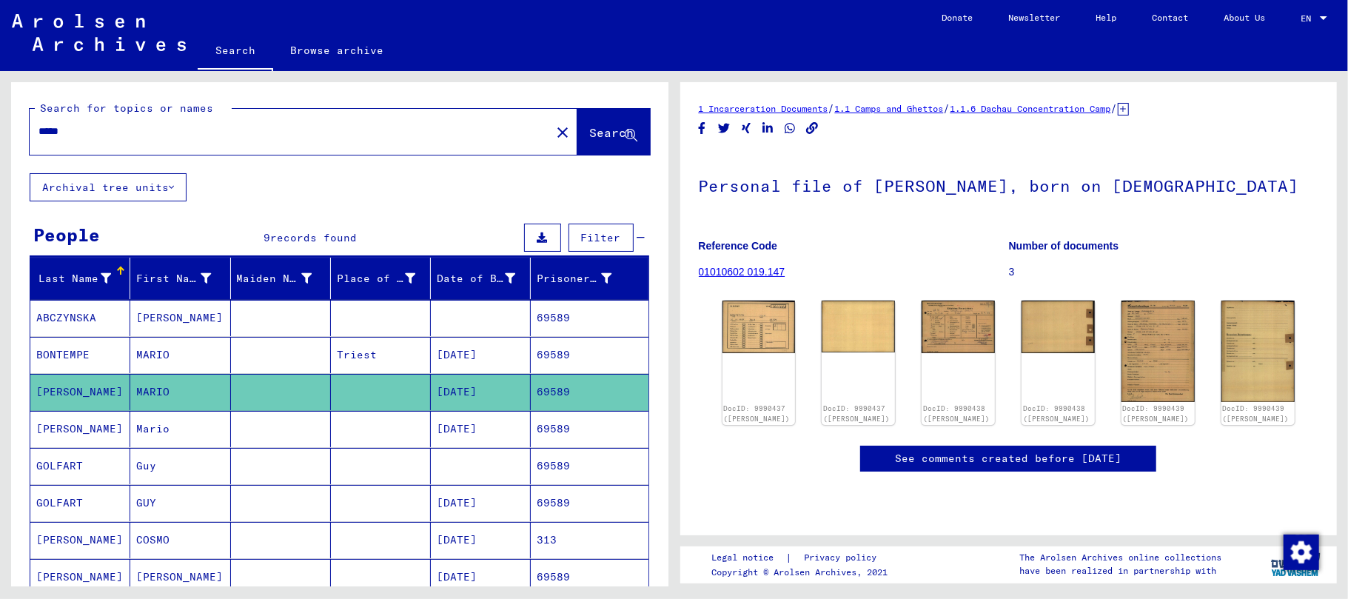
click at [170, 421] on mat-cell "Mario" at bounding box center [180, 429] width 100 height 36
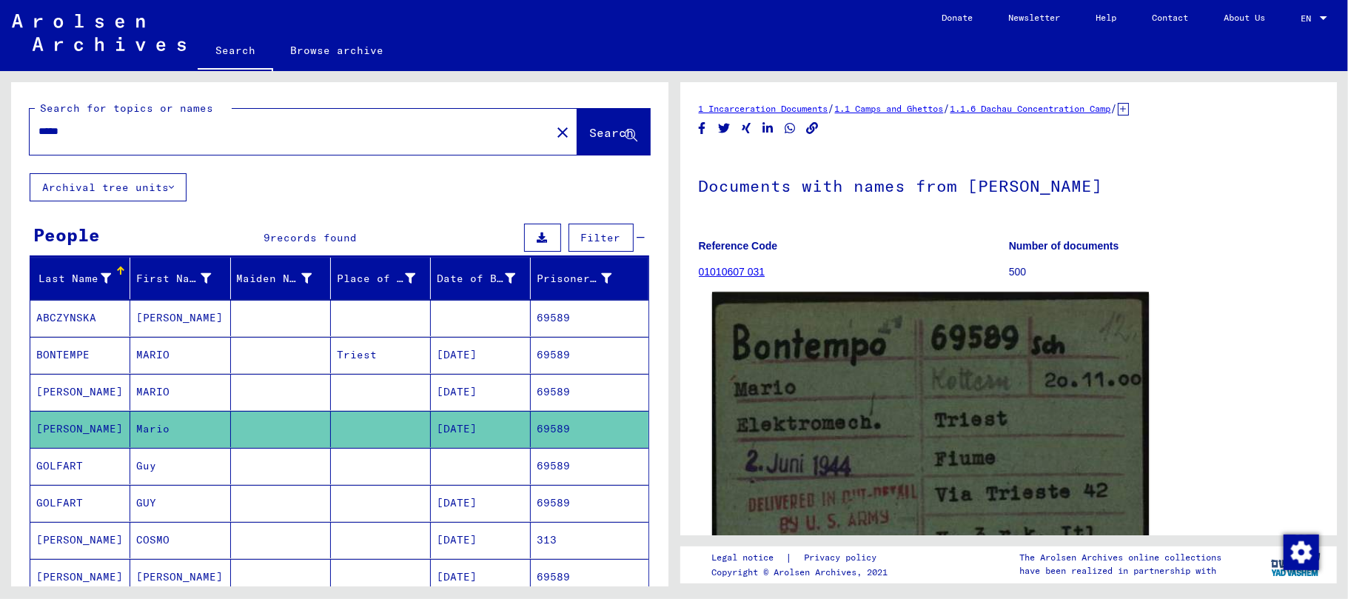
click at [865, 466] on img at bounding box center [929, 466] width 437 height 349
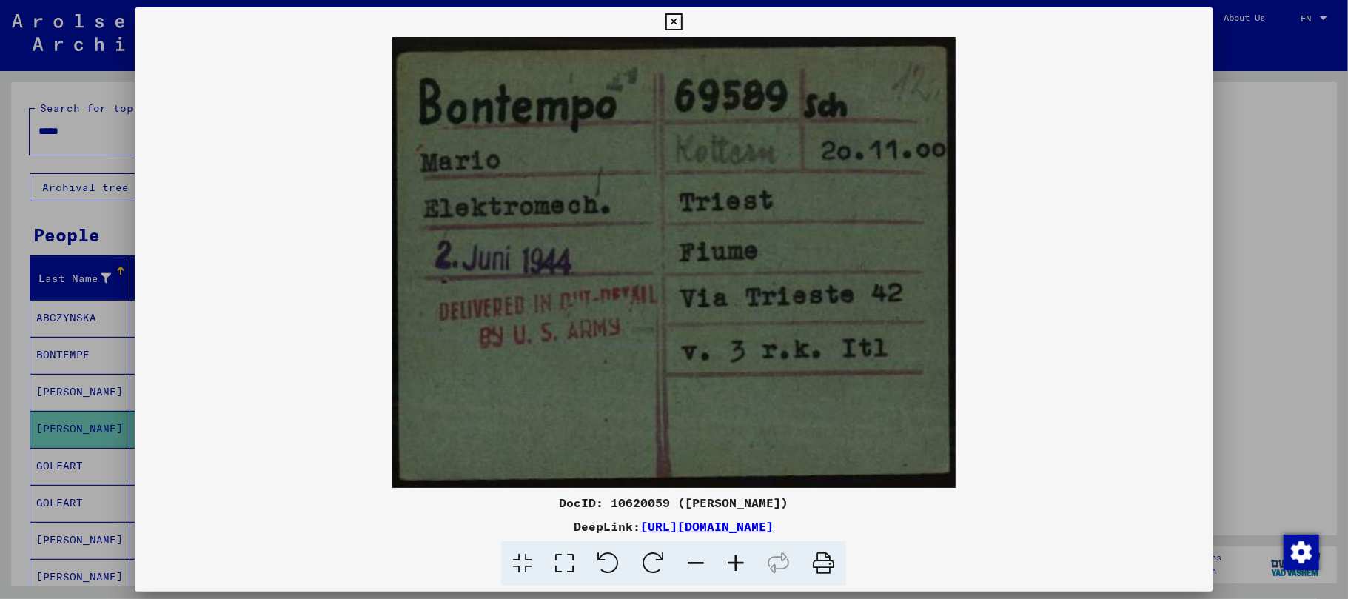
click at [672, 22] on icon at bounding box center [674, 22] width 17 height 18
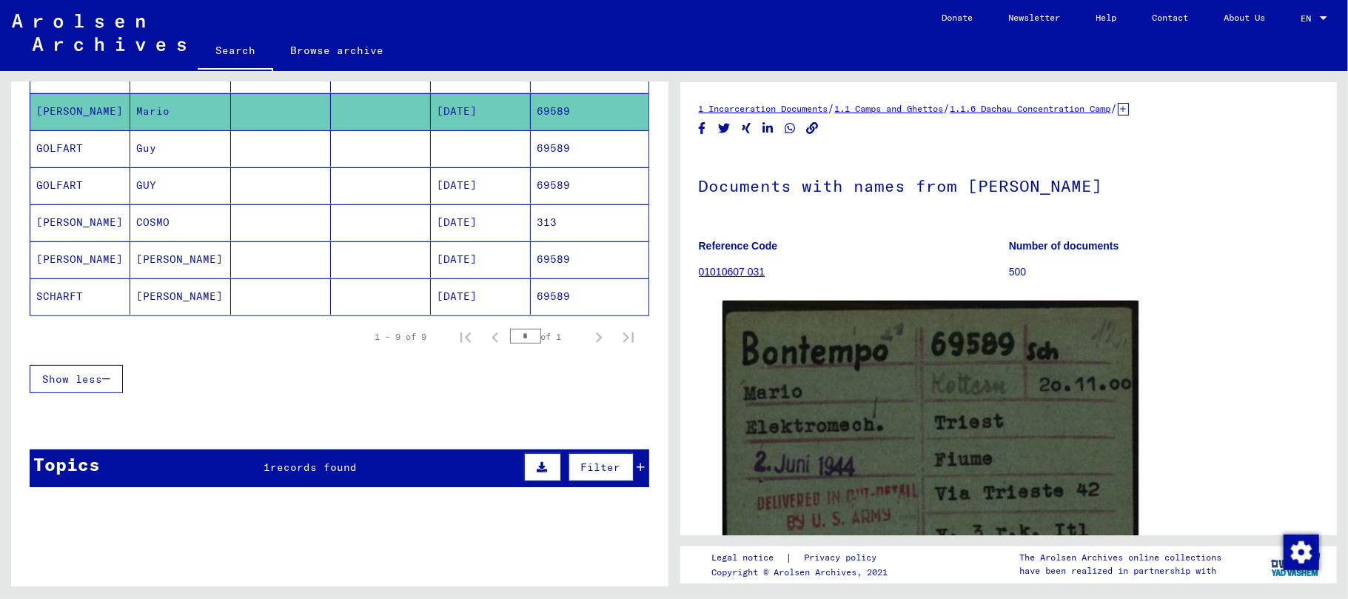
scroll to position [352, 0]
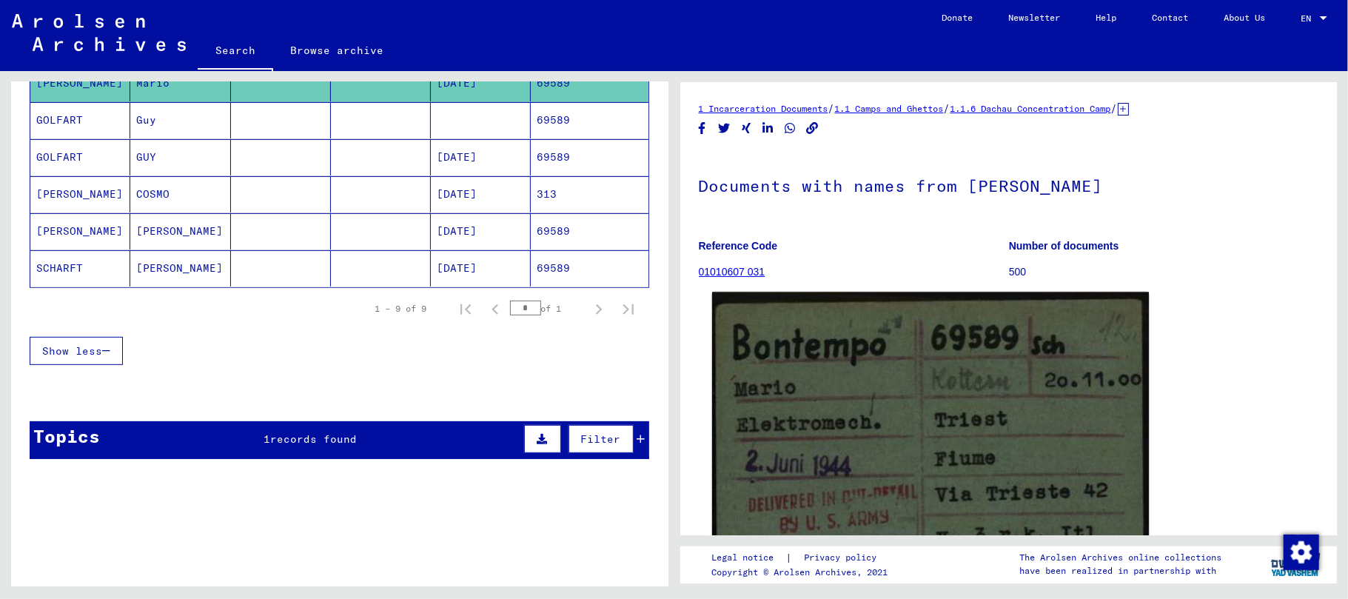
click at [853, 434] on img at bounding box center [929, 466] width 437 height 349
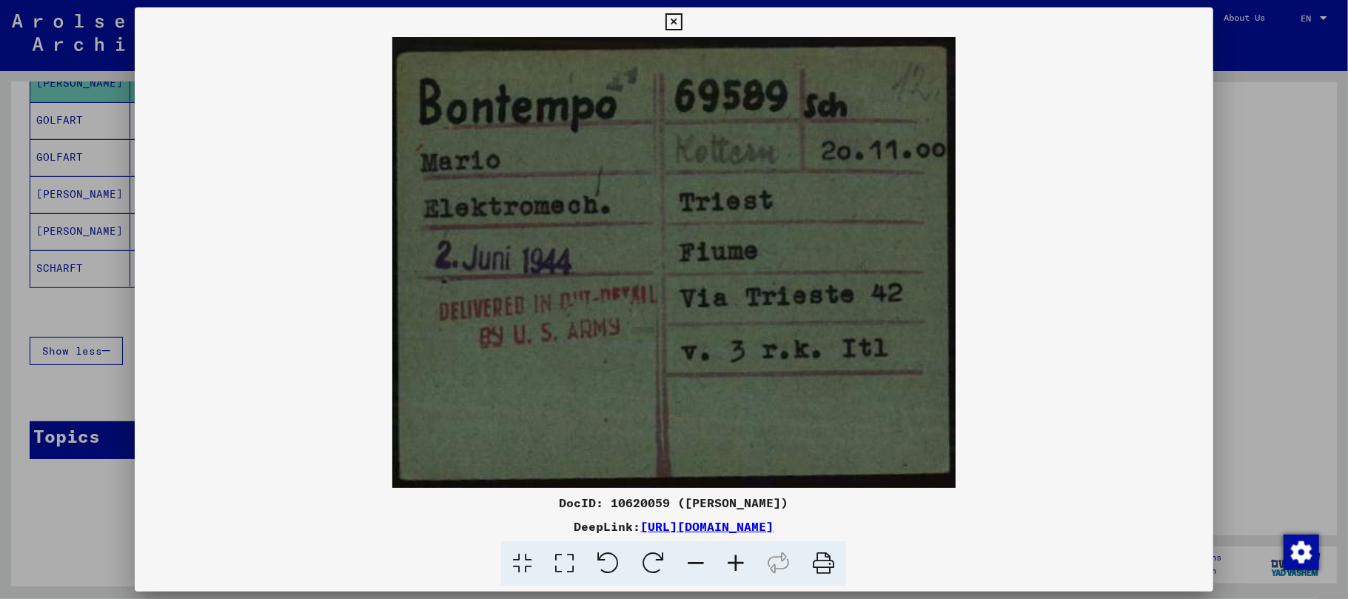
click at [669, 19] on icon at bounding box center [674, 22] width 17 height 18
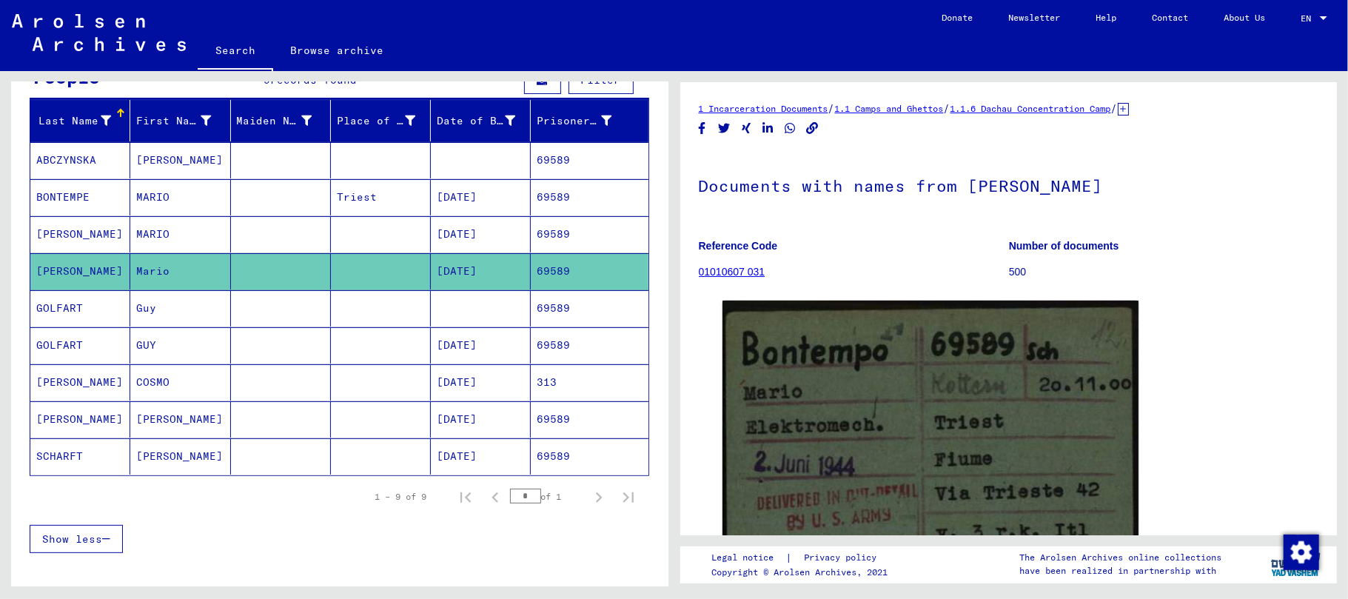
scroll to position [0, 0]
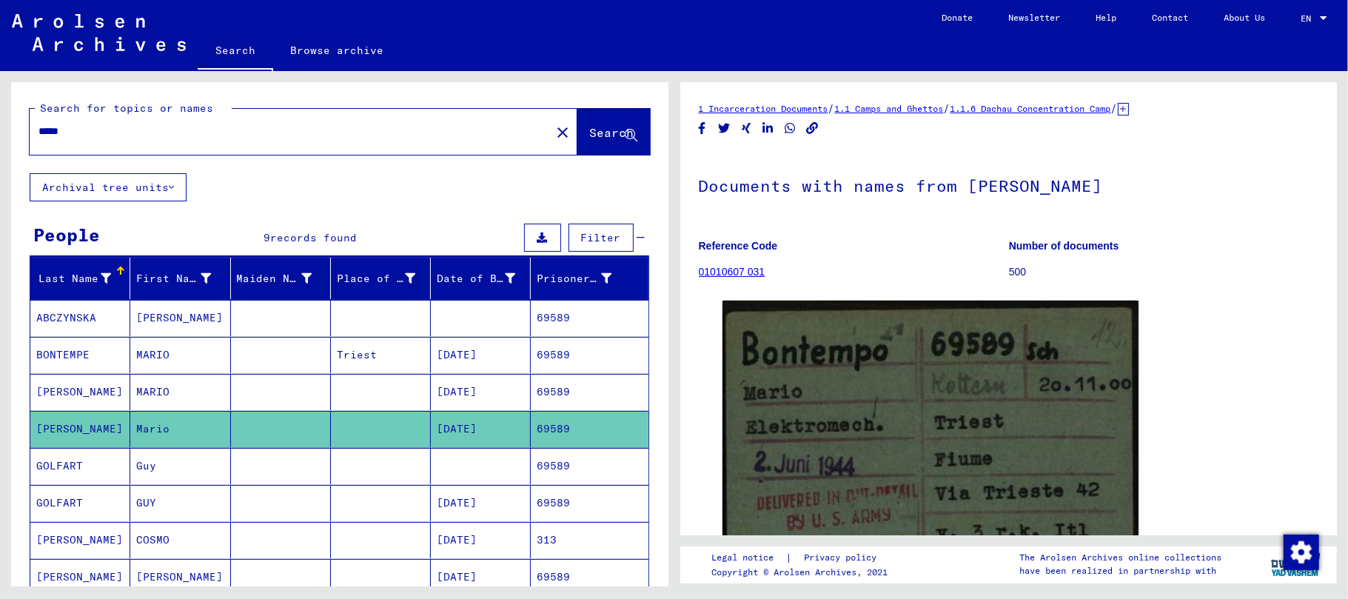
click at [151, 133] on input "*****" at bounding box center [289, 132] width 503 height 16
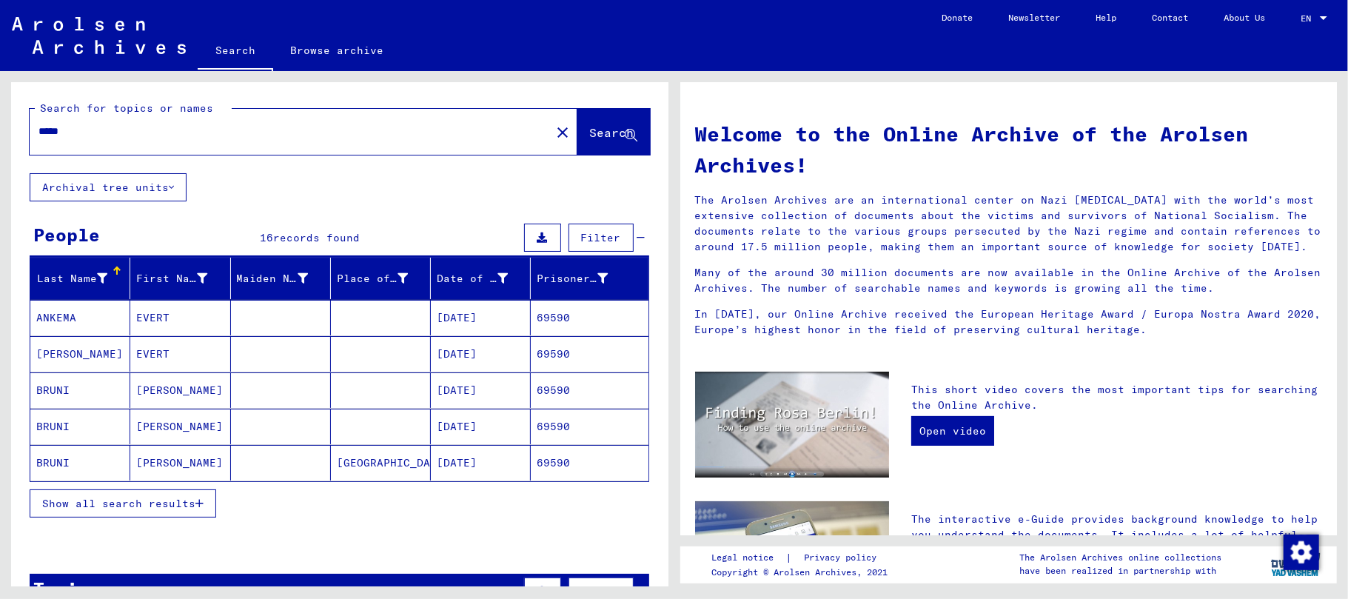
click at [204, 499] on button "Show all search results" at bounding box center [123, 503] width 187 height 28
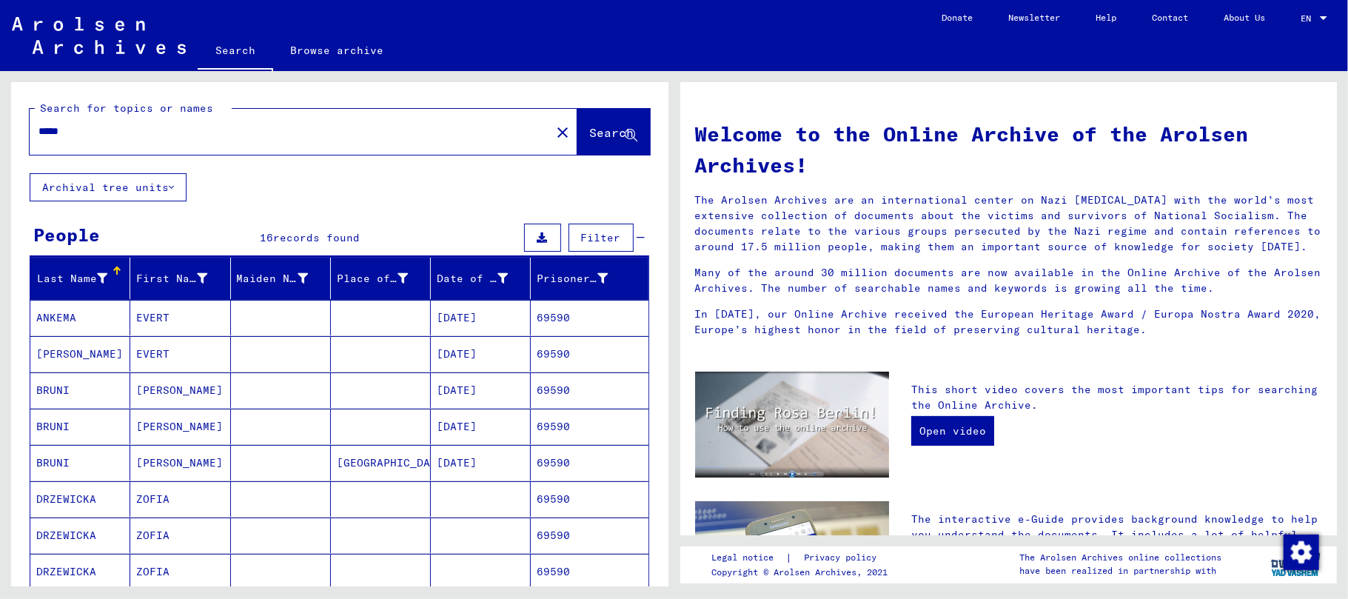
click at [155, 397] on mat-cell "[PERSON_NAME]" at bounding box center [180, 390] width 100 height 36
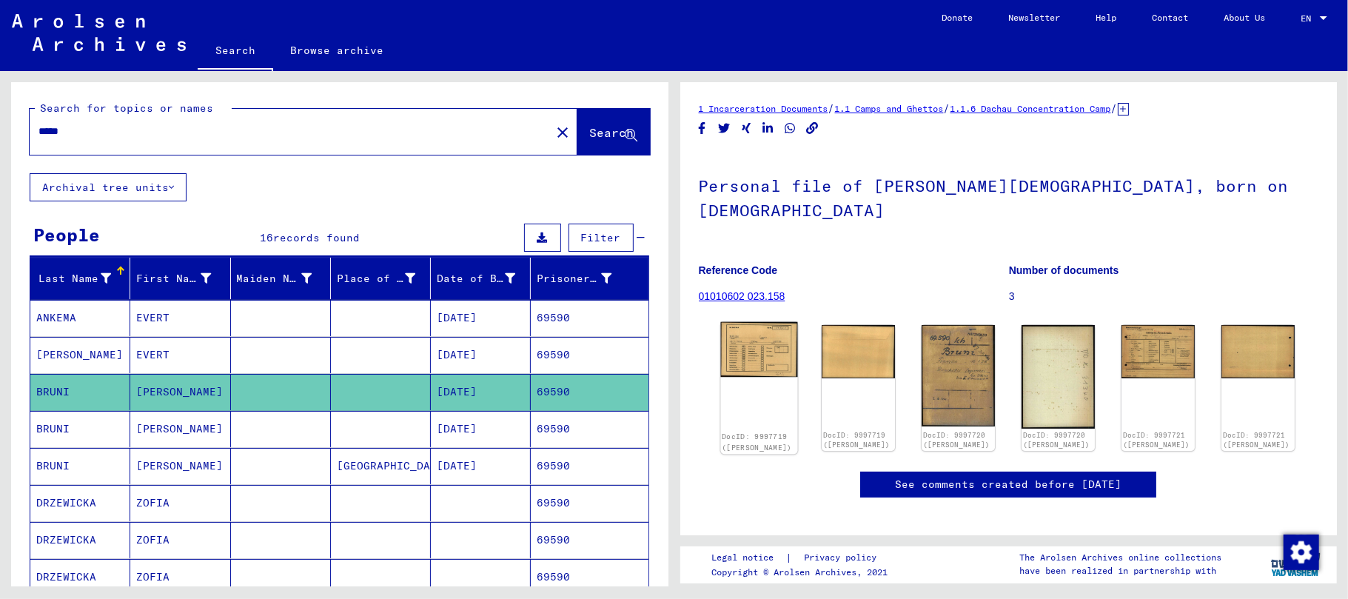
click at [736, 338] on img at bounding box center [758, 350] width 77 height 56
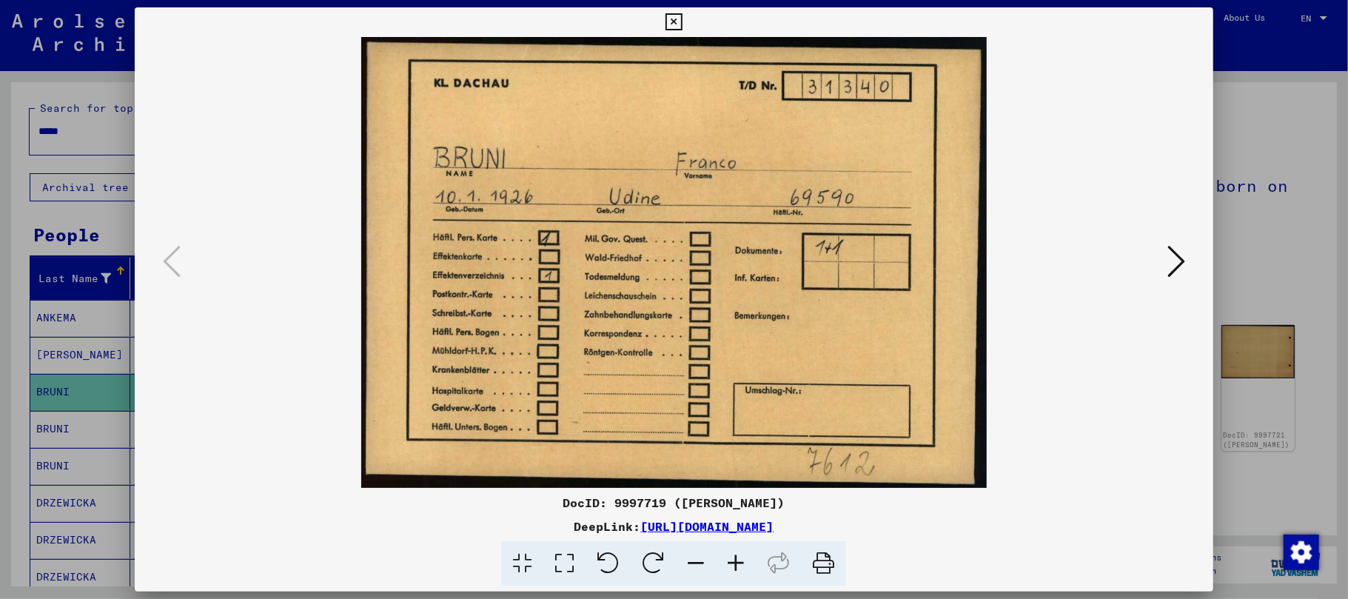
click at [1167, 261] on icon at bounding box center [1176, 262] width 18 height 36
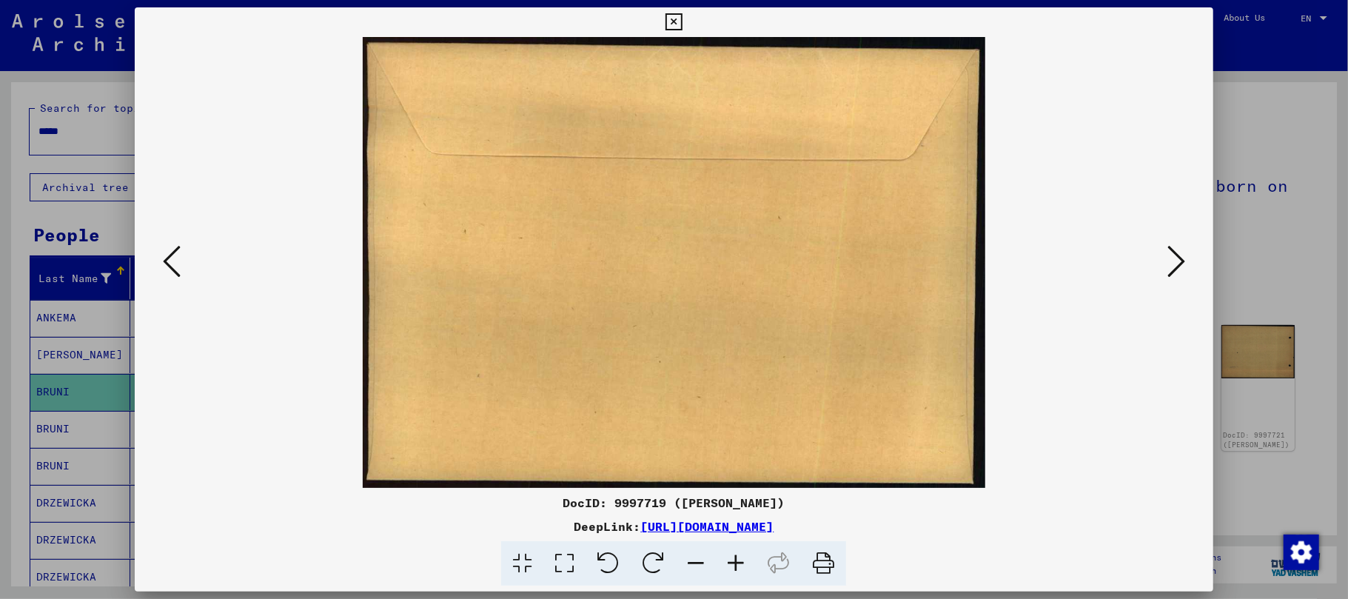
click at [1167, 261] on icon at bounding box center [1176, 262] width 18 height 36
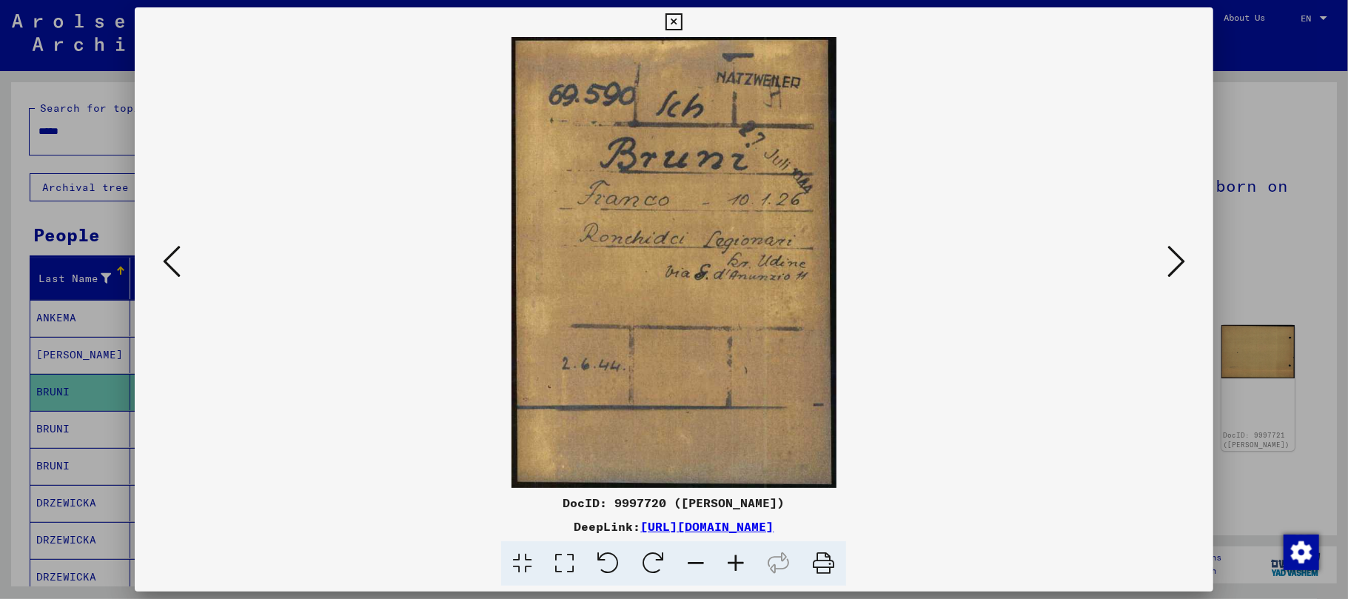
click at [739, 563] on icon at bounding box center [736, 563] width 40 height 45
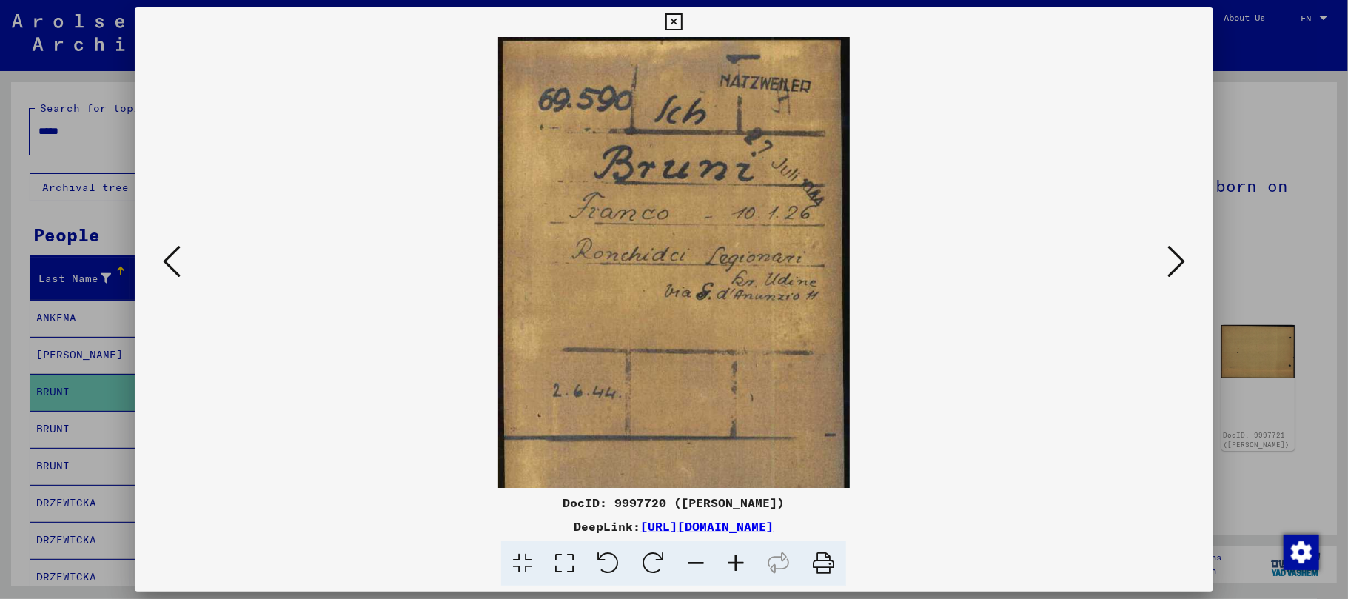
click at [739, 563] on icon at bounding box center [736, 563] width 40 height 45
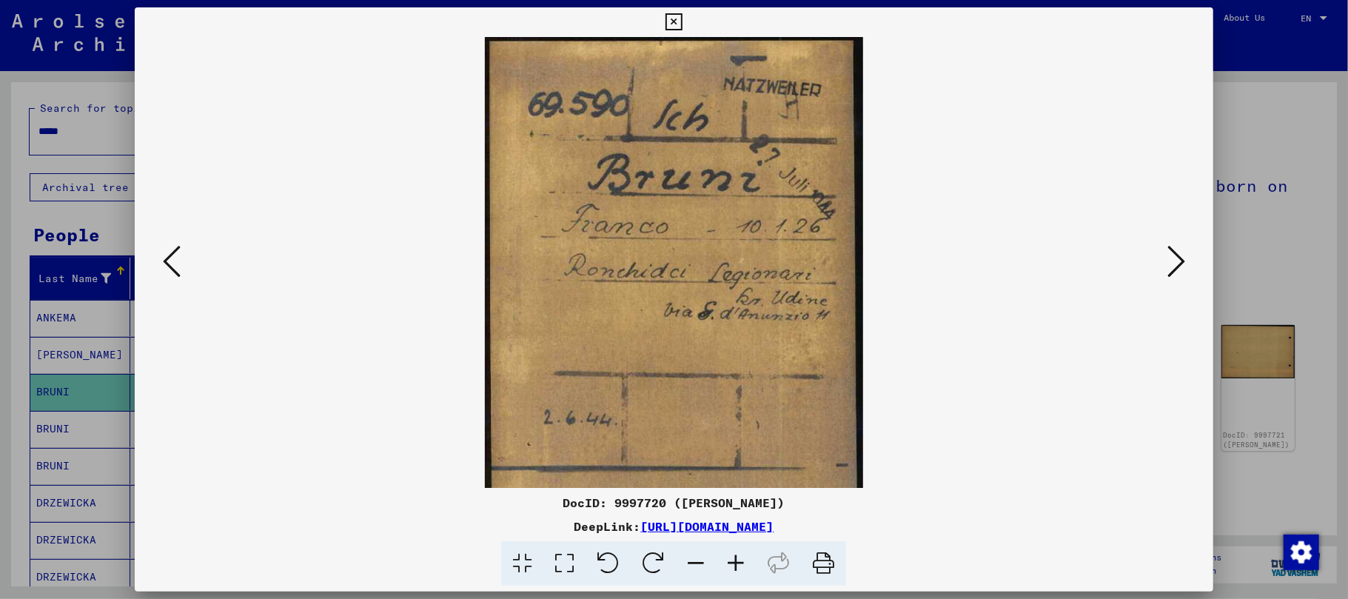
click at [739, 563] on icon at bounding box center [736, 563] width 40 height 45
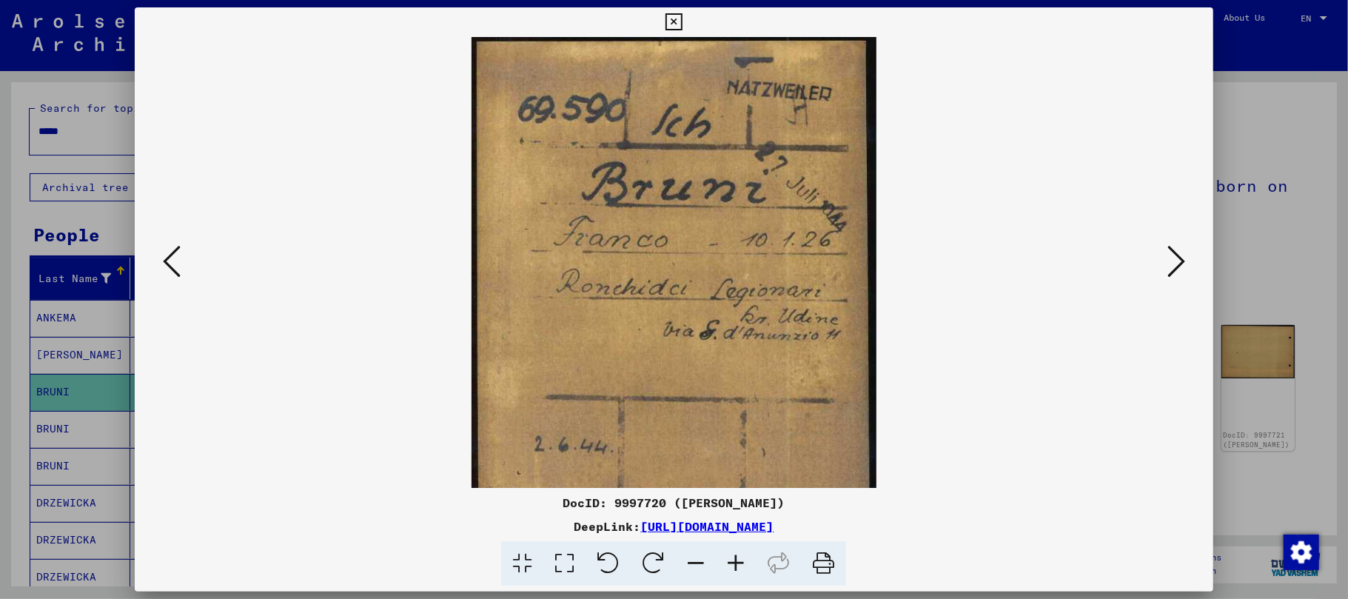
click at [739, 563] on icon at bounding box center [736, 563] width 40 height 45
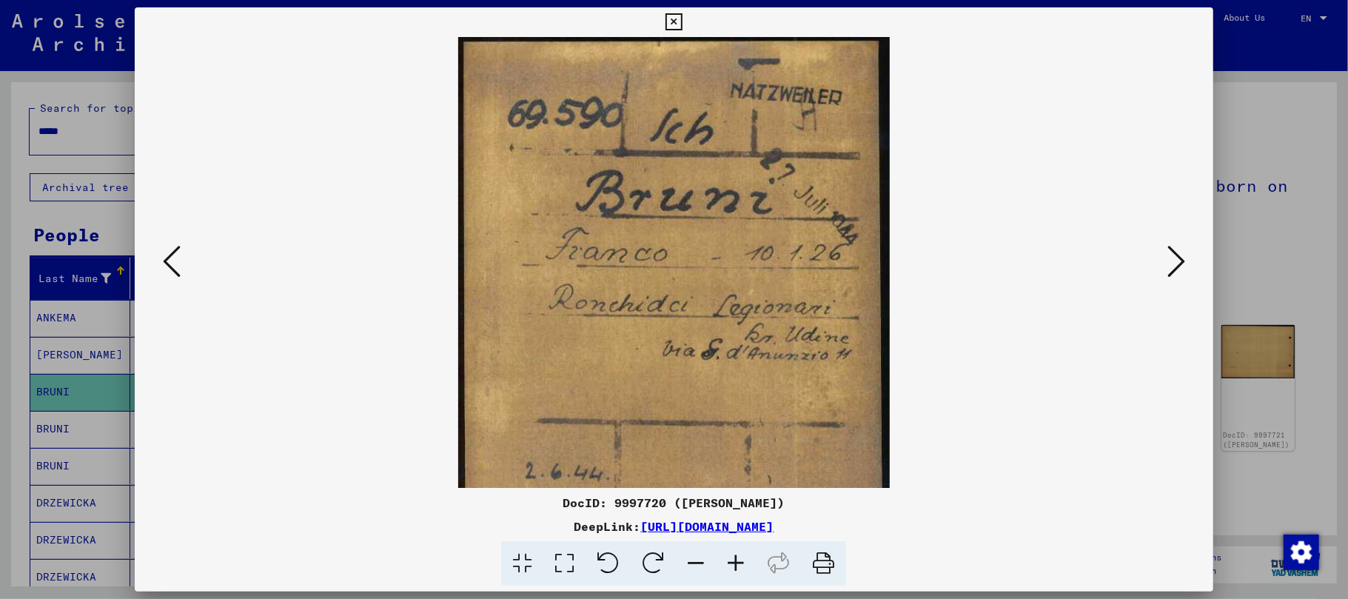
click at [739, 563] on icon at bounding box center [736, 563] width 40 height 45
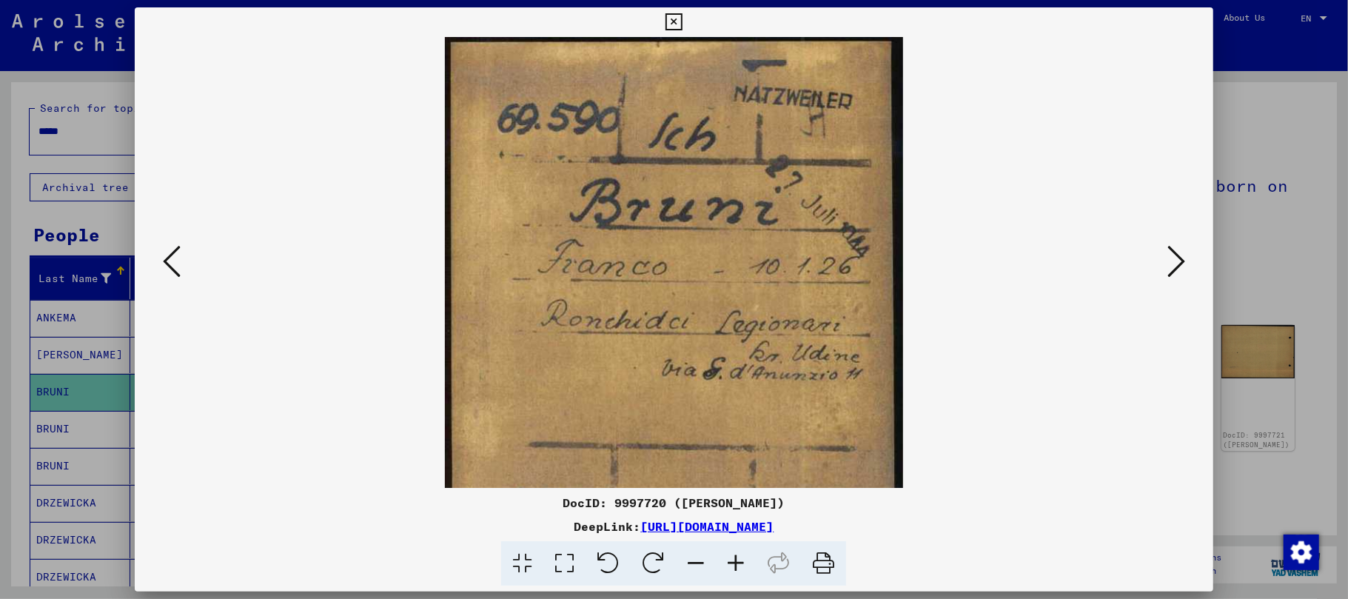
click at [739, 563] on icon at bounding box center [736, 563] width 40 height 45
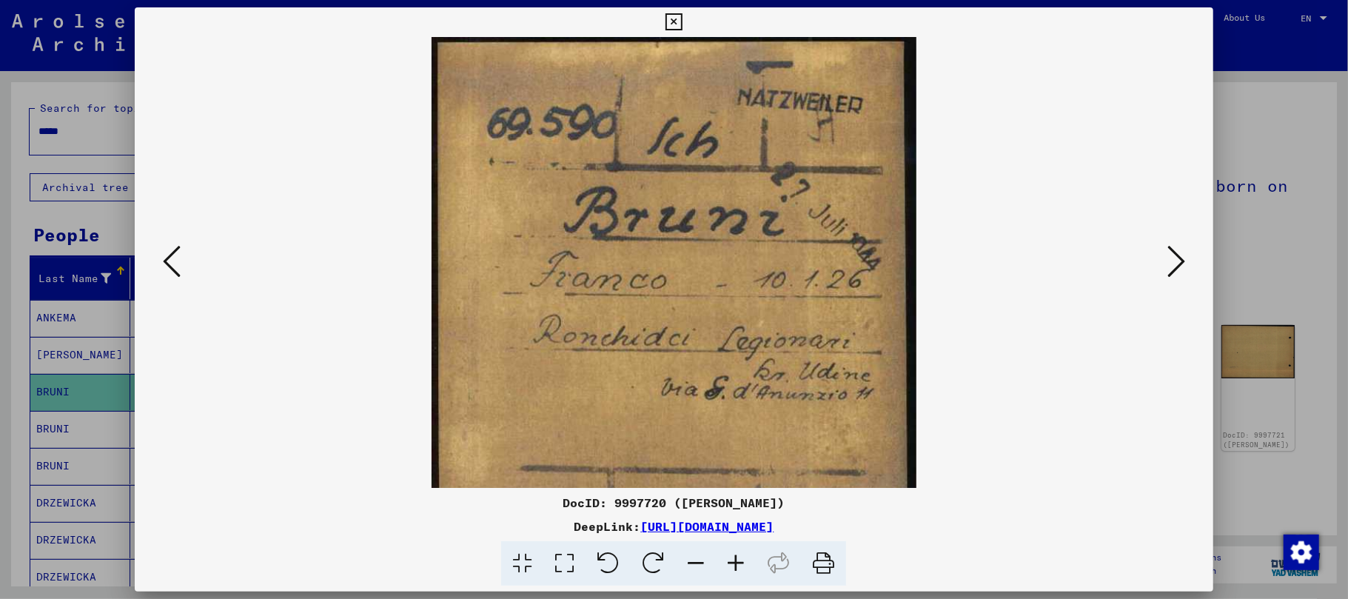
click at [739, 563] on icon at bounding box center [736, 563] width 40 height 45
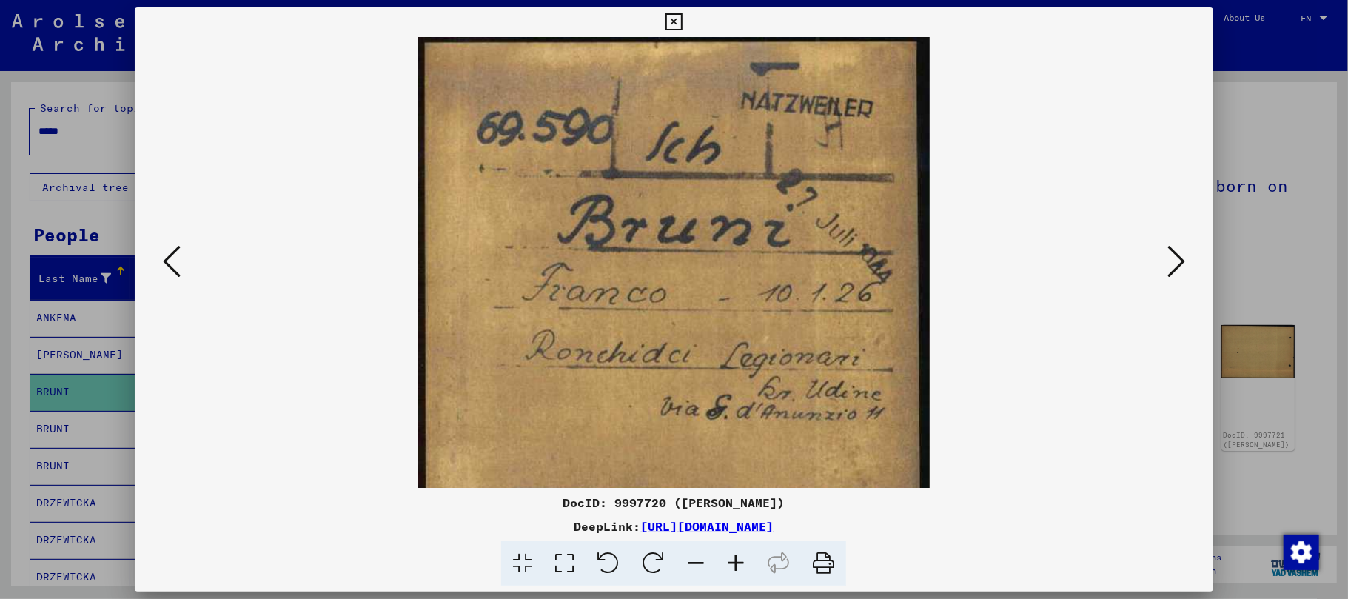
click at [739, 564] on icon at bounding box center [736, 563] width 40 height 45
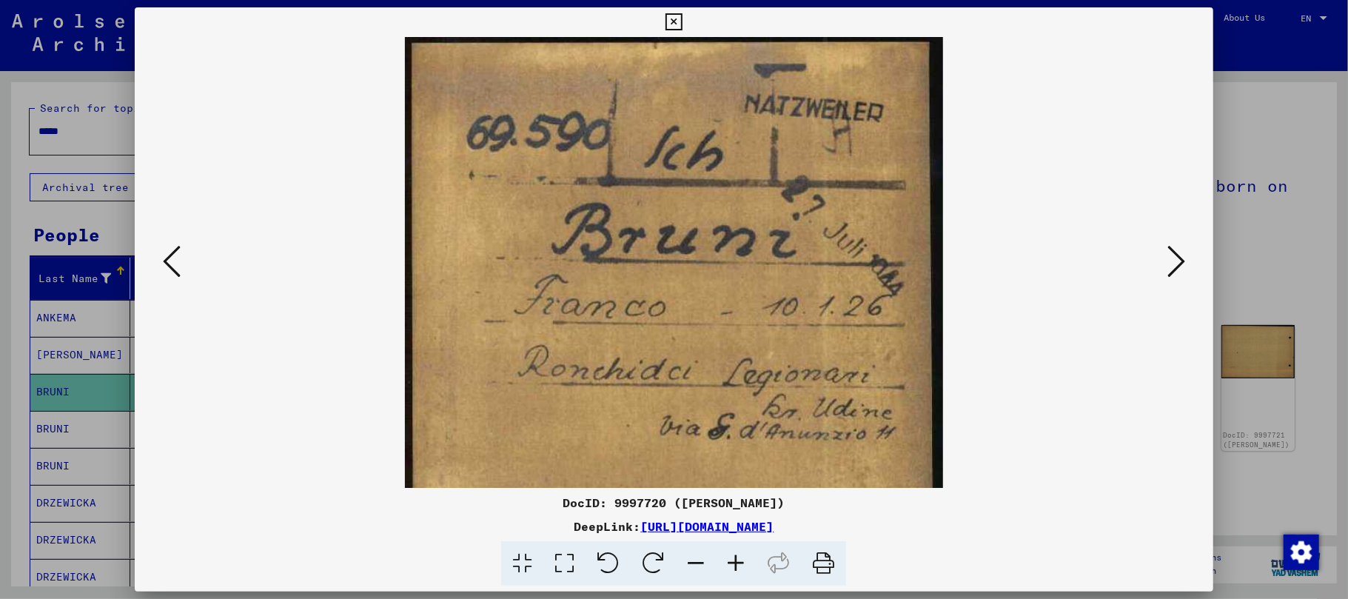
click at [739, 564] on icon at bounding box center [736, 563] width 40 height 45
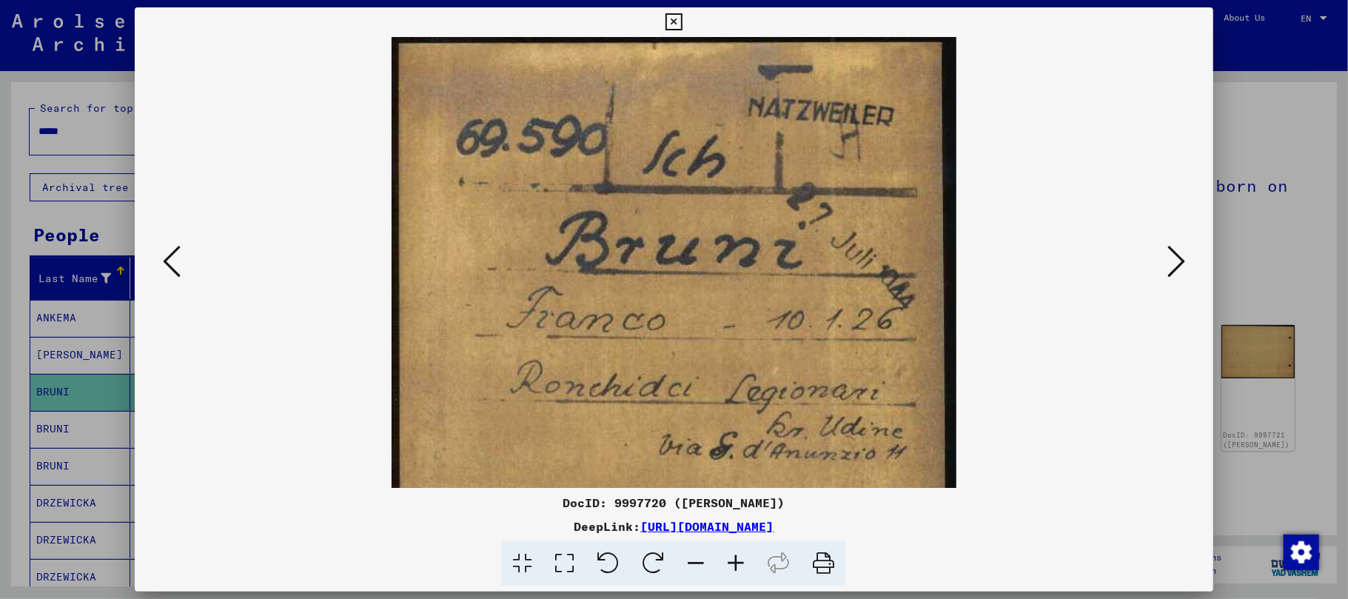
click at [739, 564] on icon at bounding box center [736, 563] width 40 height 45
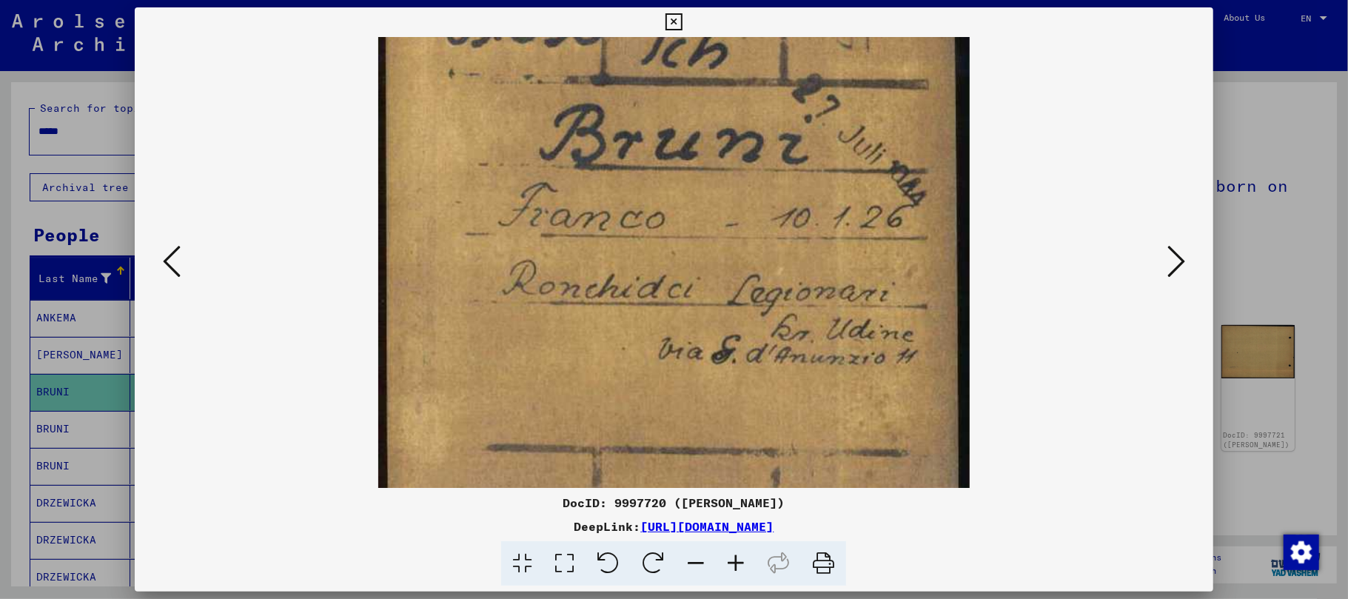
scroll to position [153, 0]
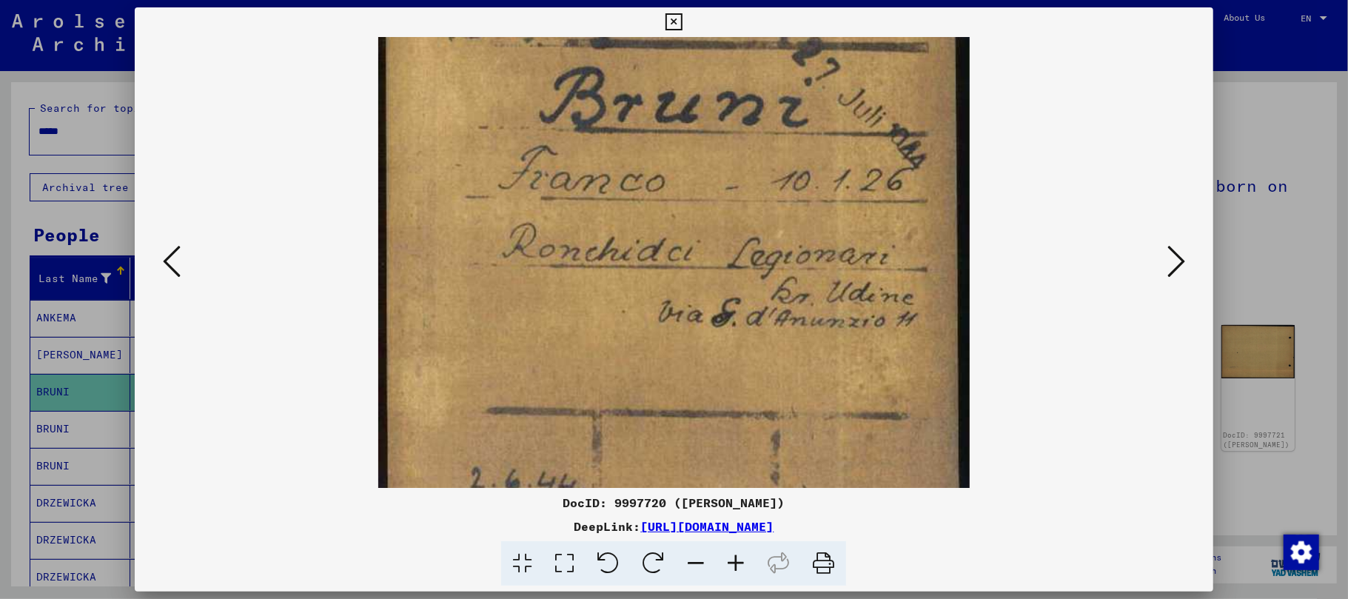
drag, startPoint x: 580, startPoint y: 353, endPoint x: 582, endPoint y: 218, distance: 135.5
click at [582, 218] on img at bounding box center [673, 295] width 591 height 821
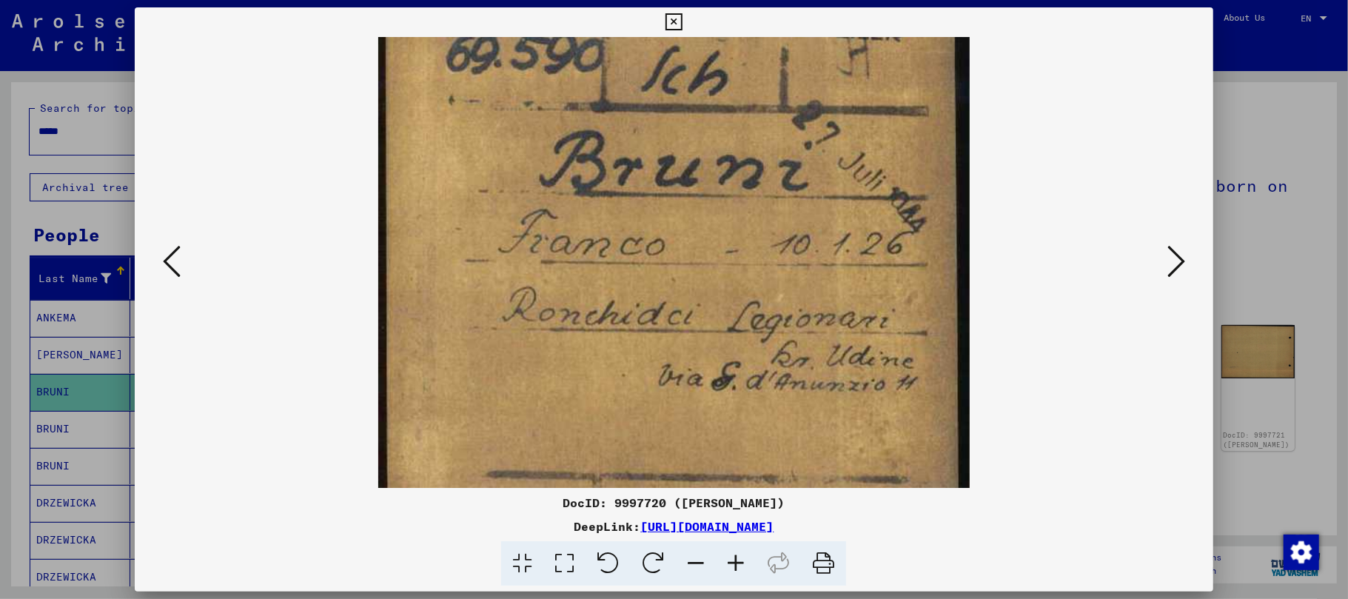
drag, startPoint x: 563, startPoint y: 335, endPoint x: 540, endPoint y: 413, distance: 81.8
click at [540, 413] on img at bounding box center [673, 358] width 591 height 821
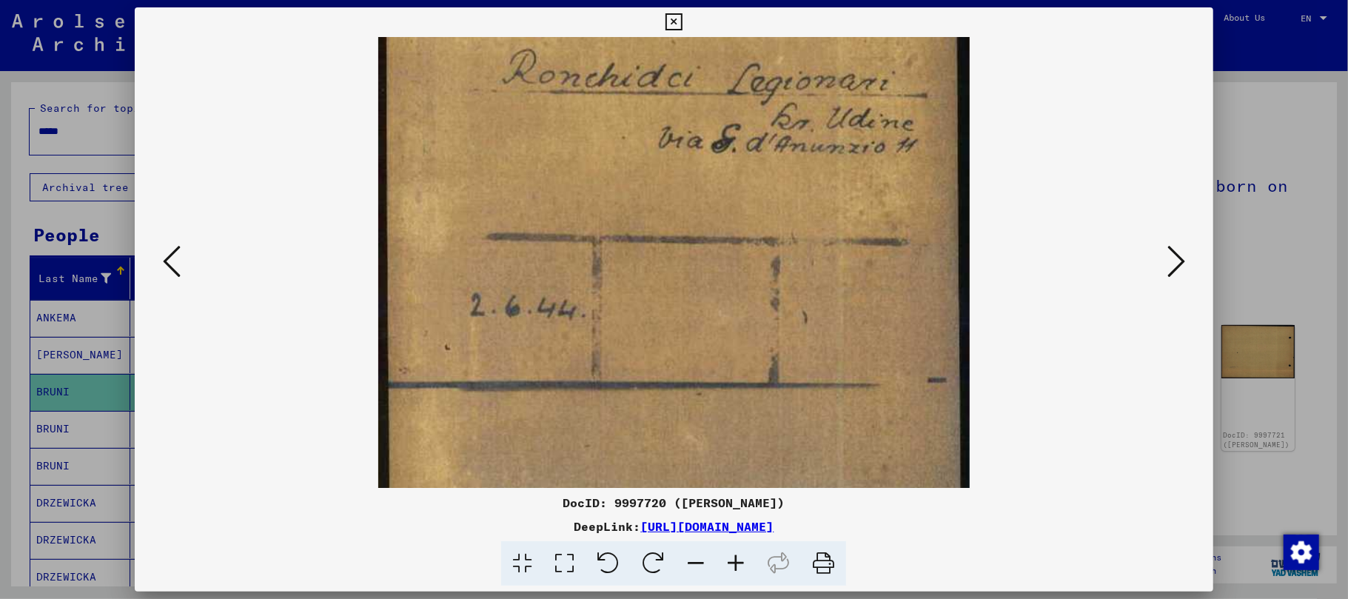
scroll to position [370, 0]
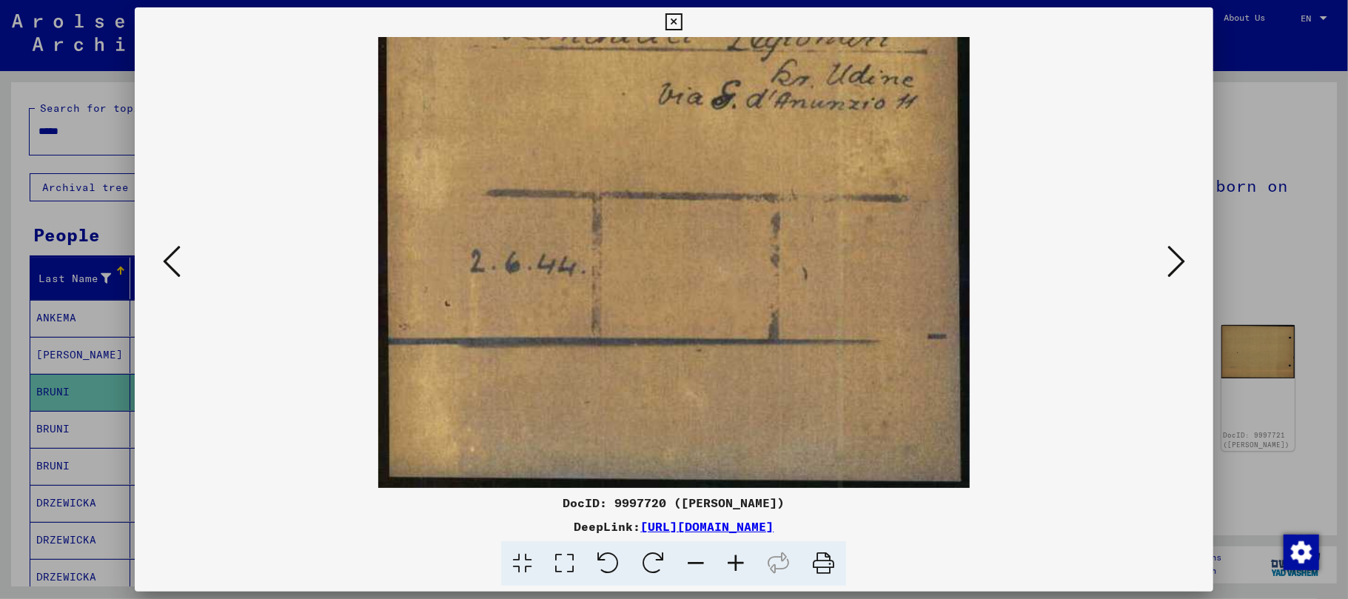
drag, startPoint x: 635, startPoint y: 386, endPoint x: 670, endPoint y: 113, distance: 275.4
click at [670, 113] on img at bounding box center [673, 77] width 591 height 821
click at [1170, 269] on icon at bounding box center [1176, 262] width 18 height 36
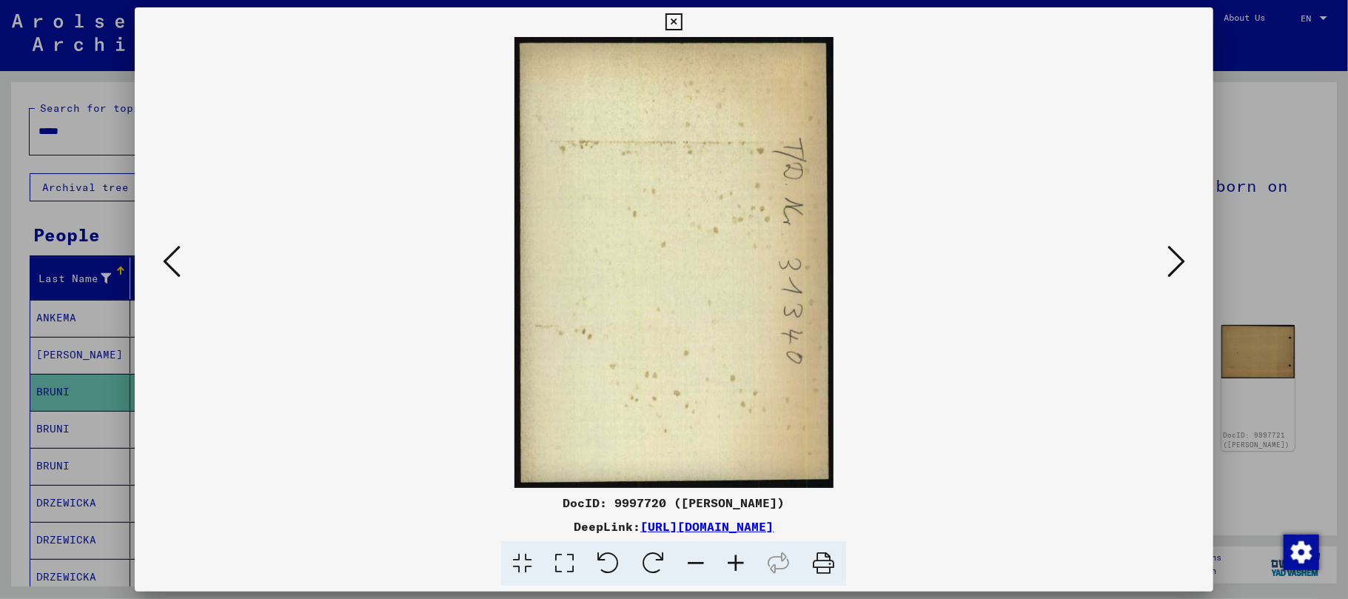
click at [1171, 267] on icon at bounding box center [1176, 262] width 18 height 36
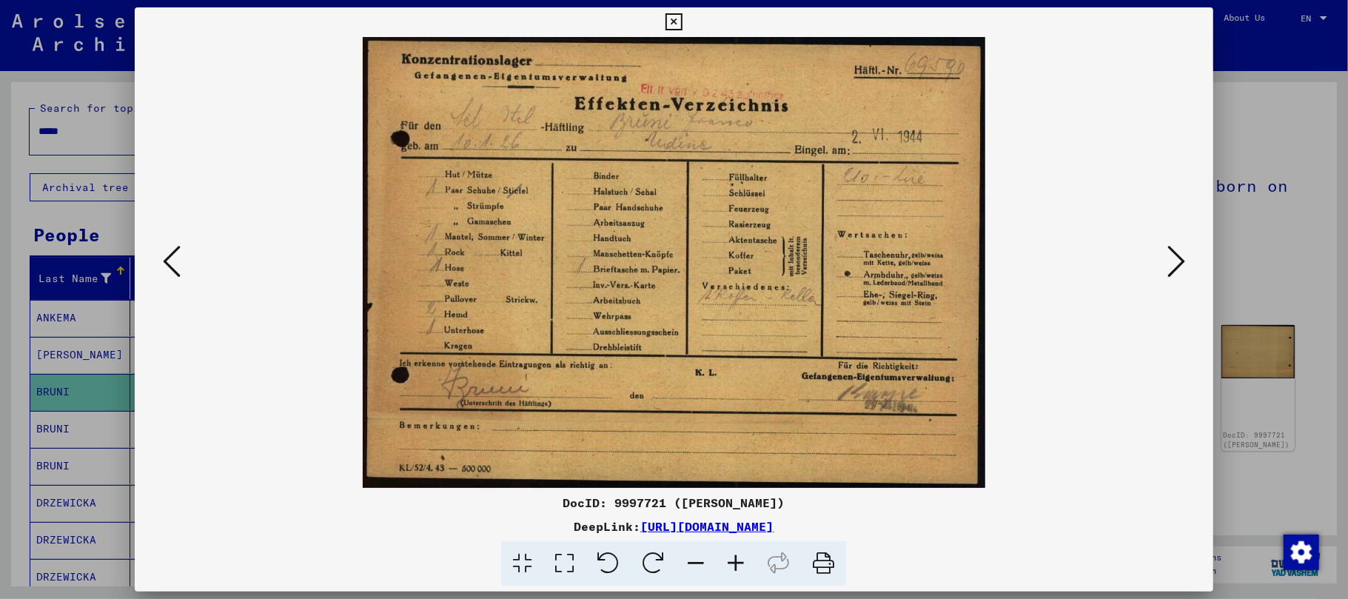
click at [1187, 270] on button at bounding box center [1176, 262] width 27 height 42
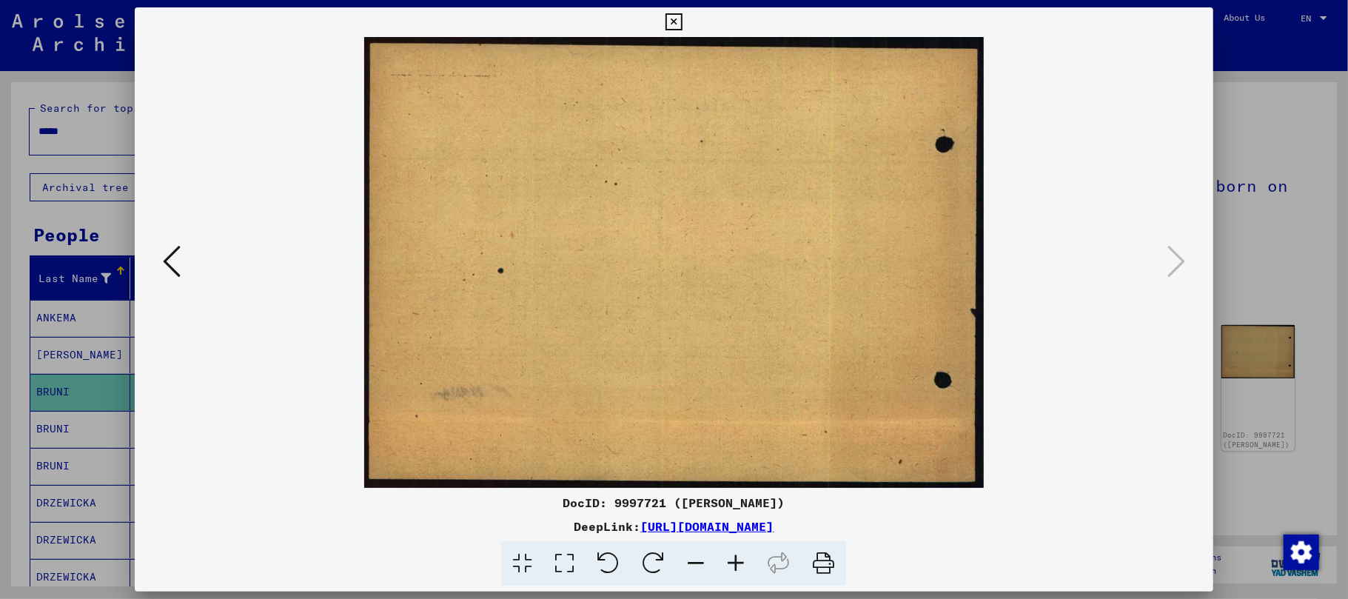
click at [674, 18] on icon at bounding box center [674, 22] width 17 height 18
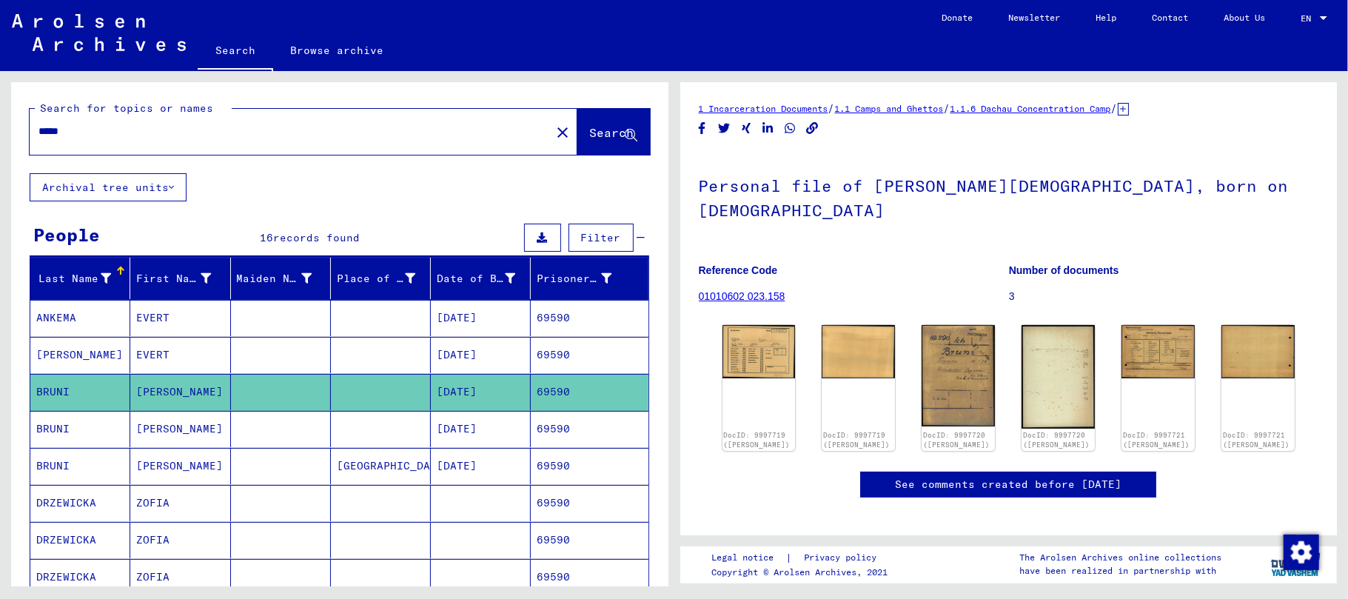
click at [147, 424] on mat-cell "[PERSON_NAME]" at bounding box center [180, 429] width 100 height 36
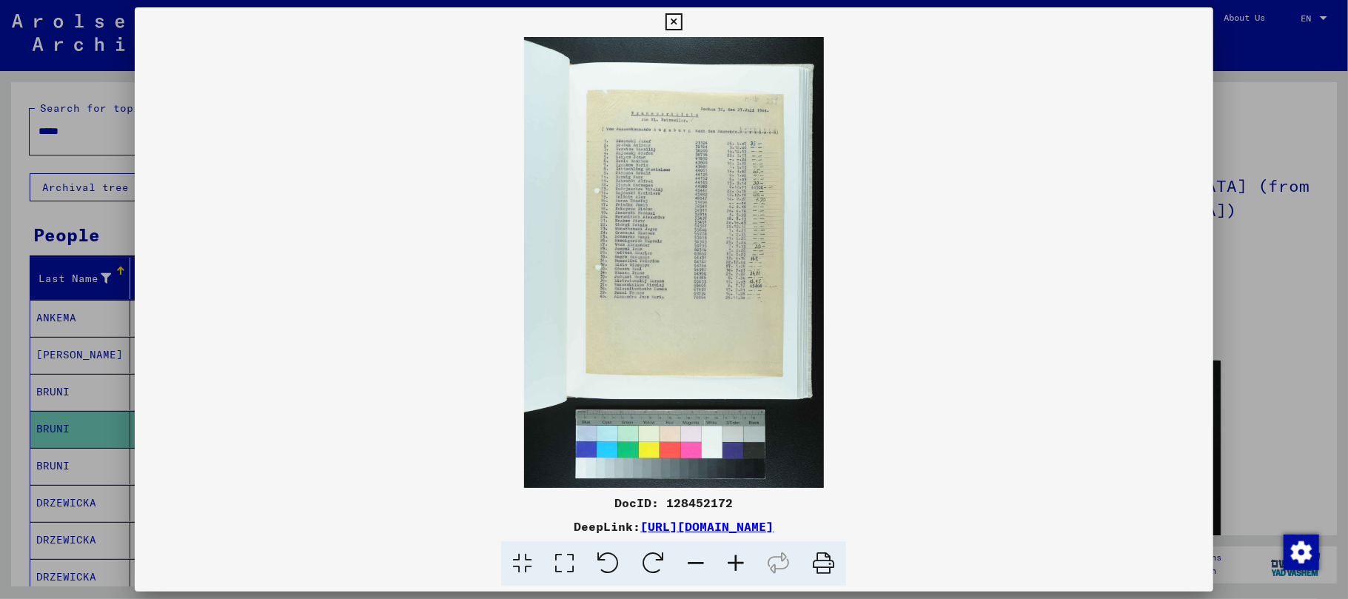
click at [734, 557] on icon at bounding box center [736, 563] width 40 height 45
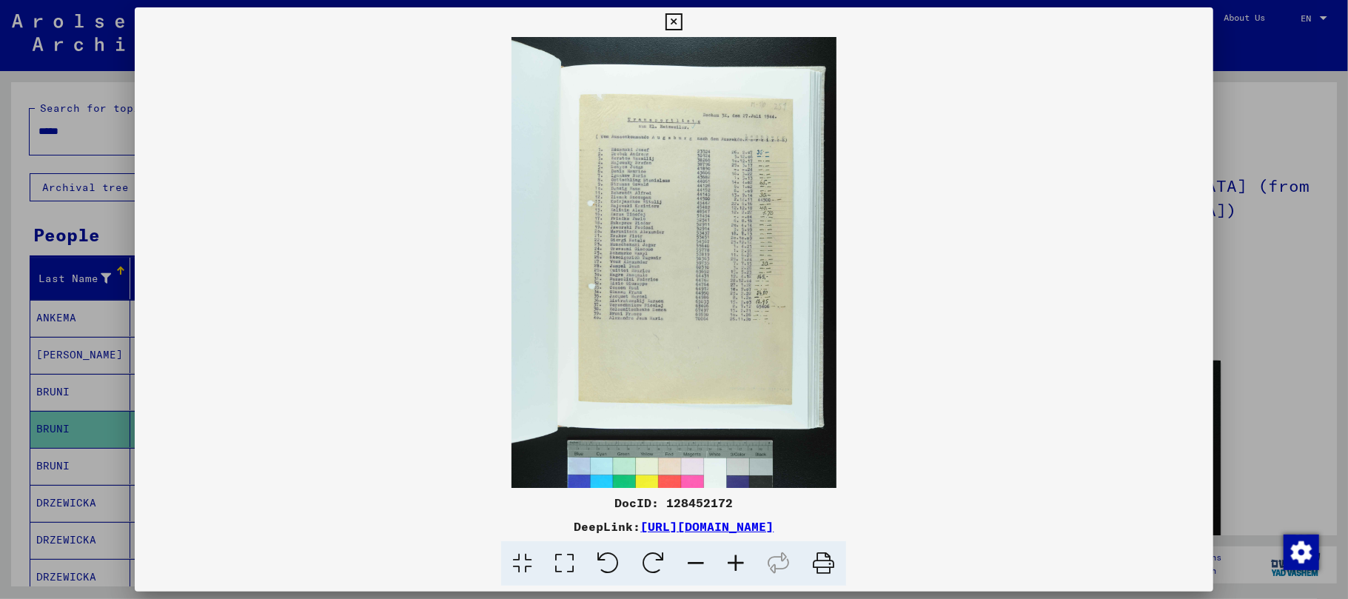
click at [734, 557] on icon at bounding box center [736, 563] width 40 height 45
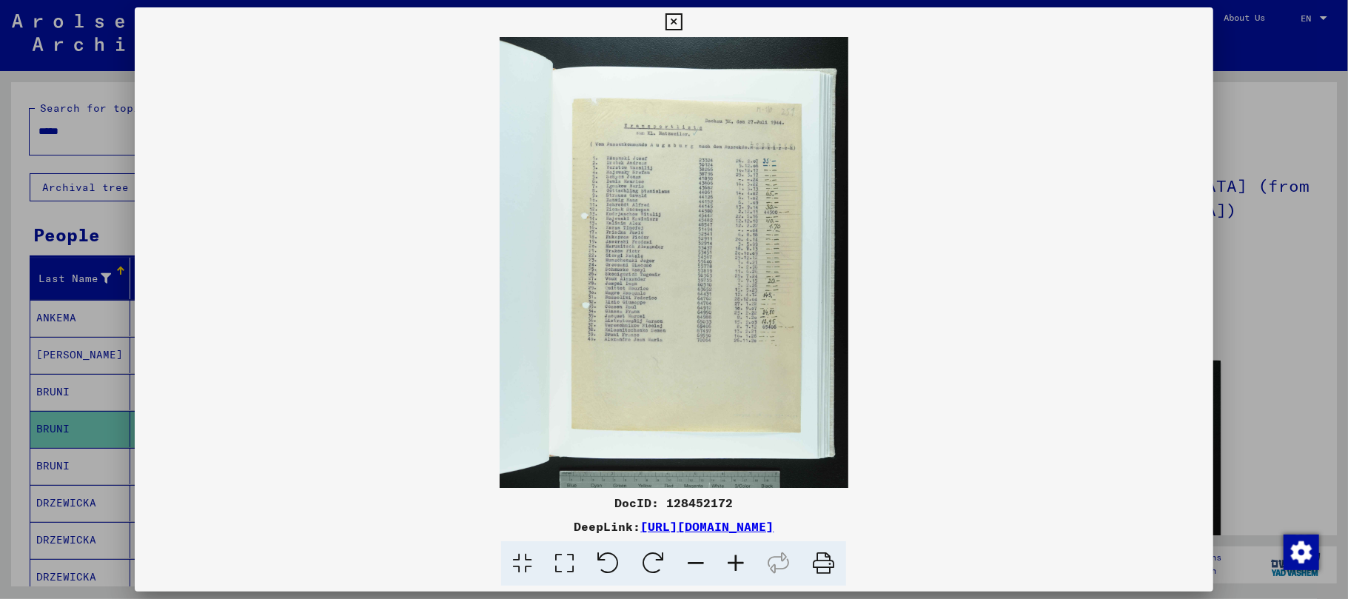
click at [734, 557] on icon at bounding box center [736, 563] width 40 height 45
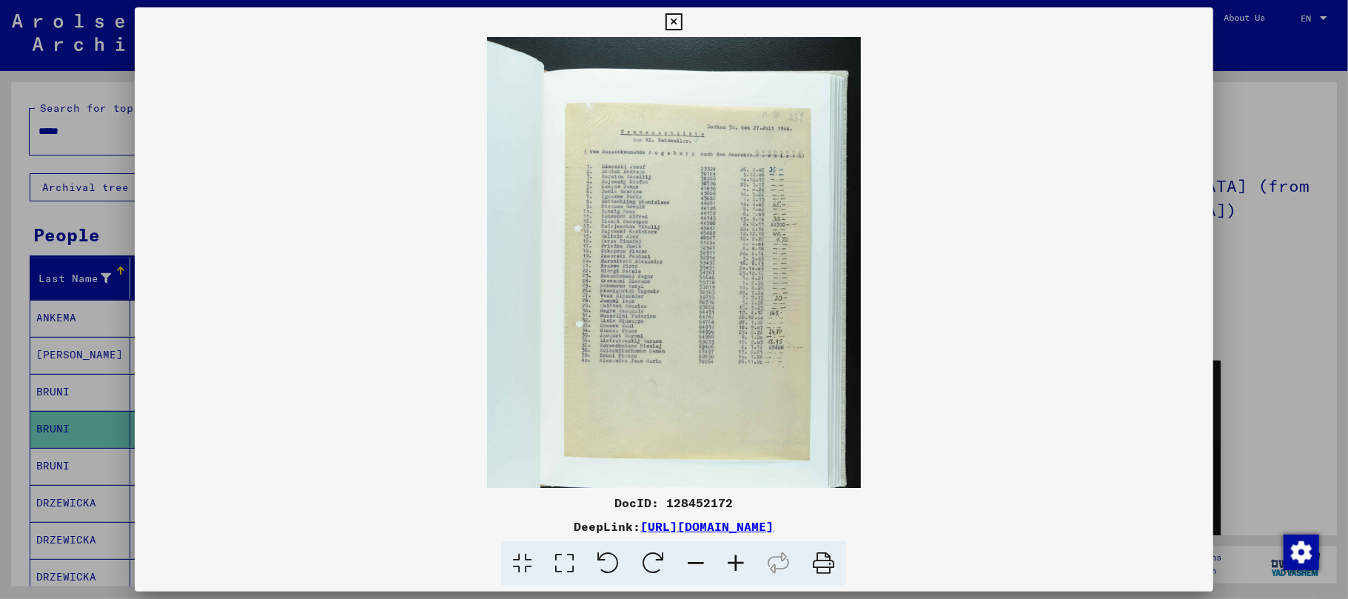
click at [734, 557] on icon at bounding box center [736, 563] width 40 height 45
click at [734, 558] on icon at bounding box center [736, 563] width 40 height 45
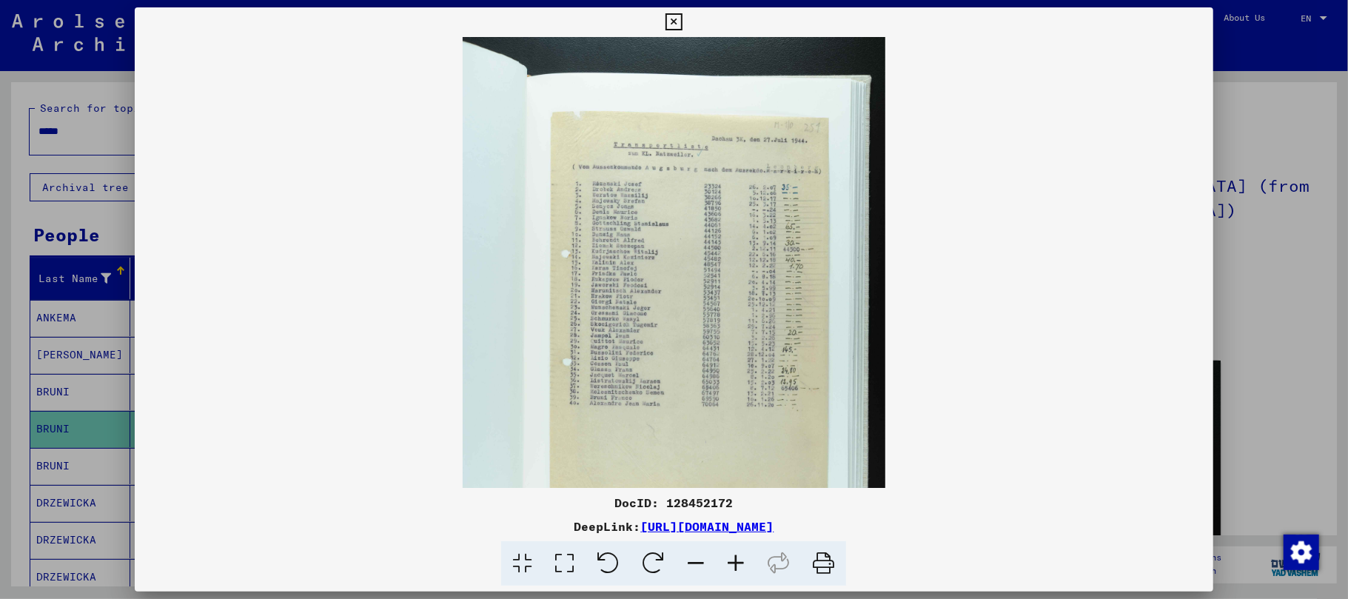
click at [734, 558] on icon at bounding box center [736, 563] width 40 height 45
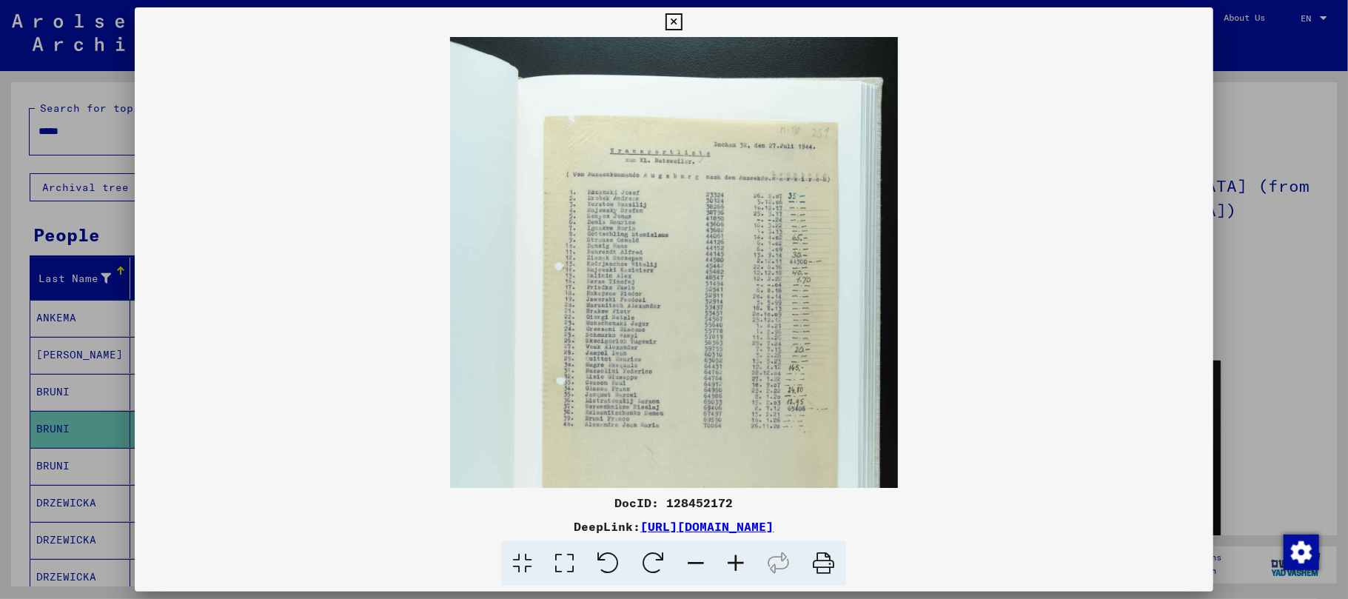
click at [734, 560] on icon at bounding box center [736, 563] width 40 height 45
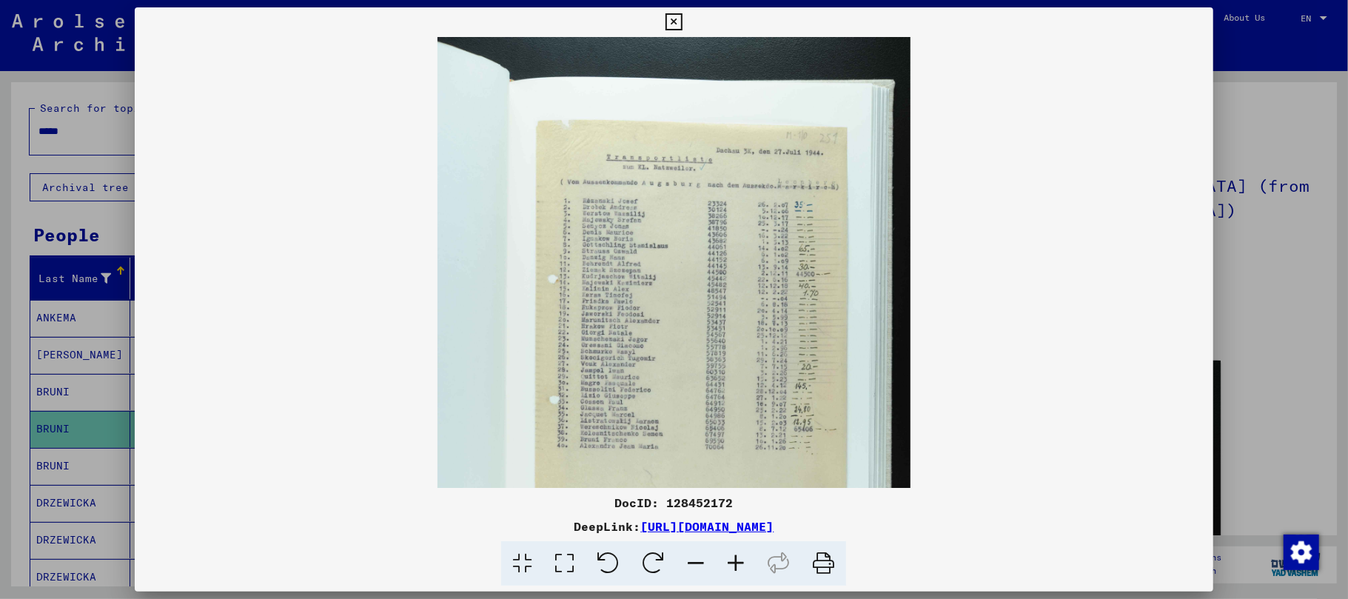
click at [734, 563] on icon at bounding box center [736, 563] width 40 height 45
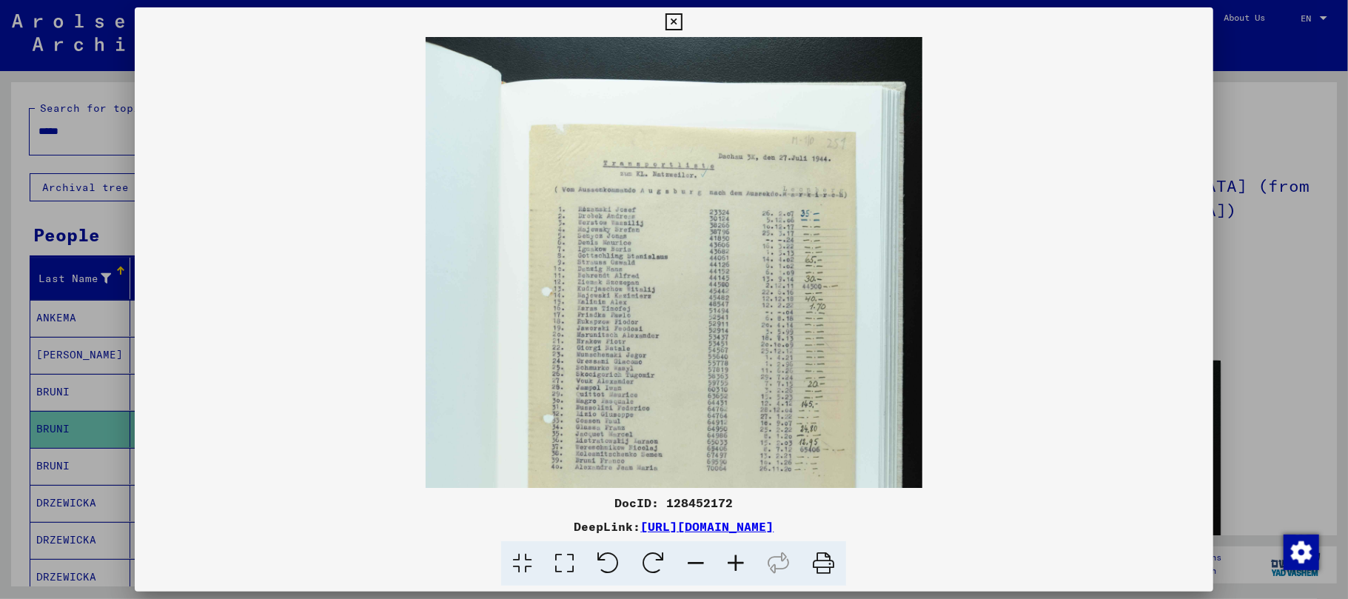
click at [733, 563] on icon at bounding box center [736, 563] width 40 height 45
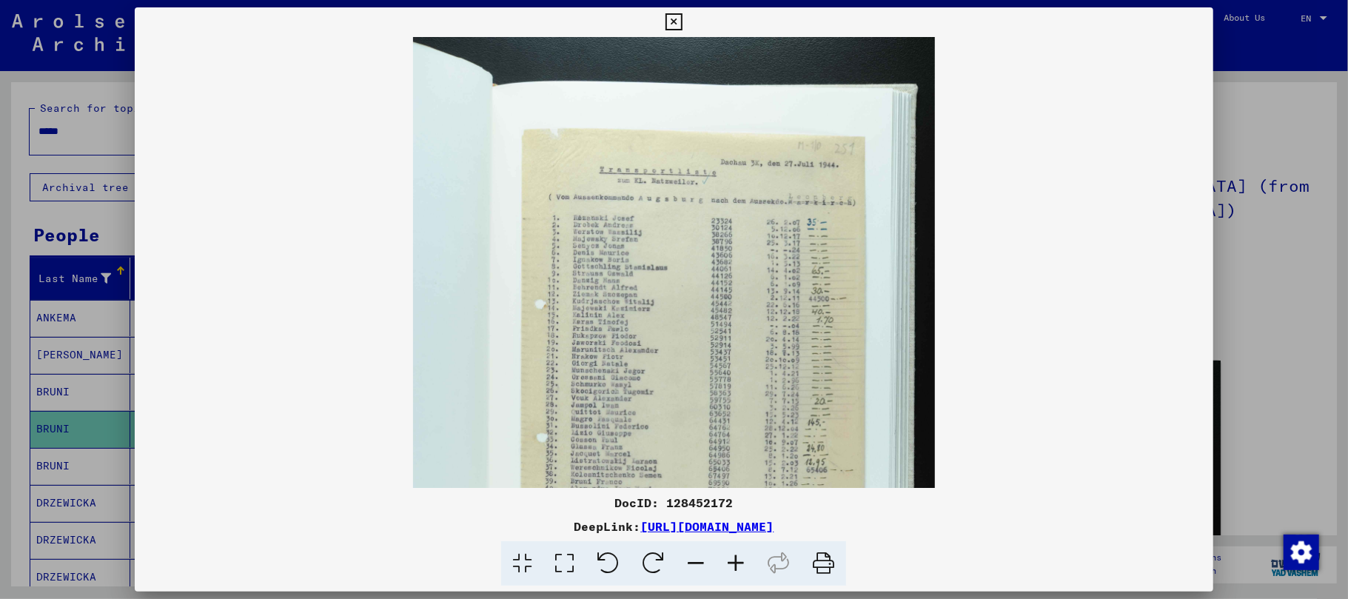
click at [733, 563] on icon at bounding box center [736, 563] width 40 height 45
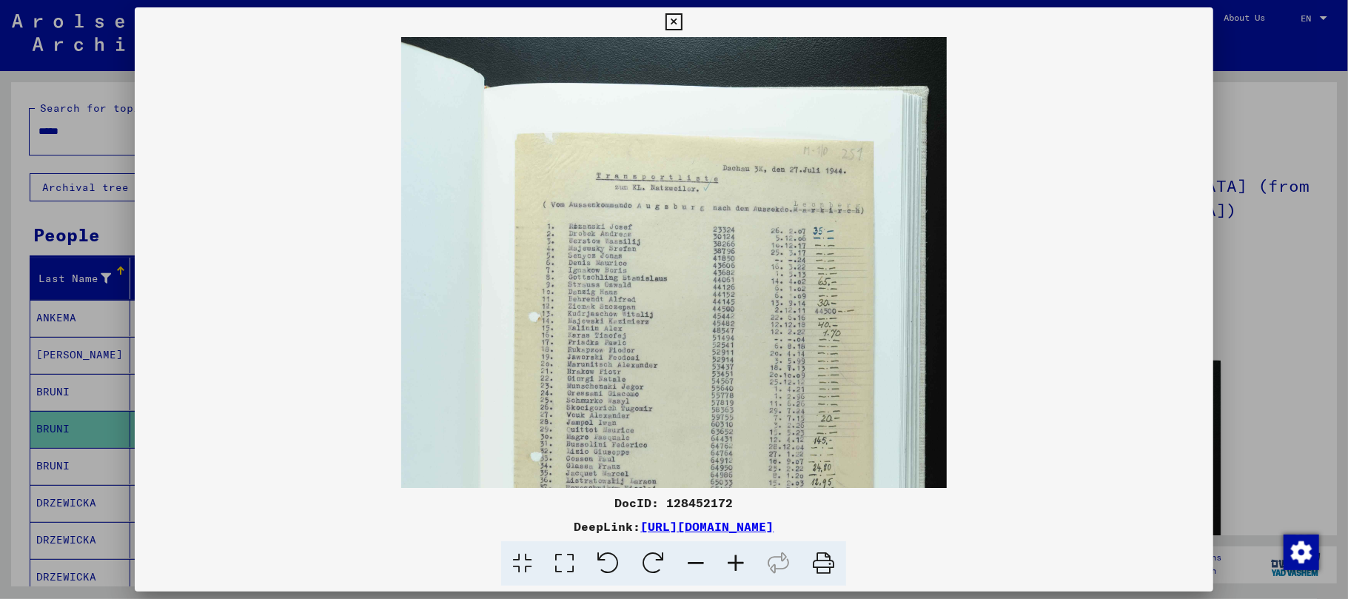
click at [733, 564] on icon at bounding box center [736, 563] width 40 height 45
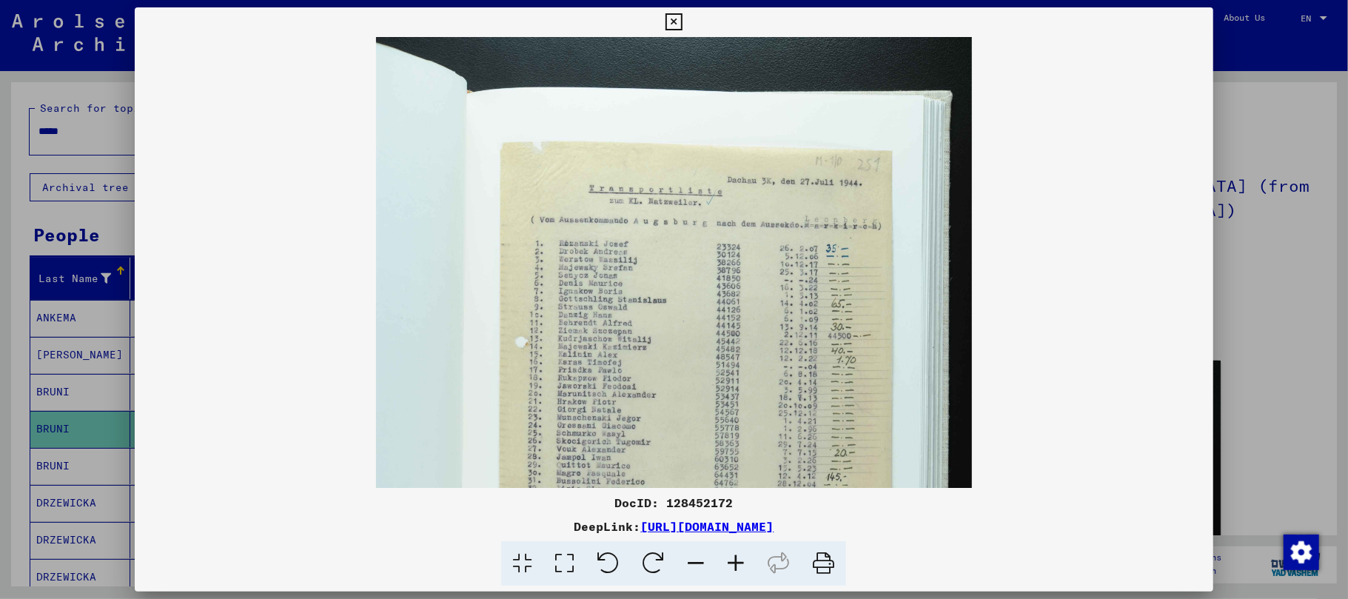
click at [733, 564] on icon at bounding box center [736, 563] width 40 height 45
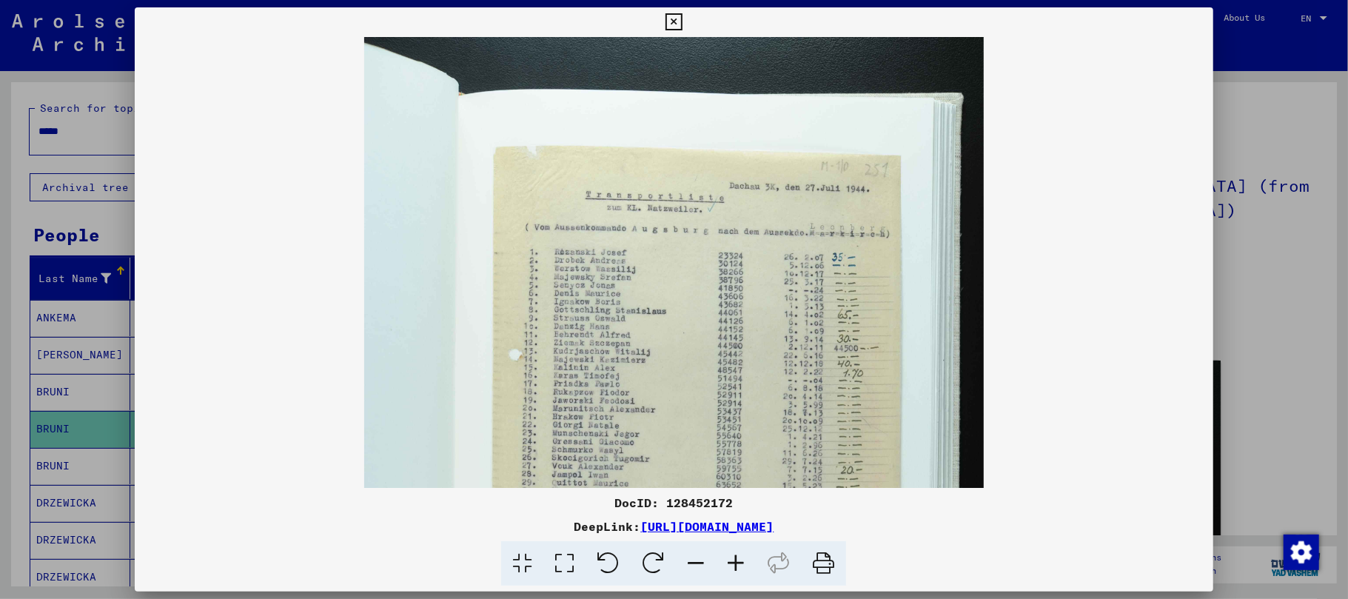
click at [733, 564] on icon at bounding box center [736, 563] width 40 height 45
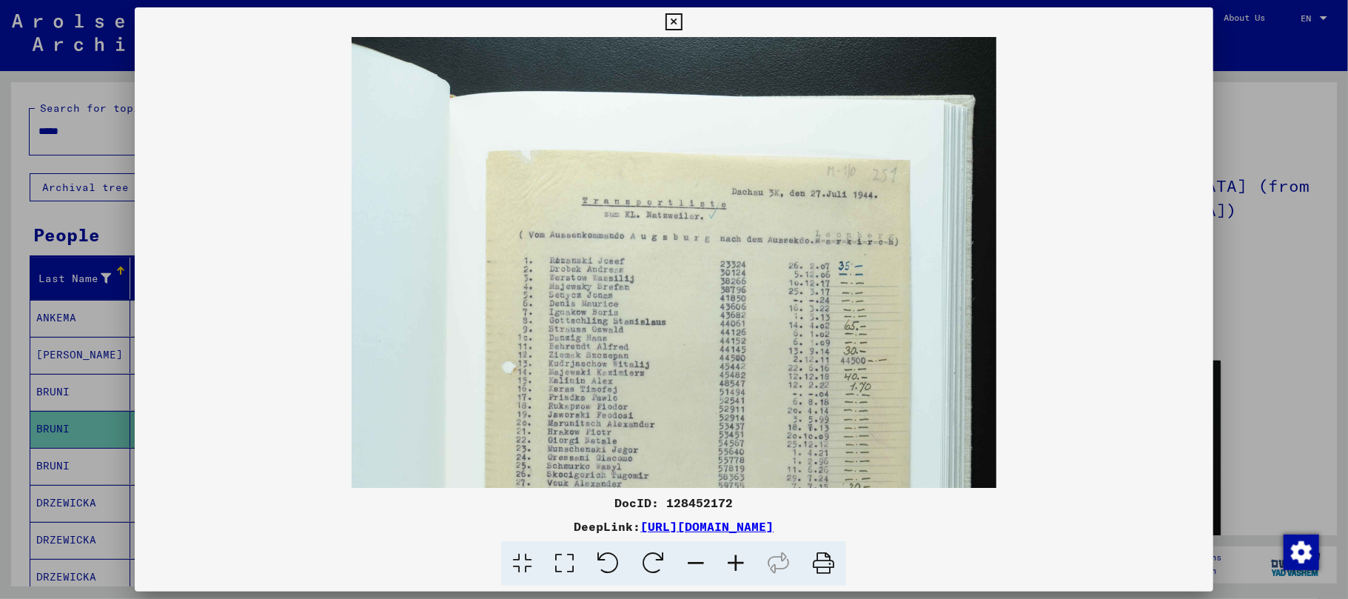
click at [733, 564] on icon at bounding box center [736, 563] width 40 height 45
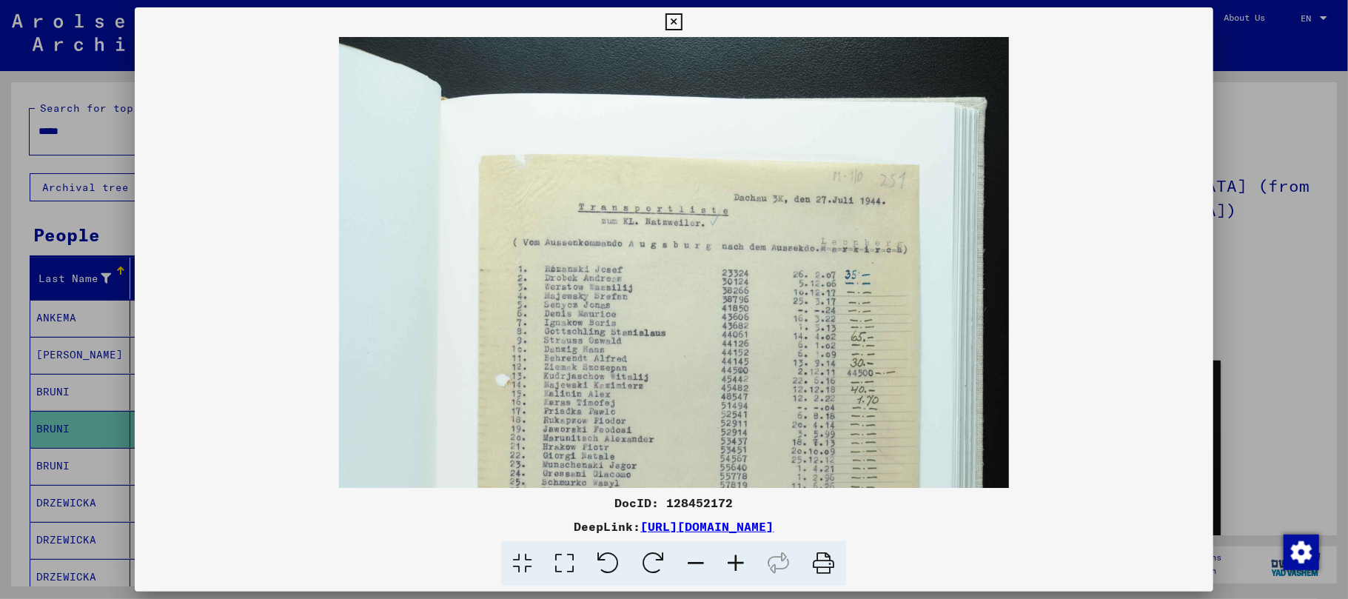
click at [733, 564] on icon at bounding box center [736, 563] width 40 height 45
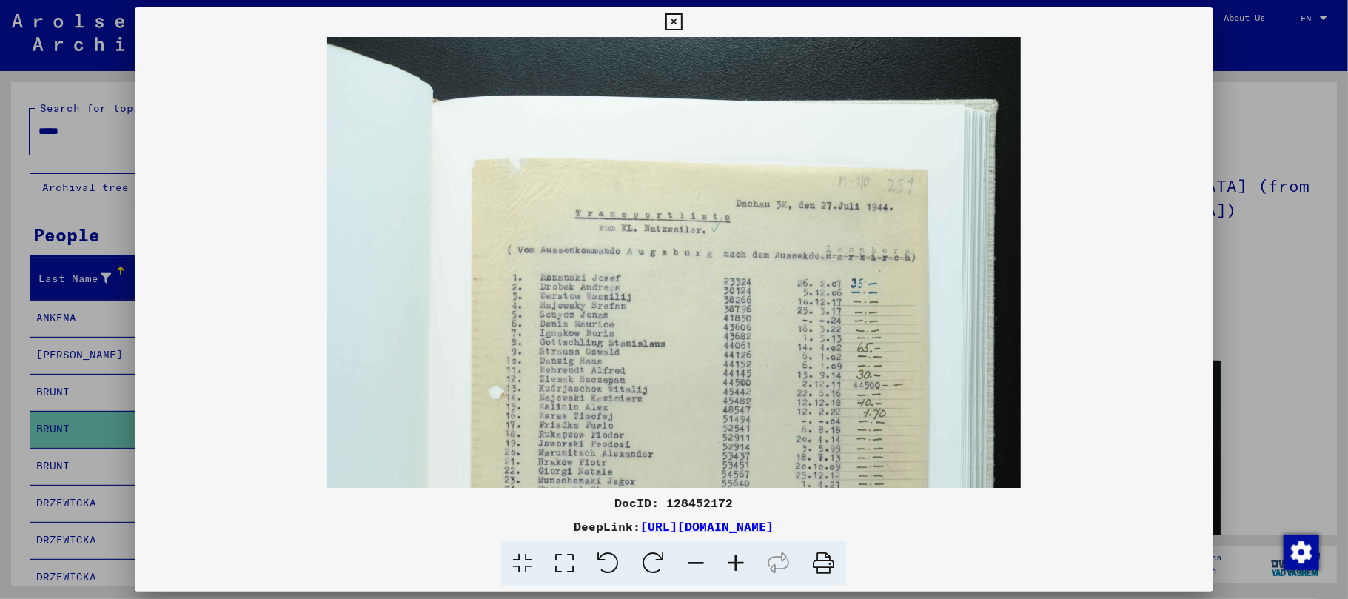
click at [733, 564] on icon at bounding box center [736, 563] width 40 height 45
click at [734, 564] on icon at bounding box center [736, 563] width 40 height 45
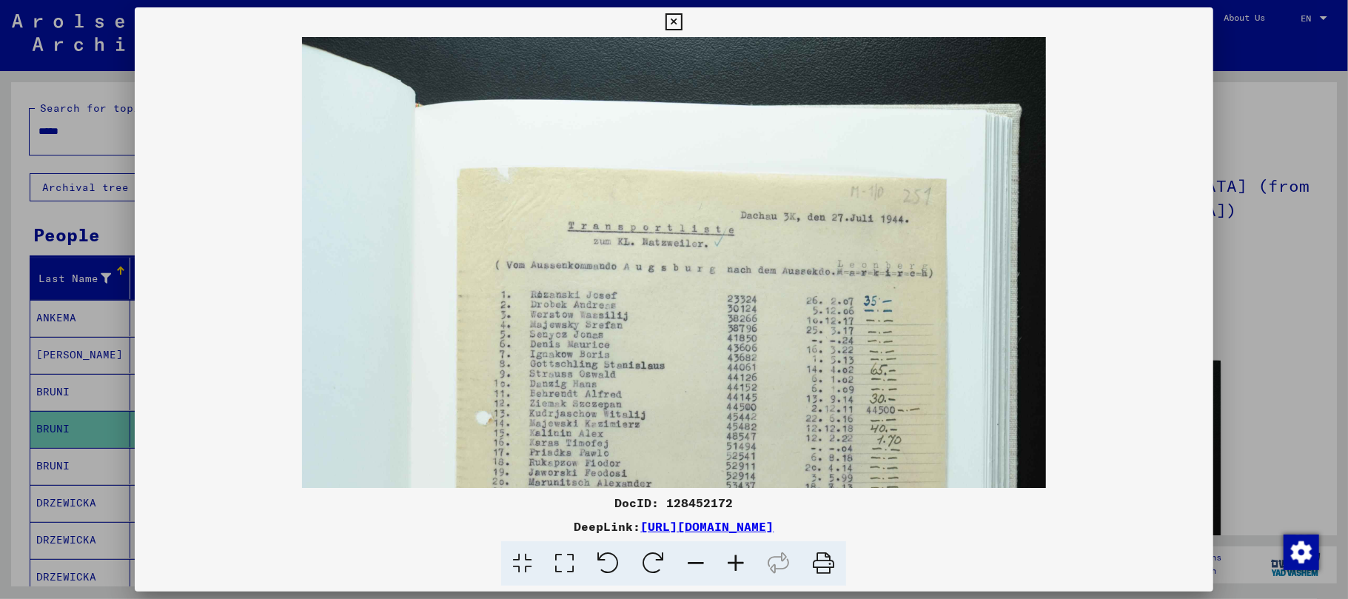
click at [734, 564] on icon at bounding box center [736, 563] width 40 height 45
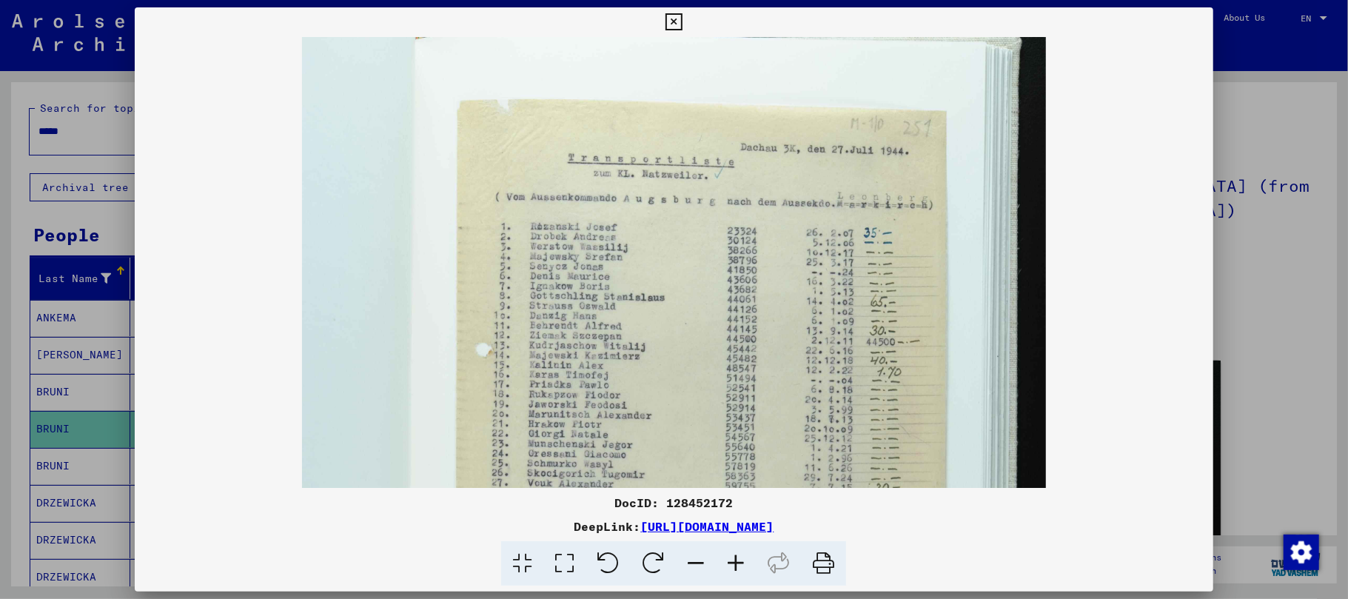
scroll to position [81, 0]
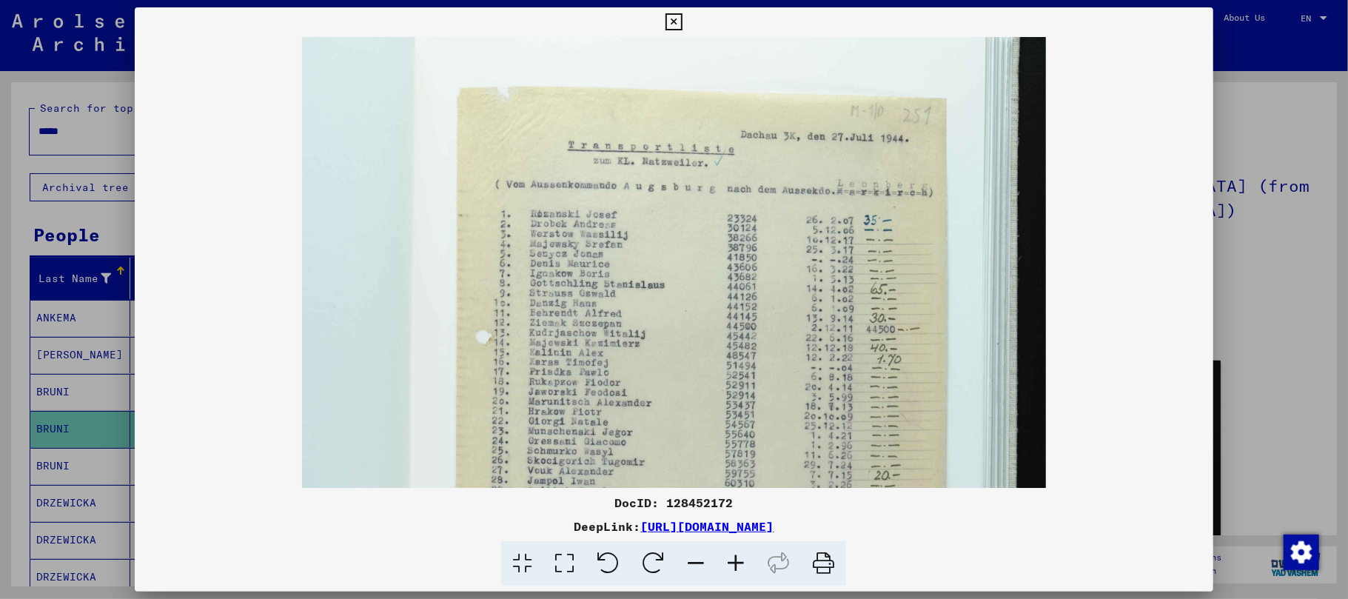
drag, startPoint x: 549, startPoint y: 298, endPoint x: 549, endPoint y: 256, distance: 41.5
click at [549, 256] on img at bounding box center [673, 514] width 743 height 1117
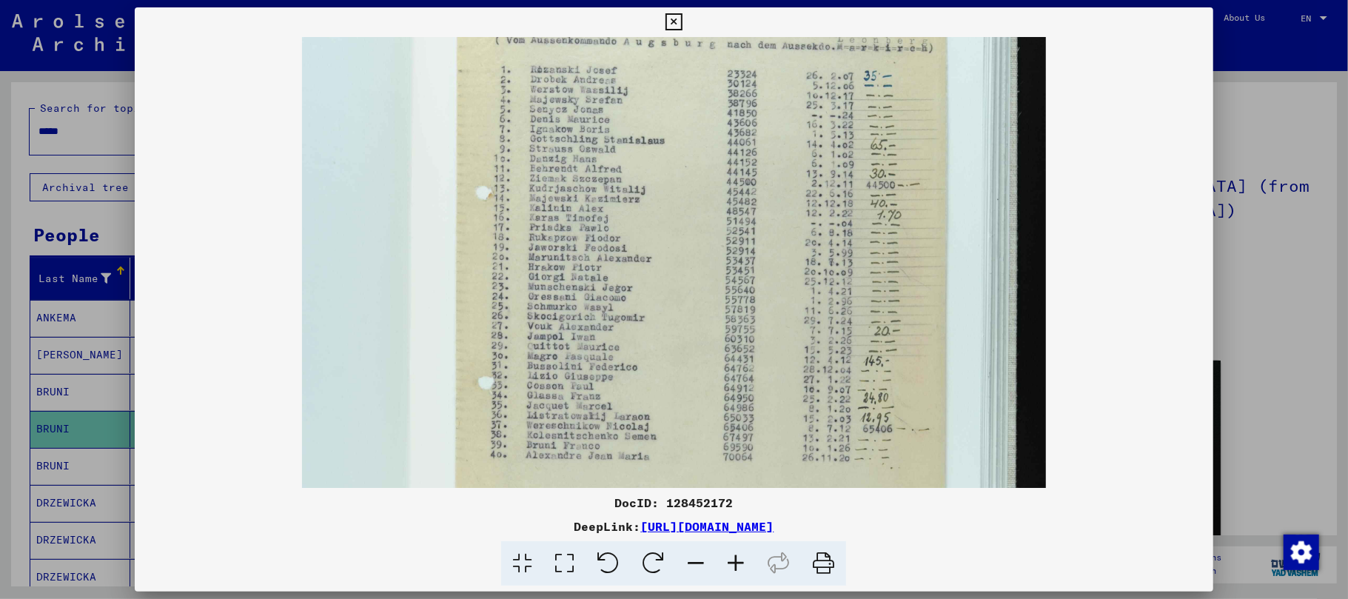
drag, startPoint x: 561, startPoint y: 312, endPoint x: 561, endPoint y: 205, distance: 107.3
click at [561, 205] on img at bounding box center [673, 370] width 743 height 1117
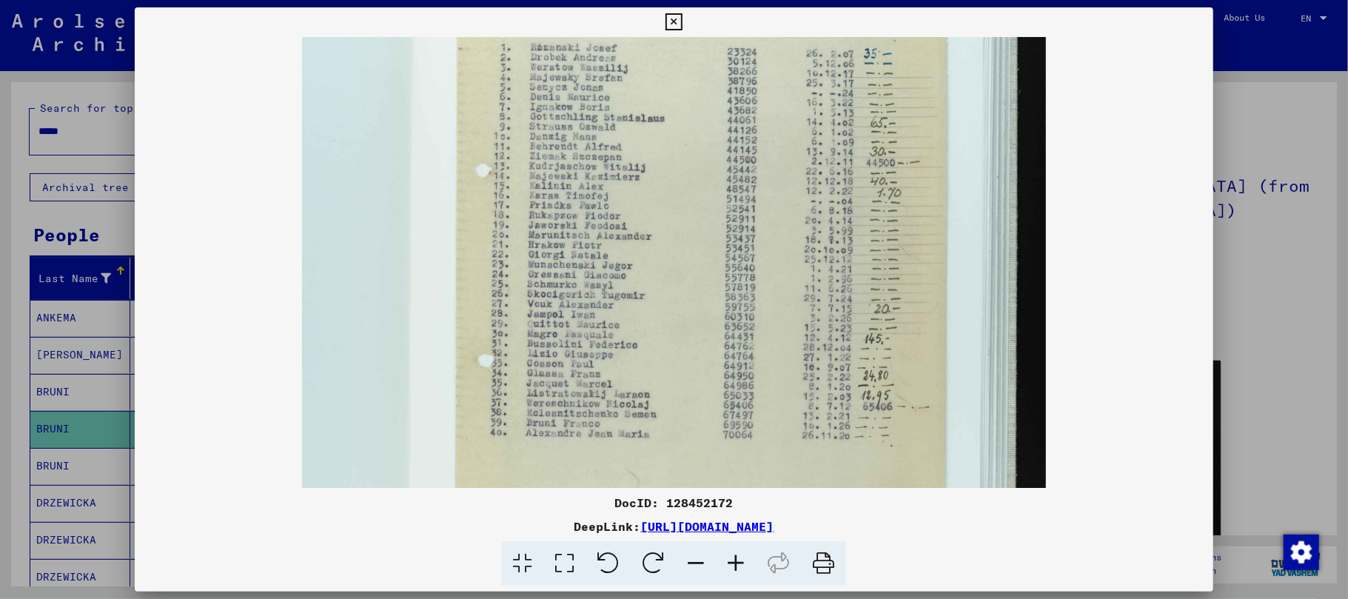
click at [672, 19] on icon at bounding box center [674, 22] width 17 height 18
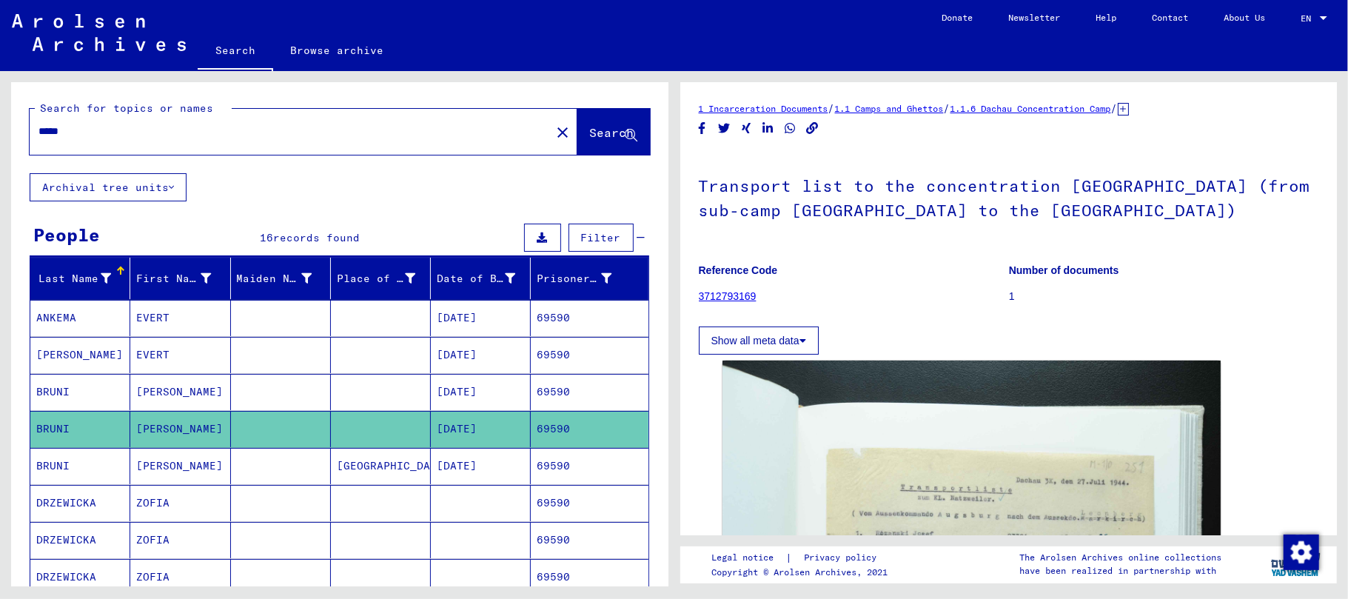
click at [167, 460] on mat-cell "[PERSON_NAME]" at bounding box center [180, 466] width 100 height 36
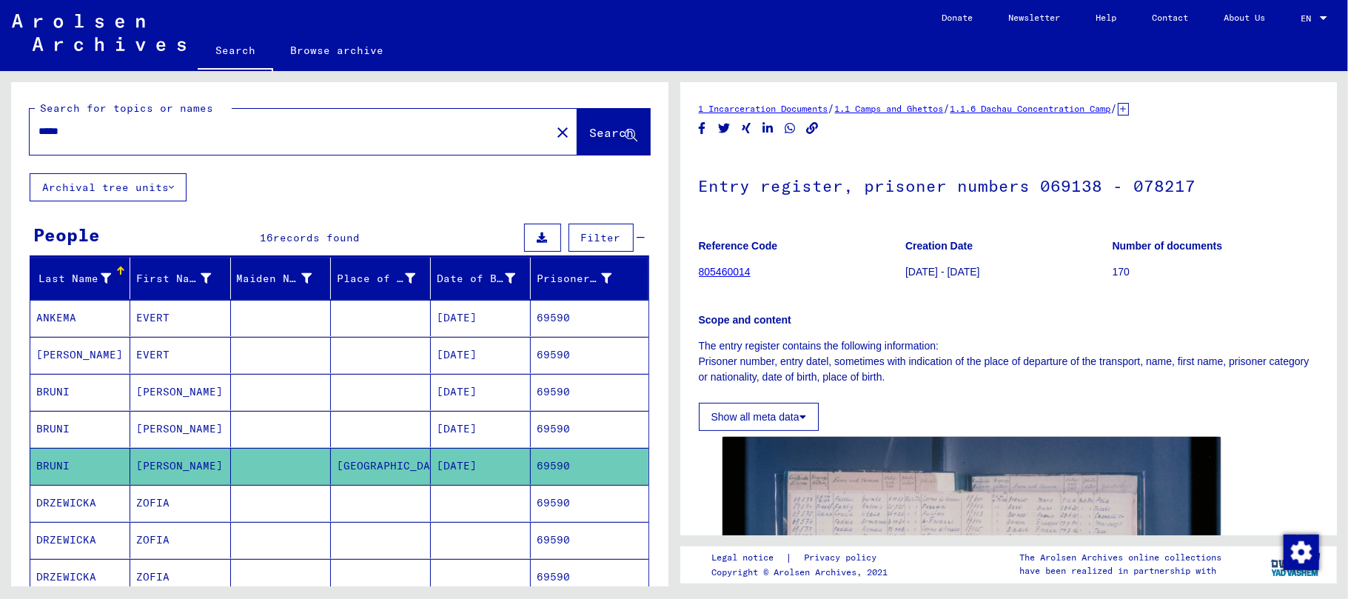
drag, startPoint x: 104, startPoint y: 129, endPoint x: 4, endPoint y: 123, distance: 100.1
click at [4, 123] on div "Search for topics or names ***** close Search Archival tree units People 16 rec…" at bounding box center [337, 328] width 674 height 515
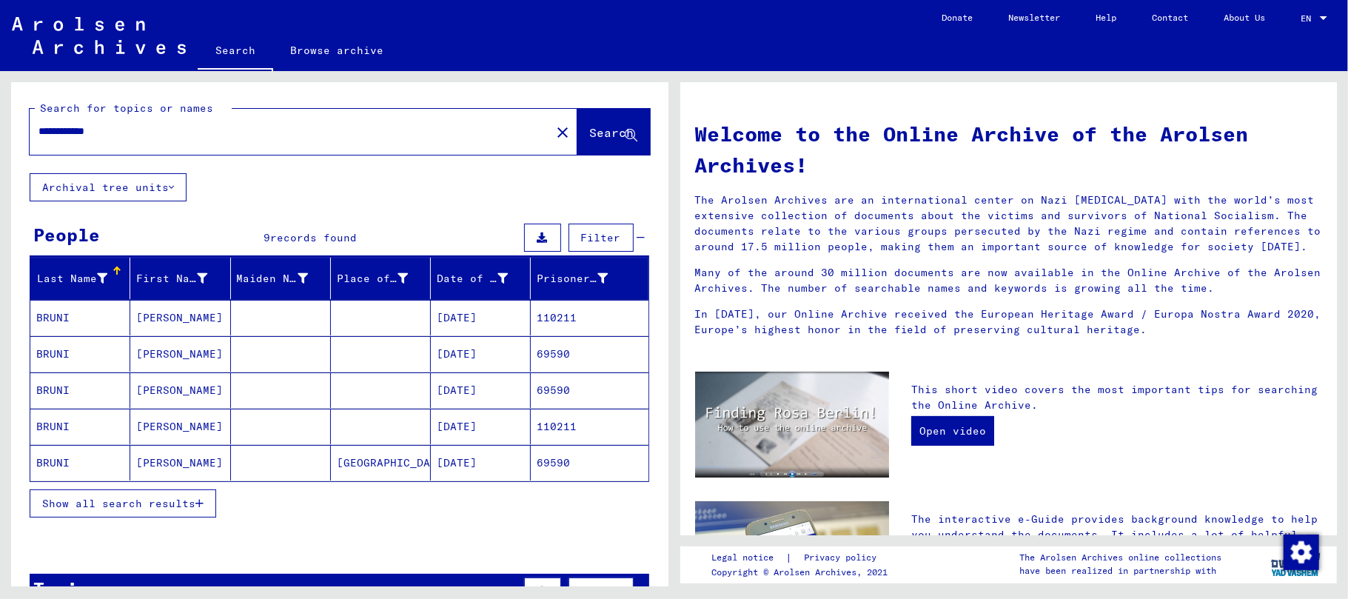
click at [198, 509] on icon "button" at bounding box center [199, 503] width 8 height 10
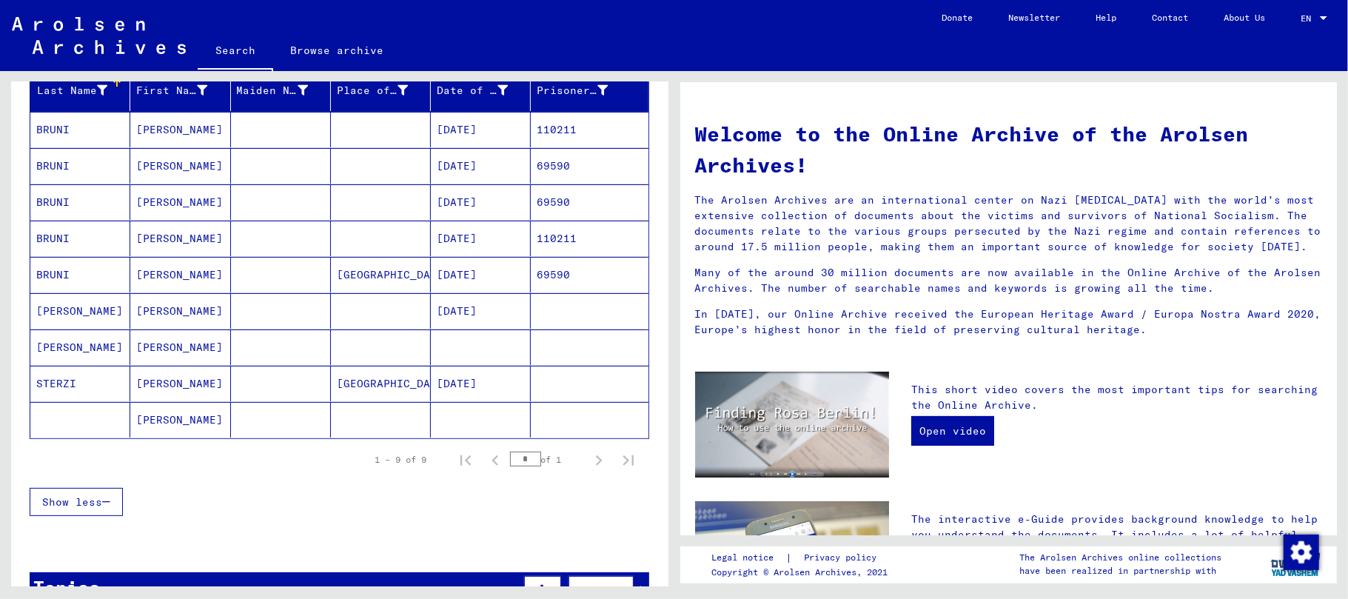
scroll to position [197, 0]
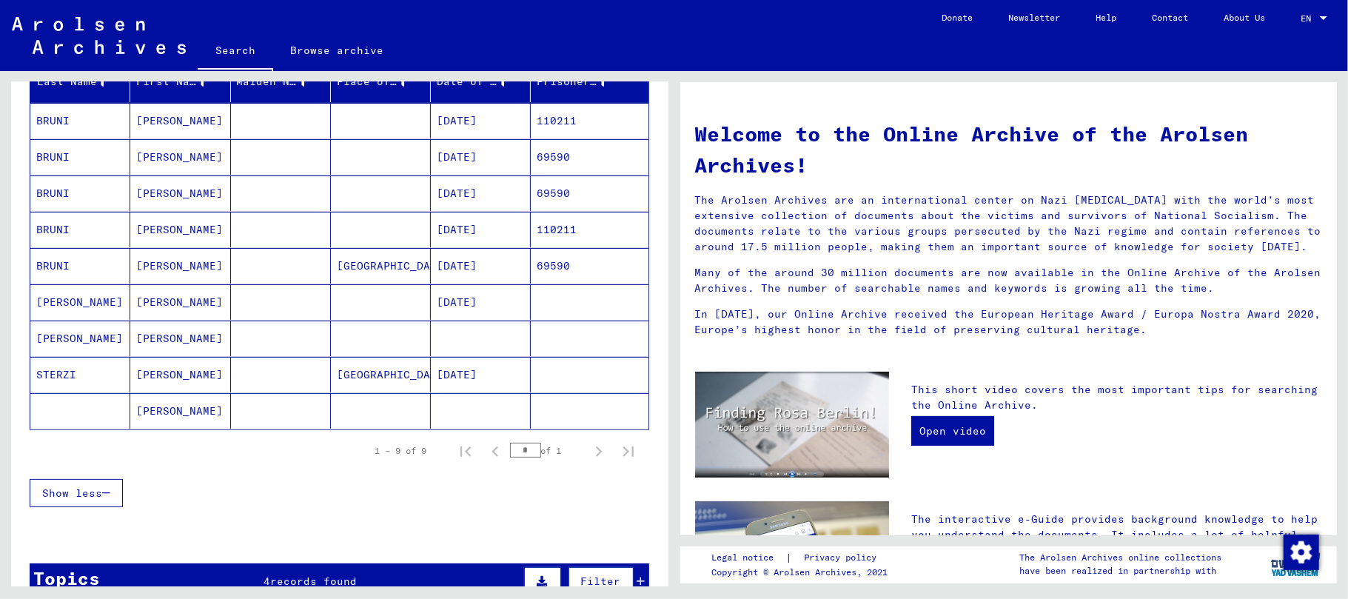
click at [184, 196] on mat-cell "[PERSON_NAME]" at bounding box center [180, 193] width 100 height 36
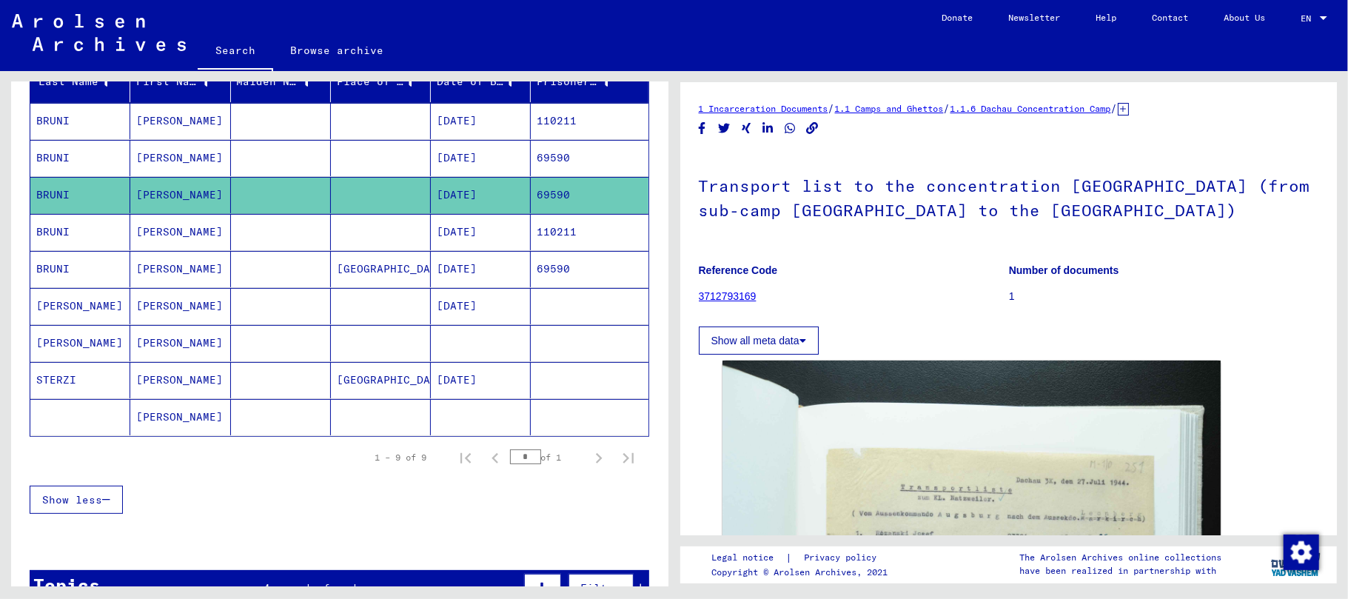
click at [136, 164] on mat-cell "[PERSON_NAME]" at bounding box center [180, 158] width 100 height 36
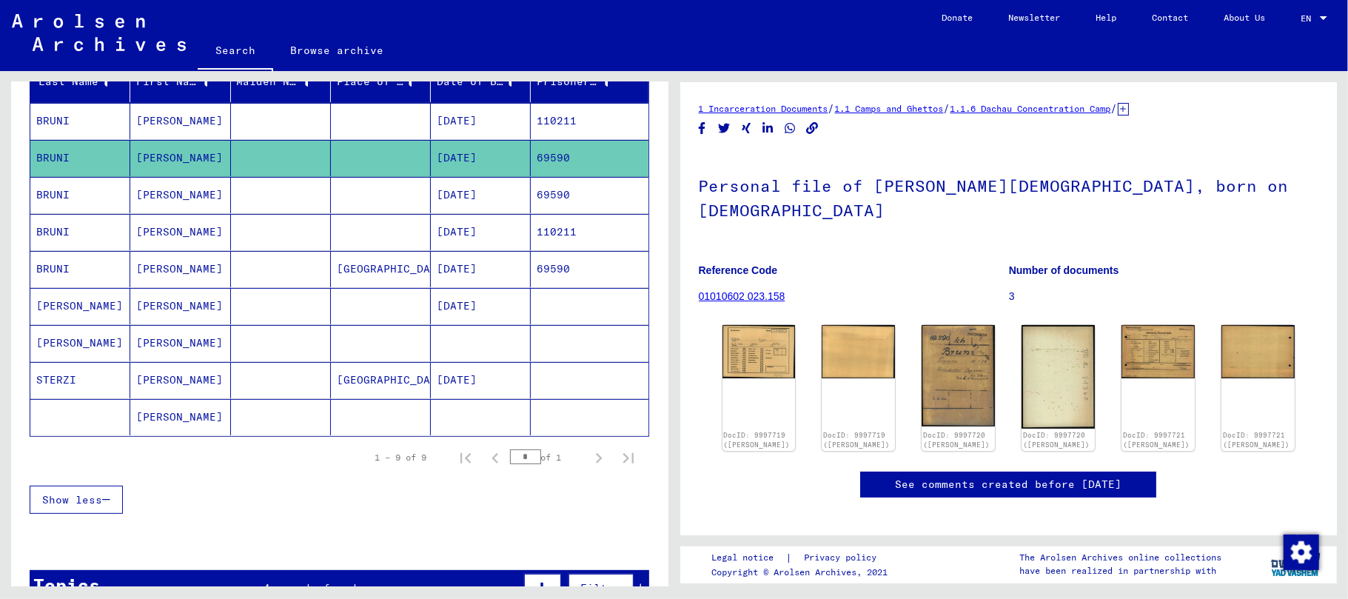
click at [152, 275] on mat-cell "[PERSON_NAME]" at bounding box center [180, 269] width 100 height 36
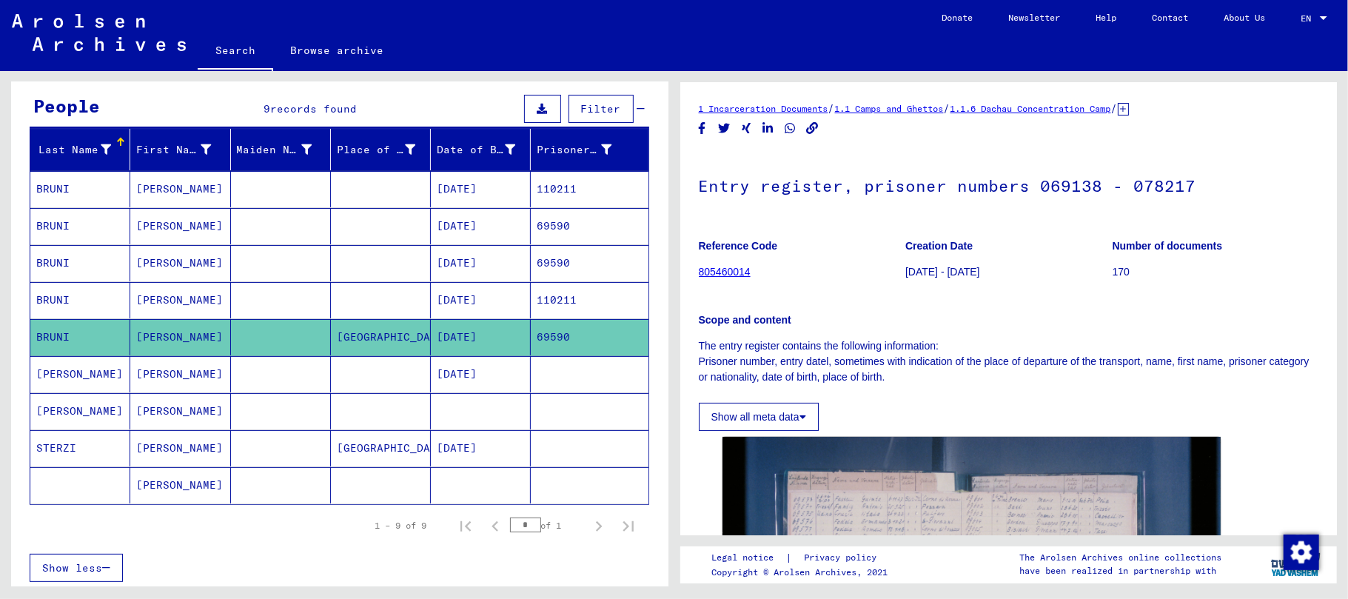
scroll to position [140, 0]
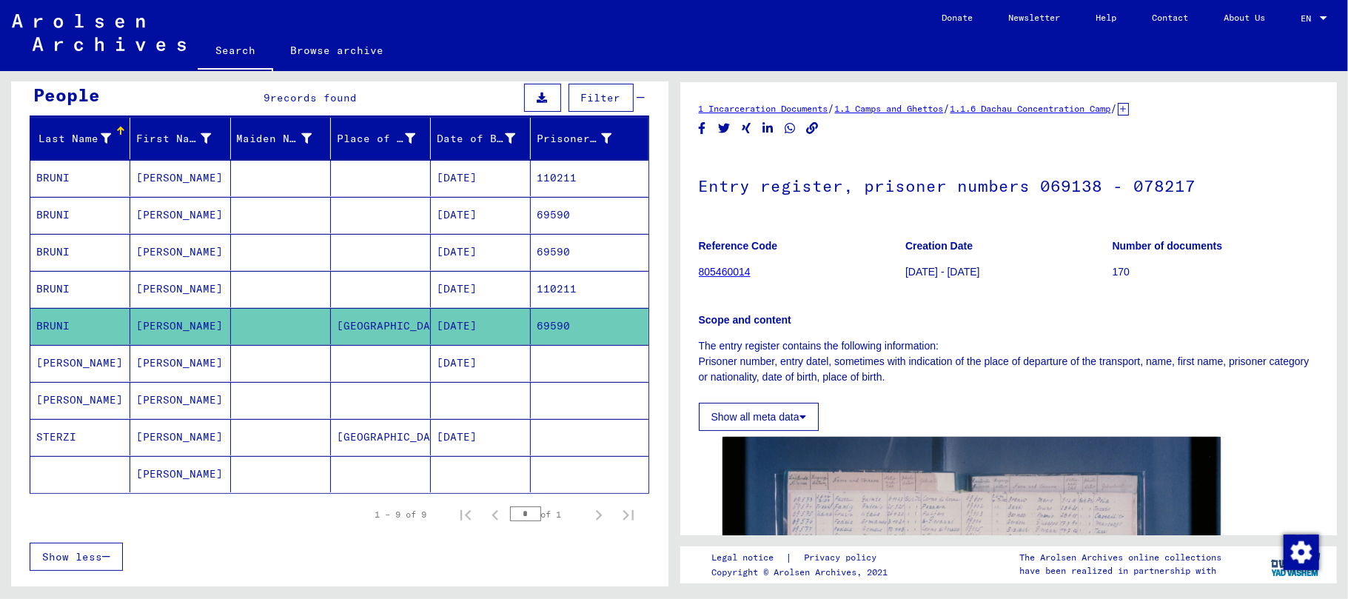
click at [167, 176] on mat-cell "[PERSON_NAME]" at bounding box center [180, 178] width 100 height 36
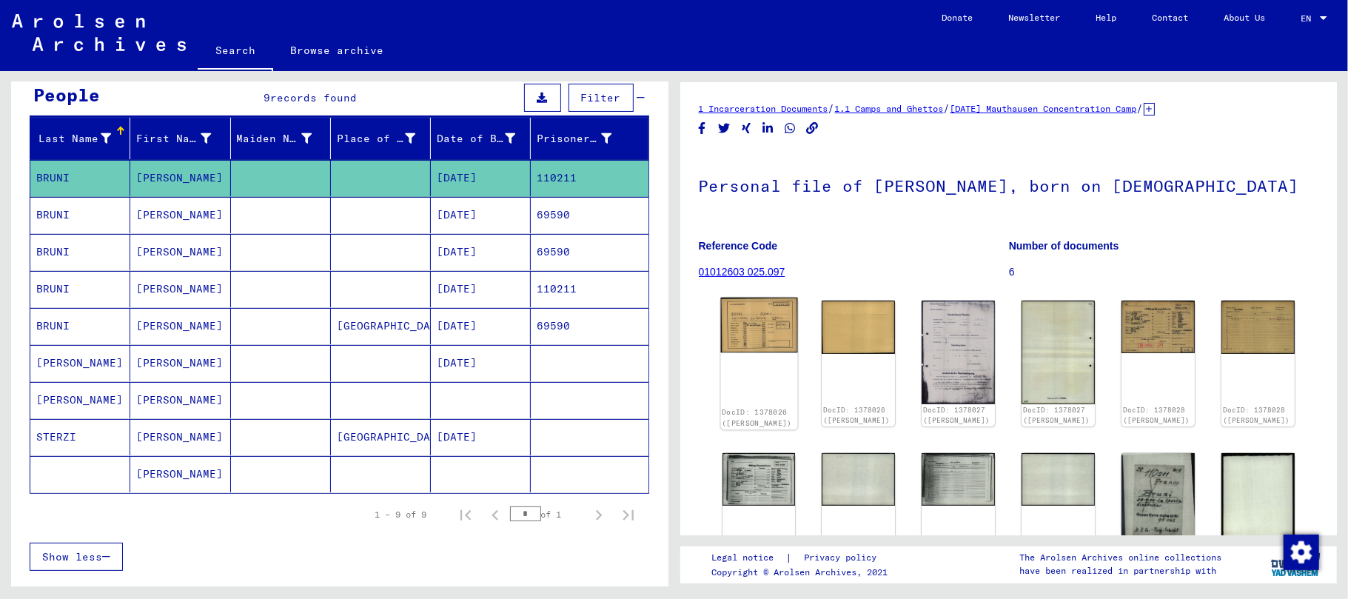
click at [756, 324] on img at bounding box center [758, 326] width 77 height 56
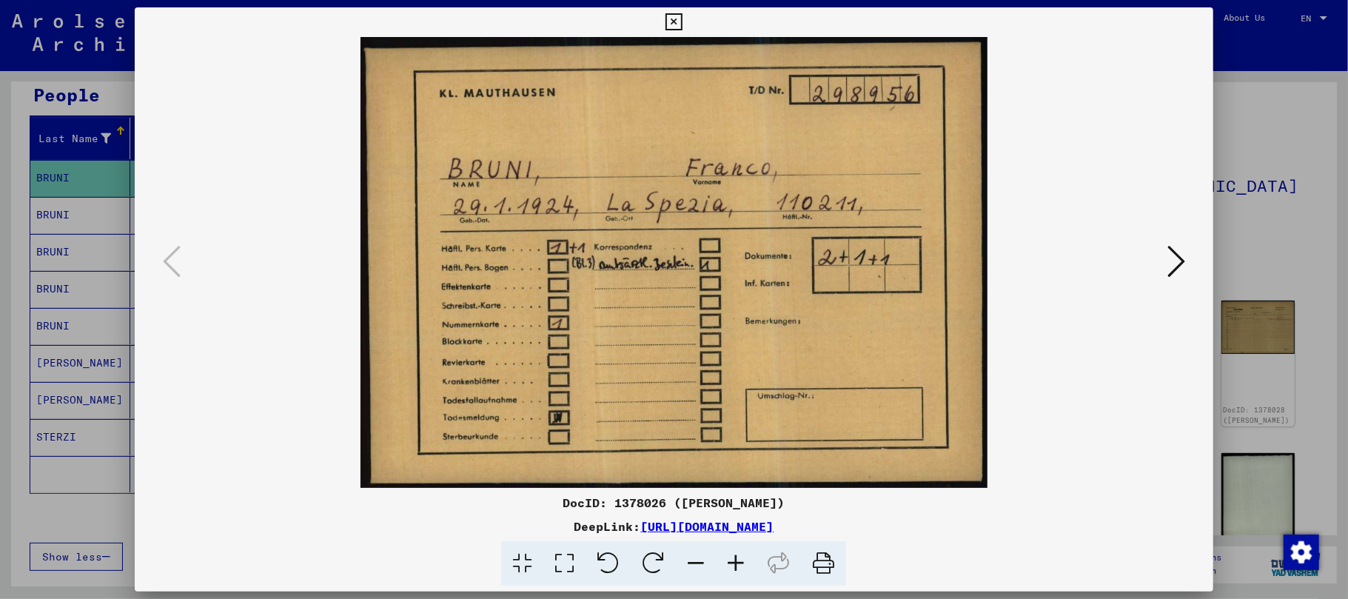
click at [672, 22] on icon at bounding box center [674, 22] width 17 height 18
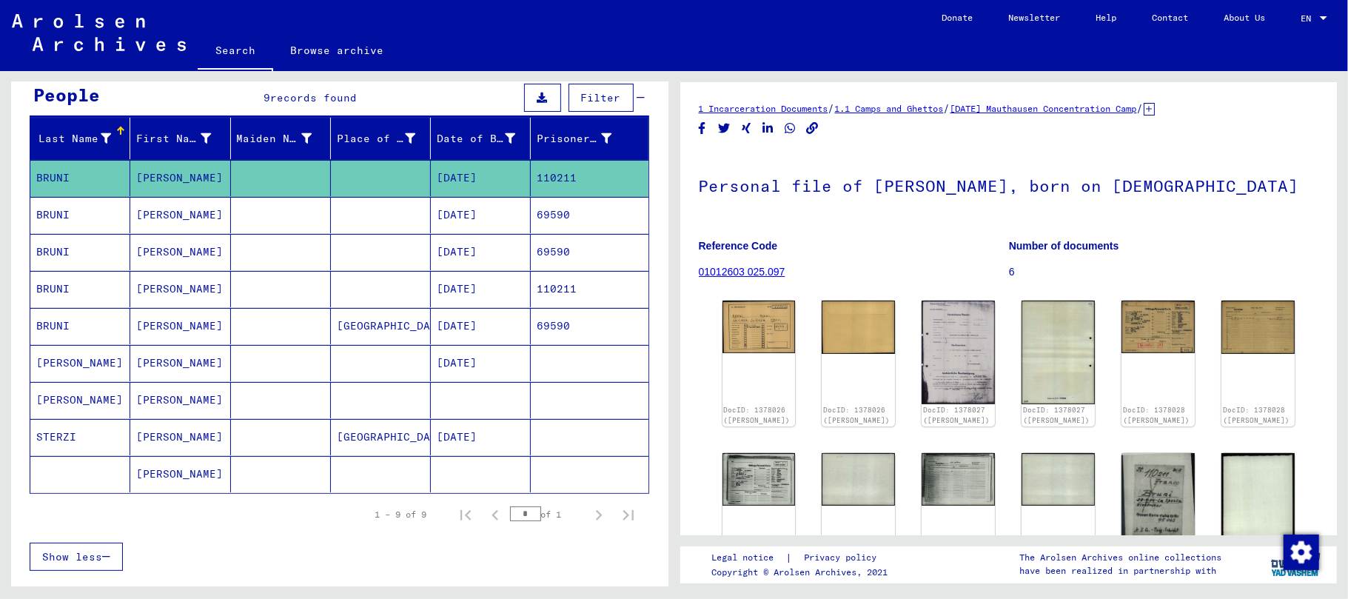
click at [63, 404] on mat-cell "[PERSON_NAME]" at bounding box center [80, 400] width 100 height 36
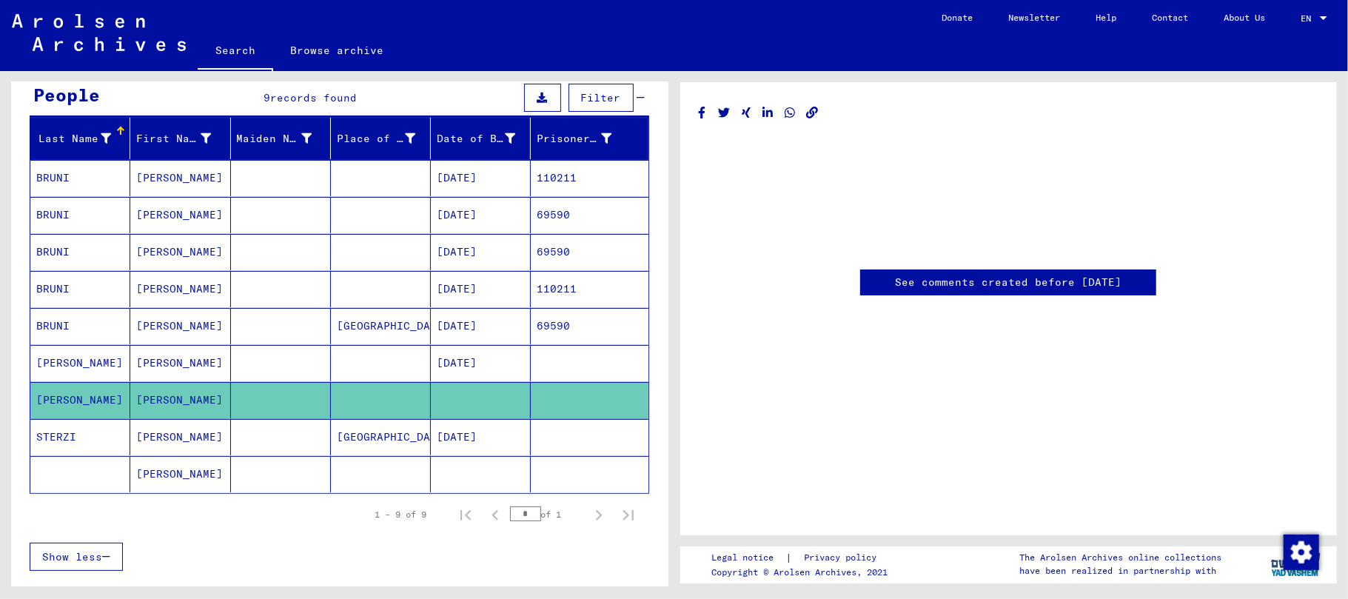
scroll to position [80, 0]
drag, startPoint x: 501, startPoint y: 327, endPoint x: 413, endPoint y: 326, distance: 88.1
click at [413, 326] on mat-row "BRUNI FRANCO [GEOGRAPHIC_DATA] [DATE] 69590" at bounding box center [339, 326] width 618 height 37
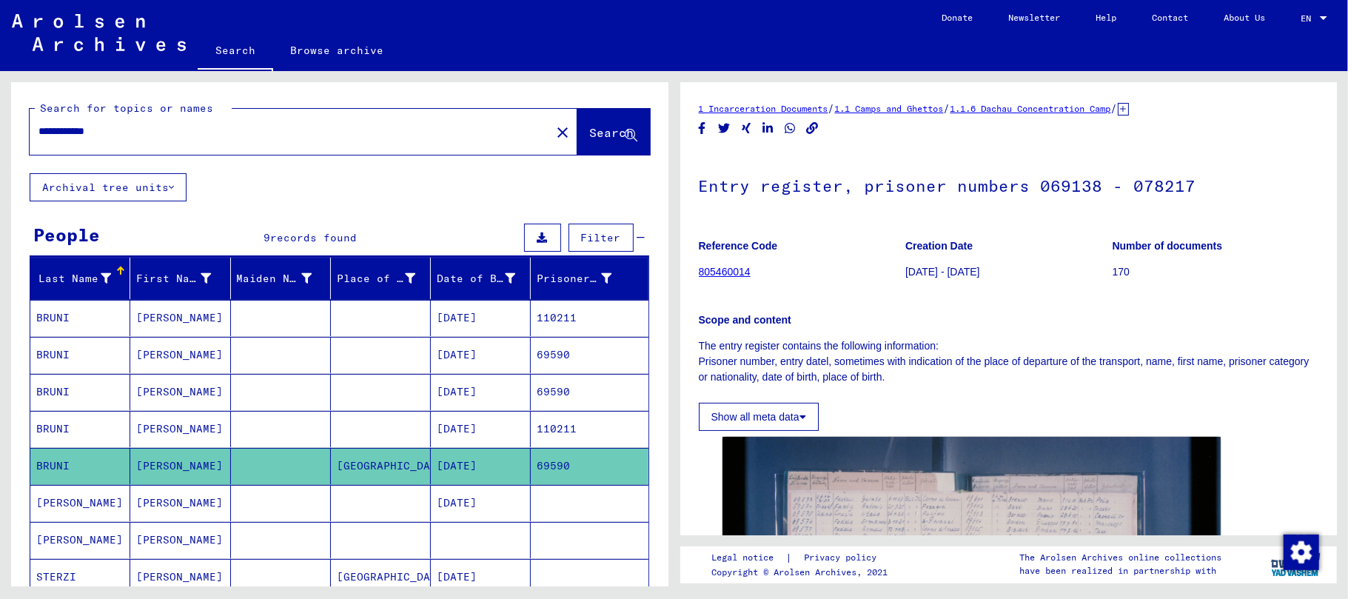
drag, startPoint x: 143, startPoint y: 131, endPoint x: 0, endPoint y: 121, distance: 143.2
click at [0, 121] on div "**********" at bounding box center [337, 328] width 674 height 515
paste input "text"
type input "**********"
click at [590, 130] on span "Search" at bounding box center [612, 132] width 44 height 15
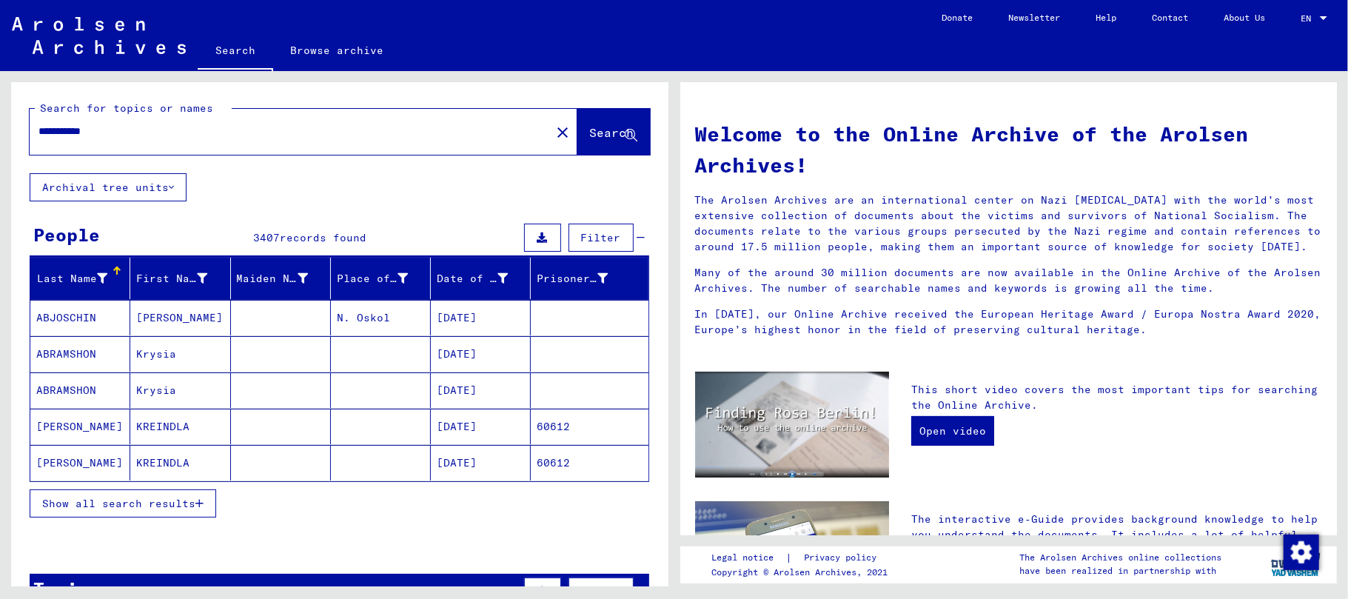
click at [203, 505] on icon "button" at bounding box center [199, 503] width 8 height 10
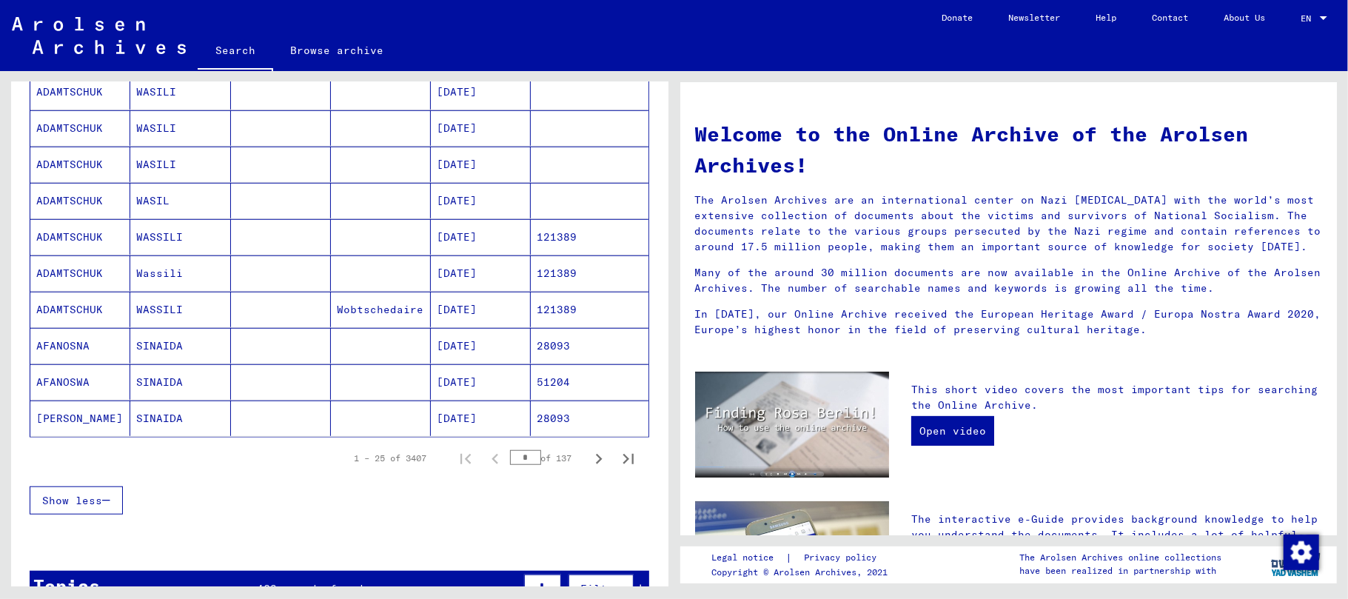
scroll to position [789, 0]
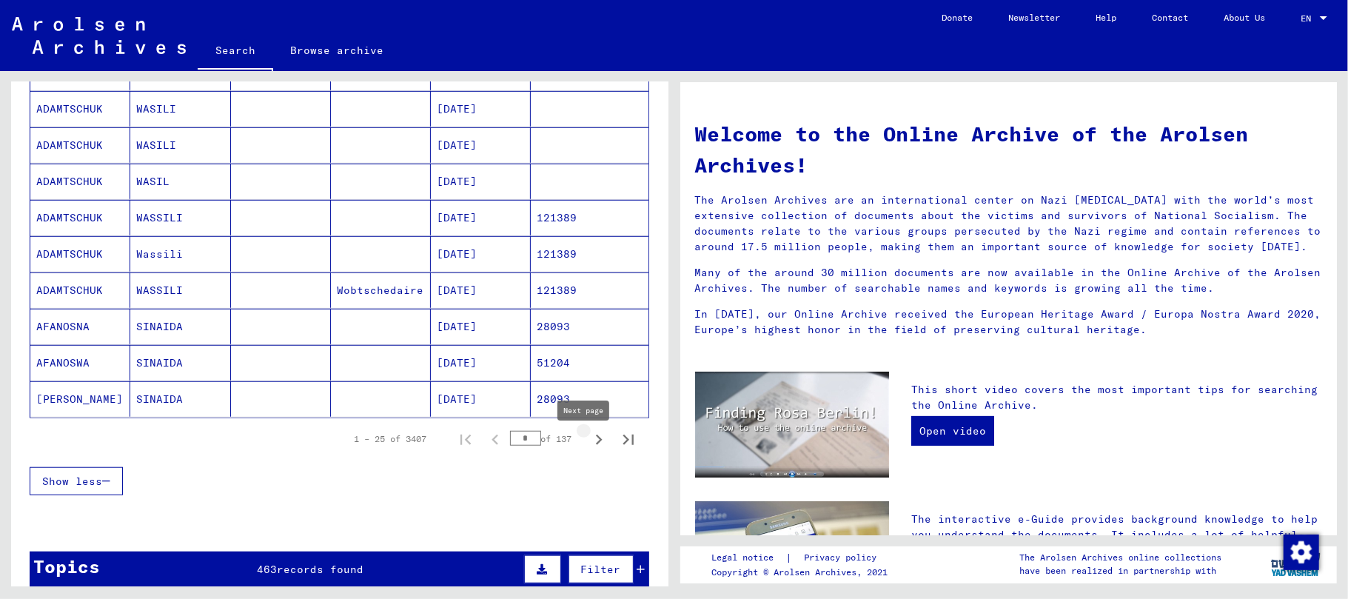
click at [589, 450] on icon "Next page" at bounding box center [599, 439] width 21 height 21
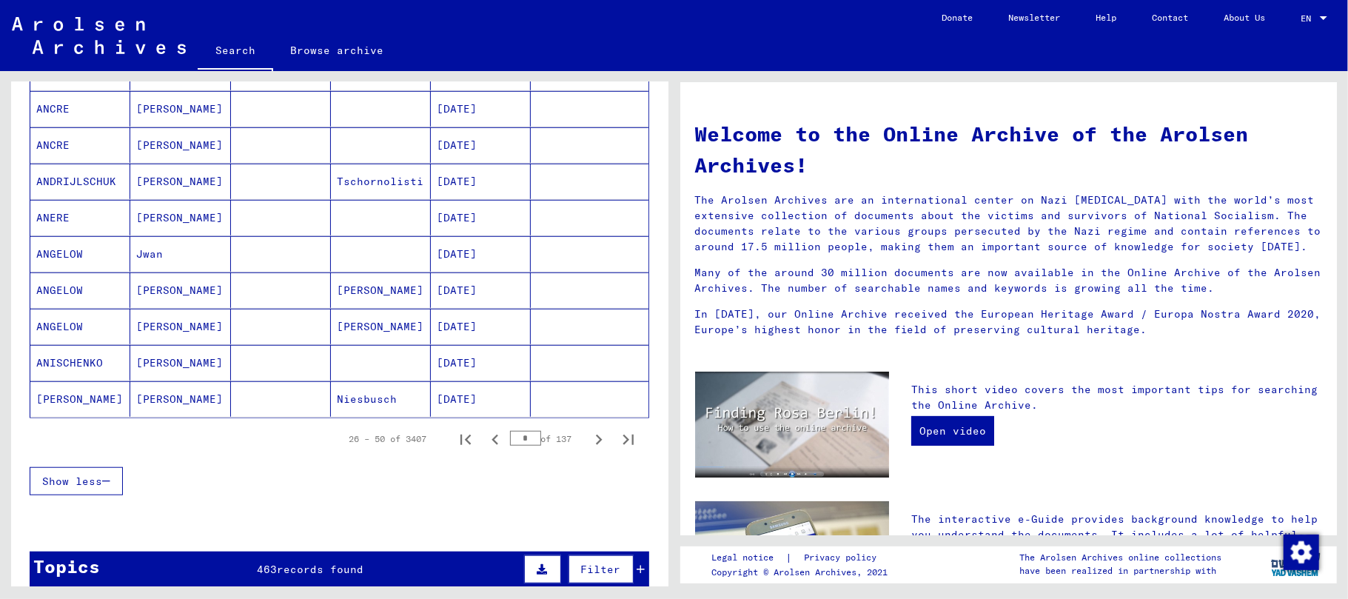
click at [589, 450] on icon "Next page" at bounding box center [599, 439] width 21 height 21
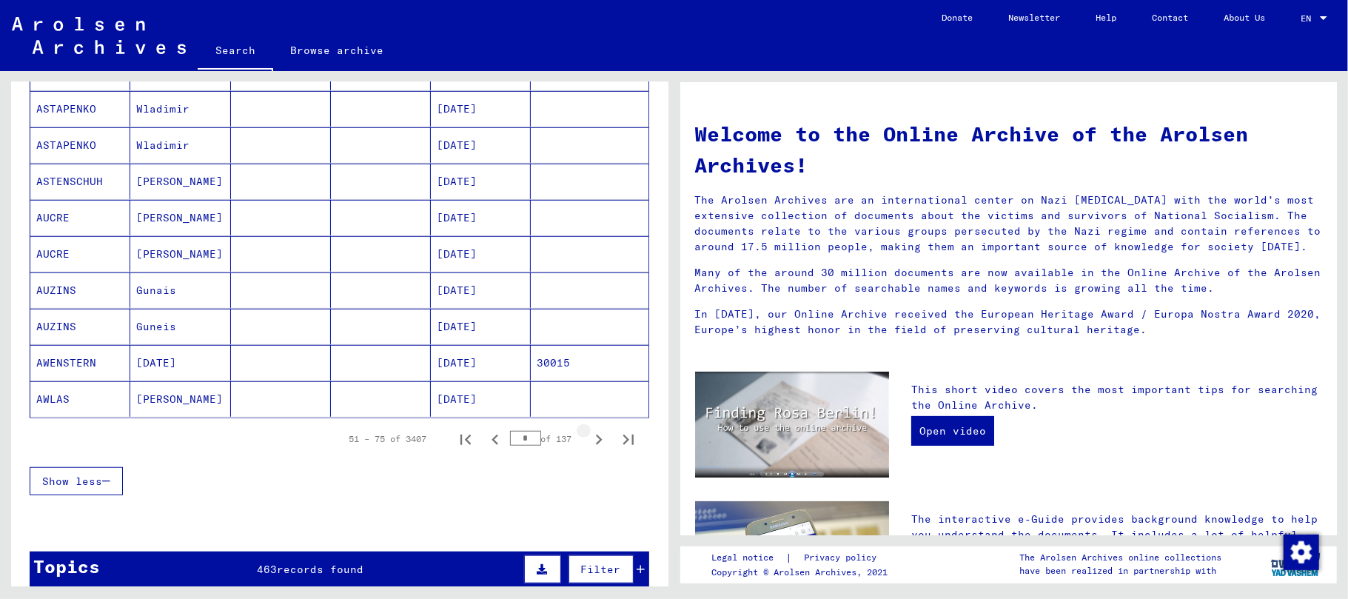
click at [589, 450] on icon "Next page" at bounding box center [599, 439] width 21 height 21
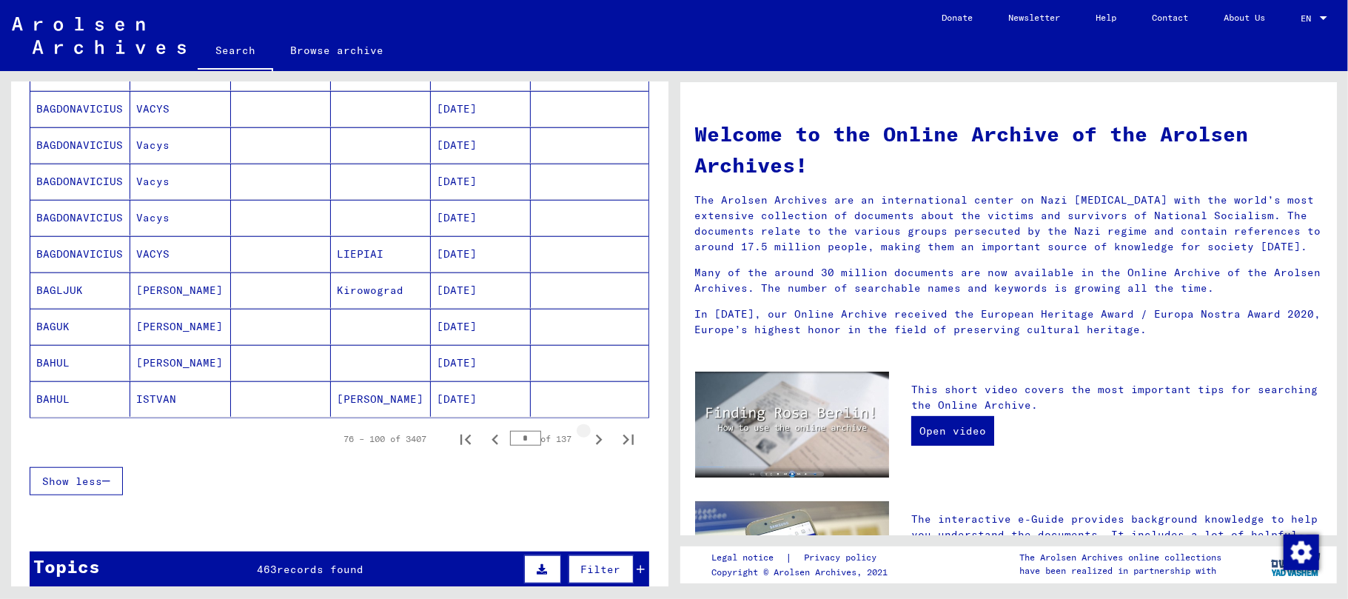
click at [589, 450] on icon "Next page" at bounding box center [599, 439] width 21 height 21
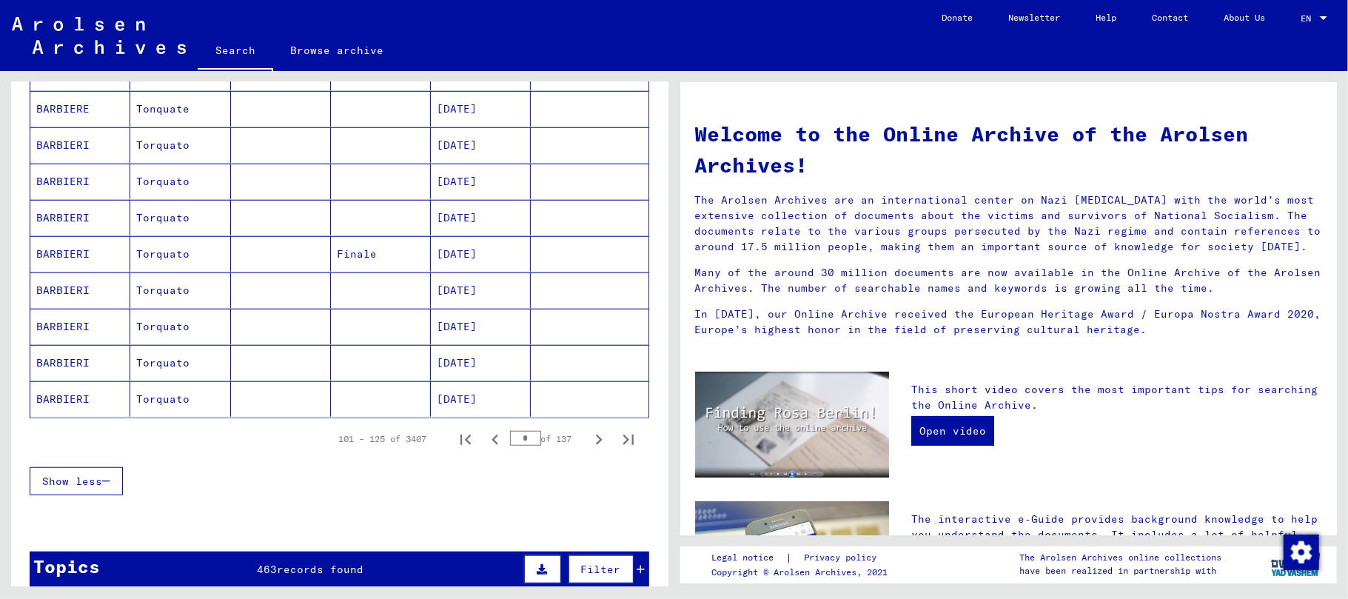
click at [589, 450] on icon "Next page" at bounding box center [599, 439] width 21 height 21
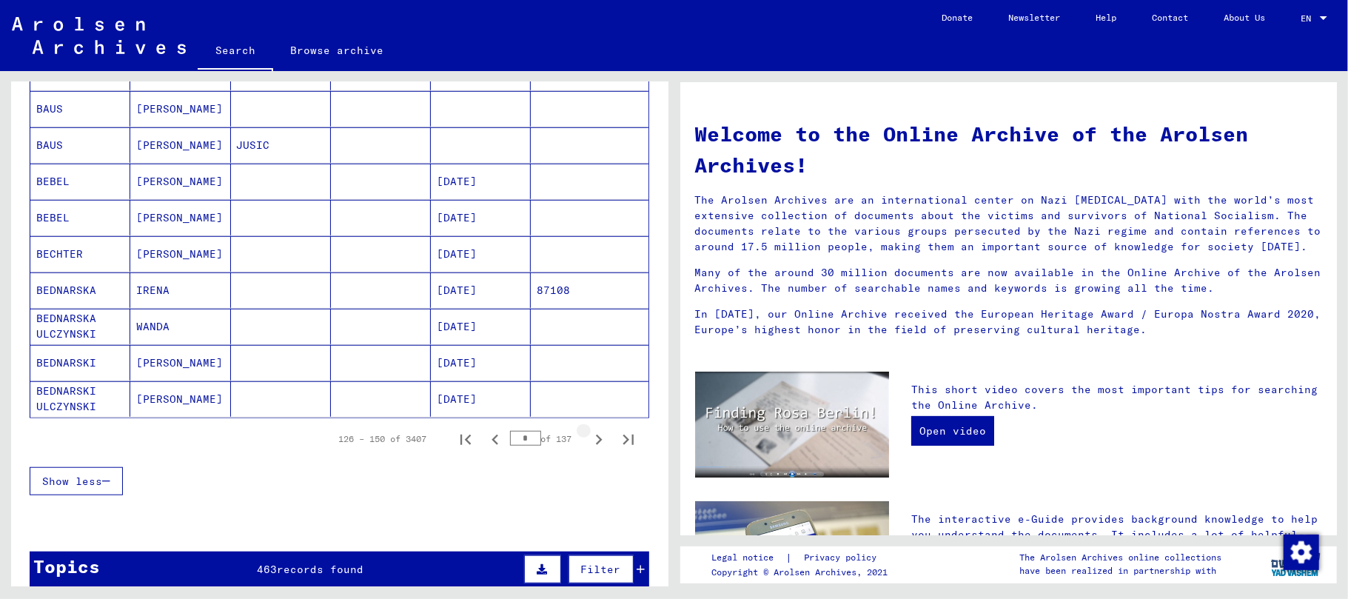
click at [589, 450] on icon "Next page" at bounding box center [599, 439] width 21 height 21
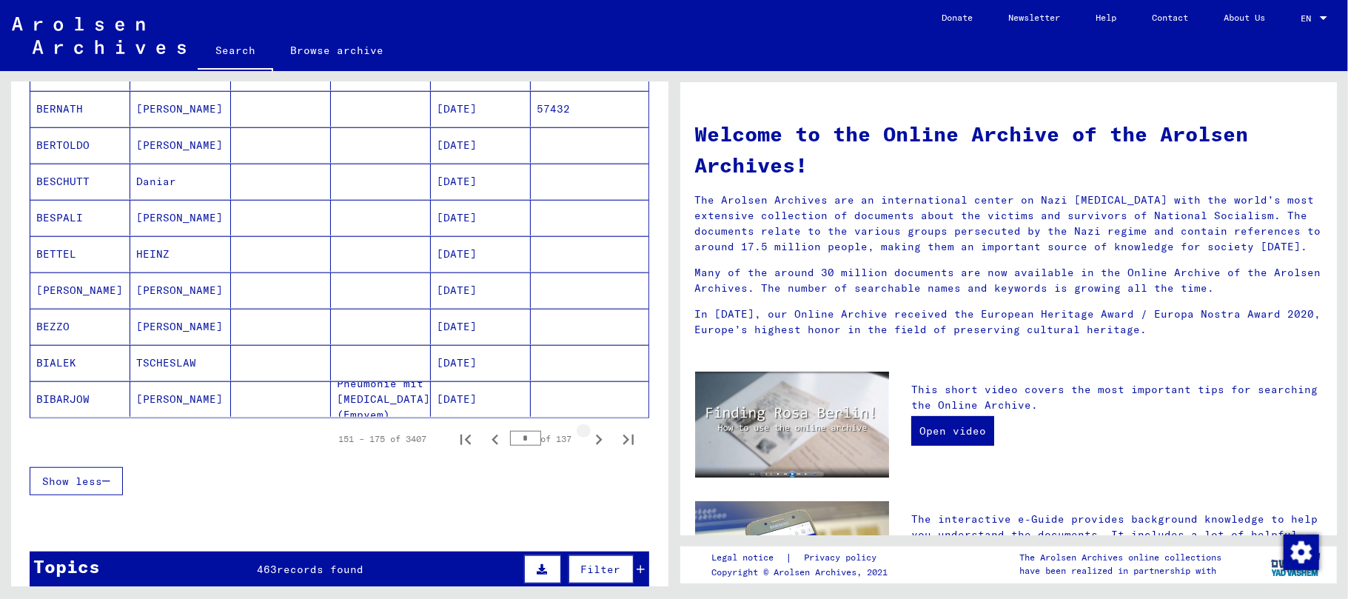
click at [589, 450] on icon "Next page" at bounding box center [599, 439] width 21 height 21
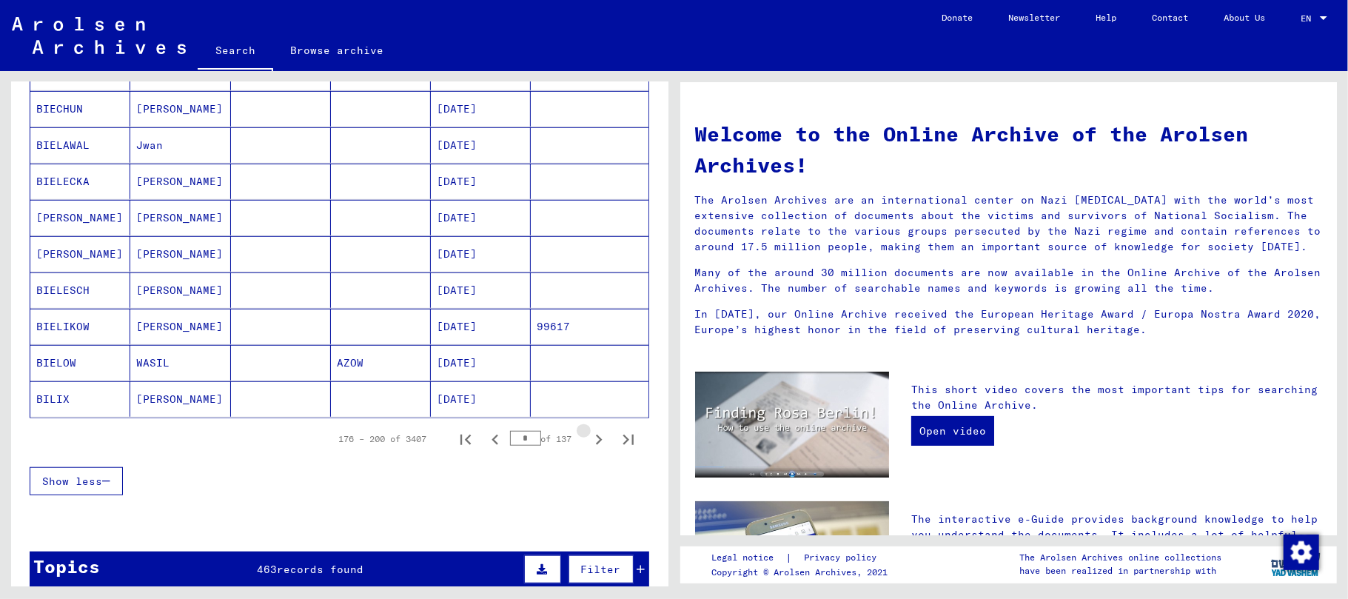
click at [589, 450] on icon "Next page" at bounding box center [599, 439] width 21 height 21
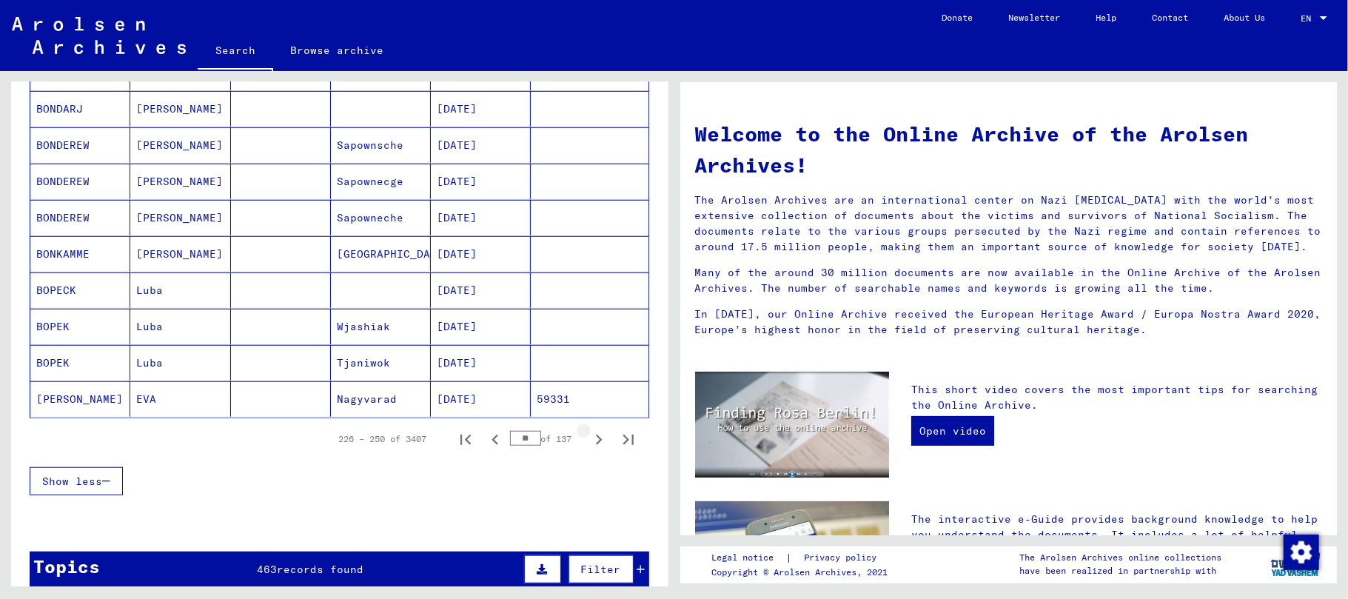
click at [589, 450] on icon "Next page" at bounding box center [599, 439] width 21 height 21
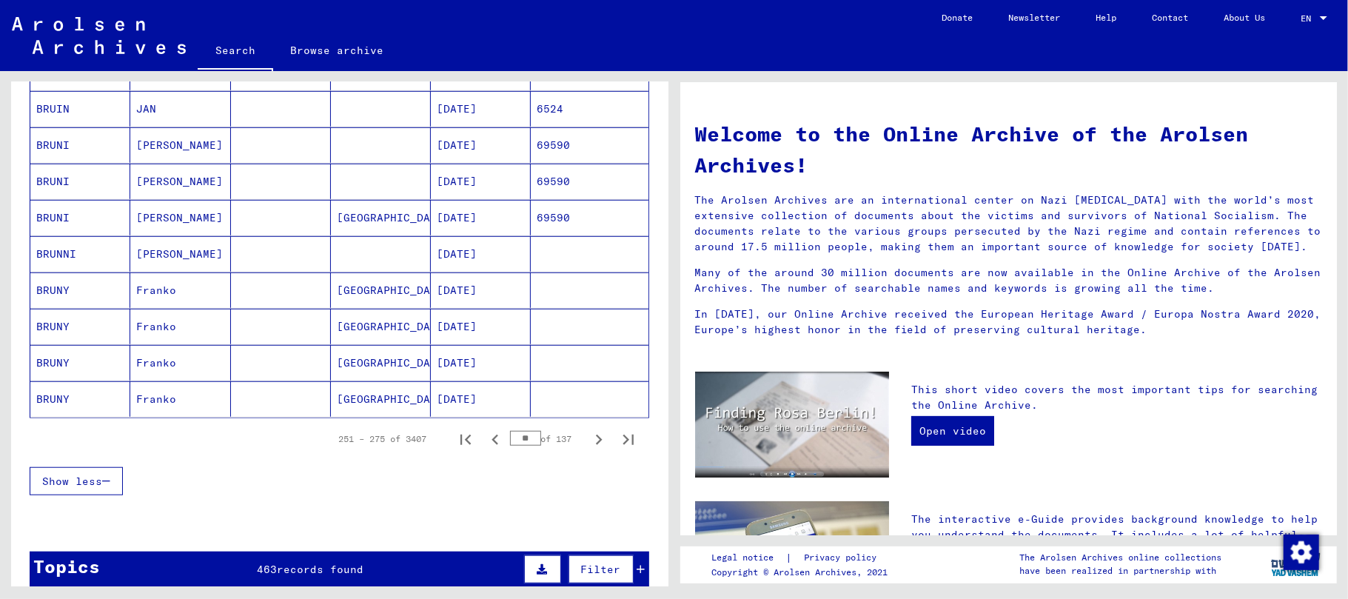
click at [167, 261] on mat-cell "[PERSON_NAME]" at bounding box center [180, 254] width 100 height 36
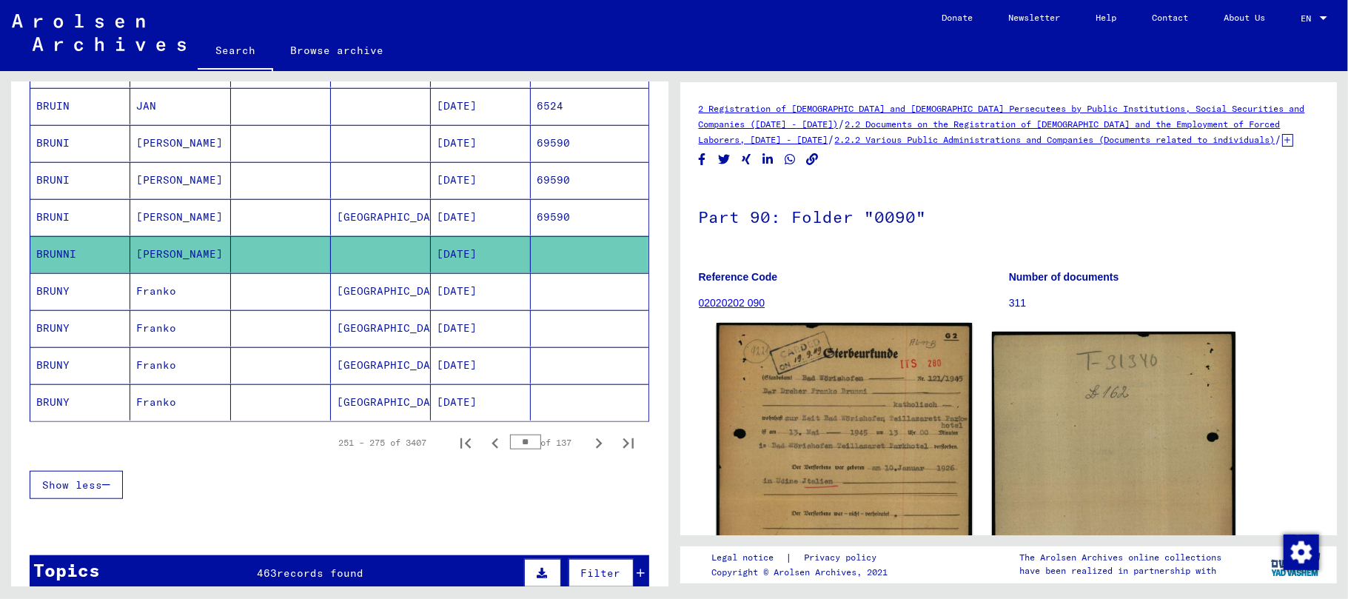
click at [811, 423] on img at bounding box center [843, 500] width 255 height 355
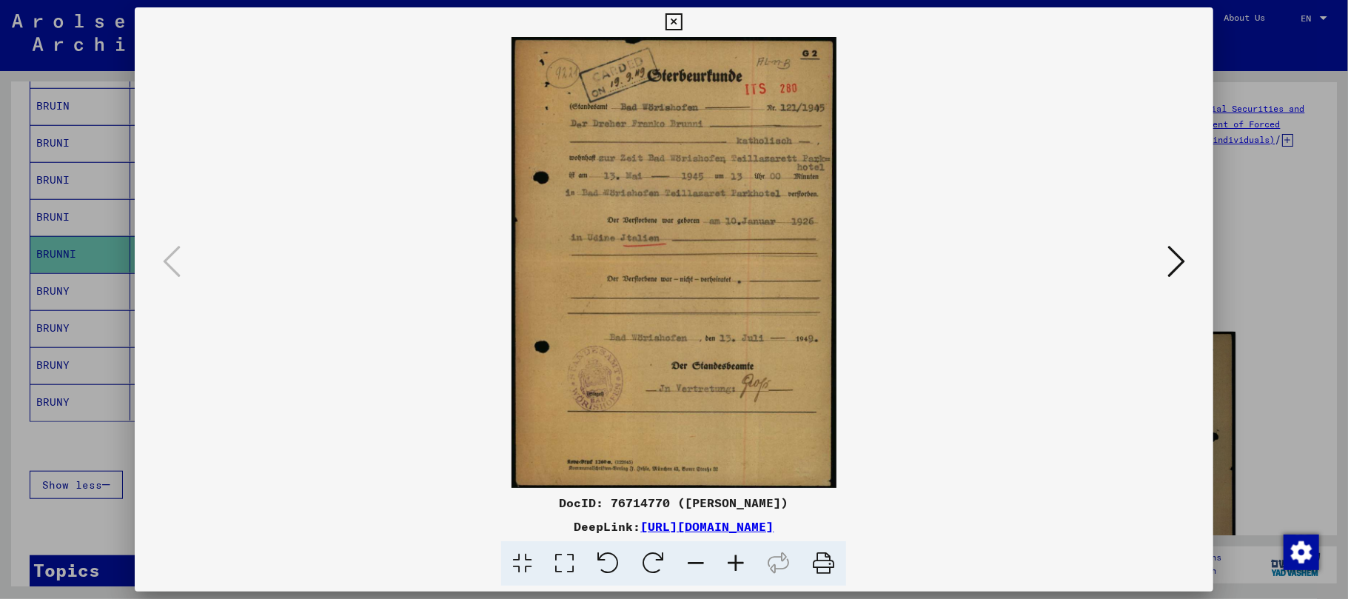
click at [733, 563] on icon at bounding box center [736, 563] width 40 height 45
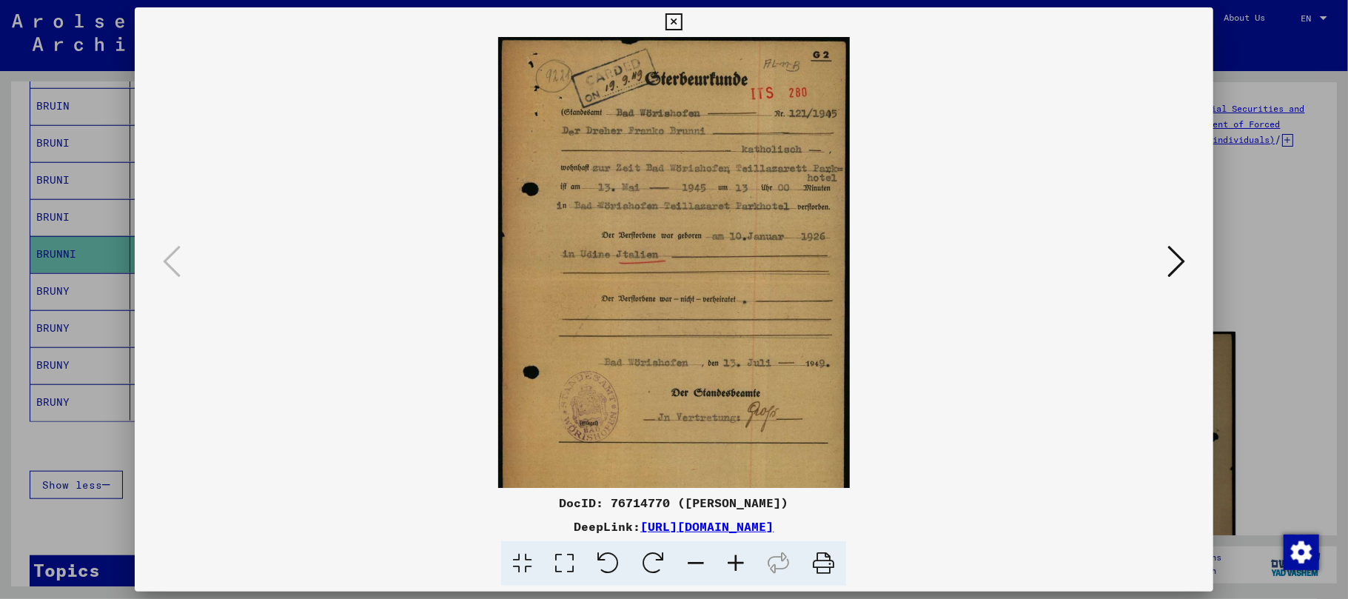
click at [733, 563] on icon at bounding box center [736, 563] width 40 height 45
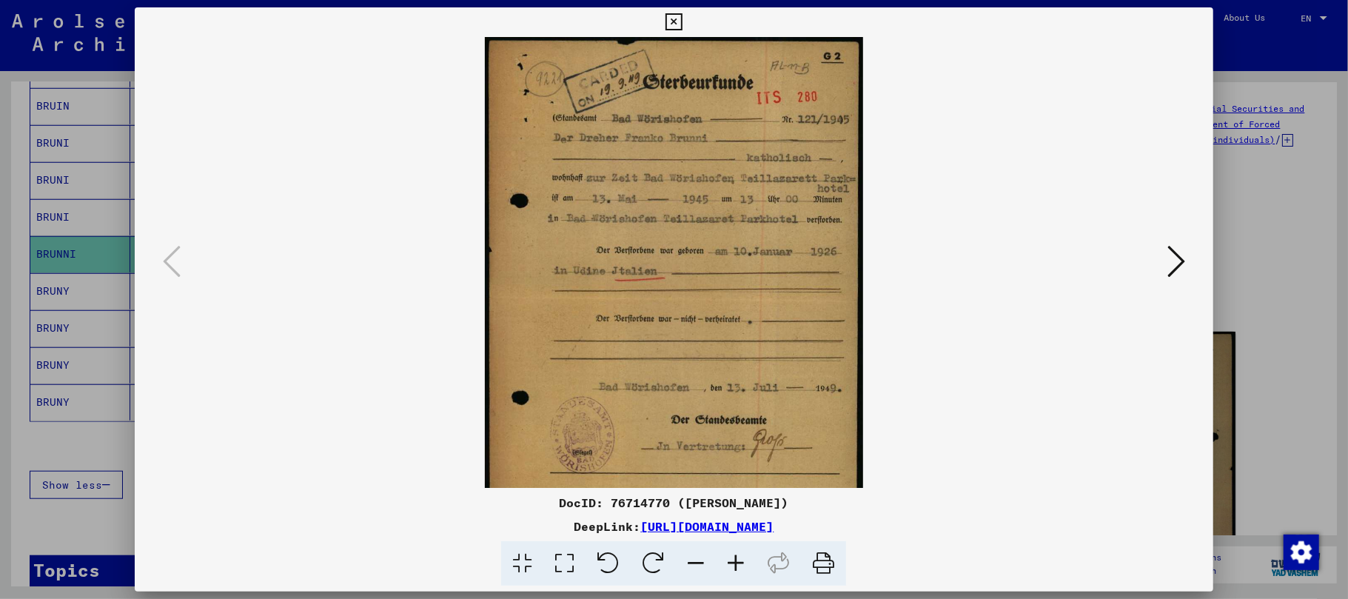
click at [733, 563] on icon at bounding box center [736, 563] width 40 height 45
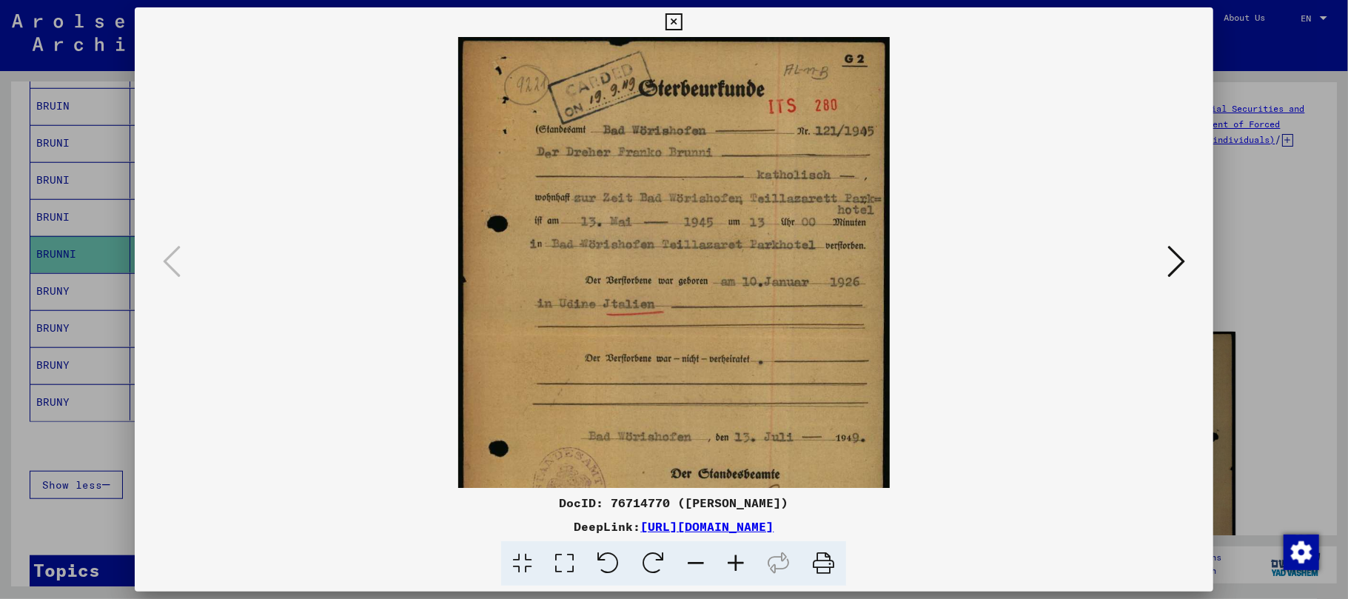
click at [733, 561] on icon at bounding box center [736, 563] width 40 height 45
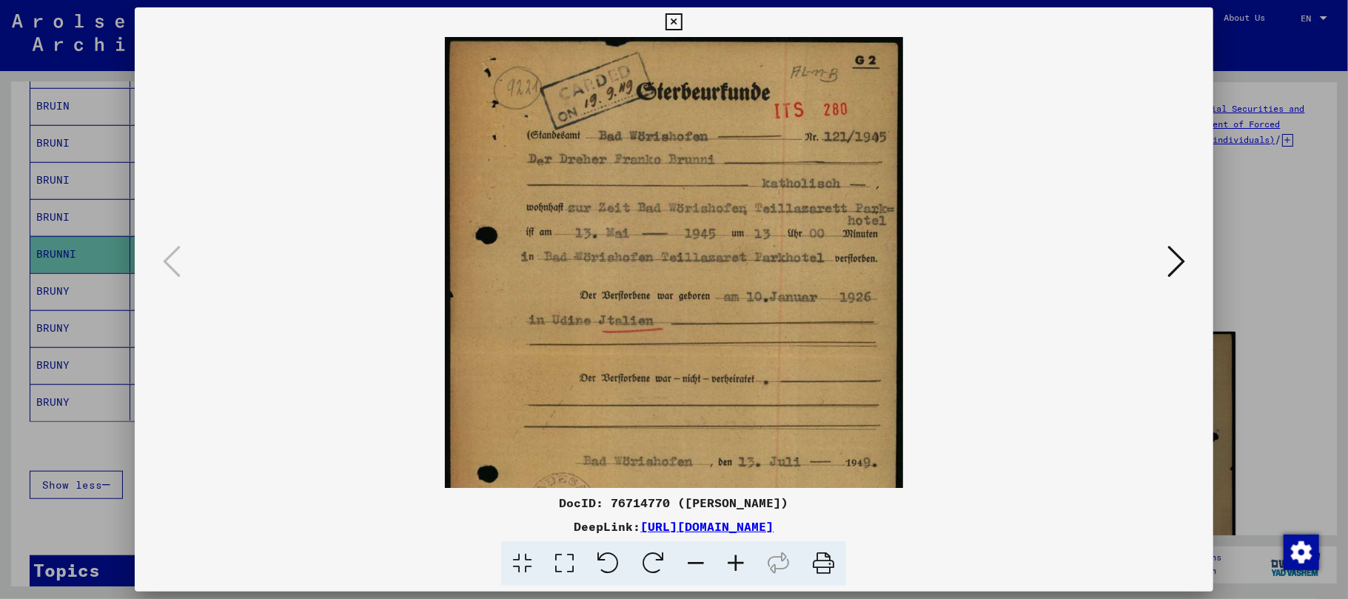
click at [733, 561] on icon at bounding box center [736, 563] width 40 height 45
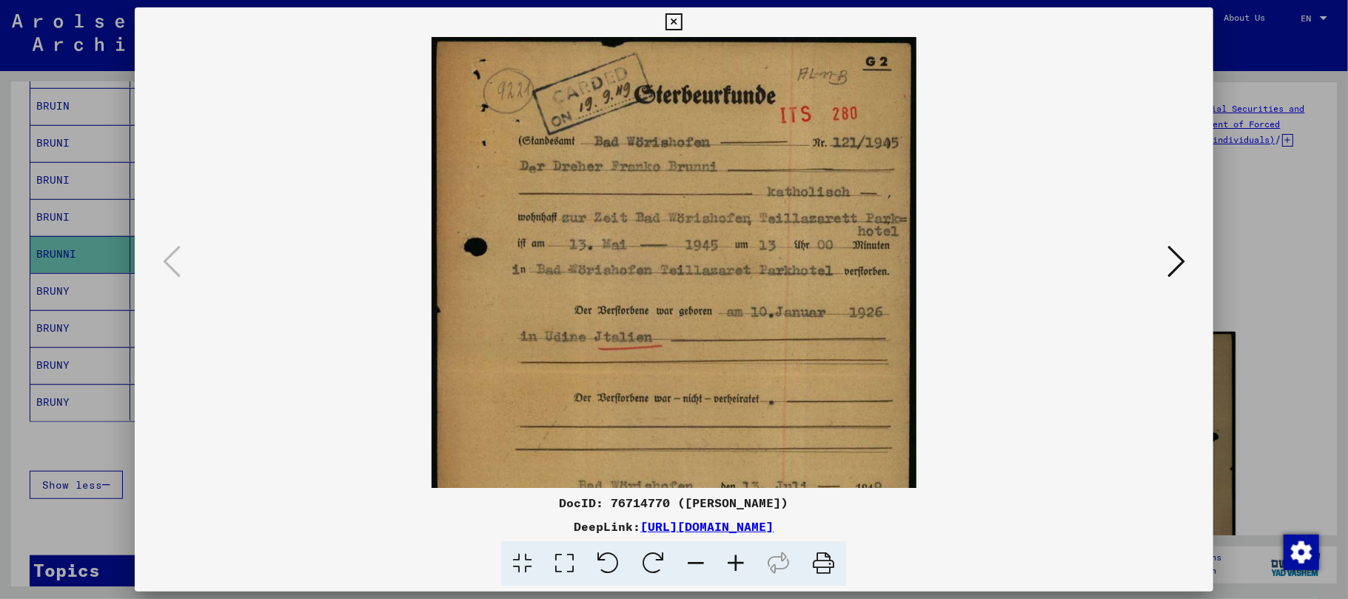
click at [733, 561] on icon at bounding box center [736, 563] width 40 height 45
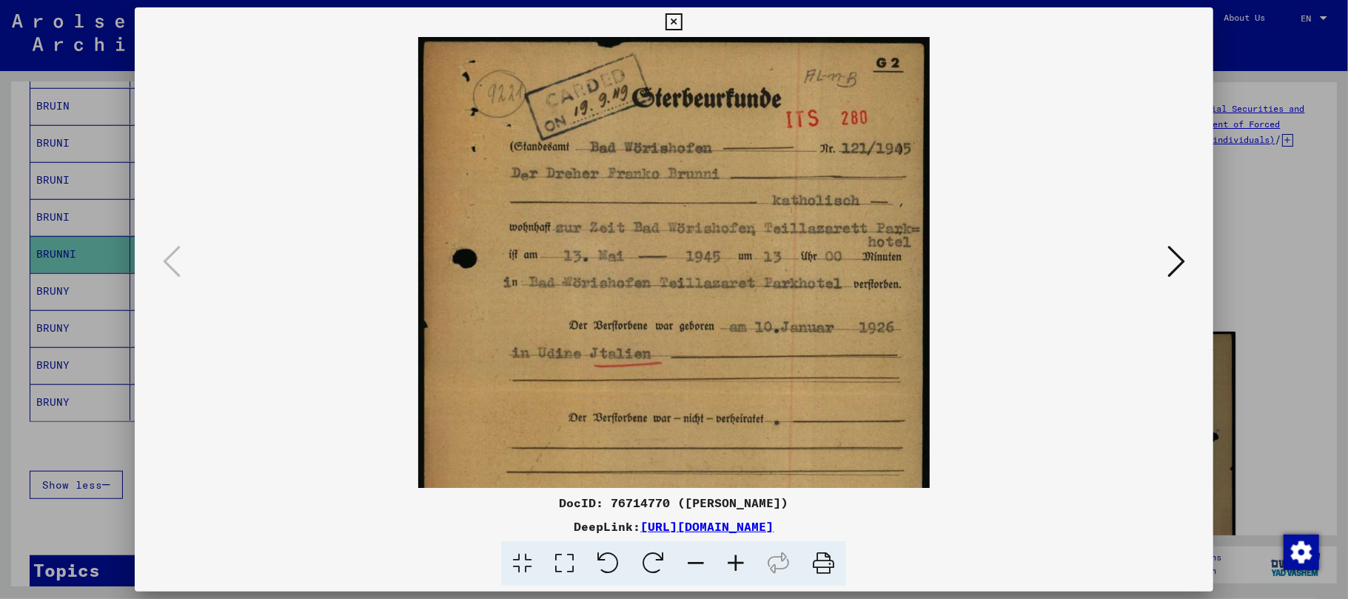
click at [733, 561] on icon at bounding box center [736, 563] width 40 height 45
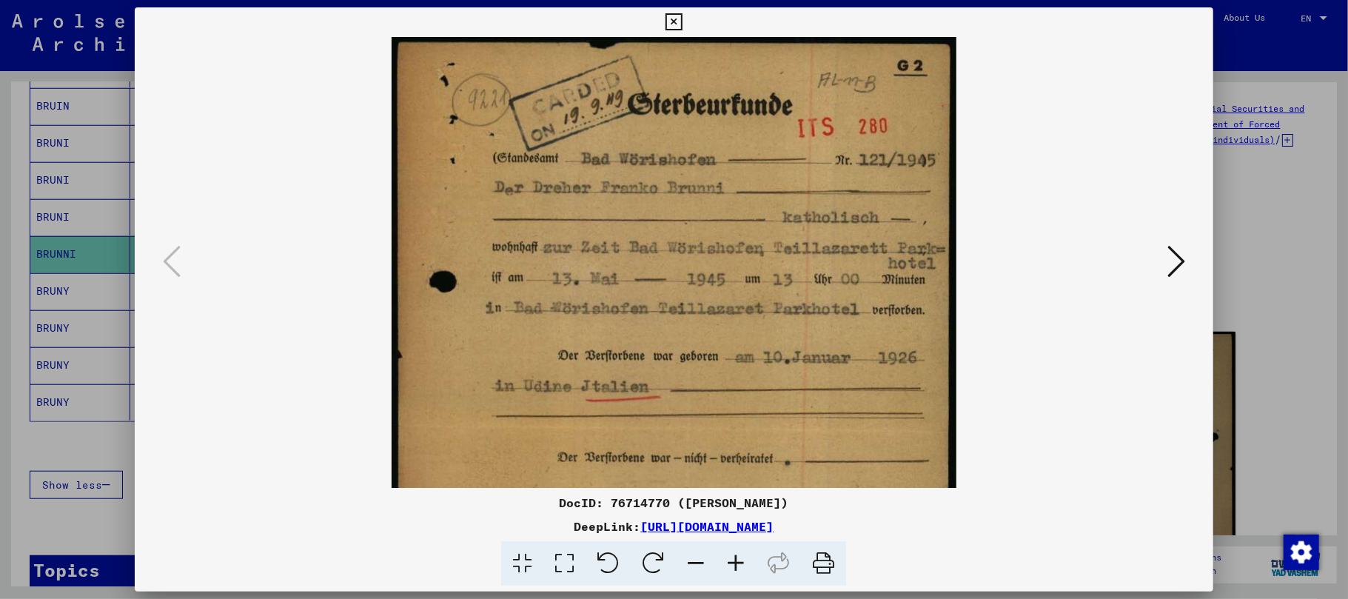
click at [734, 560] on icon at bounding box center [736, 563] width 40 height 45
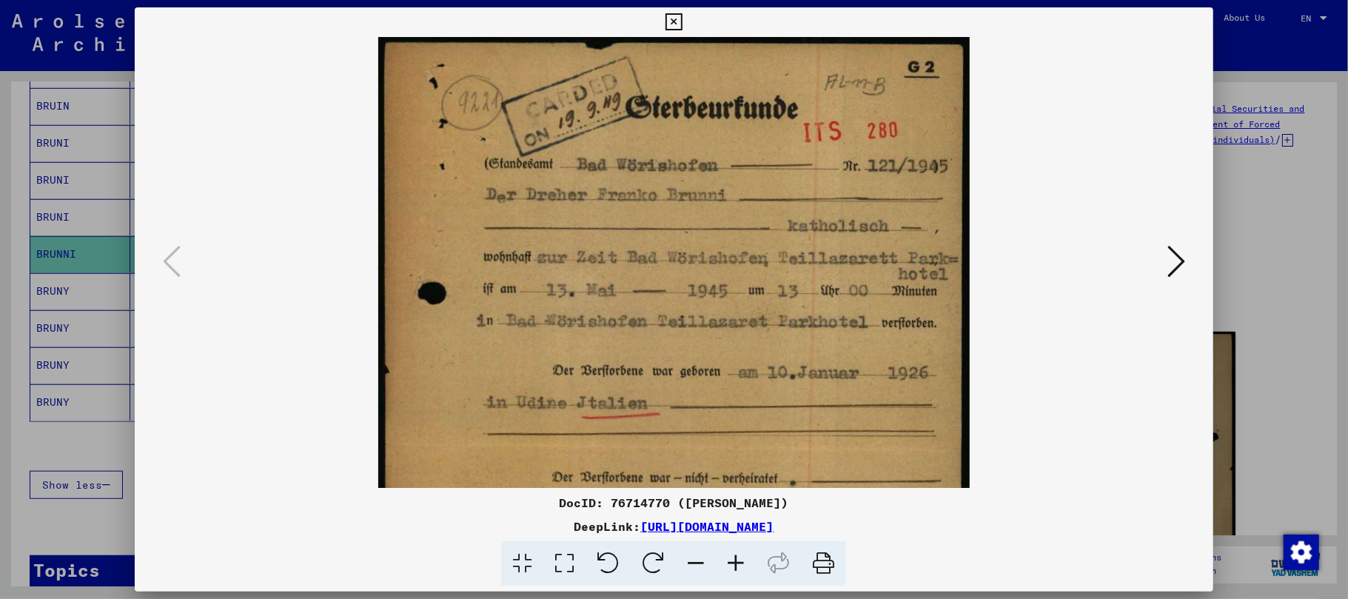
click at [734, 560] on icon at bounding box center [736, 563] width 40 height 45
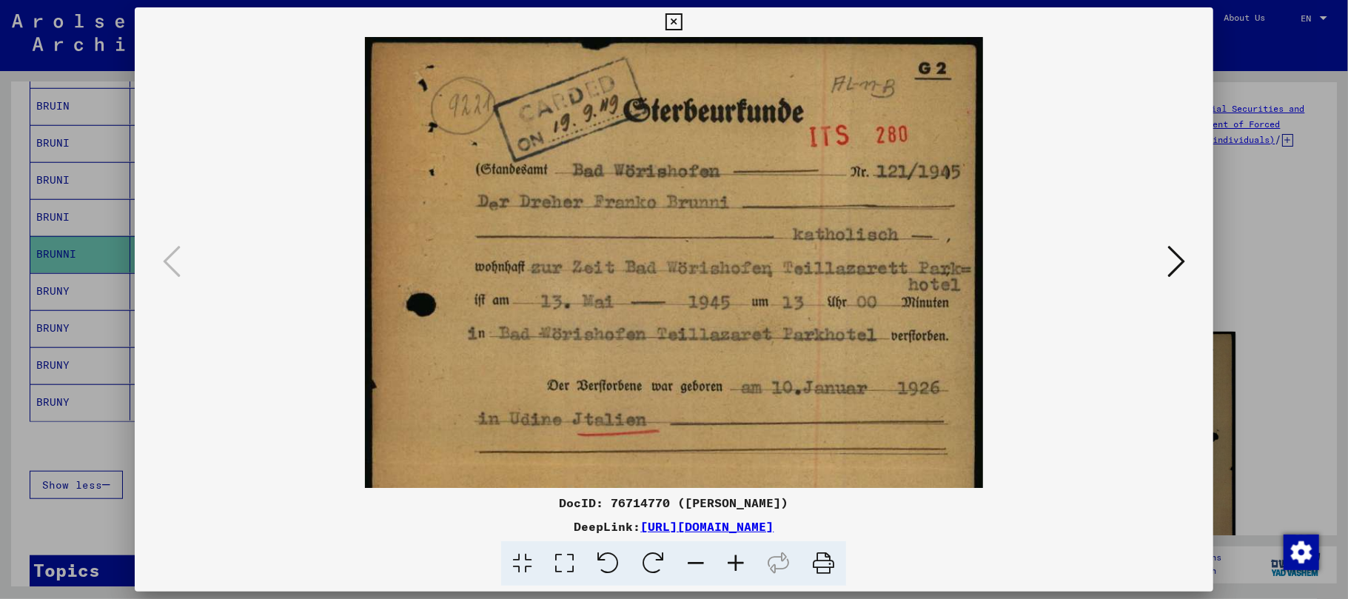
click at [734, 560] on icon at bounding box center [736, 563] width 40 height 45
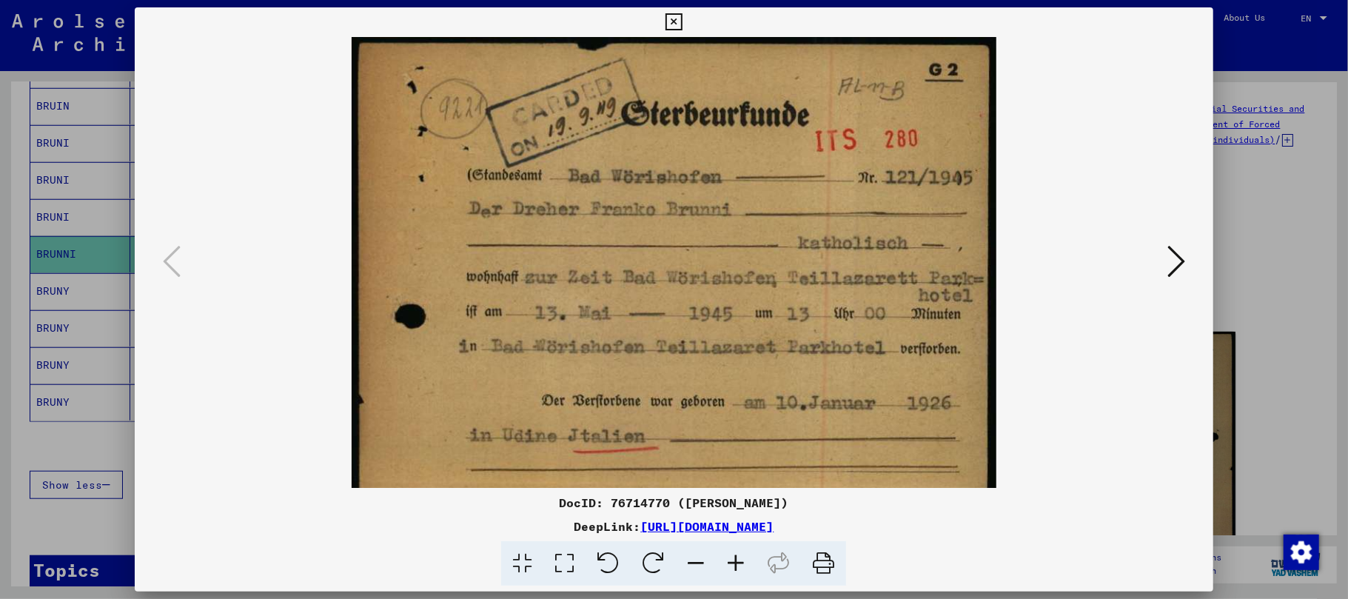
click at [734, 560] on icon at bounding box center [736, 563] width 40 height 45
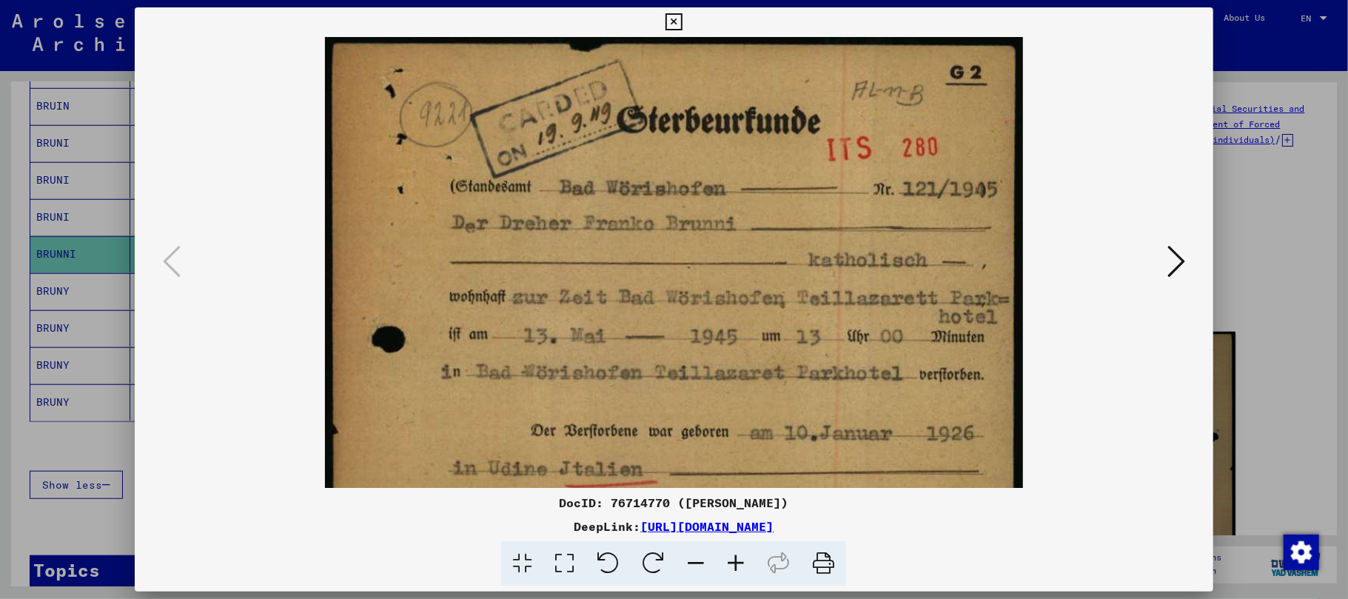
click at [734, 560] on icon at bounding box center [736, 563] width 40 height 45
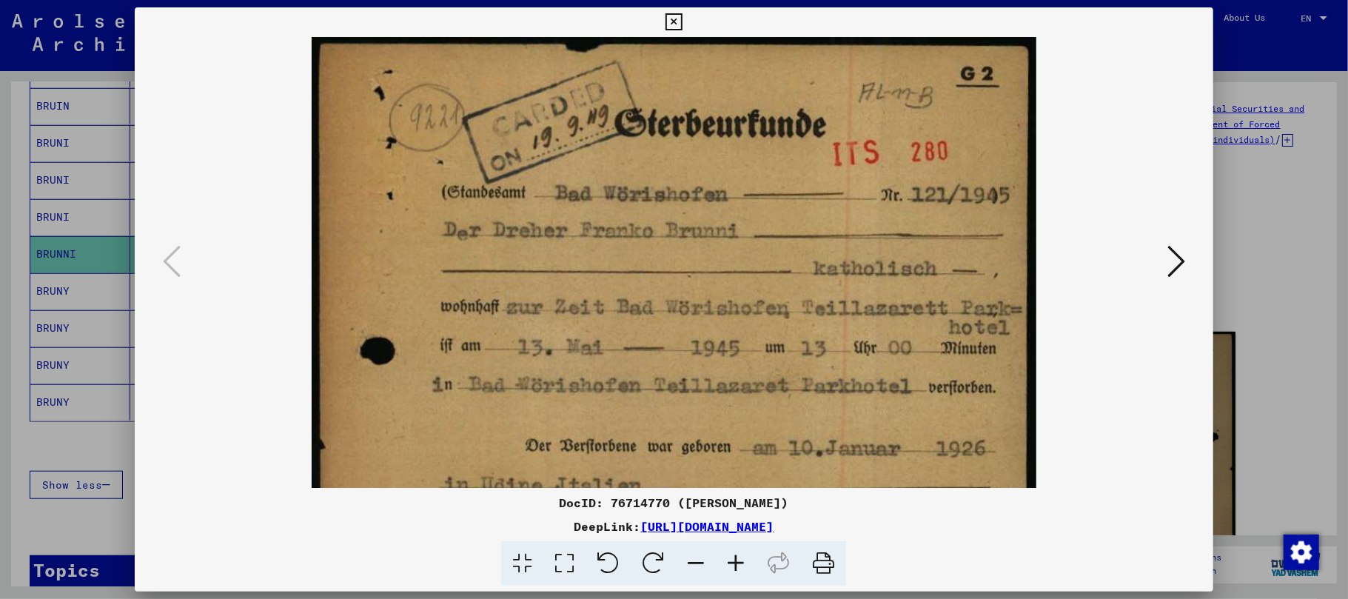
click at [734, 560] on icon at bounding box center [736, 563] width 40 height 45
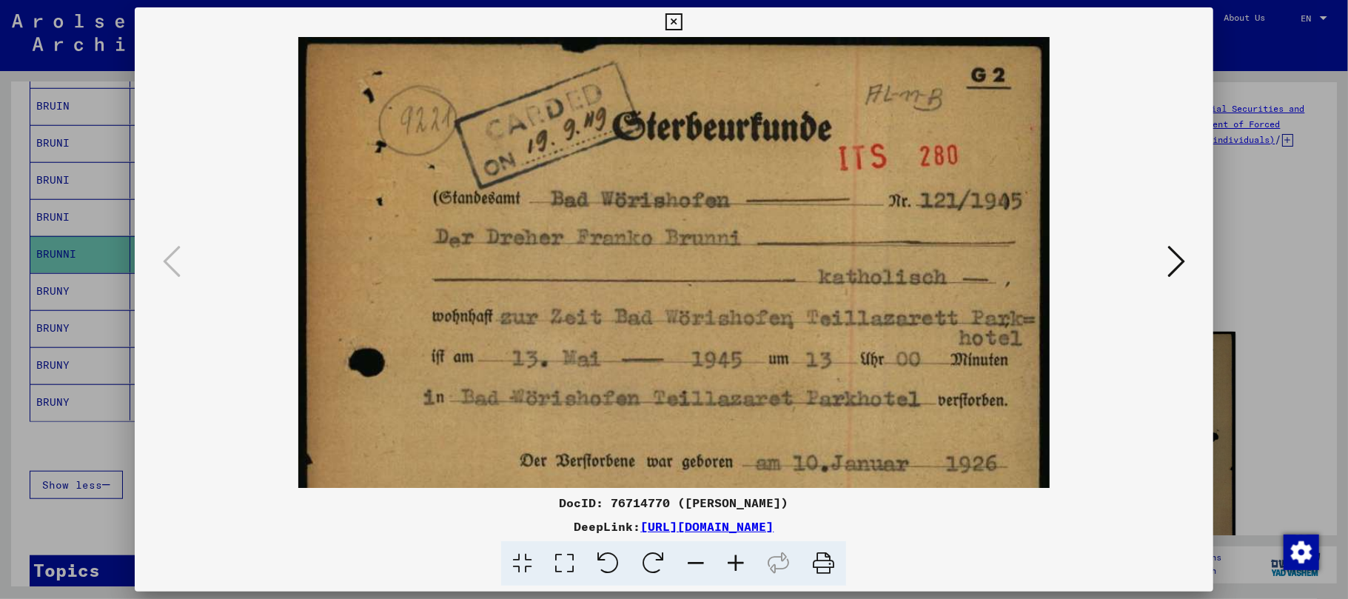
click at [734, 560] on icon at bounding box center [736, 563] width 40 height 45
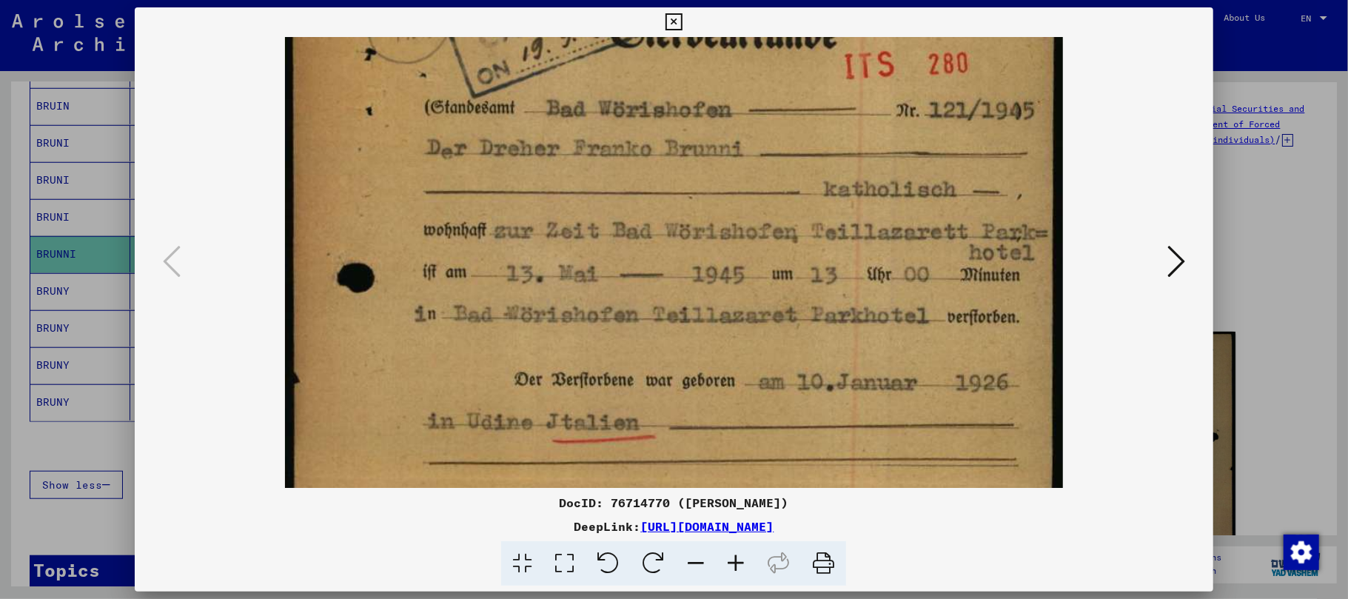
drag, startPoint x: 580, startPoint y: 271, endPoint x: 570, endPoint y: 178, distance: 93.9
click at [570, 178] on img at bounding box center [673, 481] width 777 height 1080
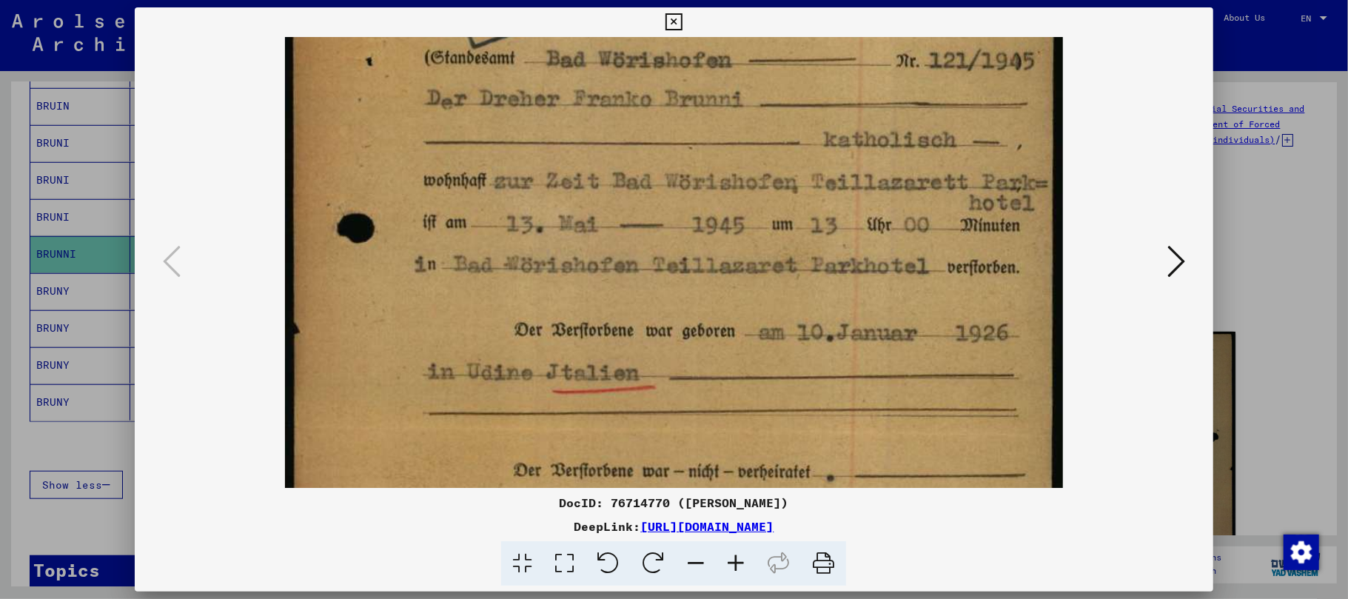
scroll to position [167, 0]
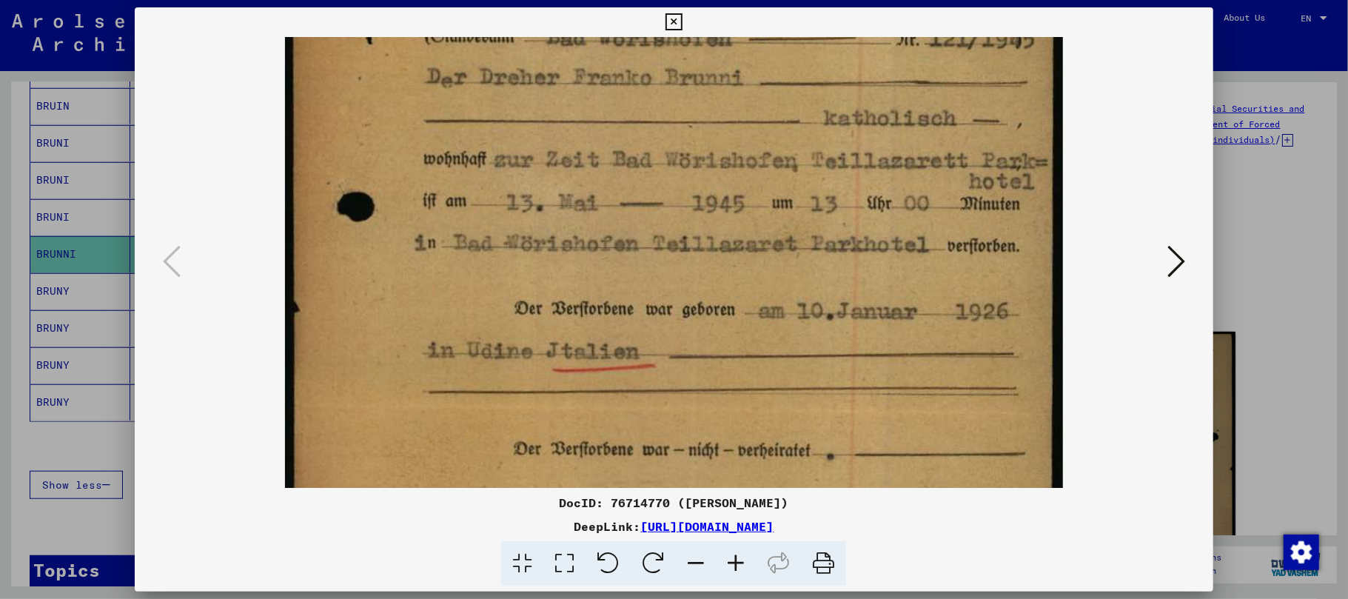
drag, startPoint x: 601, startPoint y: 314, endPoint x: 607, endPoint y: 275, distance: 38.9
click at [607, 275] on img at bounding box center [673, 410] width 777 height 1080
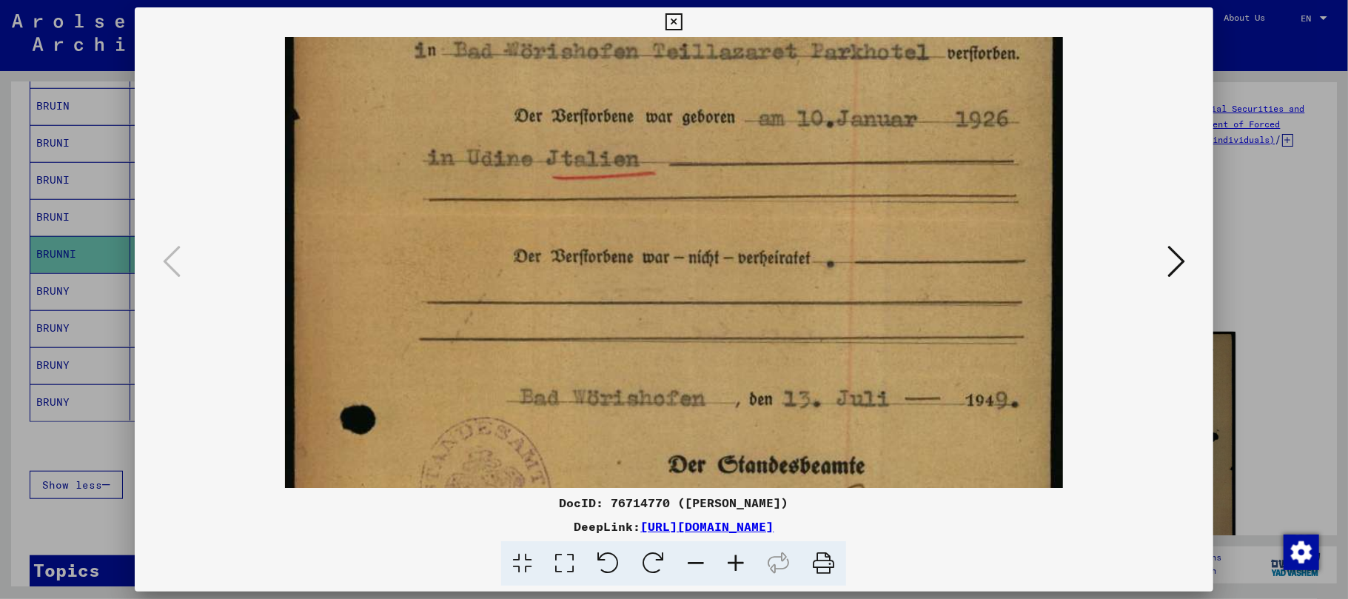
scroll to position [367, 0]
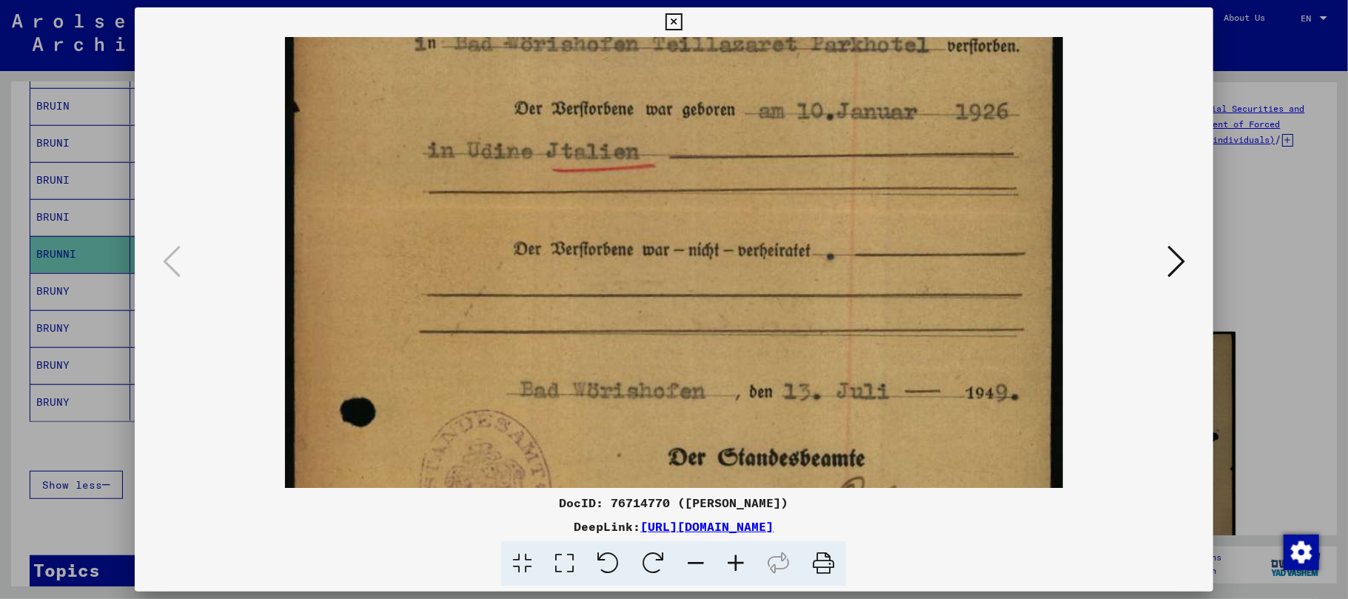
drag, startPoint x: 607, startPoint y: 275, endPoint x: 623, endPoint y: 80, distance: 196.1
click at [623, 80] on img at bounding box center [673, 210] width 777 height 1080
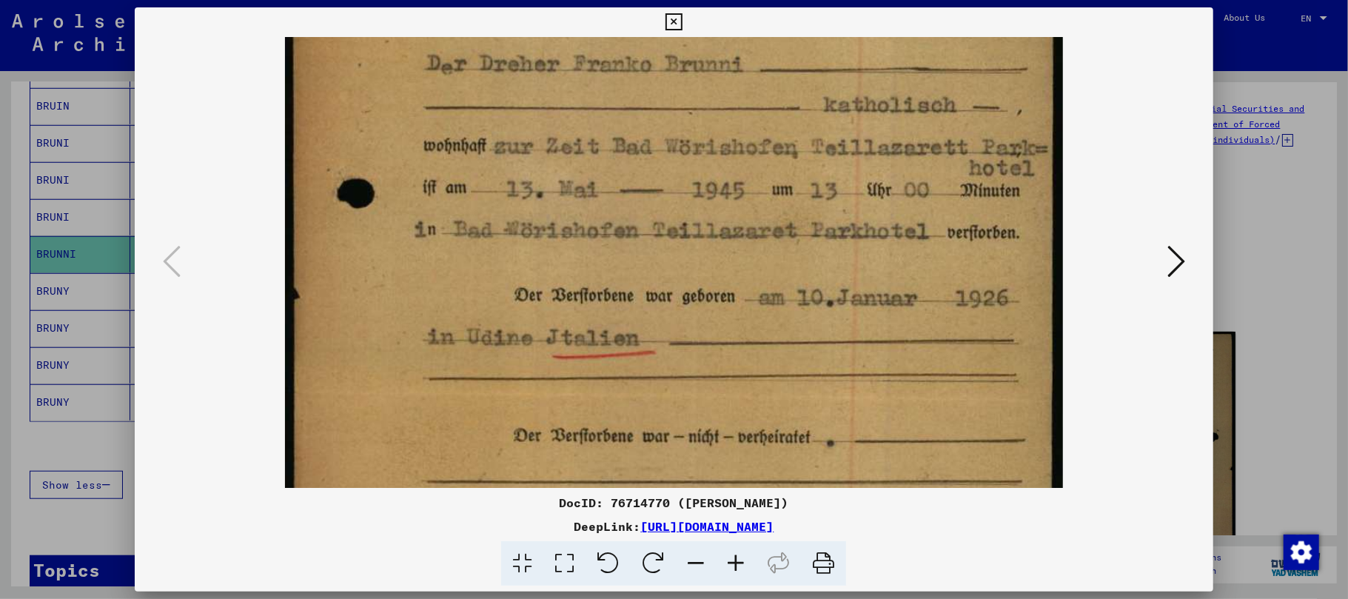
scroll to position [179, 0]
drag, startPoint x: 622, startPoint y: 124, endPoint x: 606, endPoint y: 323, distance: 199.1
click at [606, 323] on img at bounding box center [673, 398] width 777 height 1080
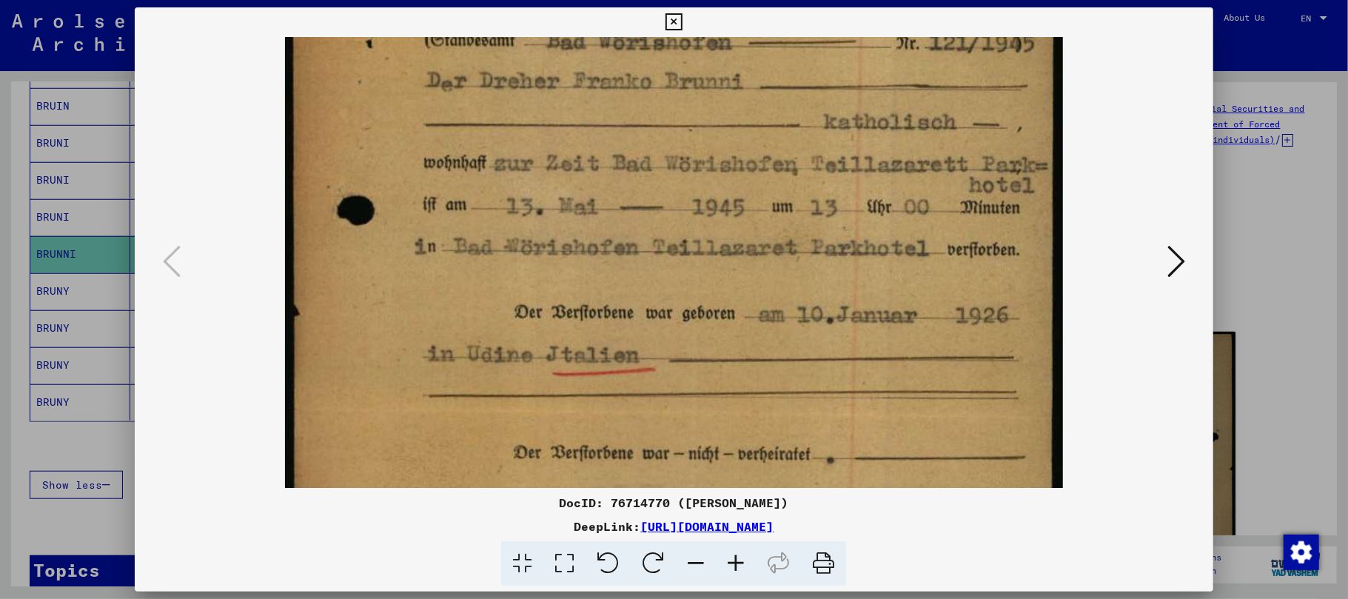
scroll to position [182, 0]
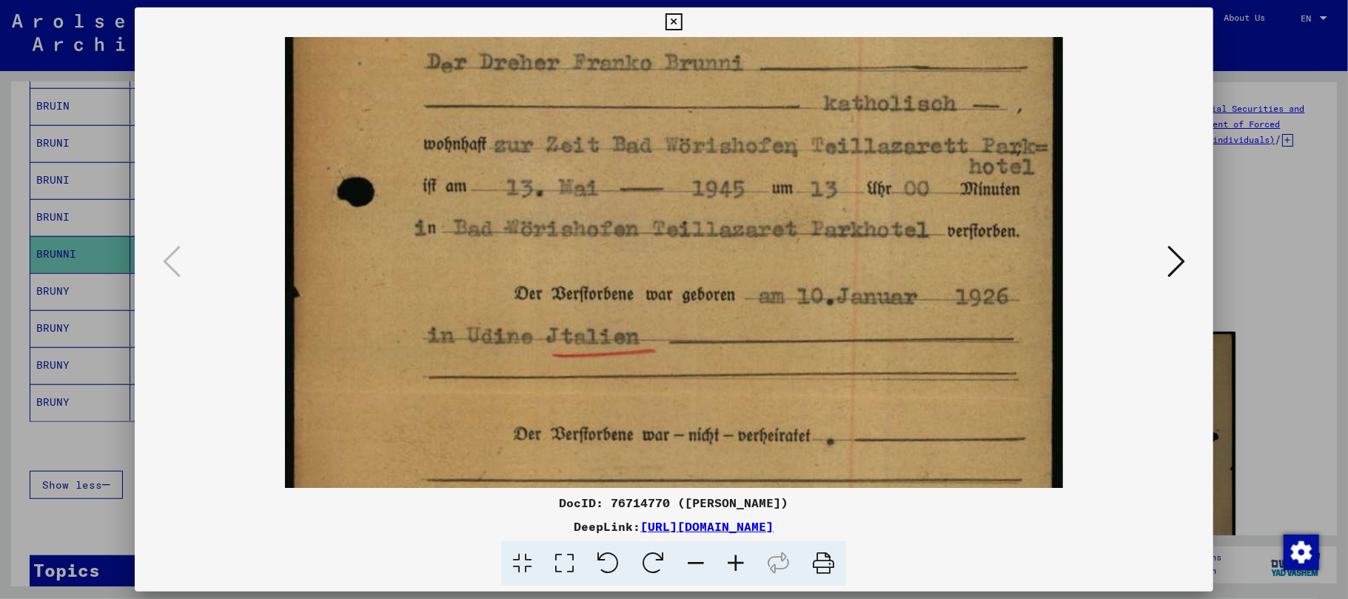
drag, startPoint x: 569, startPoint y: 273, endPoint x: 549, endPoint y: 262, distance: 22.9
click at [549, 262] on img at bounding box center [673, 395] width 777 height 1080
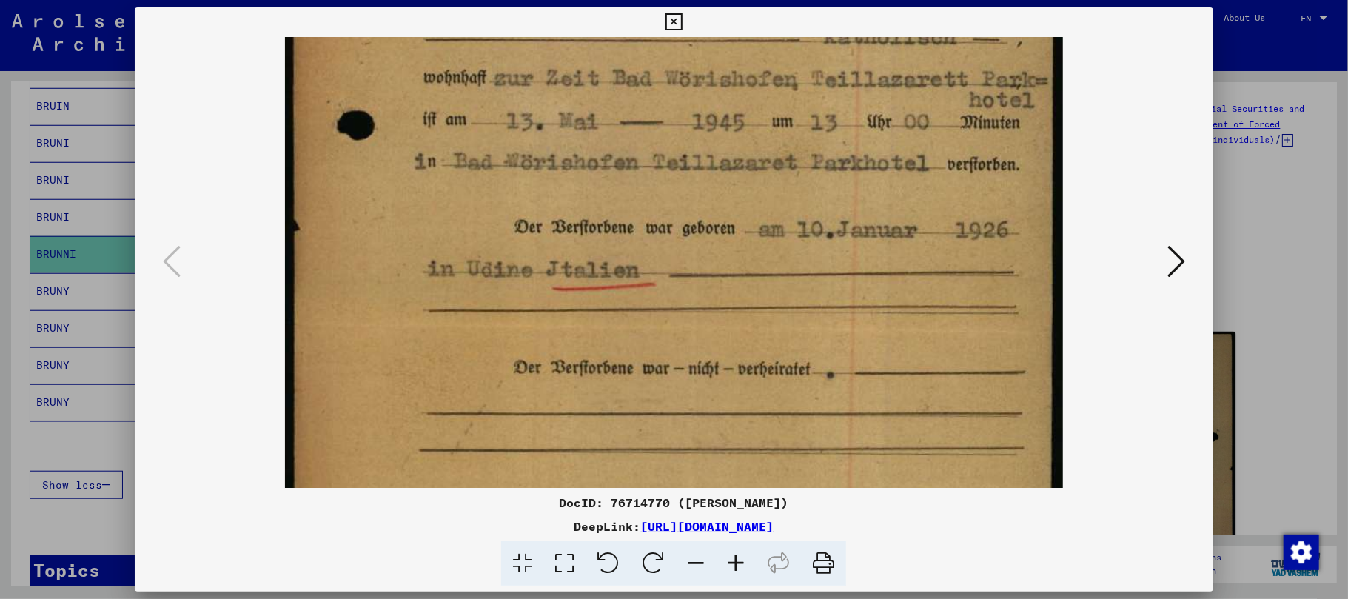
drag, startPoint x: 643, startPoint y: 197, endPoint x: 725, endPoint y: 33, distance: 183.7
click at [723, 38] on img at bounding box center [673, 328] width 777 height 1080
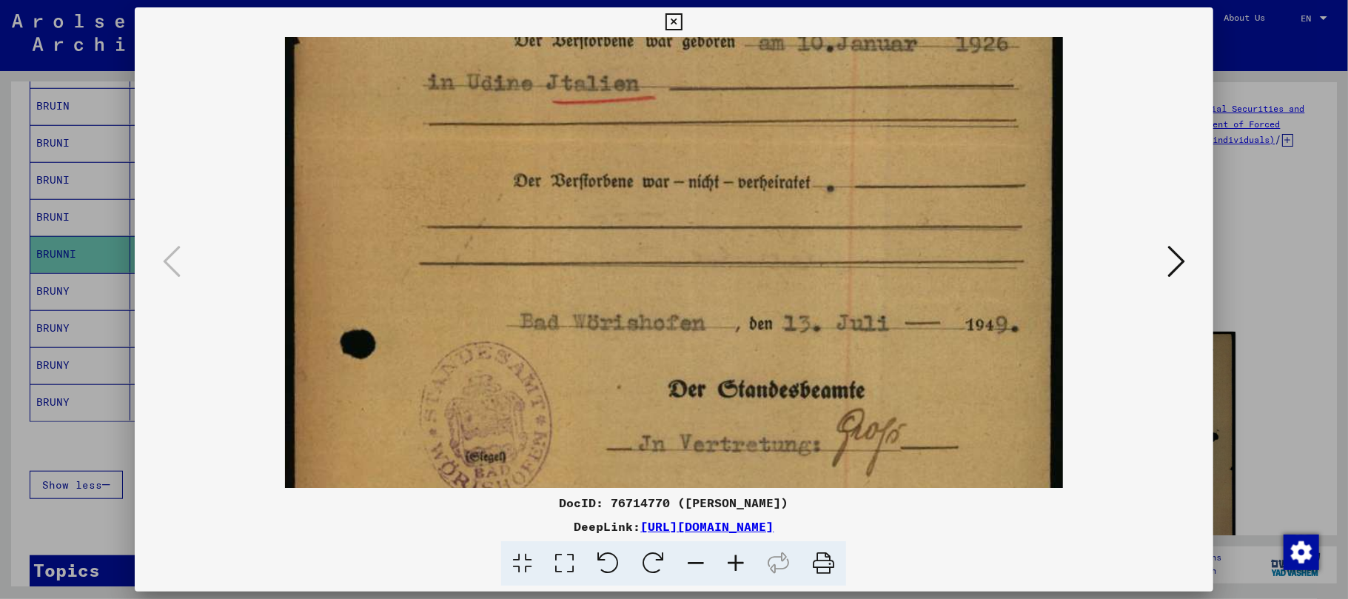
scroll to position [466, 0]
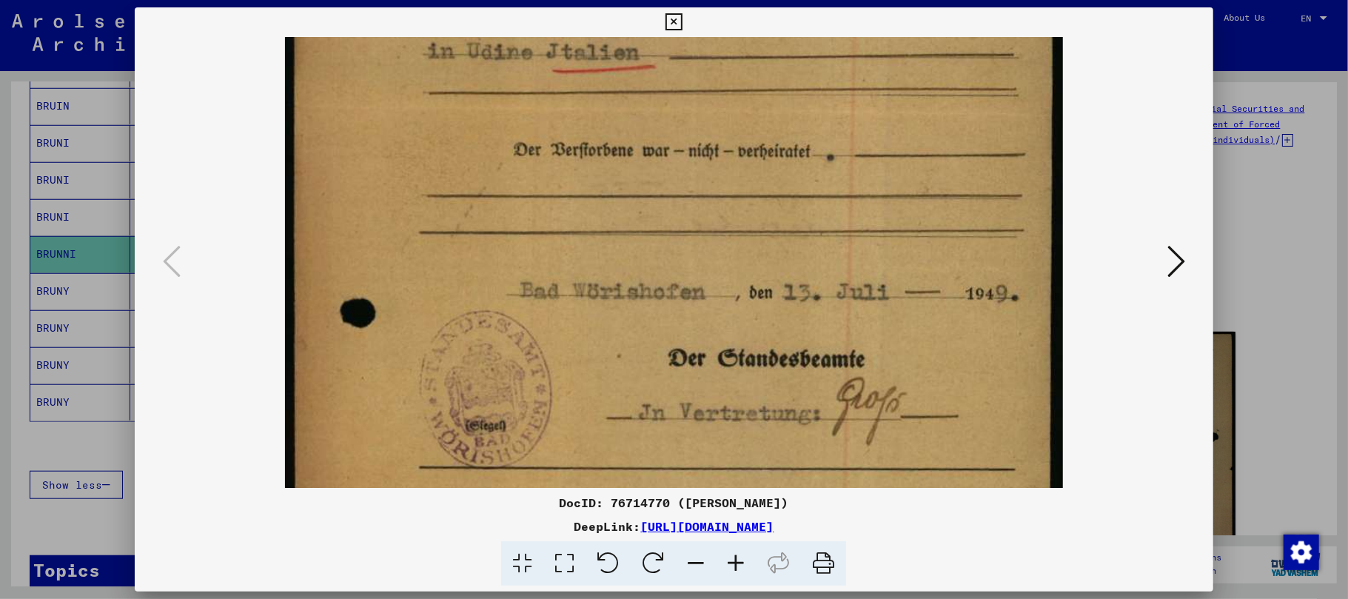
drag, startPoint x: 691, startPoint y: 293, endPoint x: 721, endPoint y: 172, distance: 125.0
click at [721, 172] on img at bounding box center [673, 111] width 777 height 1080
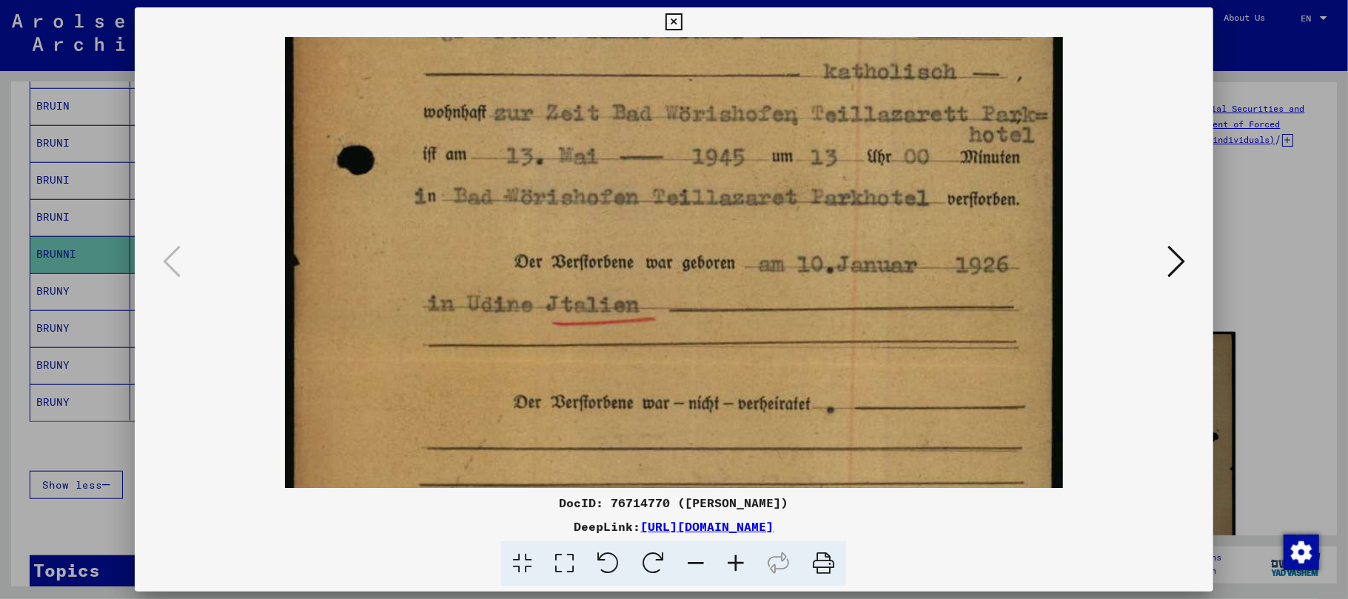
drag, startPoint x: 711, startPoint y: 231, endPoint x: 717, endPoint y: 486, distance: 255.5
click at [717, 486] on img at bounding box center [673, 363] width 777 height 1080
click at [1180, 261] on icon at bounding box center [1176, 262] width 18 height 36
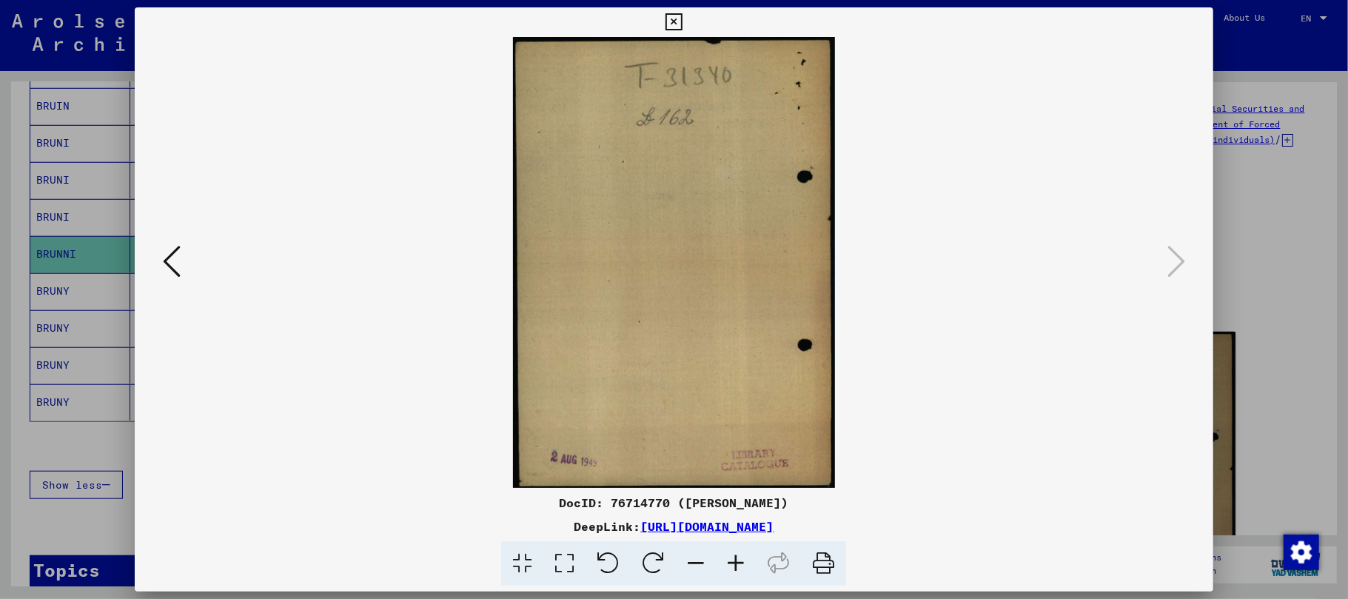
click at [674, 15] on icon at bounding box center [674, 22] width 17 height 18
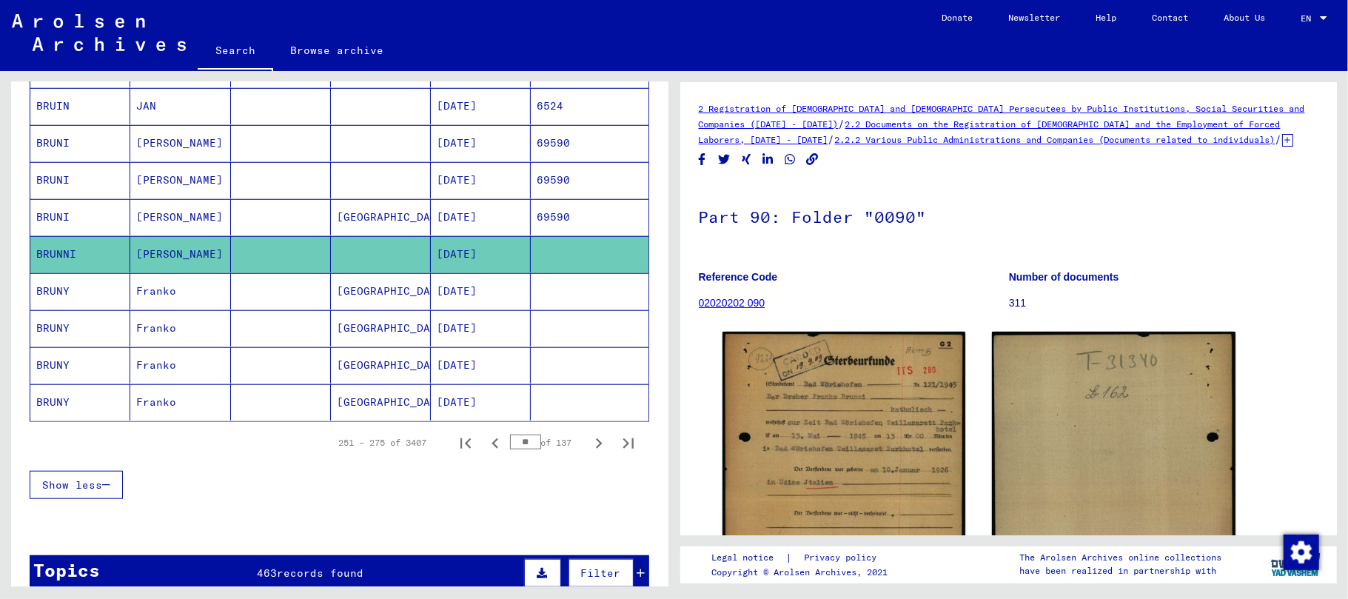
click at [155, 301] on mat-cell "Franko" at bounding box center [180, 291] width 100 height 36
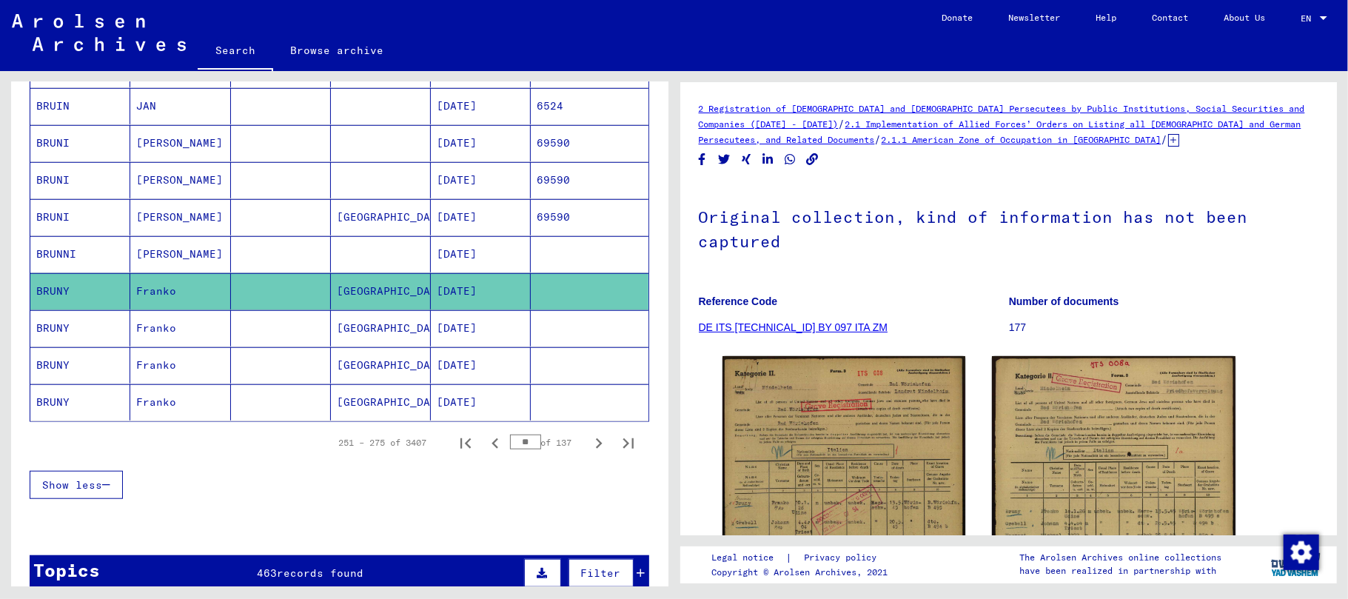
click at [150, 341] on mat-cell "Franko" at bounding box center [180, 328] width 100 height 36
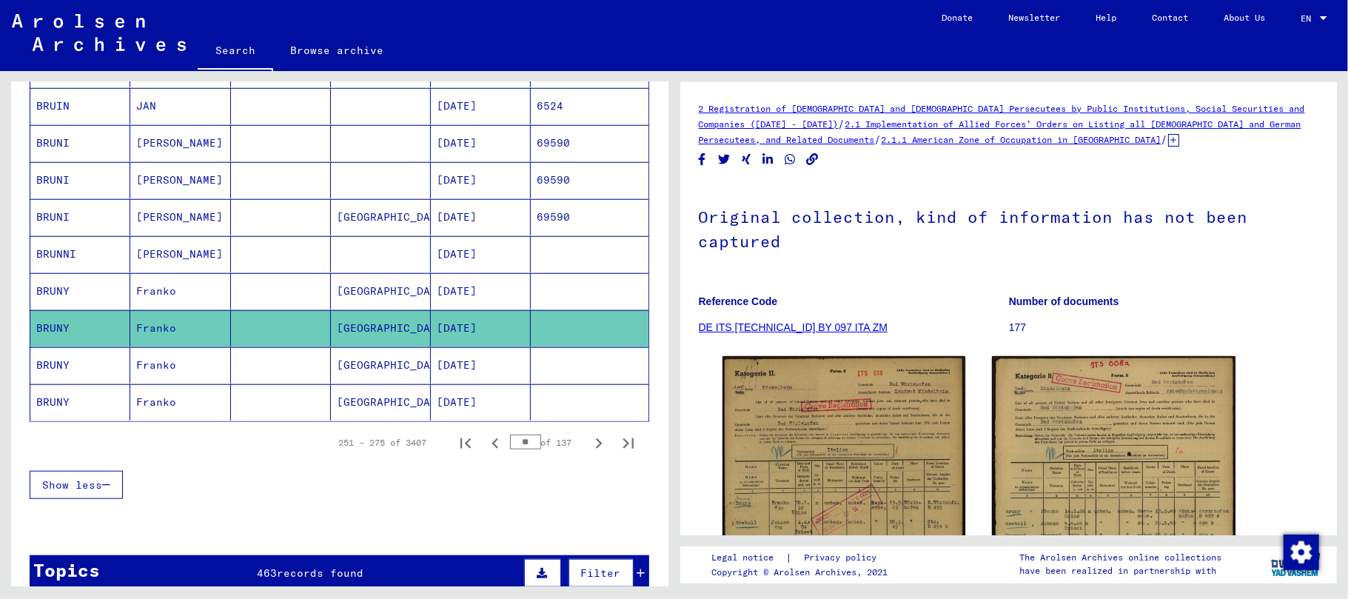
click at [161, 374] on mat-cell "Franko" at bounding box center [180, 365] width 100 height 36
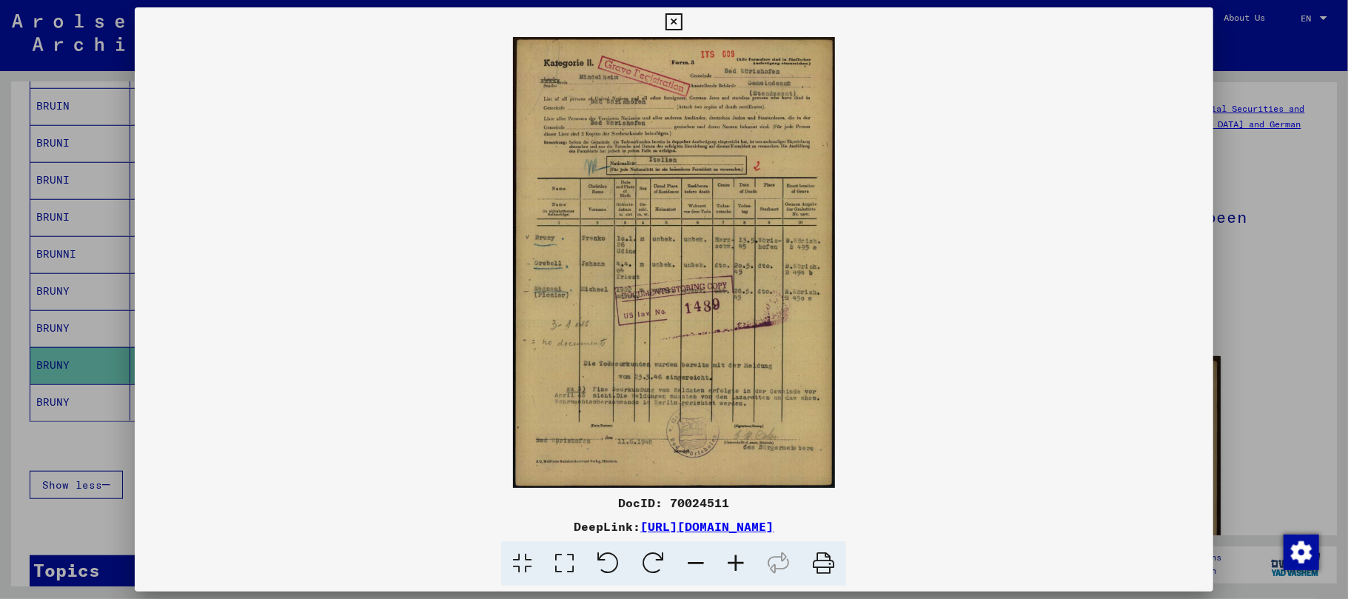
click at [733, 561] on icon at bounding box center [736, 563] width 40 height 45
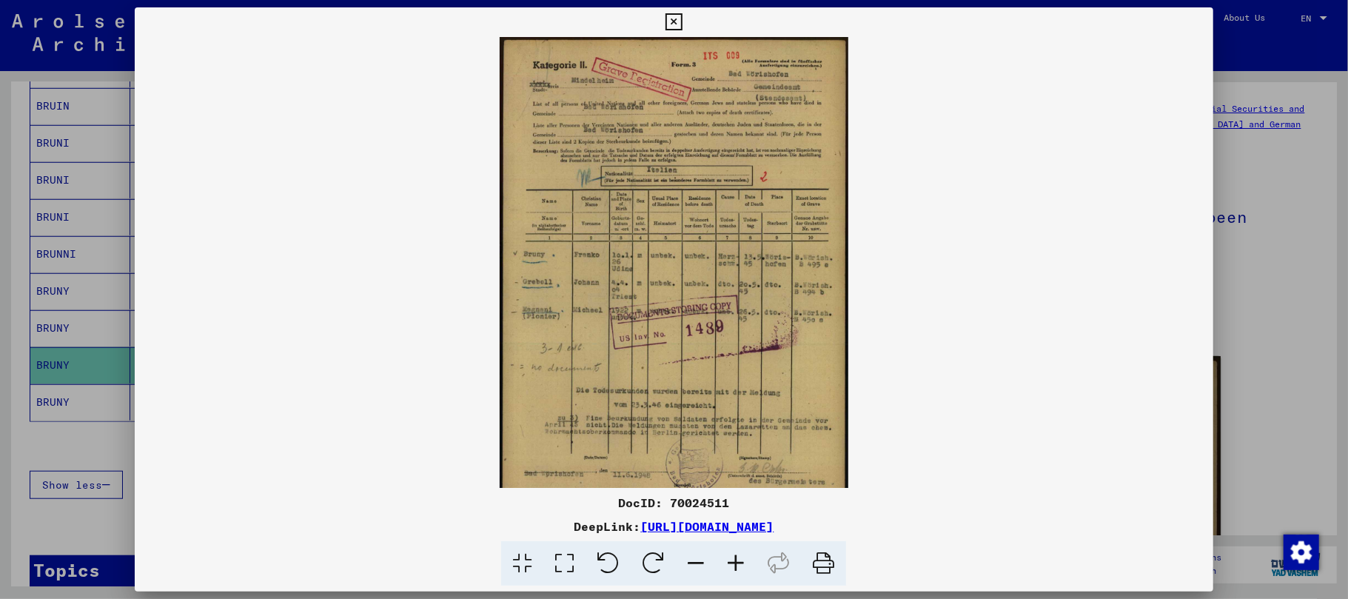
click at [733, 561] on icon at bounding box center [736, 563] width 40 height 45
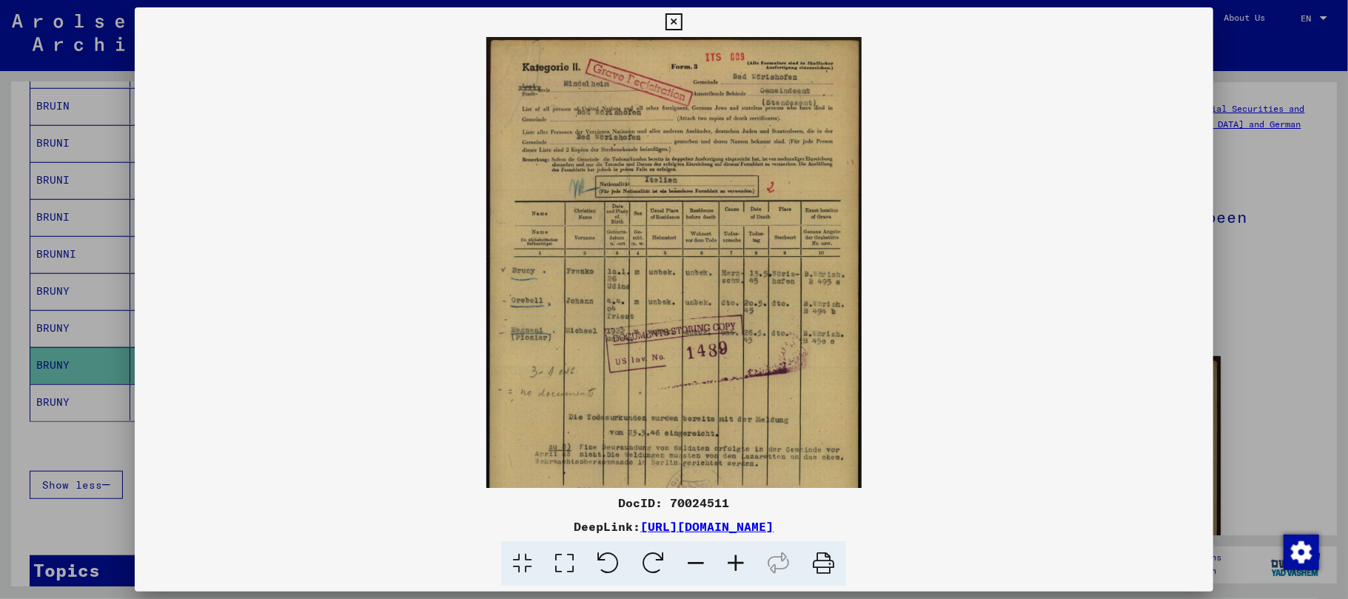
click at [733, 561] on icon at bounding box center [736, 563] width 40 height 45
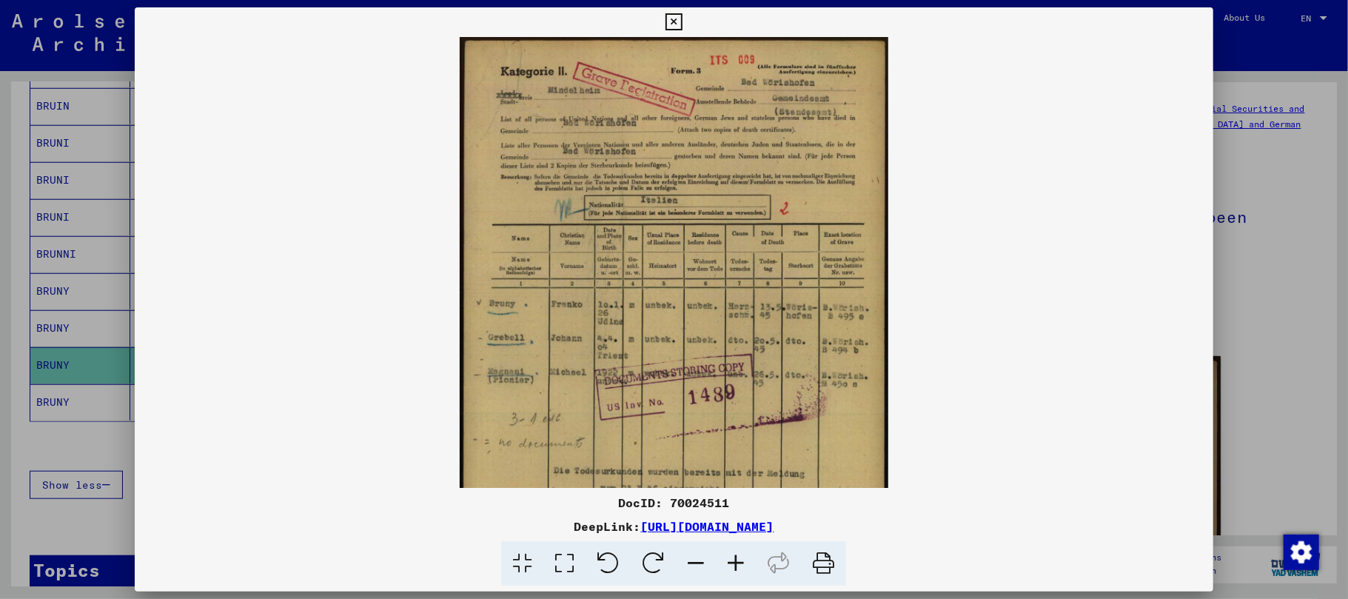
click at [733, 561] on icon at bounding box center [736, 563] width 40 height 45
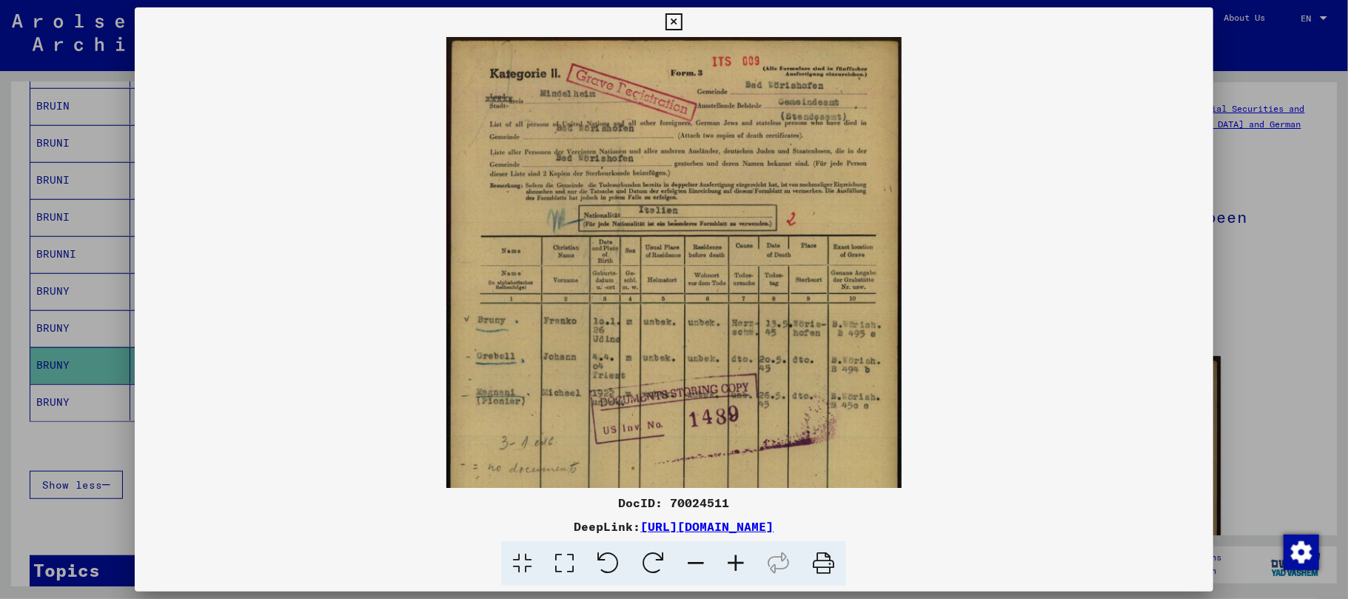
click at [733, 561] on icon at bounding box center [736, 563] width 40 height 45
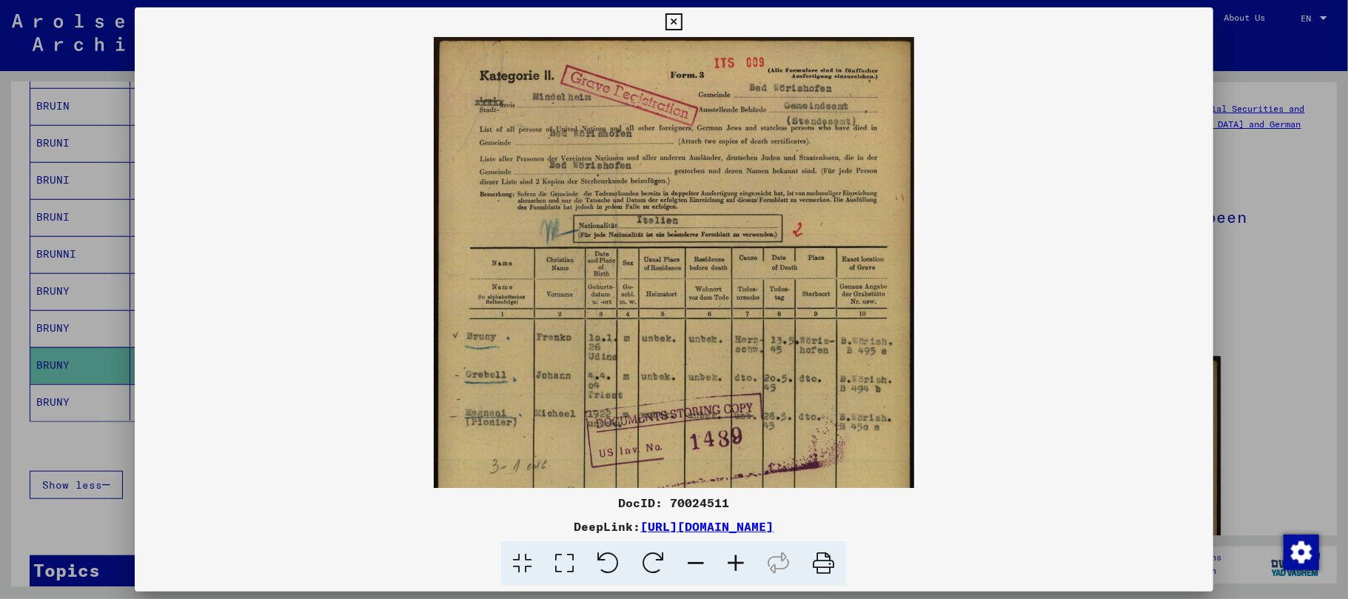
click at [733, 561] on icon at bounding box center [736, 563] width 40 height 45
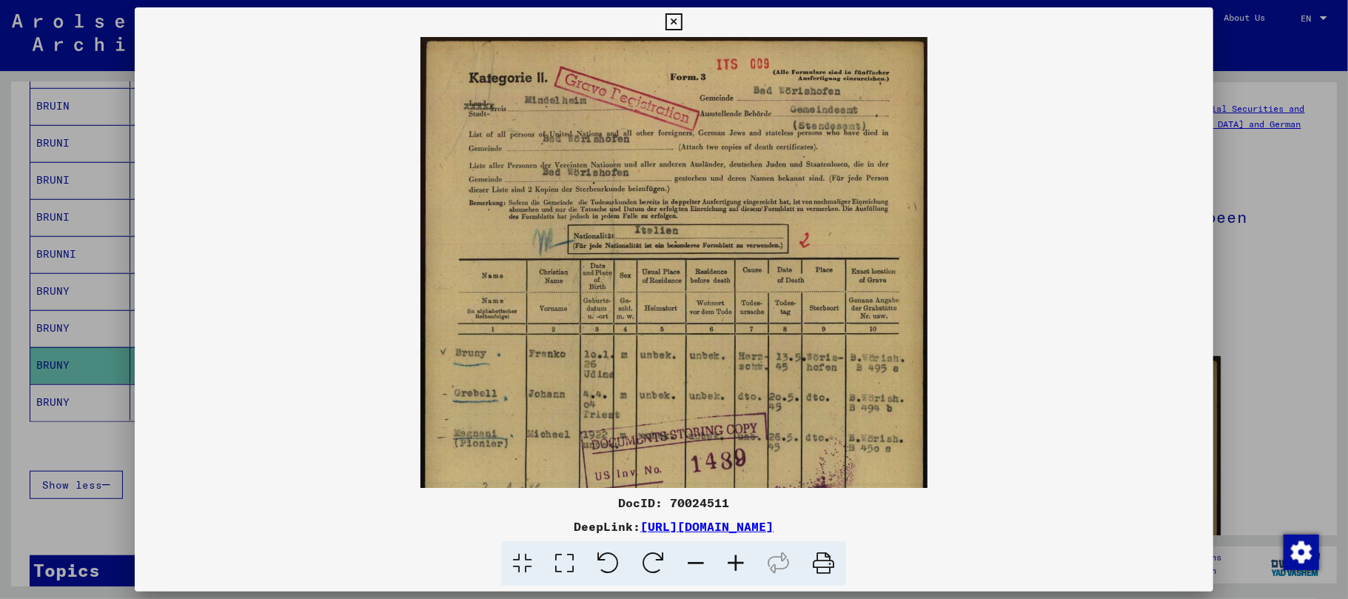
click at [733, 561] on icon at bounding box center [736, 563] width 40 height 45
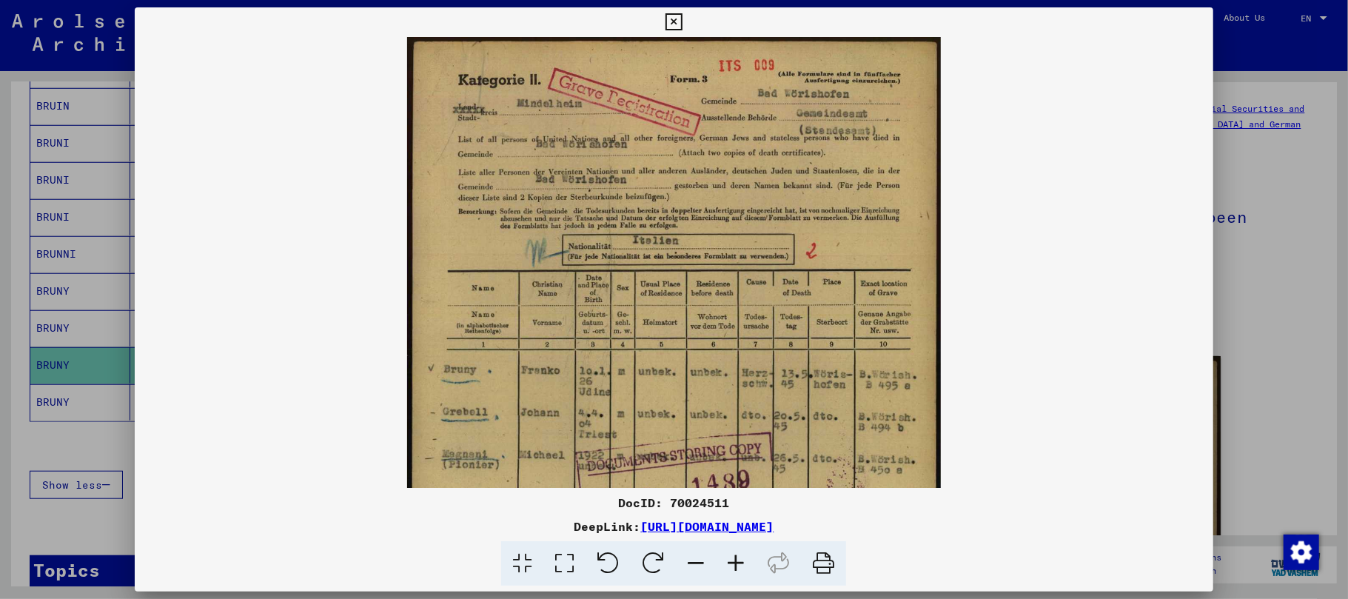
click at [733, 561] on icon at bounding box center [736, 563] width 40 height 45
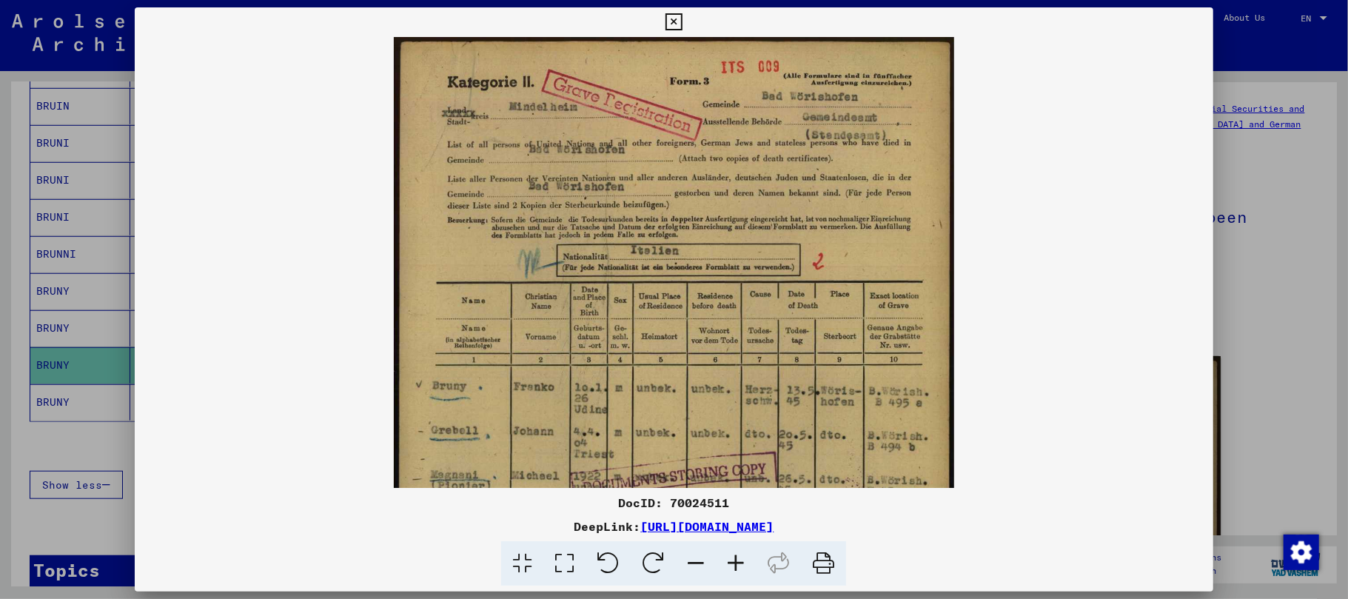
click at [733, 561] on icon at bounding box center [736, 563] width 40 height 45
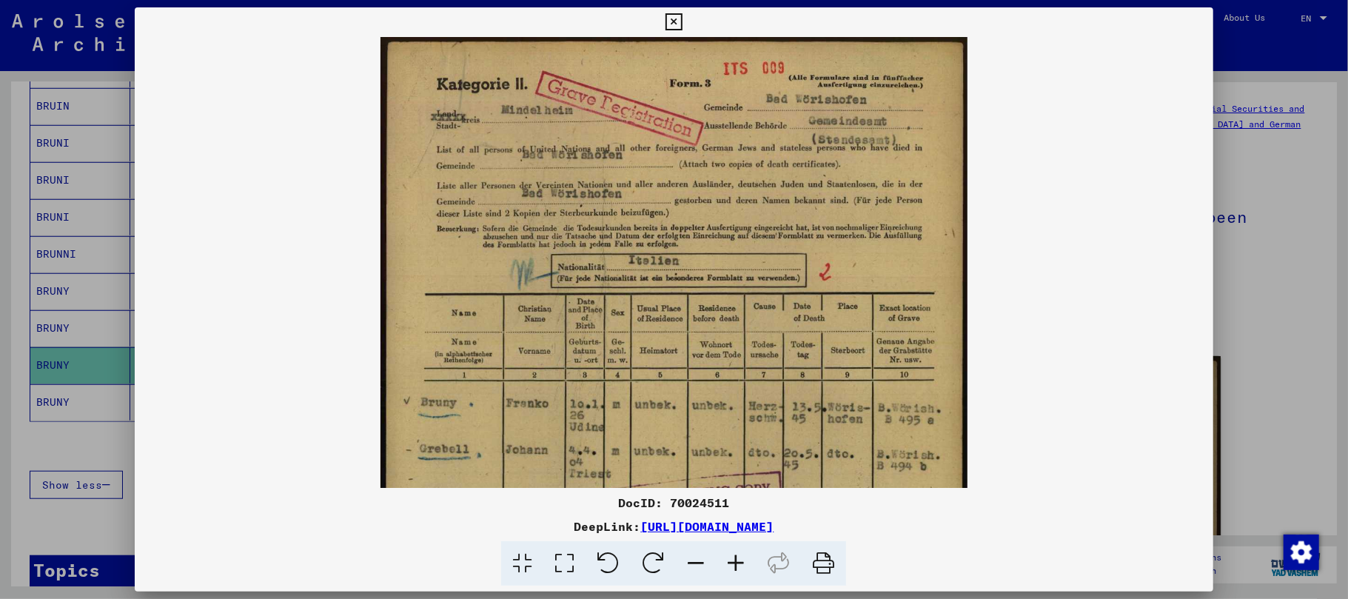
click at [733, 561] on icon at bounding box center [736, 563] width 40 height 45
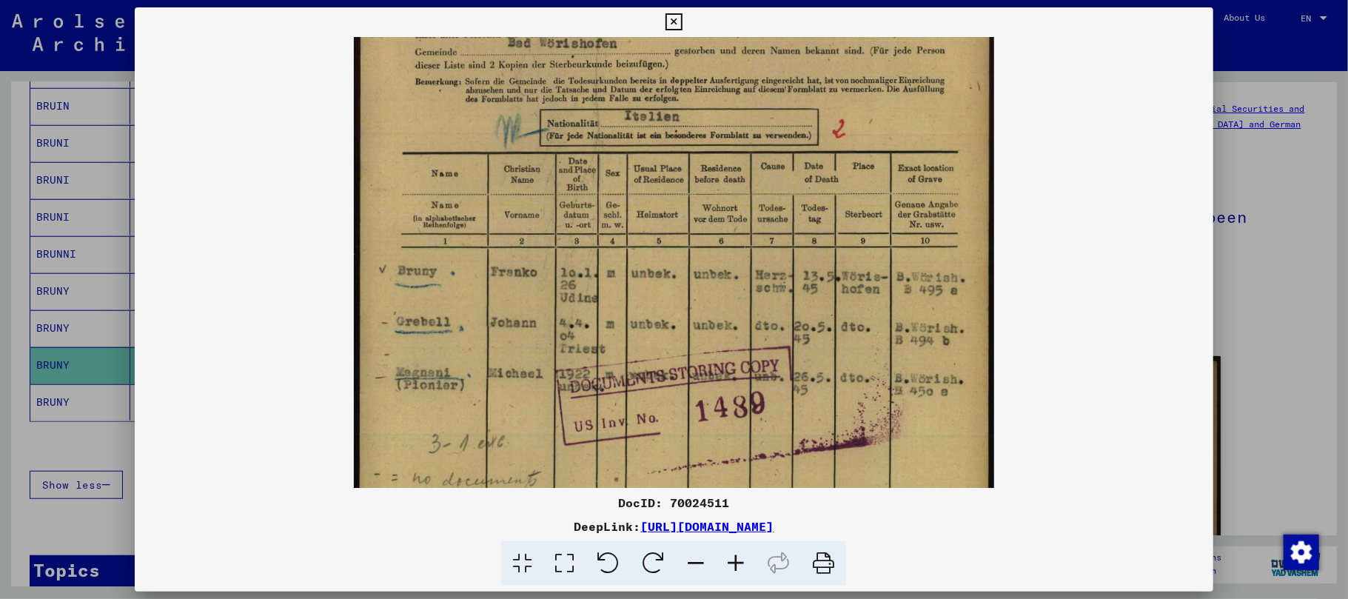
drag, startPoint x: 646, startPoint y: 332, endPoint x: 591, endPoint y: 202, distance: 140.9
click at [591, 202] on img at bounding box center [674, 320] width 640 height 895
click at [672, 24] on icon at bounding box center [674, 22] width 17 height 18
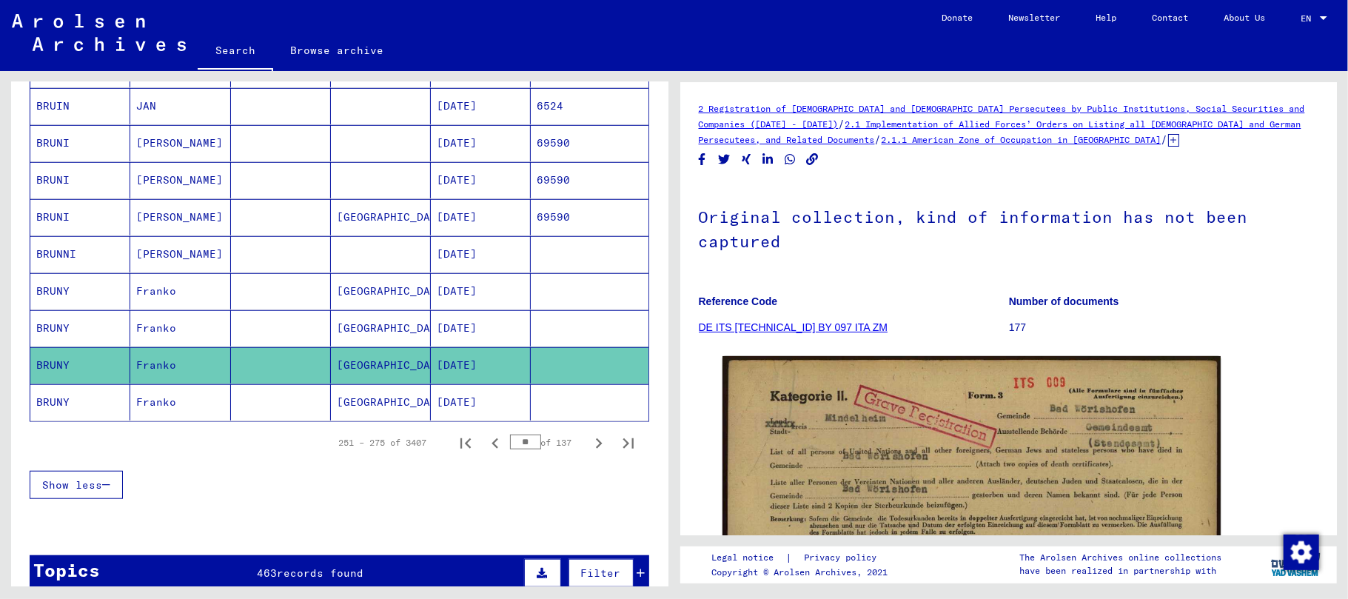
click at [153, 341] on mat-cell "Franko" at bounding box center [180, 328] width 100 height 36
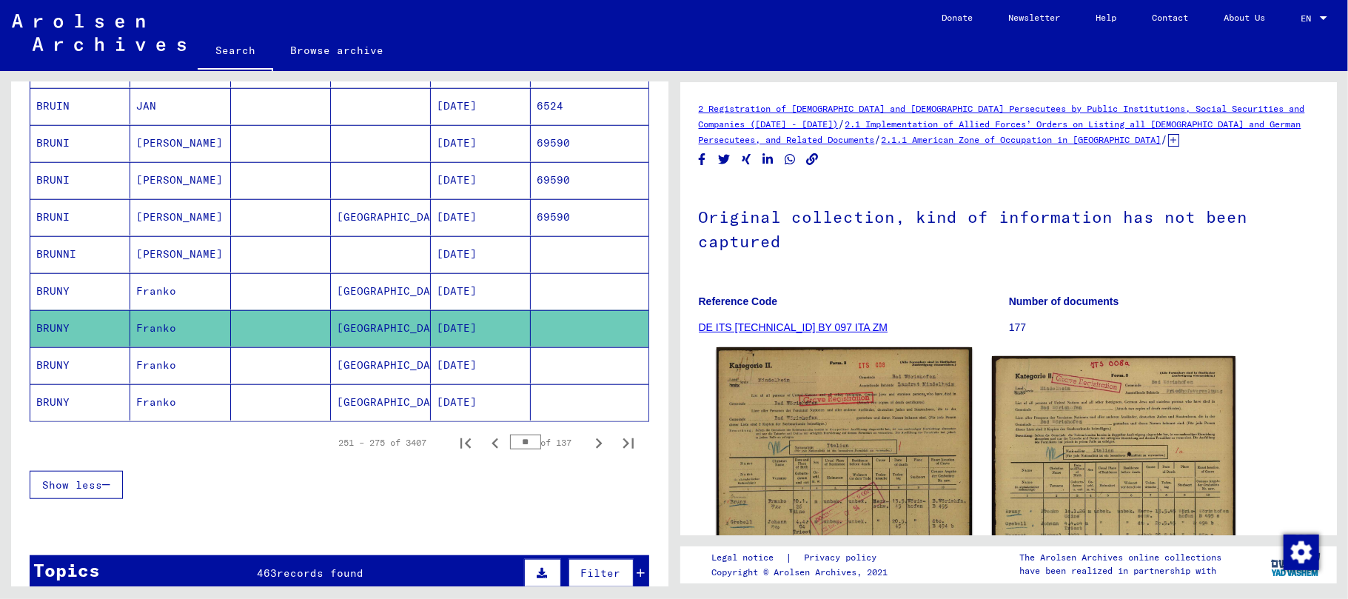
click at [832, 453] on img at bounding box center [843, 526] width 255 height 359
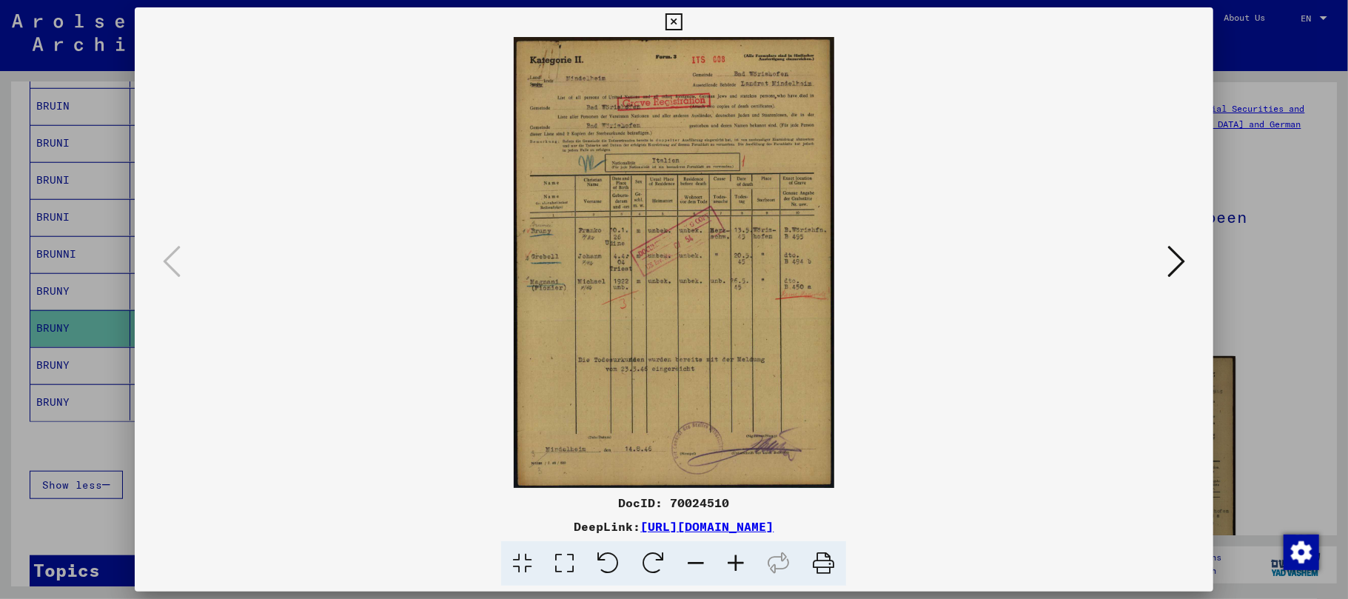
click at [734, 561] on icon at bounding box center [736, 563] width 40 height 45
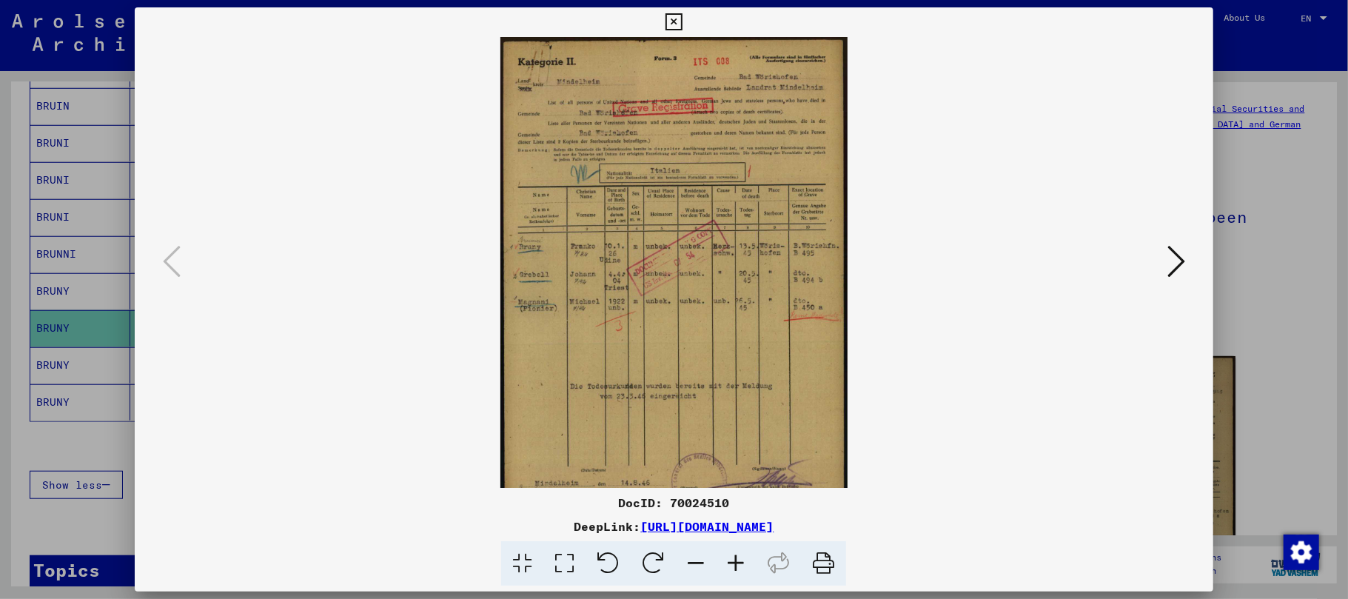
click at [734, 561] on icon at bounding box center [736, 563] width 40 height 45
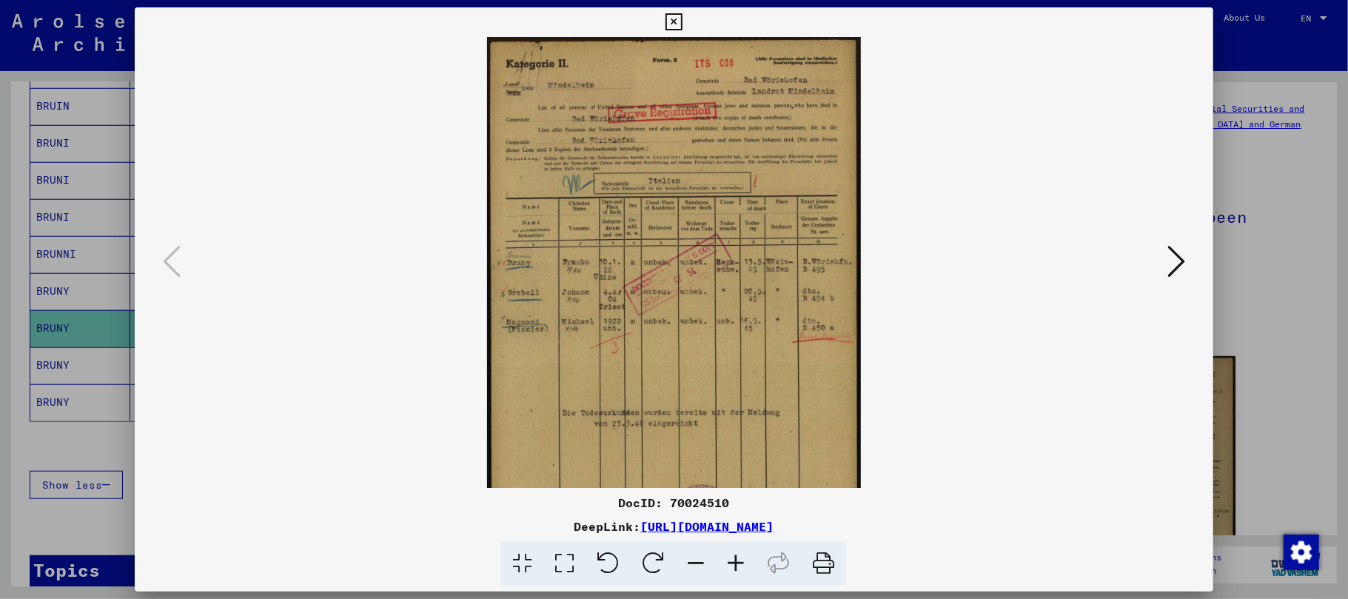
click at [734, 560] on icon at bounding box center [736, 563] width 40 height 45
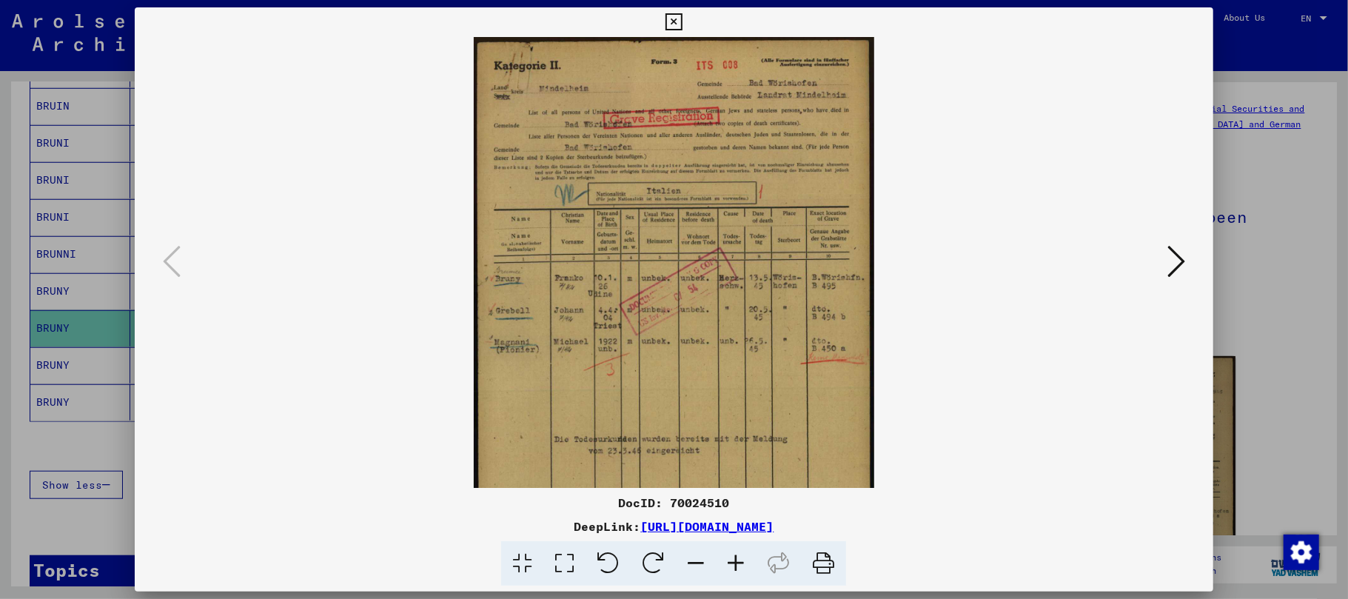
click at [734, 560] on icon at bounding box center [736, 563] width 40 height 45
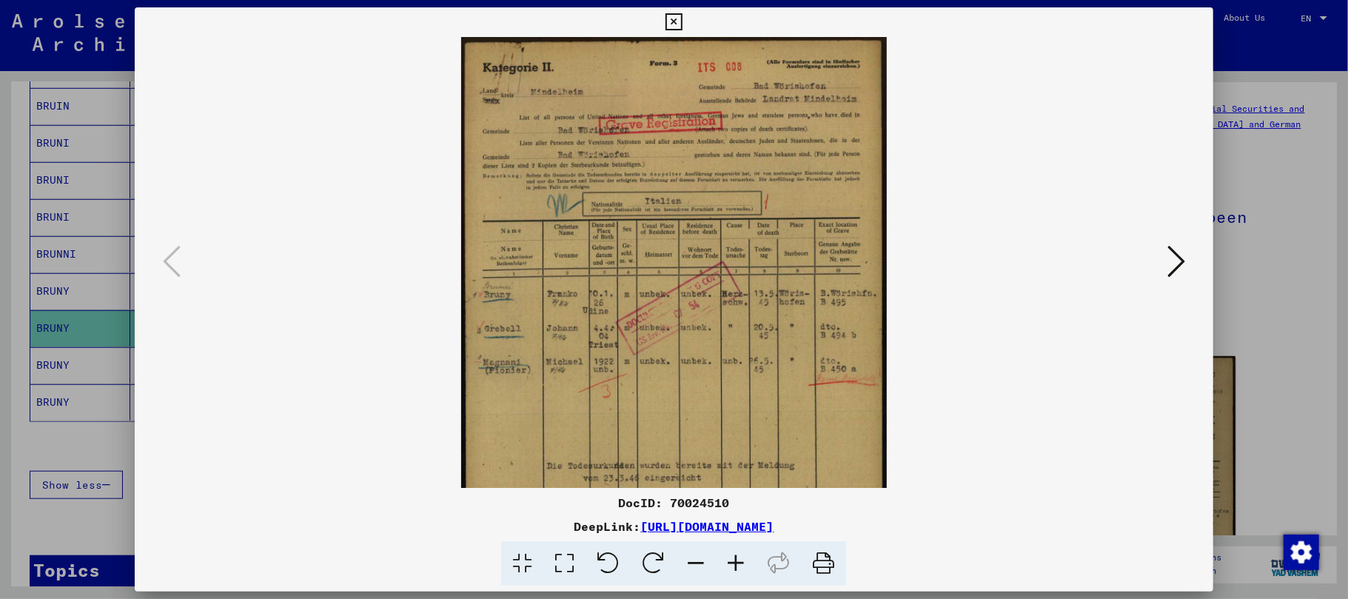
click at [731, 560] on icon at bounding box center [736, 563] width 40 height 45
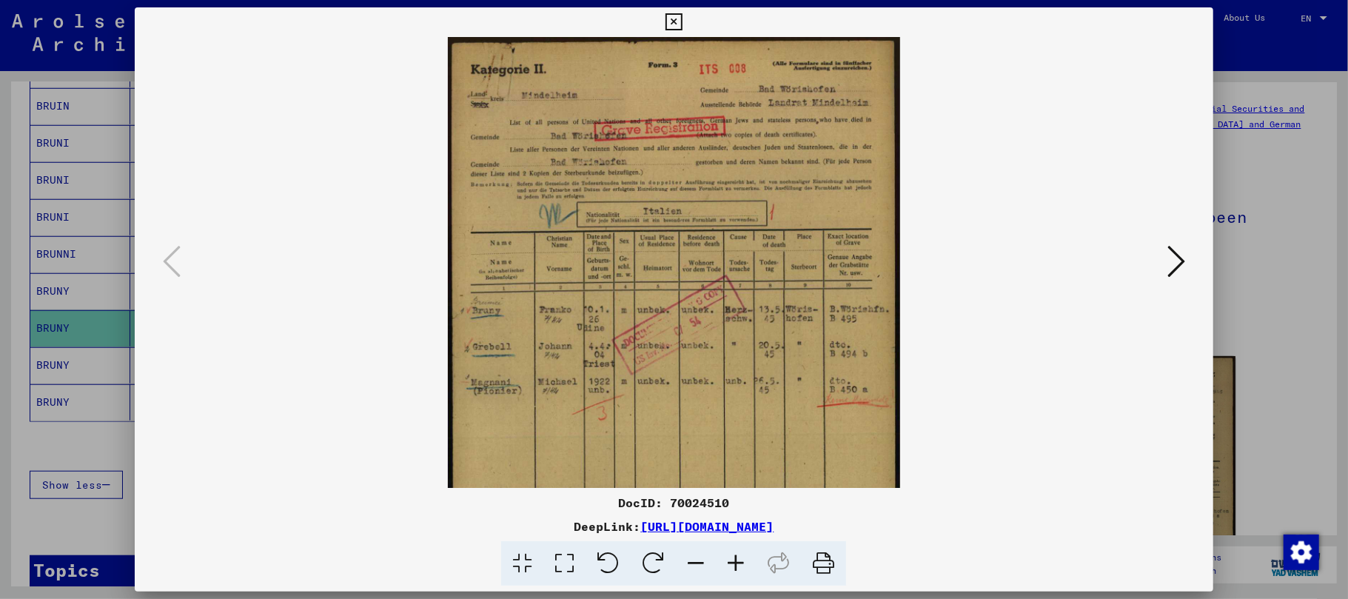
click at [731, 560] on icon at bounding box center [736, 563] width 40 height 45
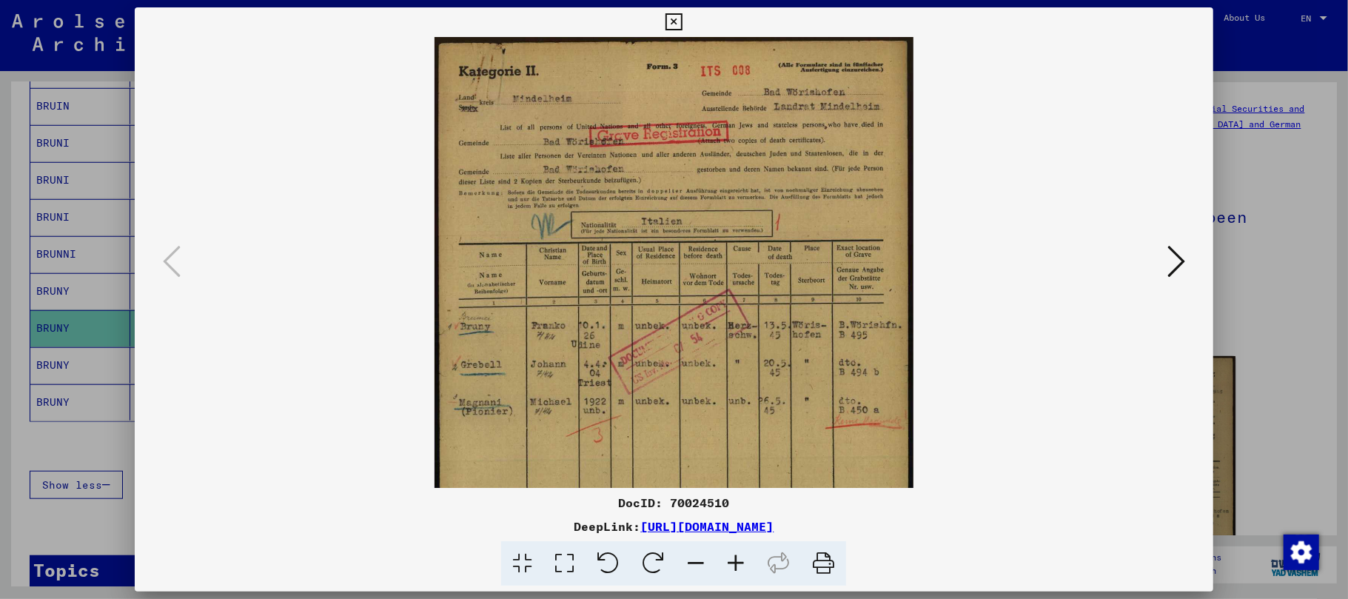
click at [731, 560] on icon at bounding box center [736, 563] width 40 height 45
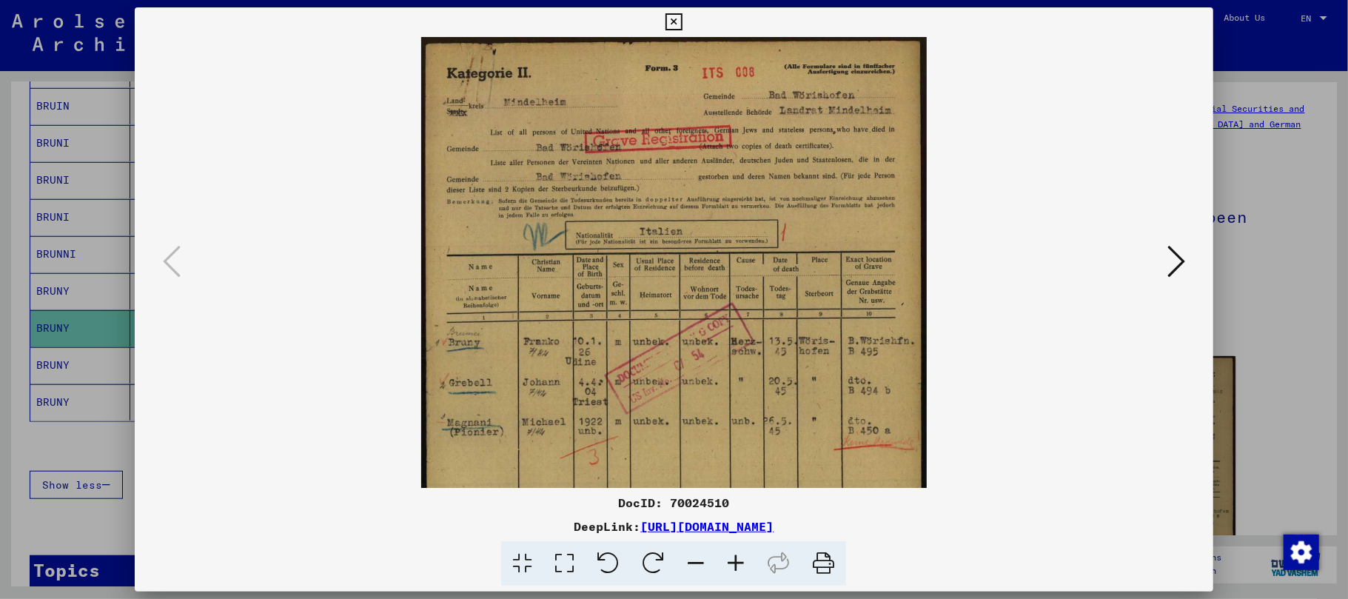
click at [677, 19] on icon at bounding box center [674, 22] width 17 height 18
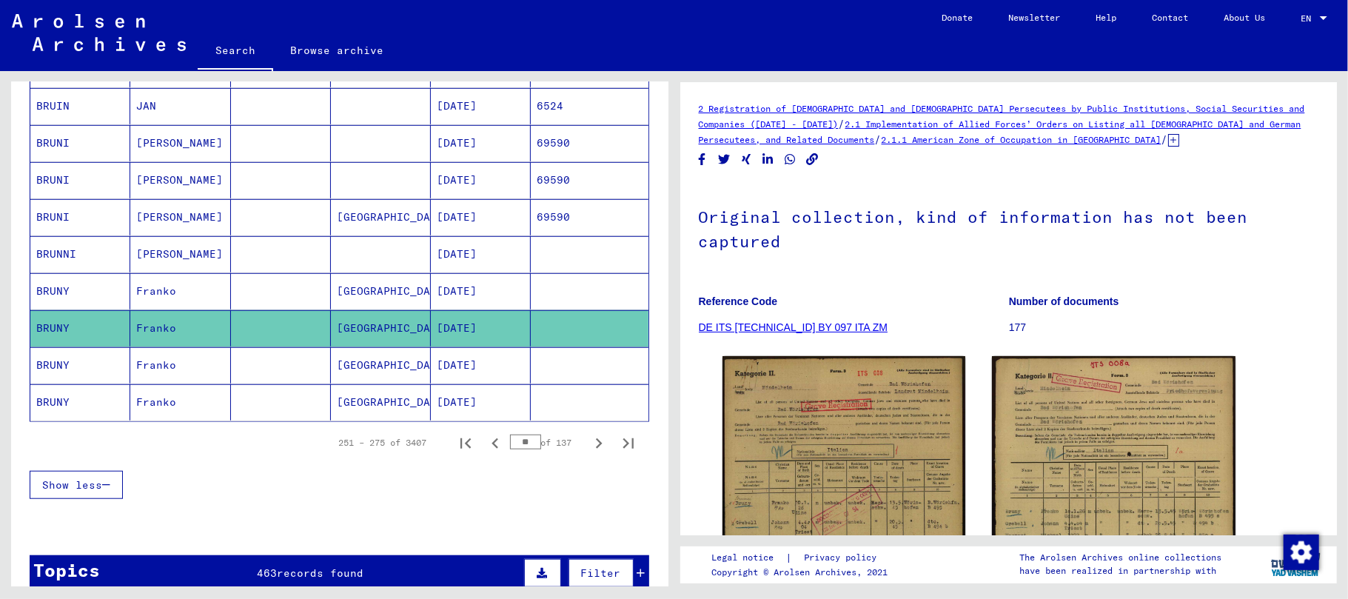
click at [153, 413] on mat-cell "Franko" at bounding box center [180, 402] width 100 height 36
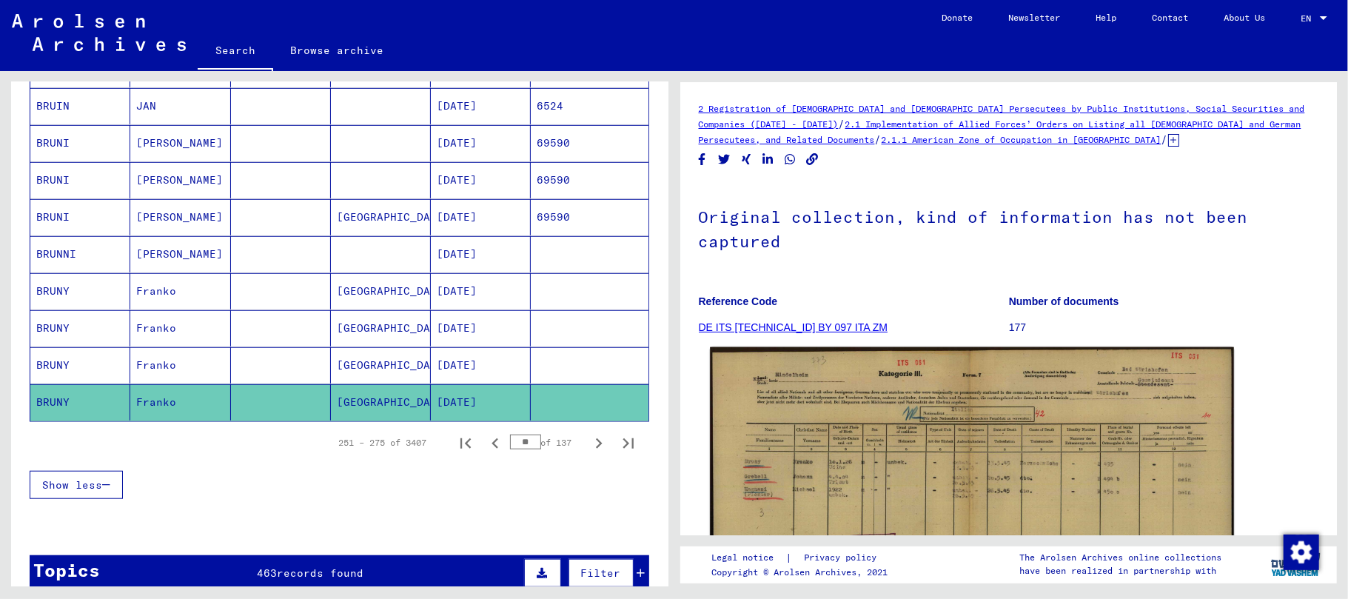
click at [803, 478] on img at bounding box center [971, 531] width 523 height 369
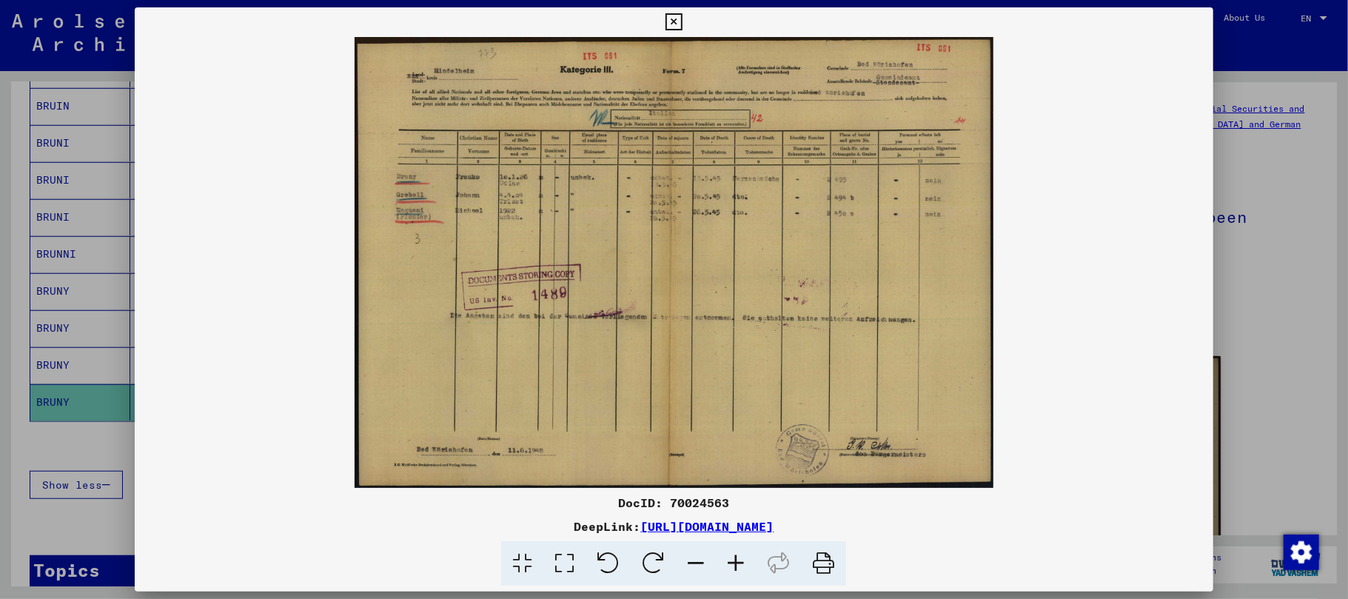
click at [724, 560] on icon at bounding box center [736, 563] width 40 height 45
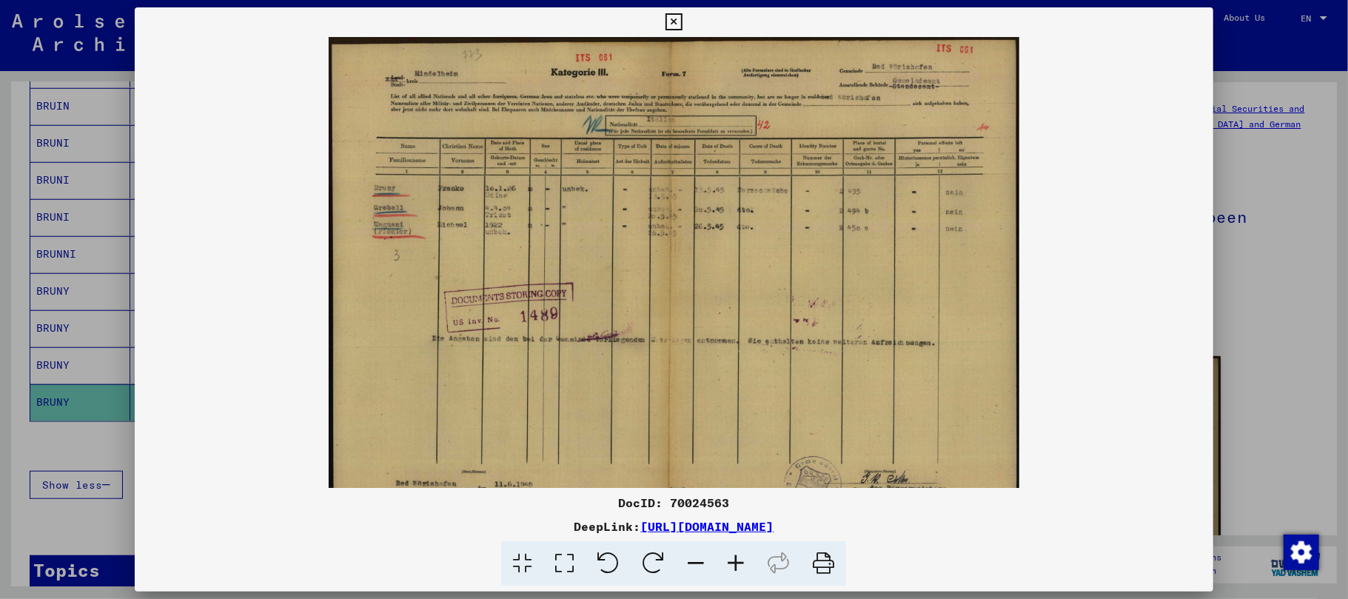
click at [724, 560] on icon at bounding box center [736, 563] width 40 height 45
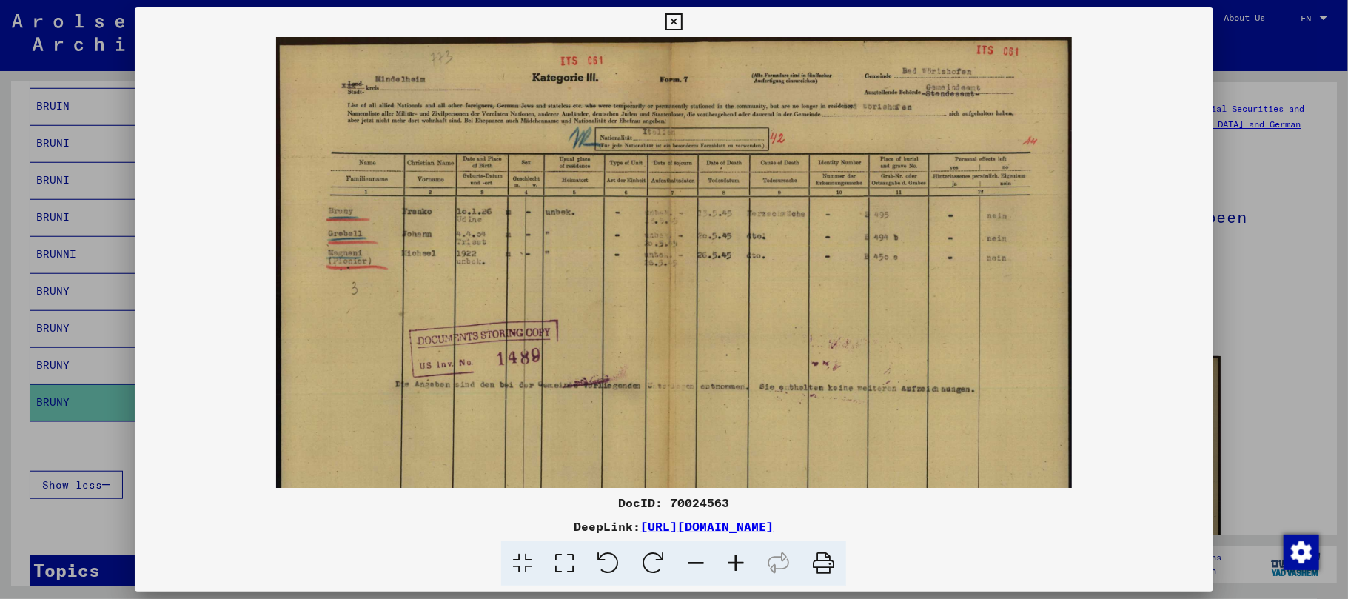
click at [724, 560] on icon at bounding box center [736, 563] width 40 height 45
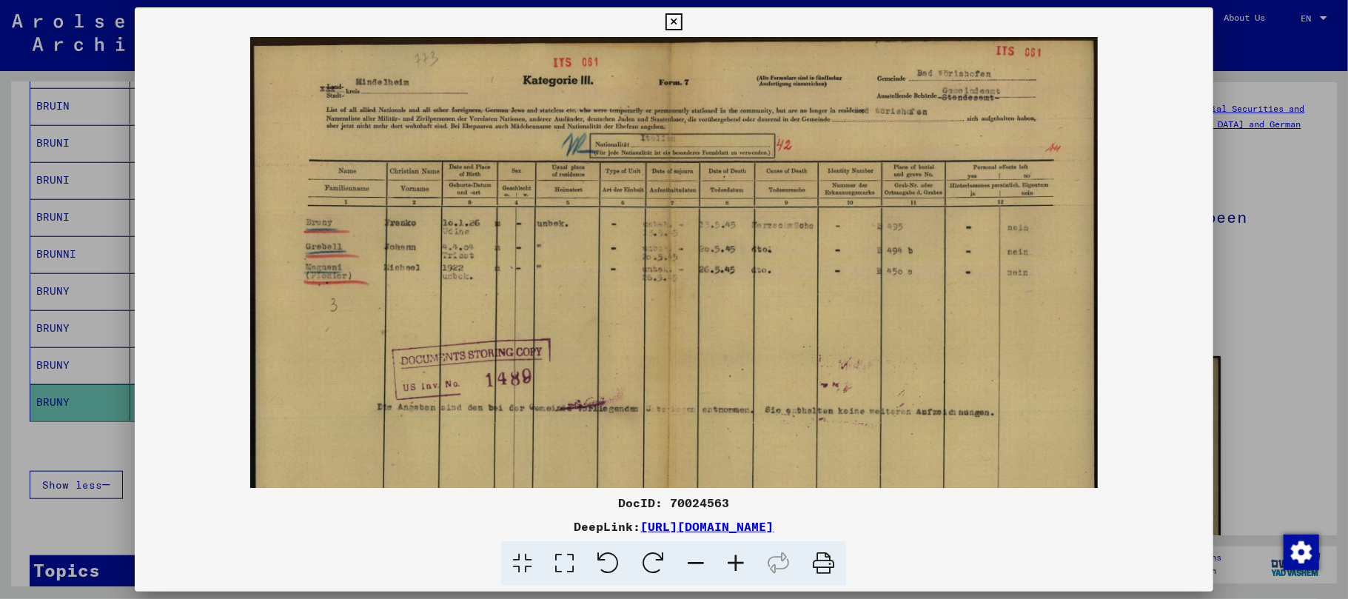
click at [724, 560] on icon at bounding box center [736, 563] width 40 height 45
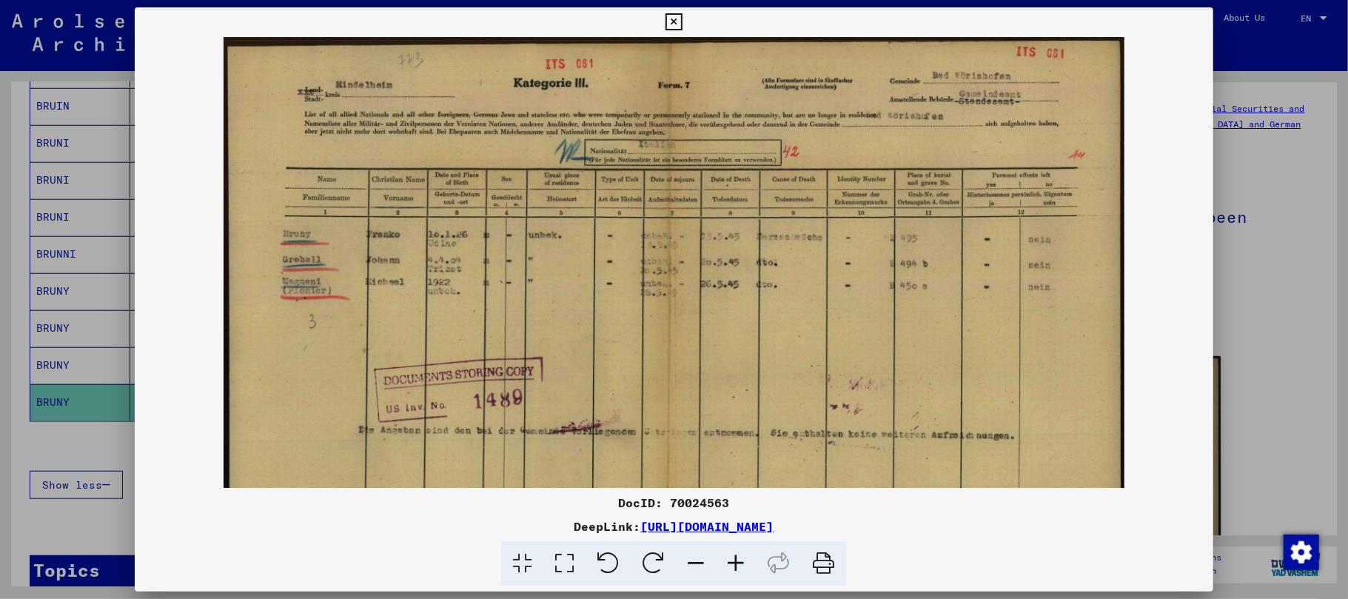
click at [724, 560] on icon at bounding box center [736, 563] width 40 height 45
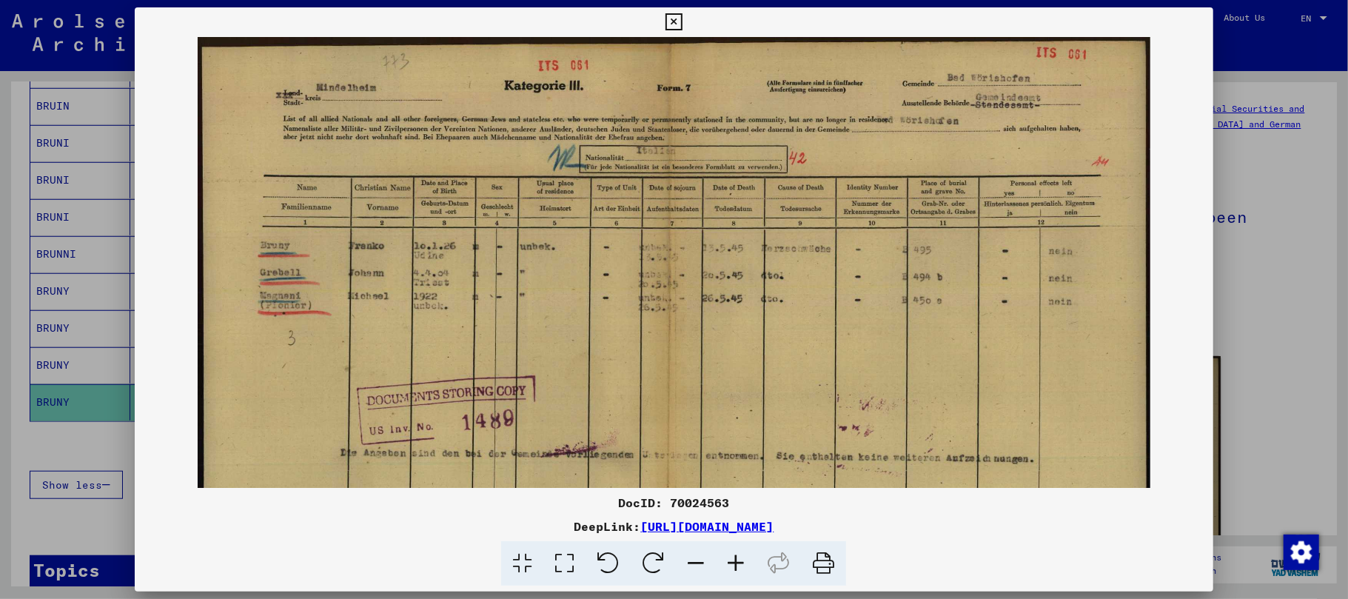
click at [724, 560] on icon at bounding box center [736, 563] width 40 height 45
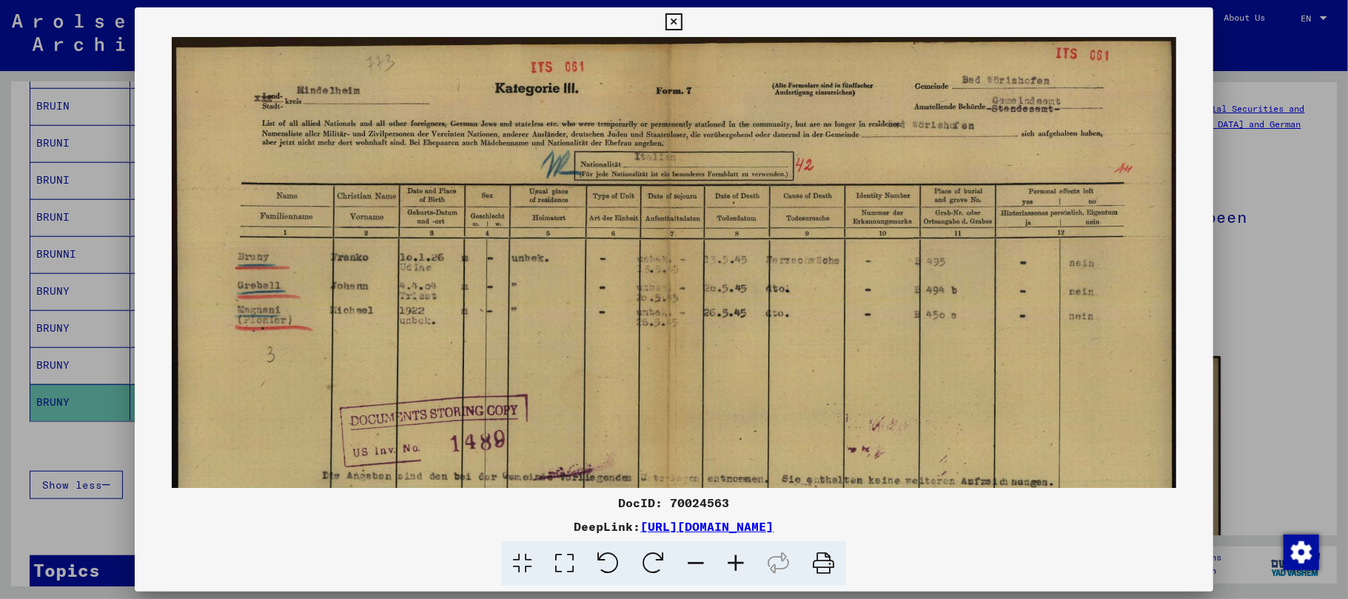
click at [724, 560] on icon at bounding box center [736, 563] width 40 height 45
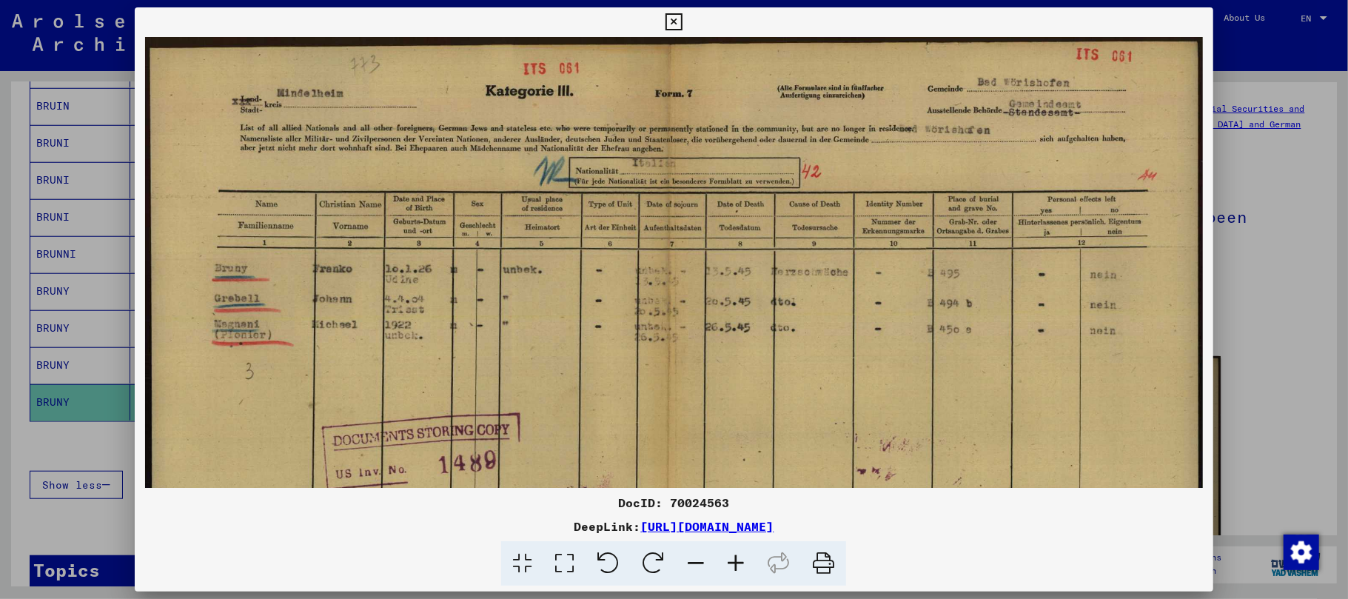
click at [739, 566] on icon at bounding box center [736, 563] width 40 height 45
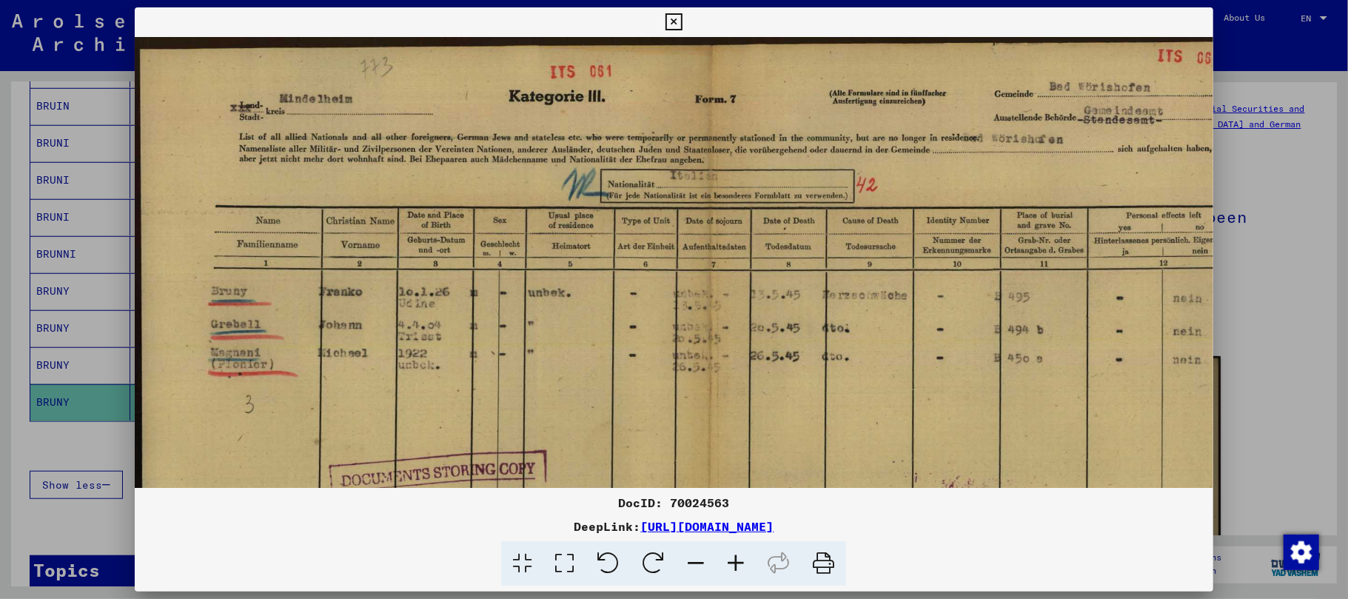
click at [739, 566] on icon at bounding box center [736, 563] width 40 height 45
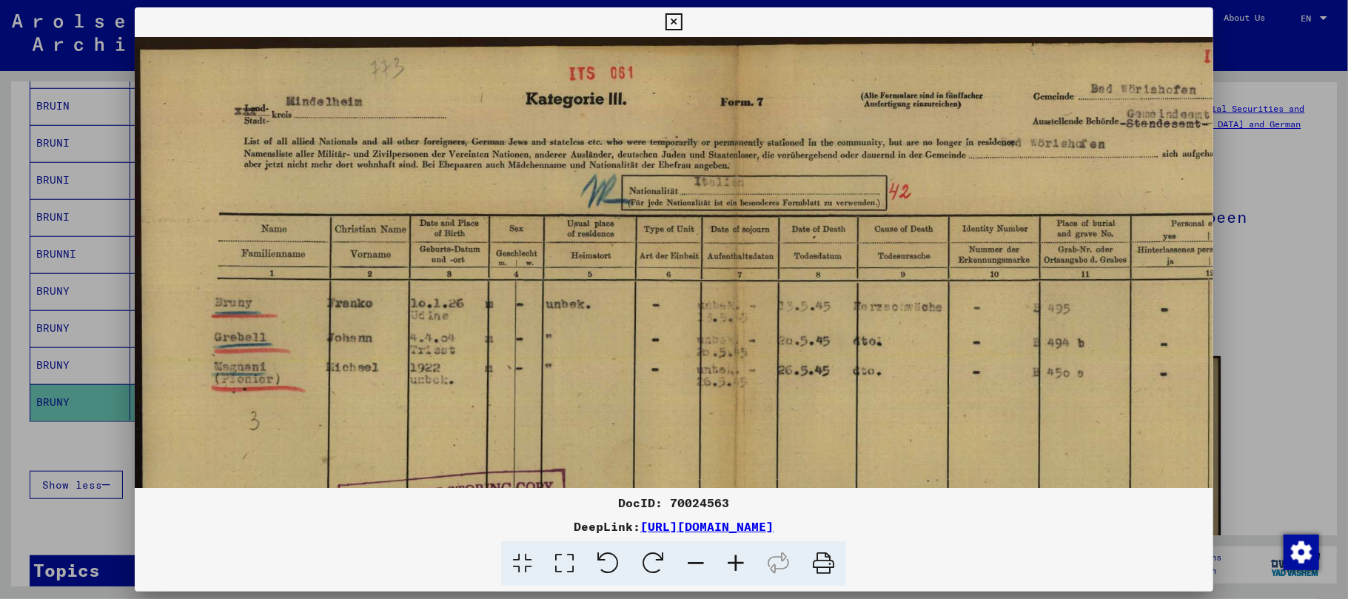
click at [739, 566] on icon at bounding box center [736, 563] width 40 height 45
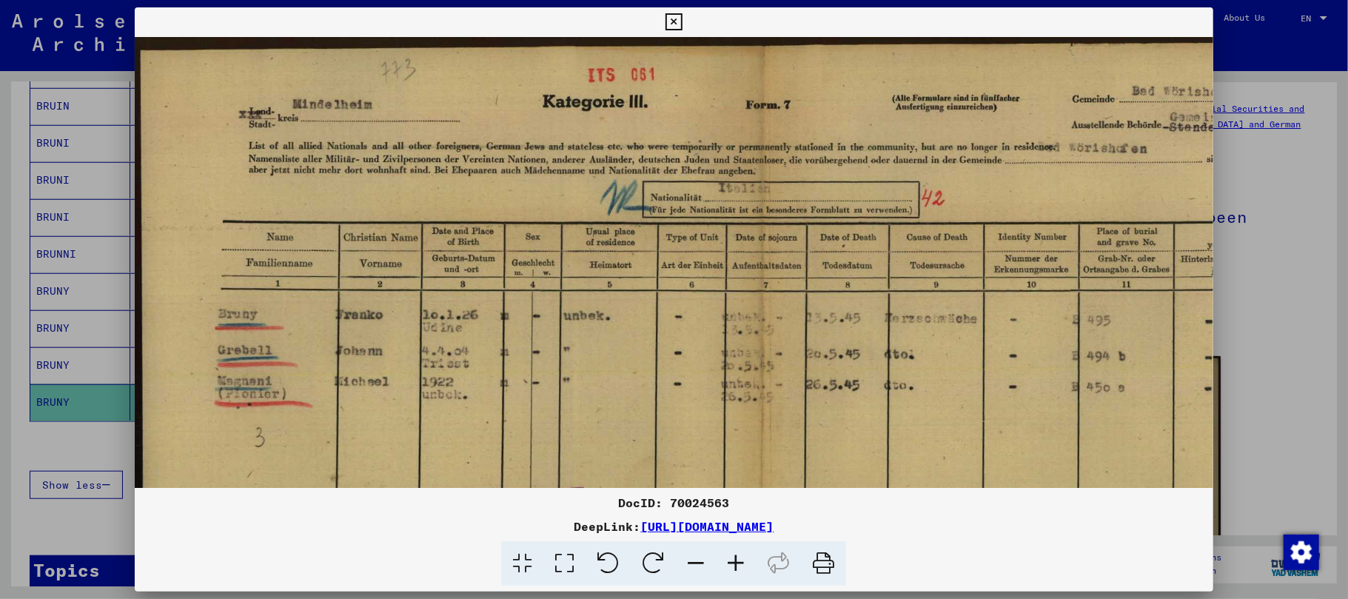
click at [739, 566] on icon at bounding box center [736, 563] width 40 height 45
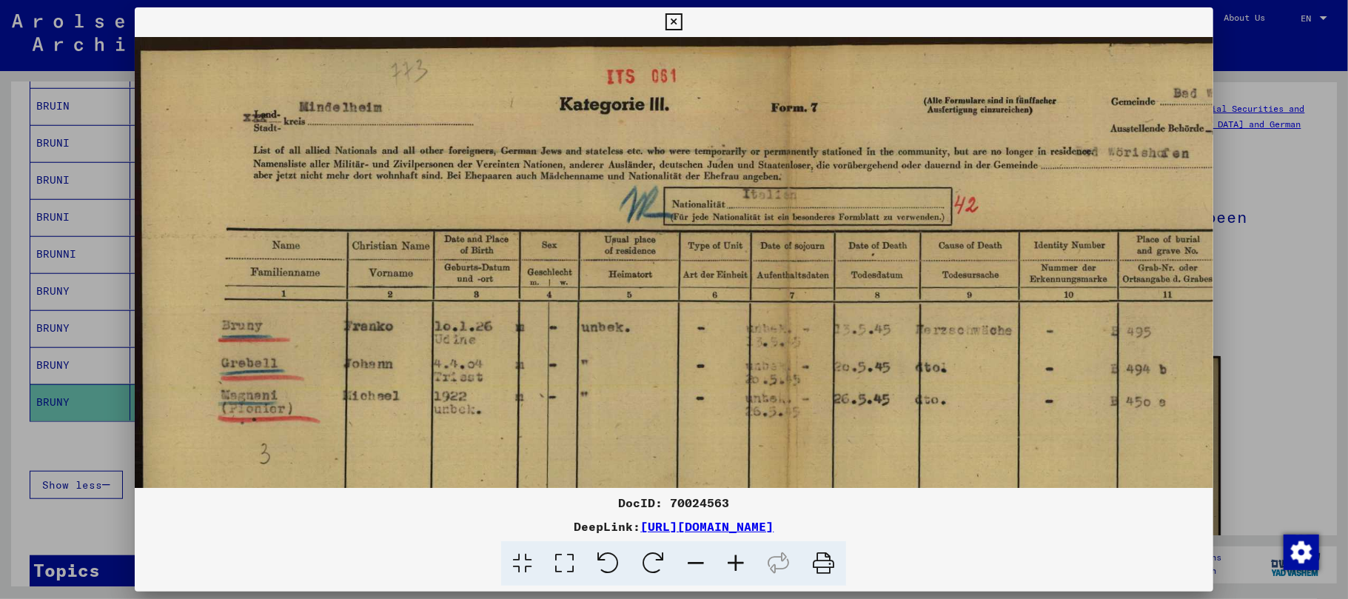
click at [739, 566] on icon at bounding box center [736, 563] width 40 height 45
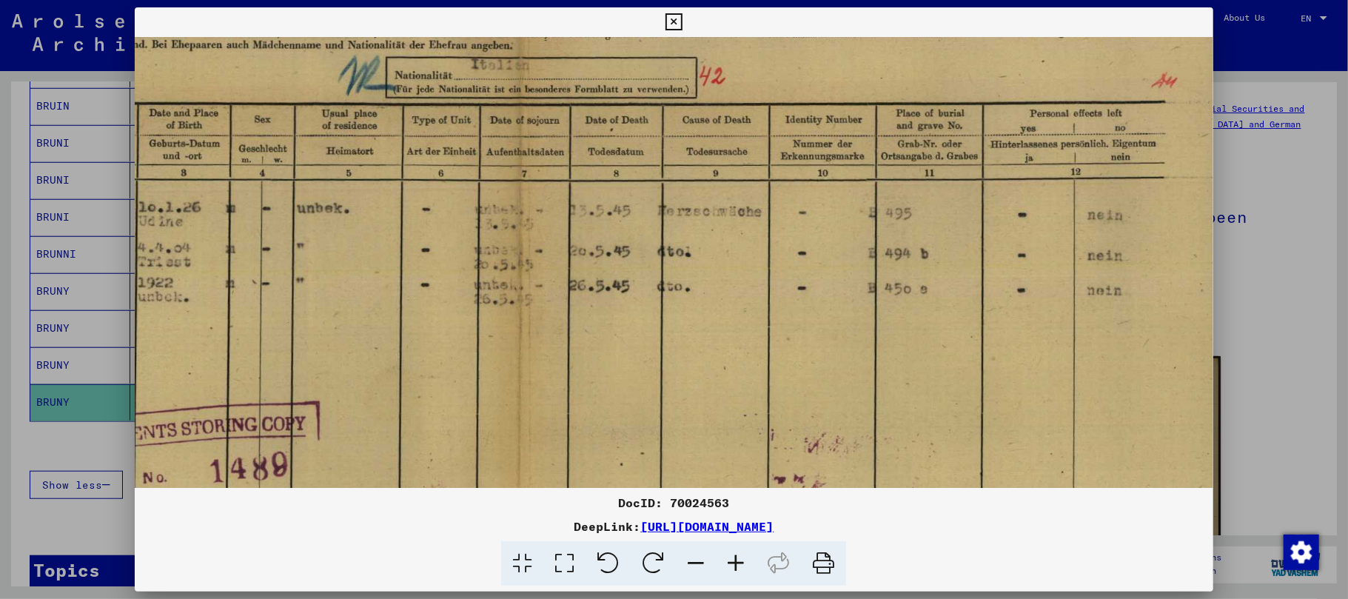
scroll to position [146, 324]
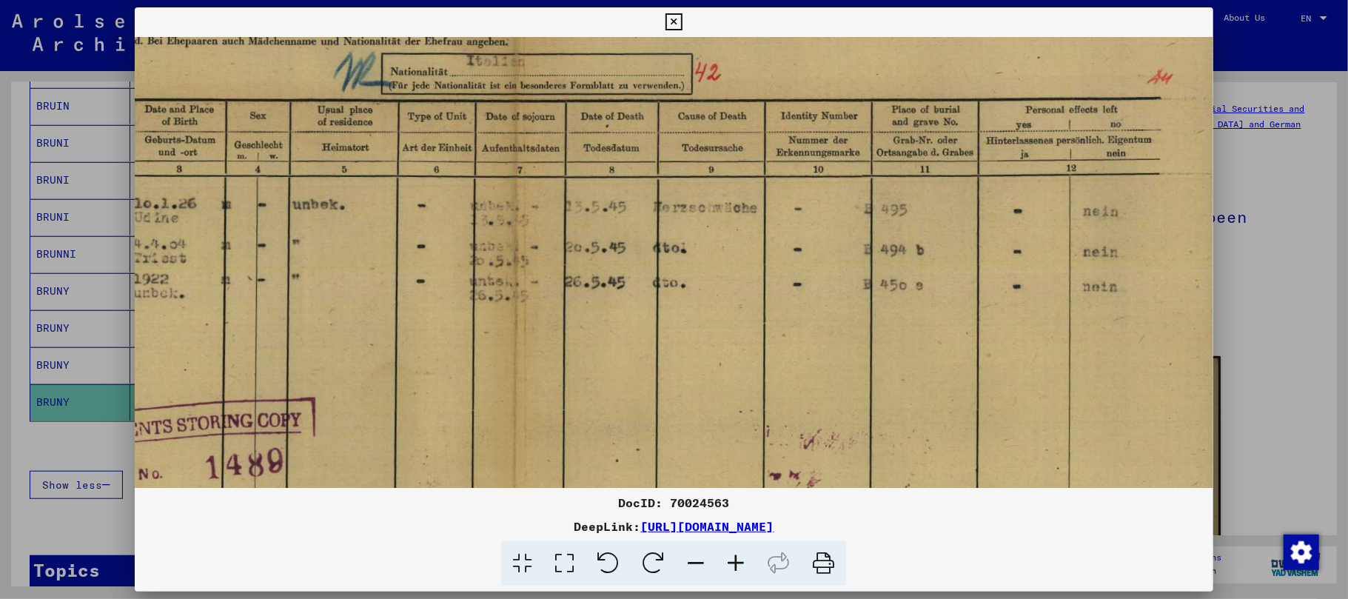
drag, startPoint x: 782, startPoint y: 407, endPoint x: 477, endPoint y: 275, distance: 331.6
click at [477, 275] on img at bounding box center [522, 394] width 1424 height 1006
click at [671, 21] on icon at bounding box center [674, 22] width 17 height 18
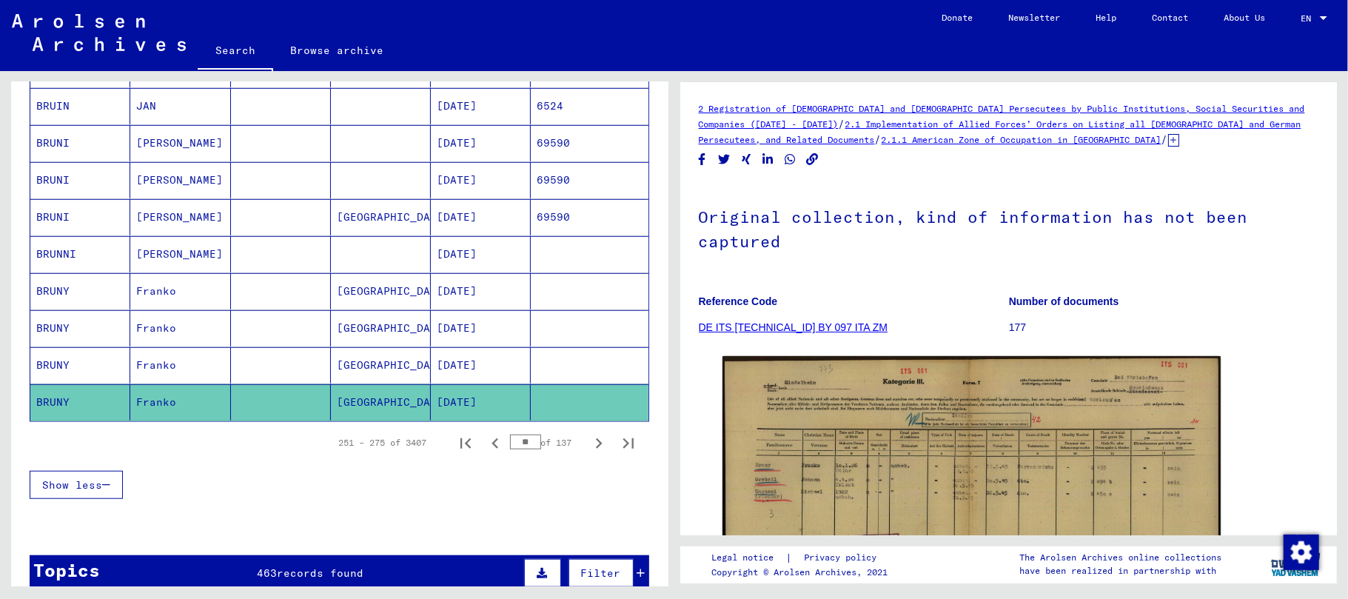
click at [149, 151] on mat-cell "[PERSON_NAME]" at bounding box center [180, 143] width 100 height 36
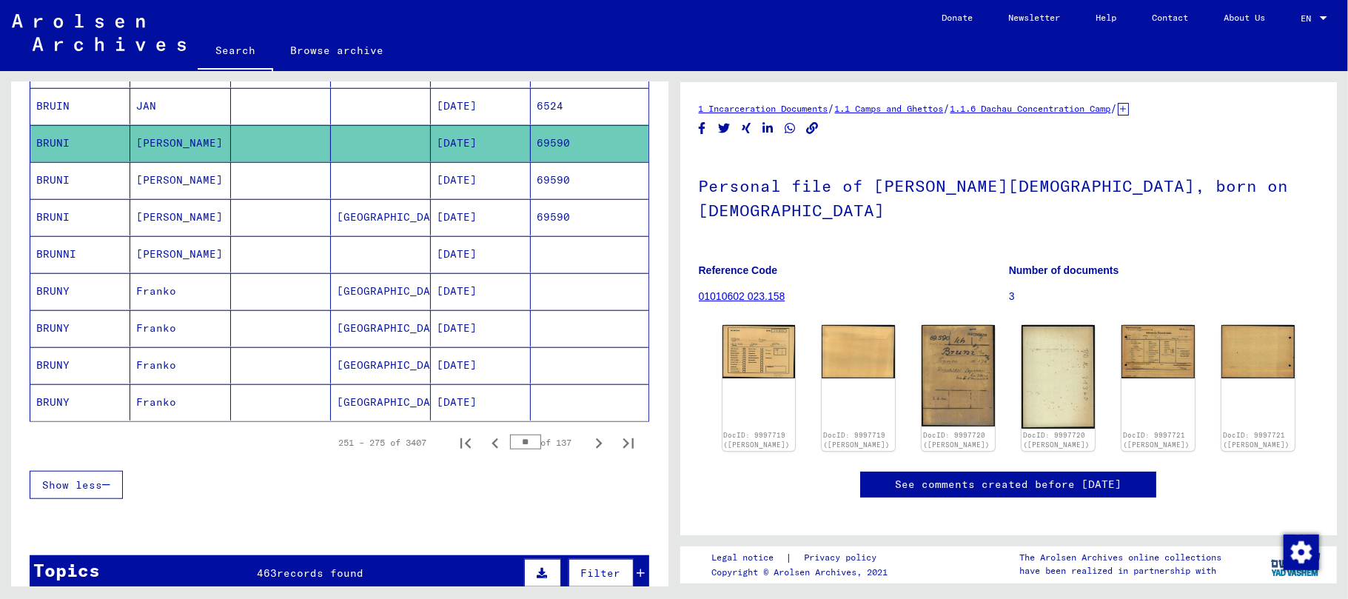
click at [157, 185] on mat-cell "[PERSON_NAME]" at bounding box center [180, 180] width 100 height 36
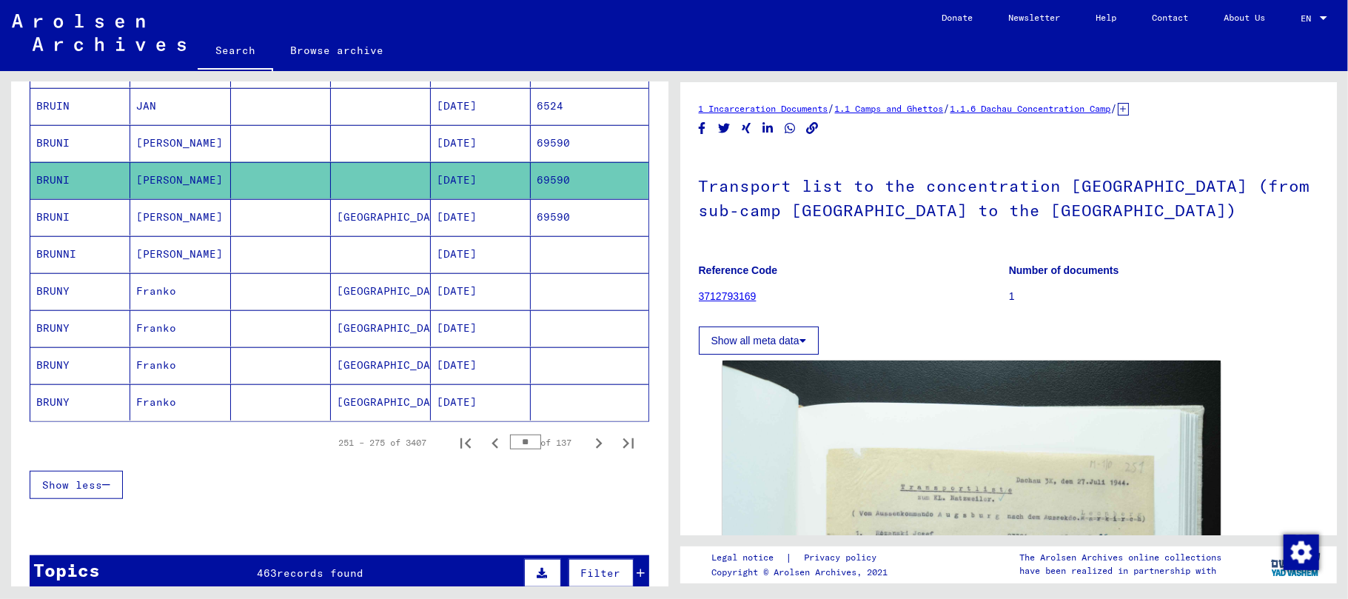
click at [161, 235] on mat-cell "[PERSON_NAME]" at bounding box center [180, 217] width 100 height 36
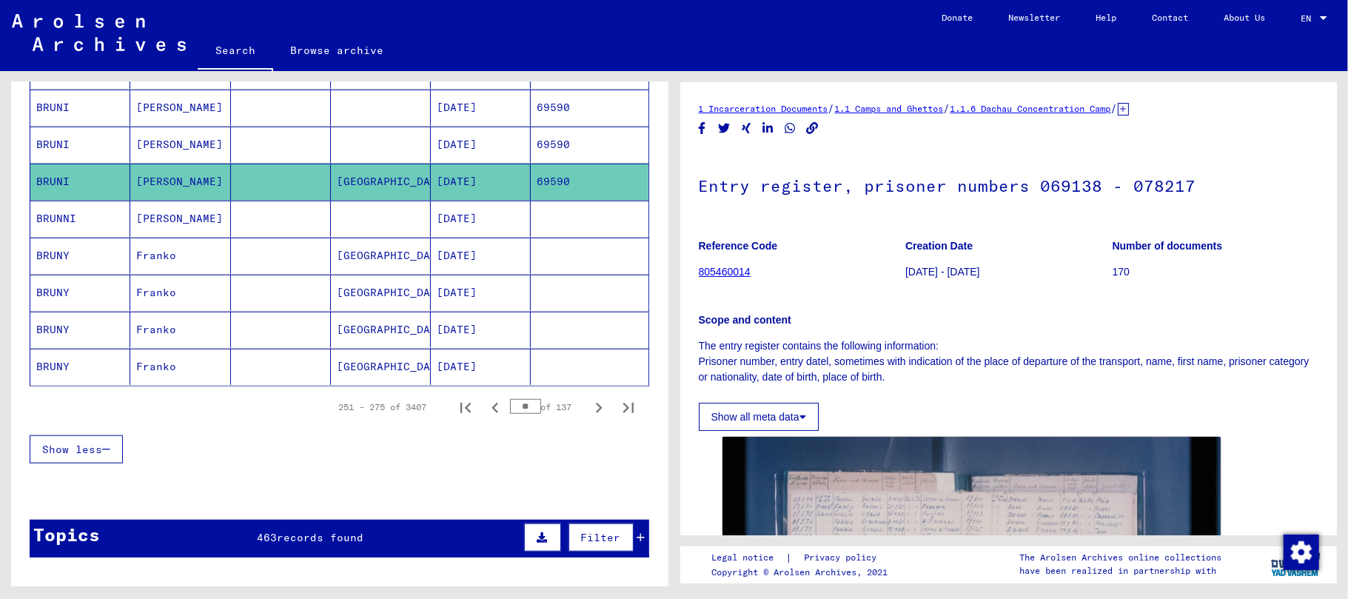
scroll to position [903, 0]
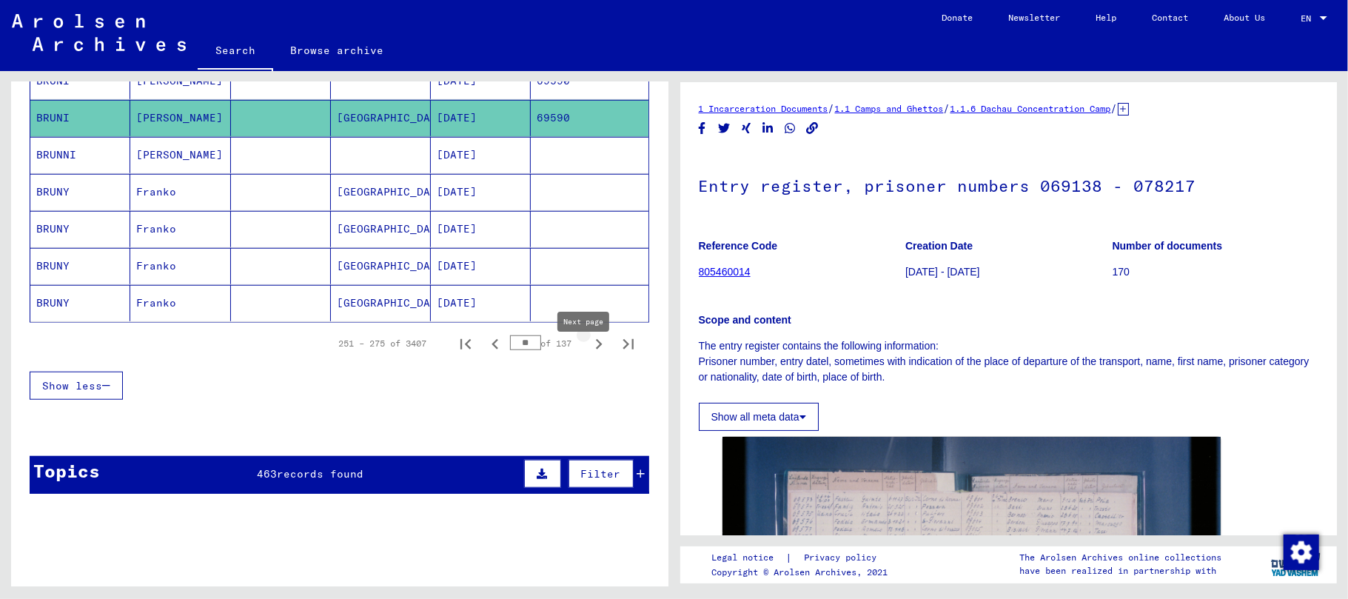
click at [596, 349] on icon "Next page" at bounding box center [599, 344] width 7 height 10
type input "**"
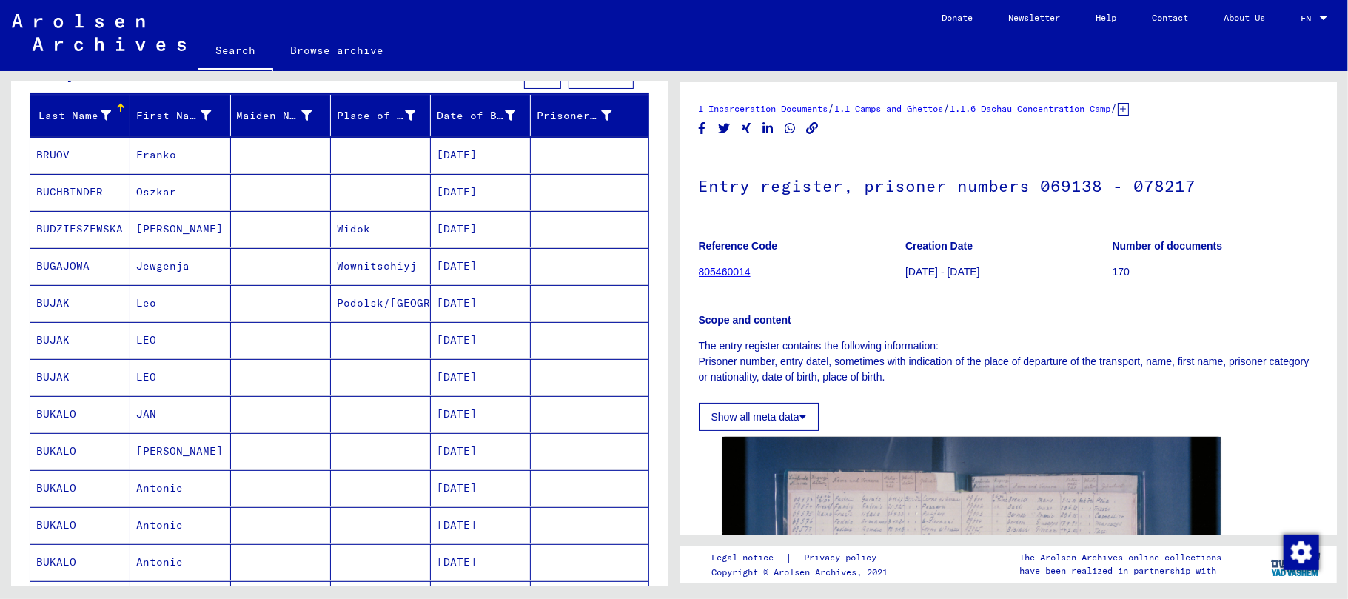
scroll to position [191, 0]
